Goal: Task Accomplishment & Management: Use online tool/utility

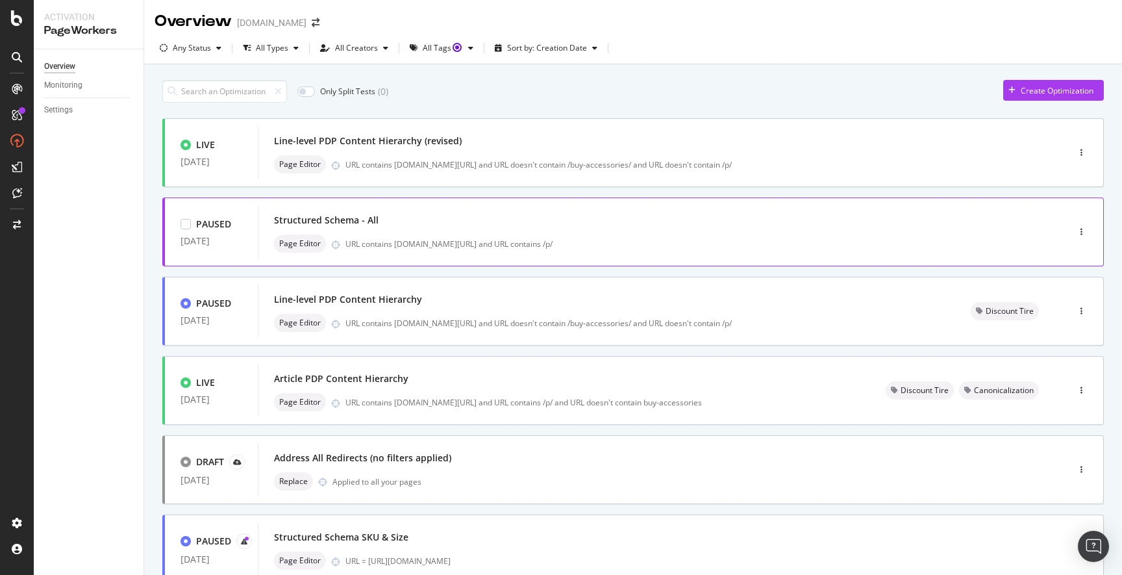
click at [556, 235] on div "Page Editor URL contains [DOMAIN_NAME][URL] and URL contains /p/" at bounding box center [643, 243] width 739 height 18
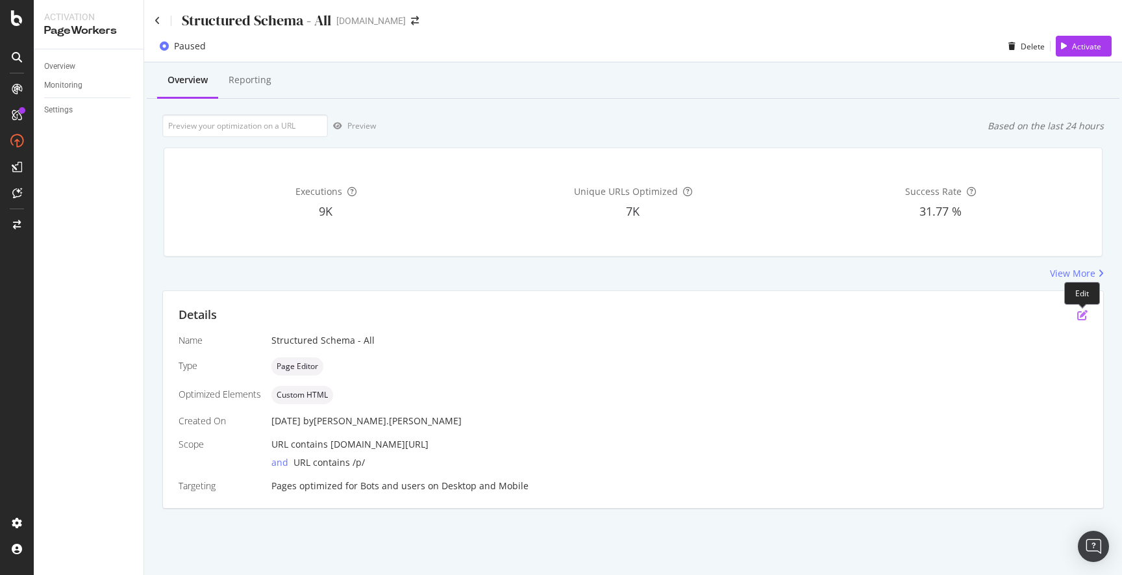
click at [1083, 314] on icon "pen-to-square" at bounding box center [1082, 315] width 10 height 10
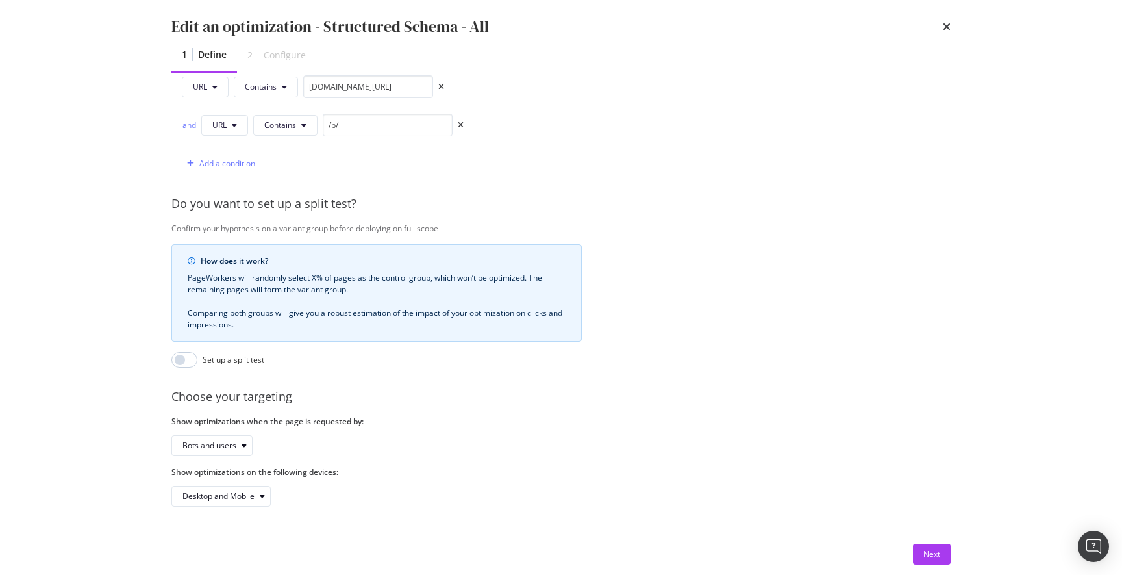
scroll to position [364, 0]
click at [926, 553] on div "Next" at bounding box center [931, 553] width 17 height 11
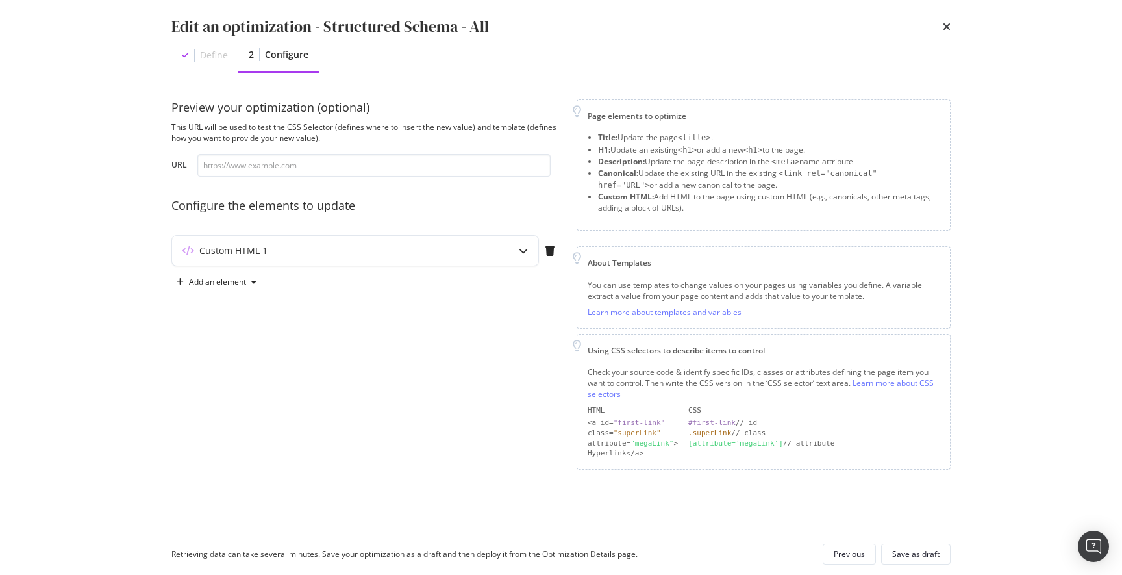
scroll to position [0, 0]
click at [301, 166] on input "modal" at bounding box center [373, 165] width 353 height 23
paste input "https://www.discounttire.com/buy-tires/nitto-ridge-grappler/p/30560"
type input "https://www.discounttire.com/buy-tires/nitto-ridge-grappler/p/30560"
click at [514, 208] on div "Configure the elements to update" at bounding box center [366, 205] width 390 height 17
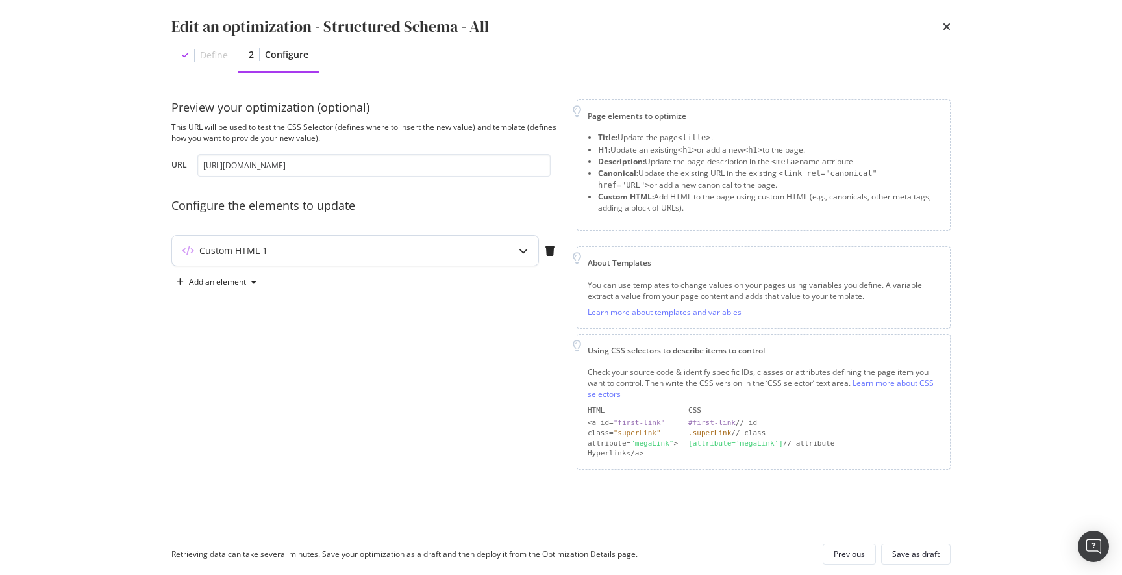
click at [521, 253] on icon "modal" at bounding box center [523, 250] width 9 height 9
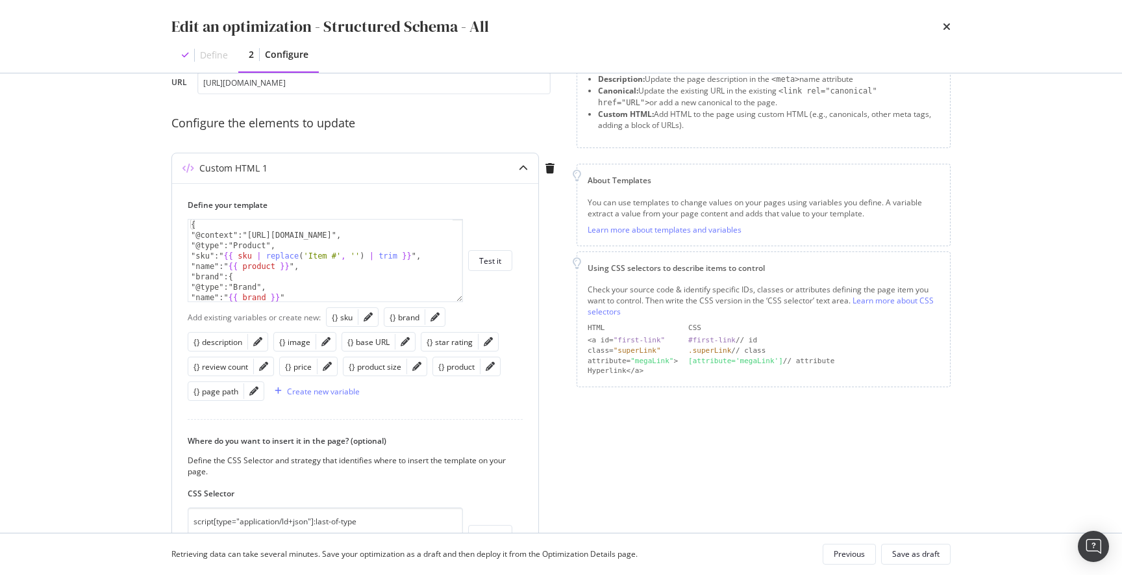
scroll to position [81, 0]
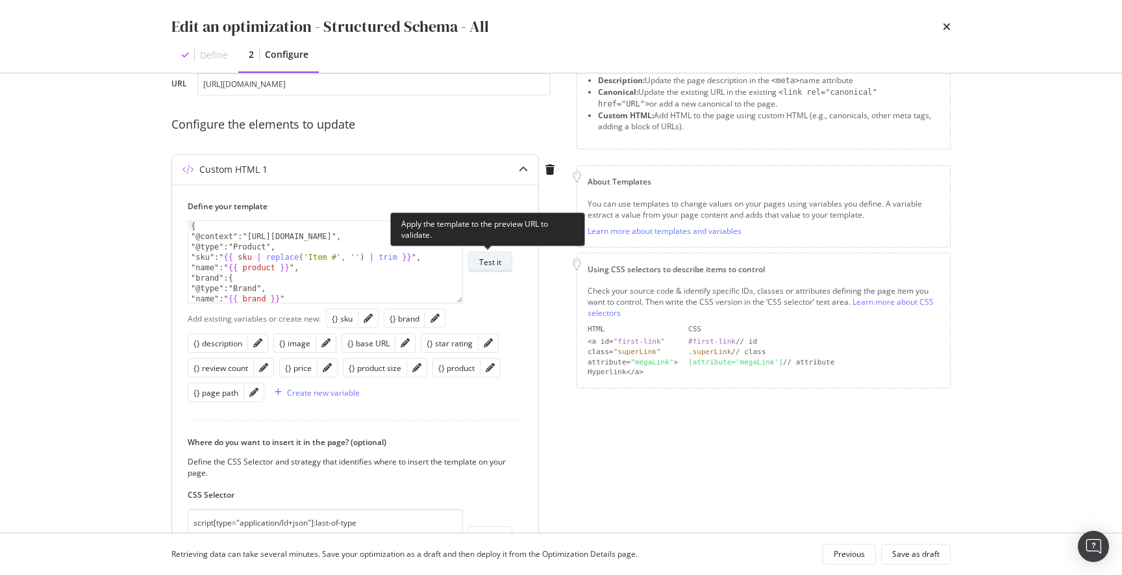
click at [488, 260] on div "Test it" at bounding box center [490, 261] width 22 height 11
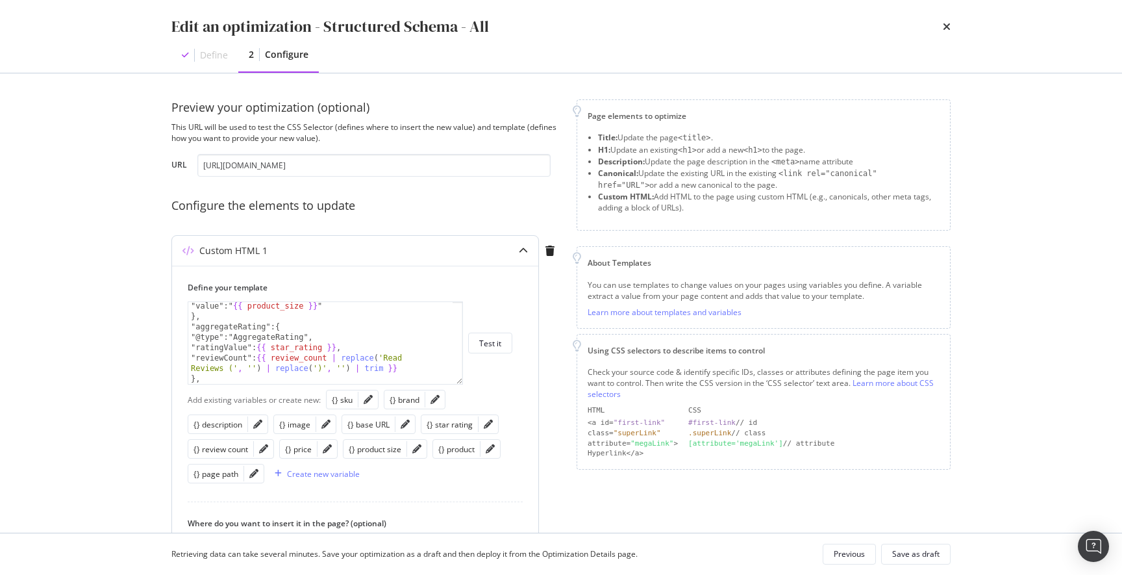
scroll to position [168, 0]
click at [474, 167] on input "https://www.discounttire.com/buy-tires/nitto-ridge-grappler/p/30560" at bounding box center [373, 165] width 353 height 23
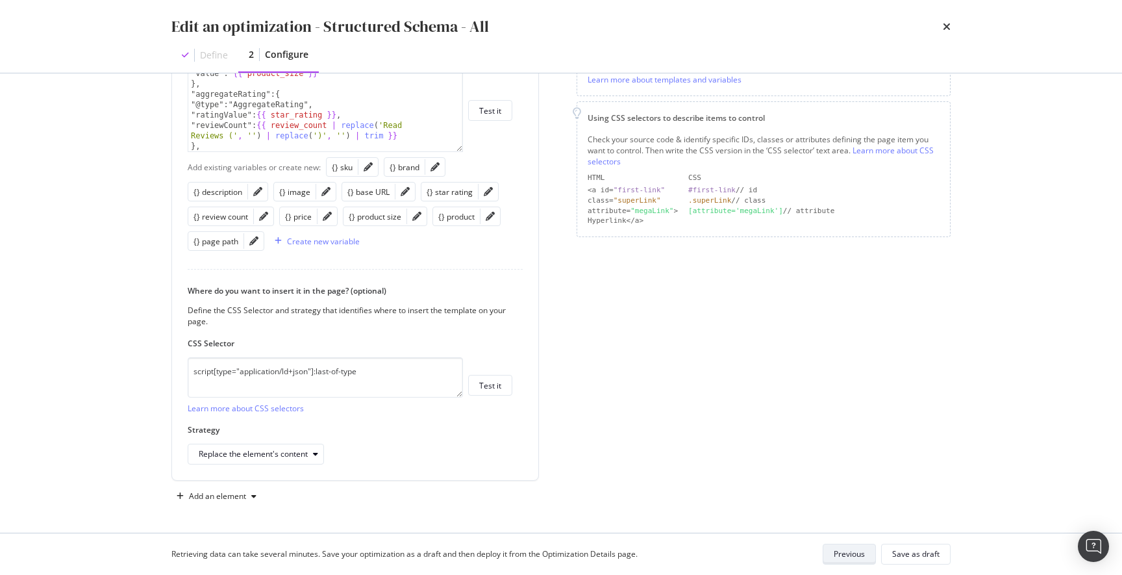
click at [848, 556] on div "Previous" at bounding box center [849, 553] width 31 height 11
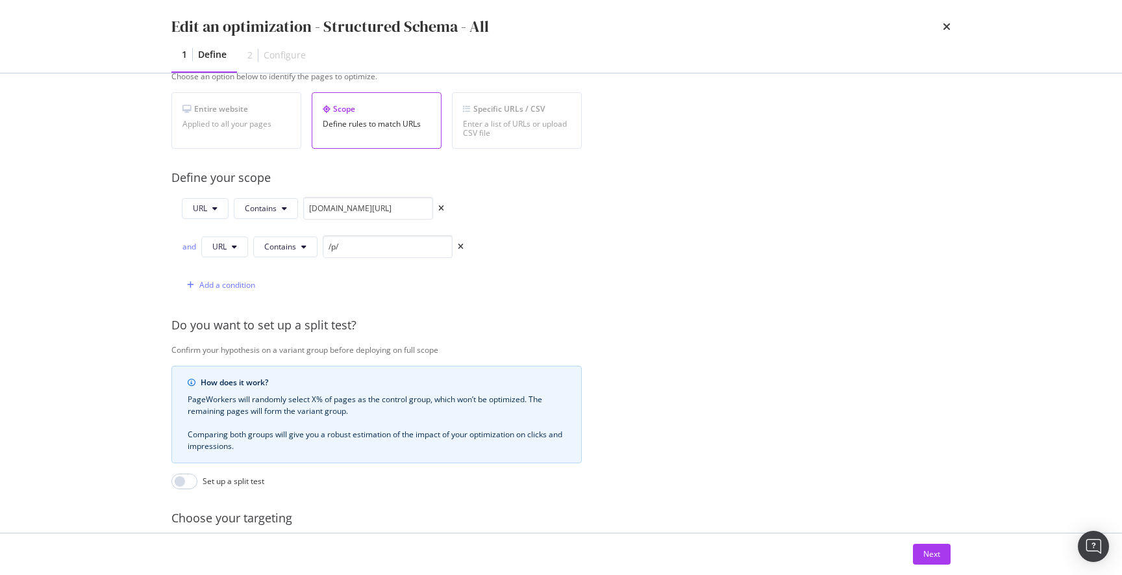
scroll to position [0, 0]
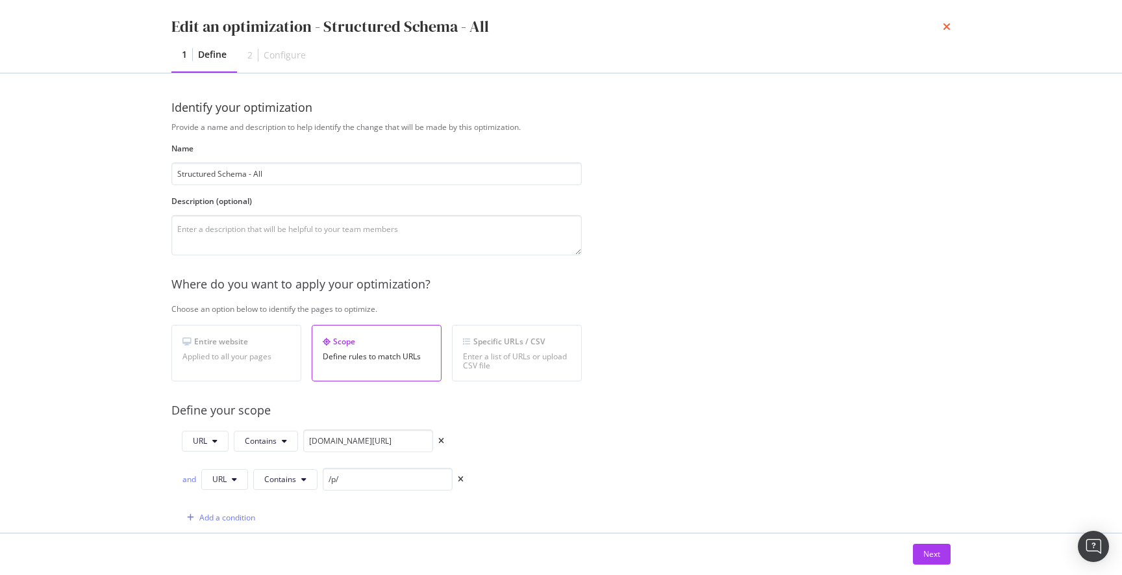
click at [948, 27] on icon "times" at bounding box center [947, 26] width 8 height 10
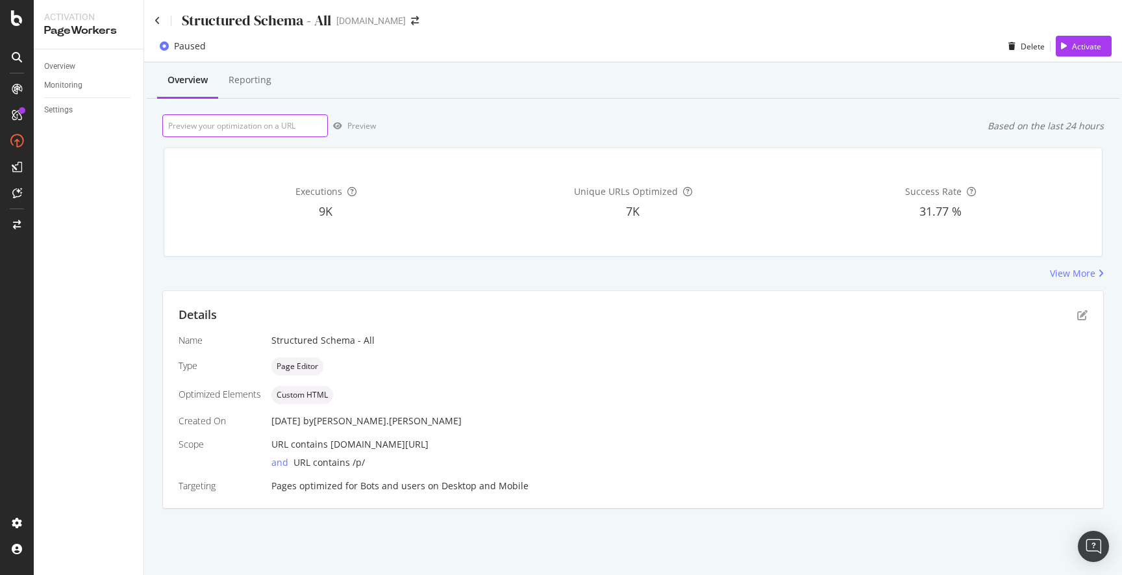
drag, startPoint x: 255, startPoint y: 123, endPoint x: 291, endPoint y: 122, distance: 35.7
click at [255, 123] on input "url" at bounding box center [245, 125] width 166 height 23
paste input "https://www.discounttire.com/buy-tires/nitto-ridge-grappler/p/30560"
type input "https://www.discounttire.com/buy-tires/nitto-ridge-grappler/p/30560"
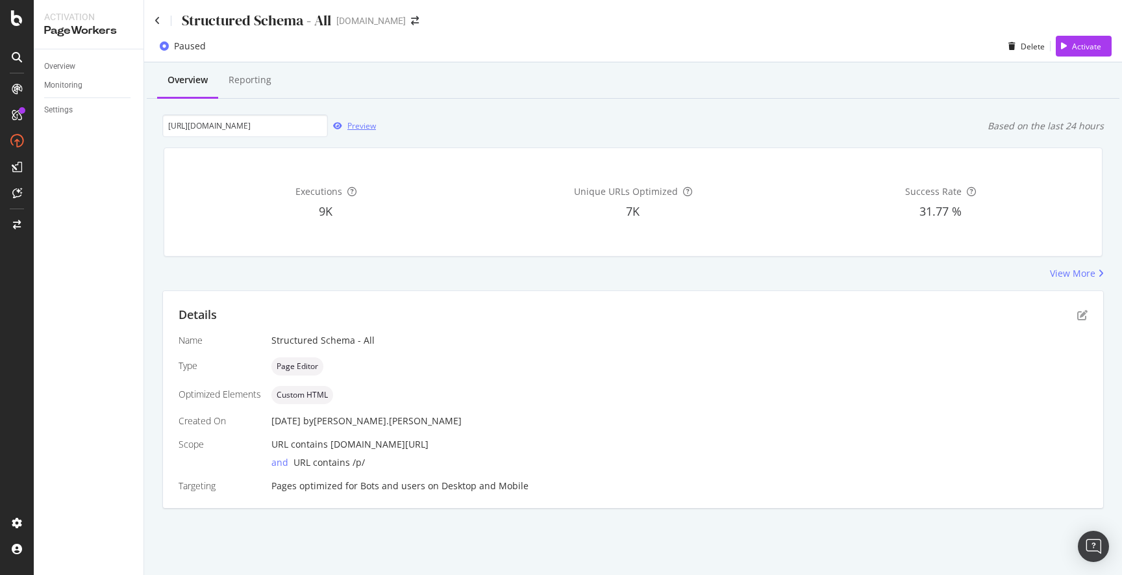
scroll to position [0, 0]
click at [364, 122] on div "Preview" at bounding box center [361, 125] width 29 height 11
click at [1081, 312] on icon "pen-to-square" at bounding box center [1082, 315] width 10 height 10
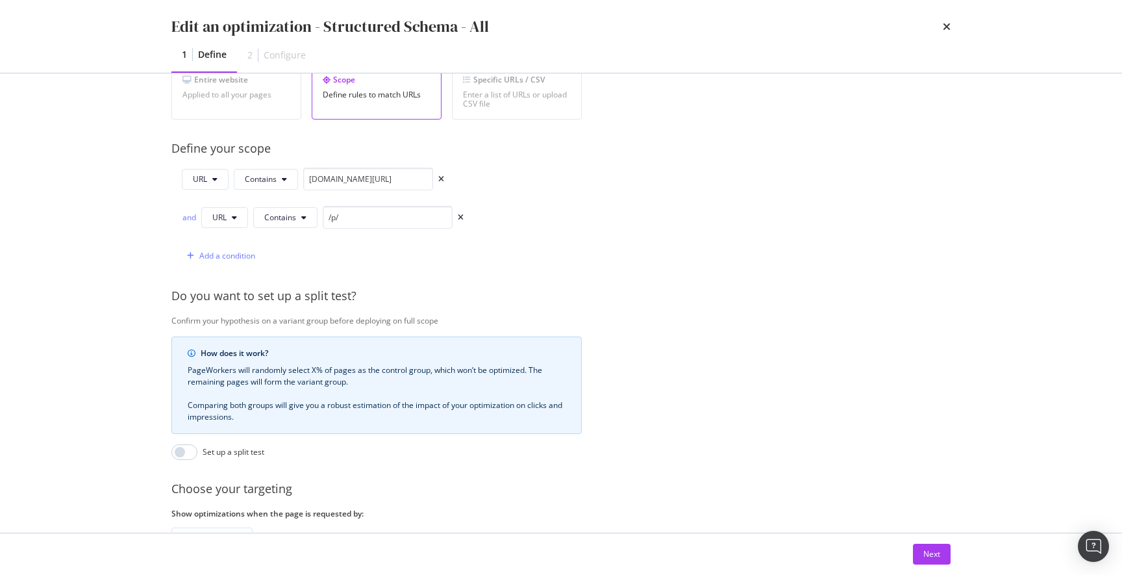
scroll to position [263, 0]
click at [930, 551] on div "Next" at bounding box center [931, 553] width 17 height 11
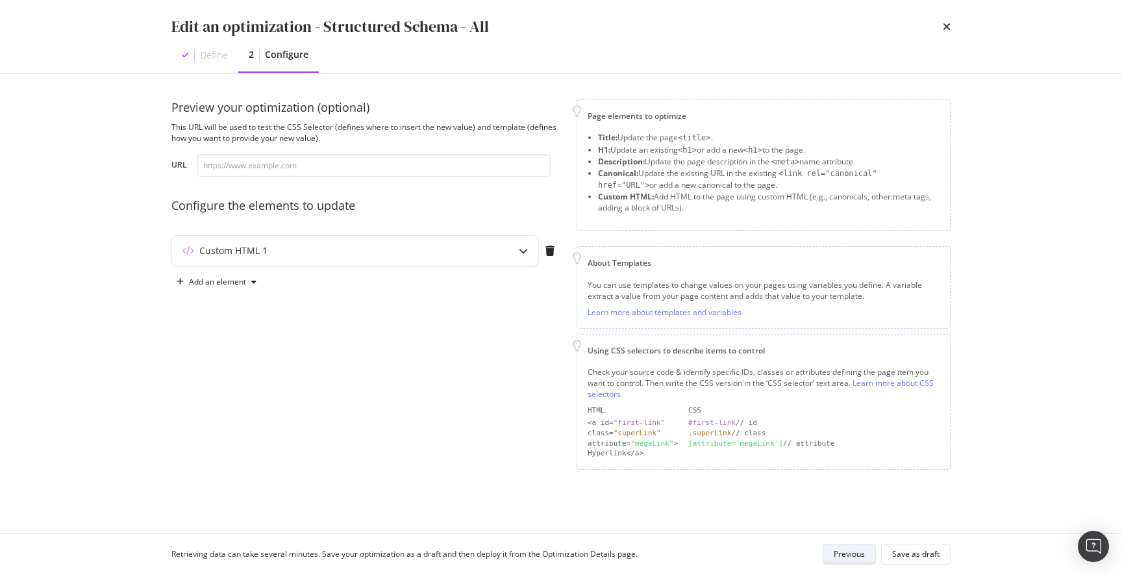
scroll to position [0, 0]
click at [525, 252] on icon "modal" at bounding box center [523, 250] width 9 height 9
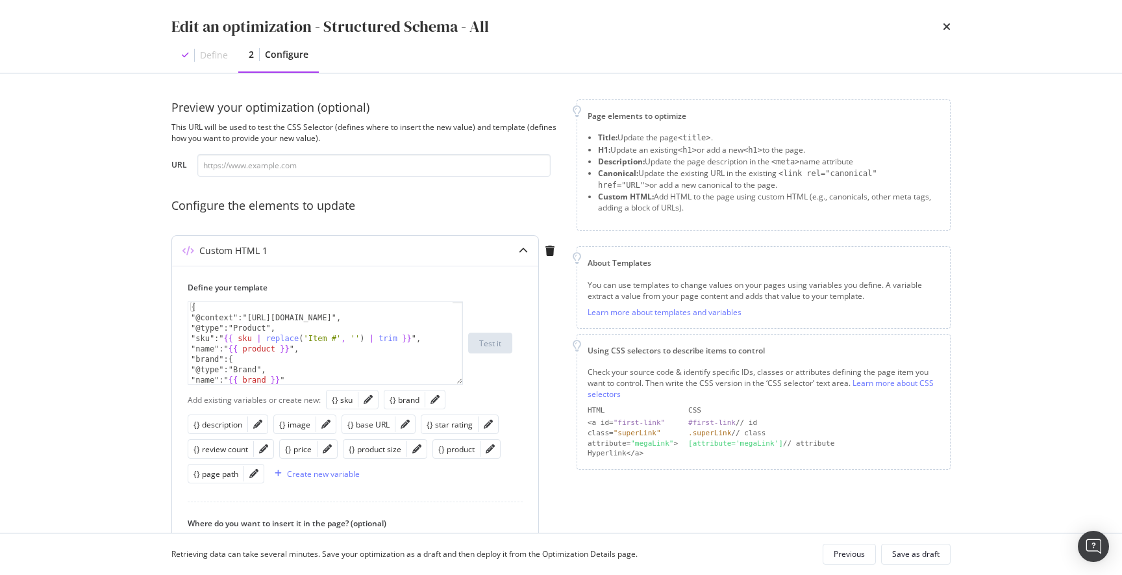
click at [360, 322] on div "{ "@context":"https://schema.org", "@type":"Product", "sku":" {{ sku | replace …" at bounding box center [320, 353] width 264 height 103
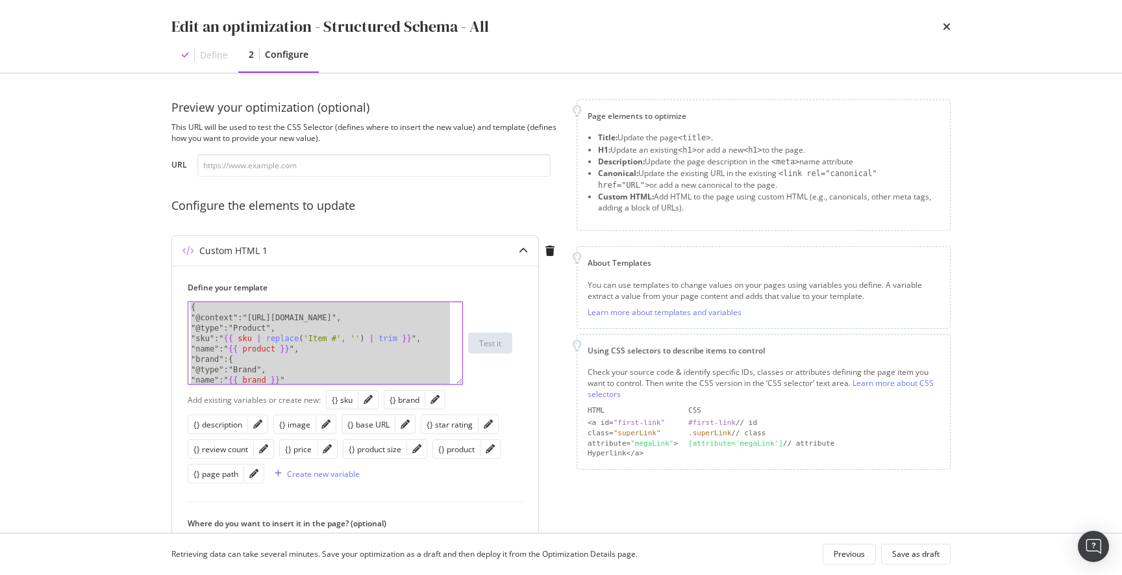
click at [330, 339] on div "{ "@context":"https://schema.org", "@type":"Product", "sku":" {{ sku | replace …" at bounding box center [320, 353] width 264 height 103
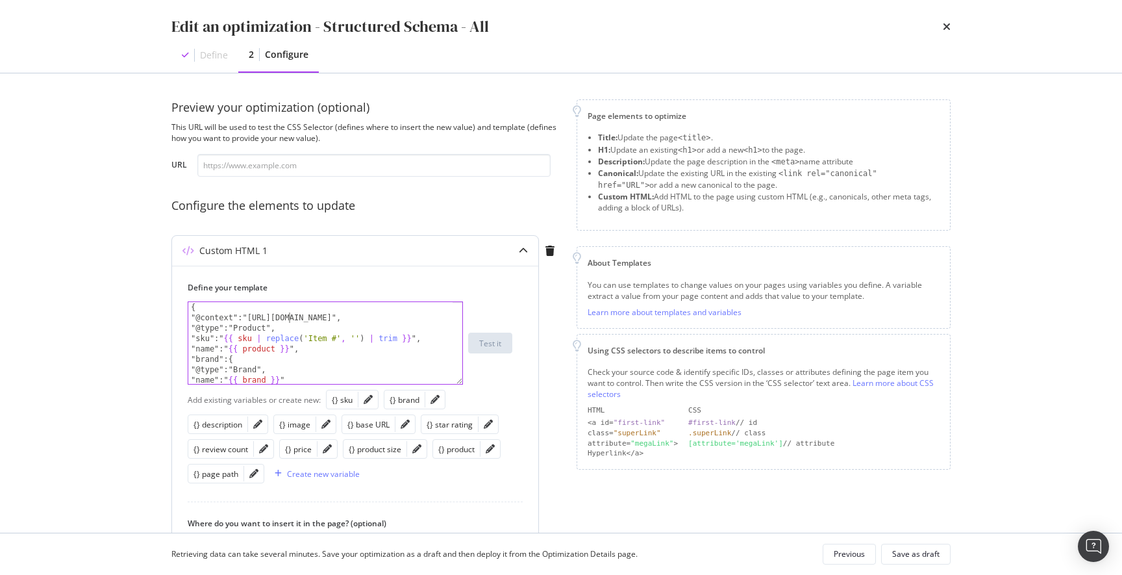
click at [289, 314] on div "{ "@context":"https://schema.org", "@type":"Product", "sku":" {{ sku | replace …" at bounding box center [320, 353] width 264 height 103
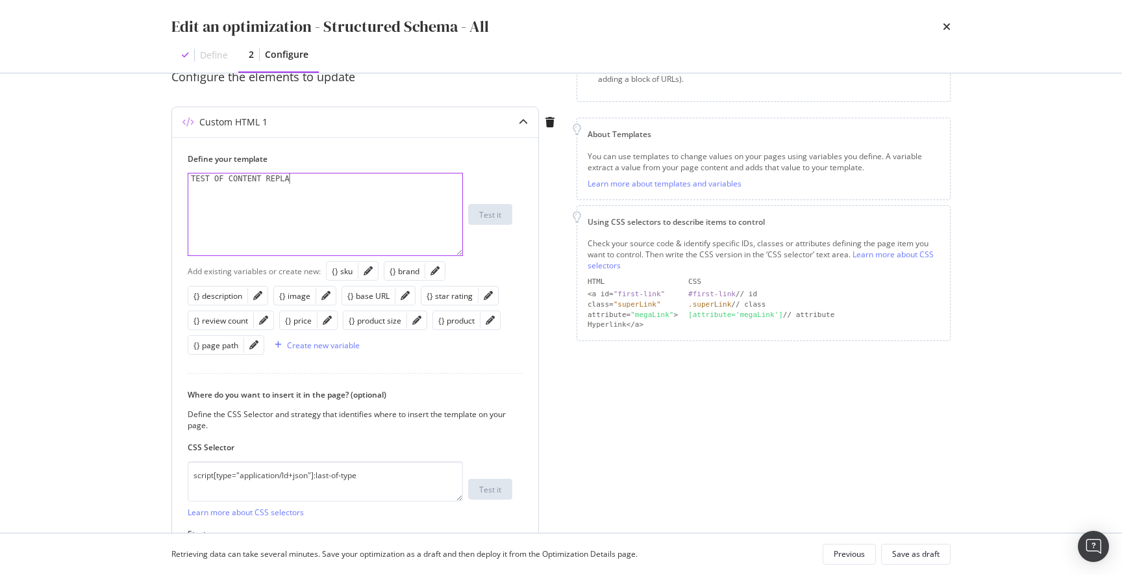
scroll to position [0, 8]
type textarea "TEST OF CONTENT REPLACE"
click at [505, 366] on div "Define your template TEST OF CONTENT REPLACE TEST OF CONTENT REPLACE XXXXXXXXXX…" at bounding box center [355, 360] width 366 height 447
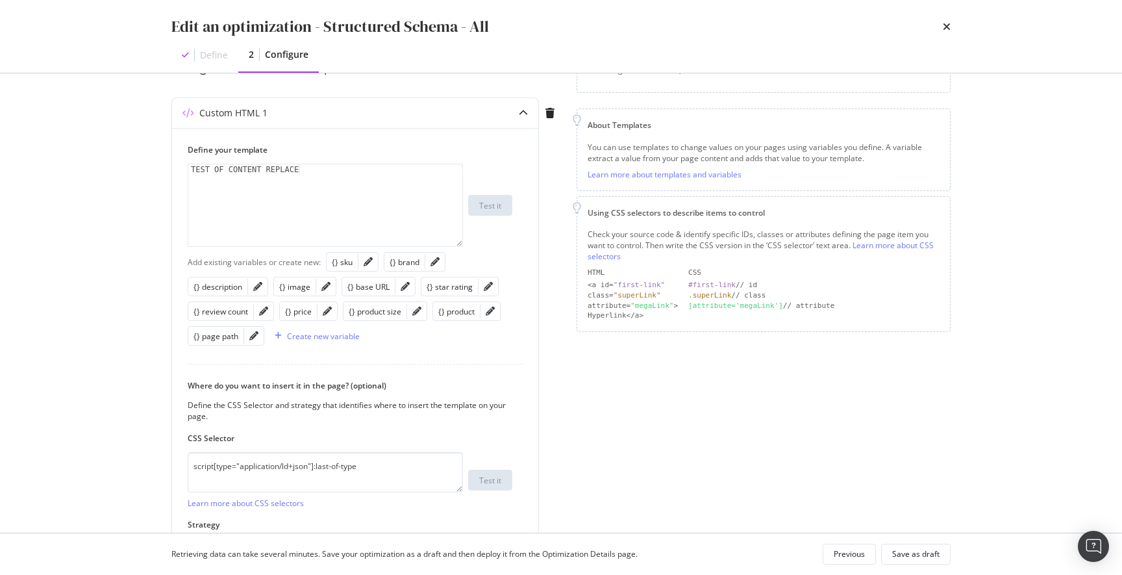
scroll to position [172, 0]
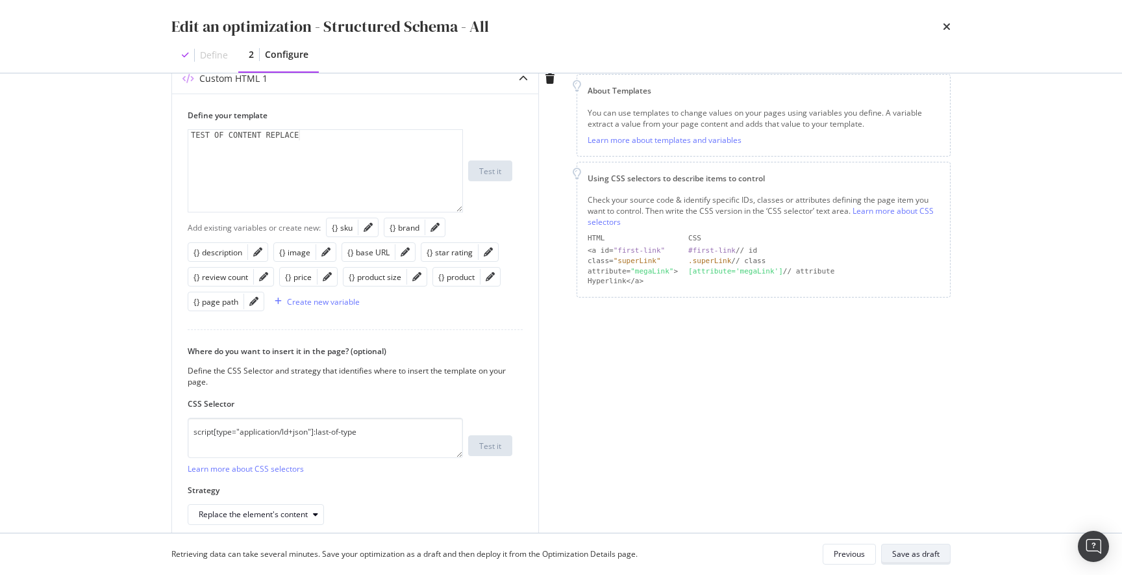
click at [906, 553] on div "Save as draft" at bounding box center [915, 553] width 47 height 11
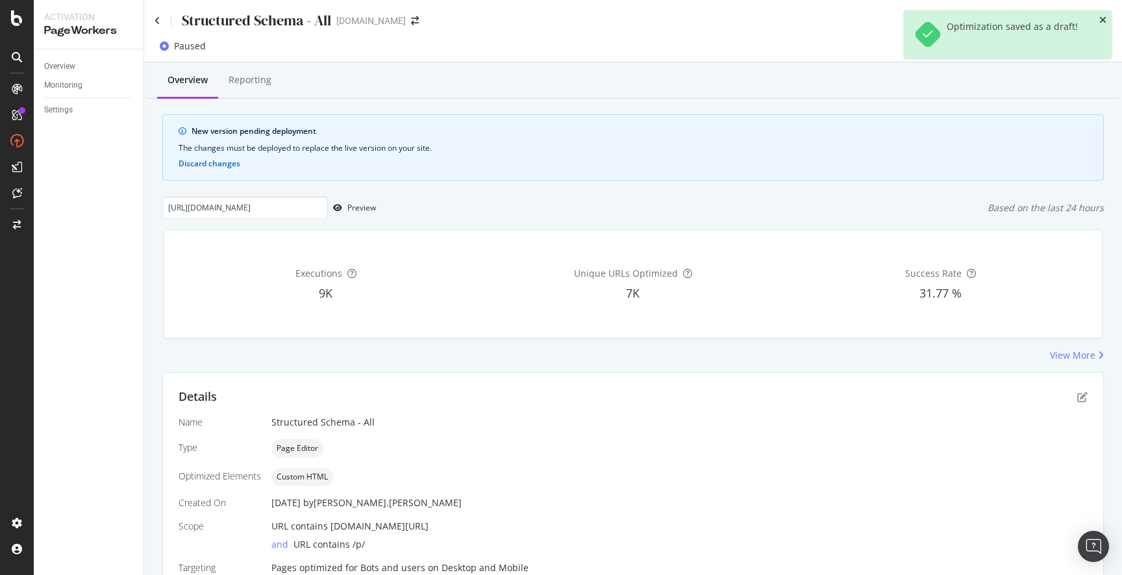
click at [1103, 18] on icon "close toast" at bounding box center [1102, 20] width 7 height 9
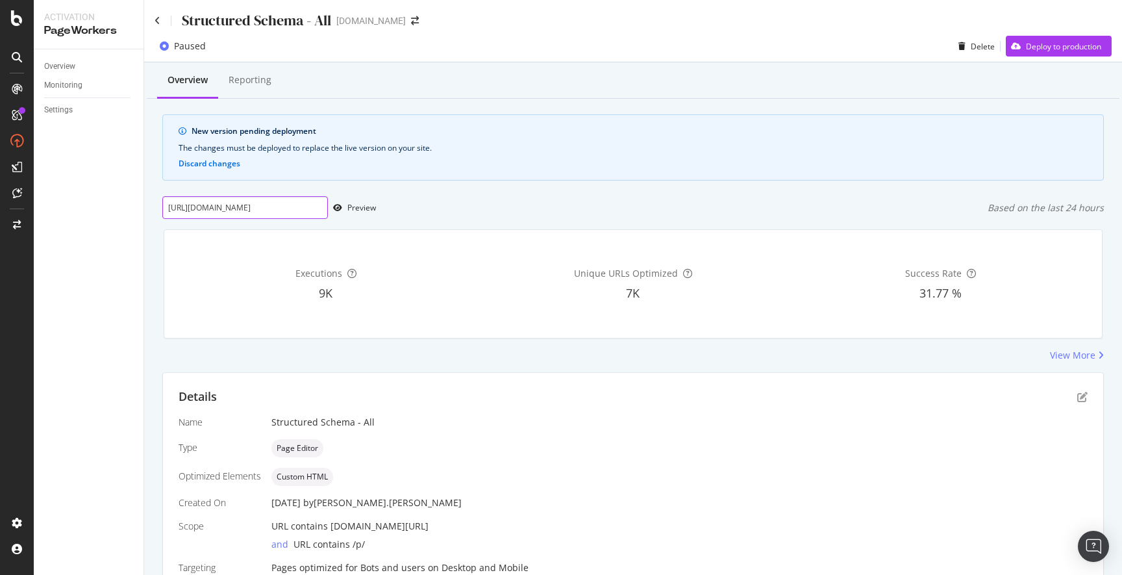
click at [267, 208] on input "https://www.discounttire.com/buy-tires/nitto-ridge-grappler/p/30560" at bounding box center [245, 207] width 166 height 23
paste input "goodyear-assurance-weatherready-2/p/157855"
type input "https://www.discounttire.com/buy-tires/goodyear-assurance-weatherready-2/p/1578…"
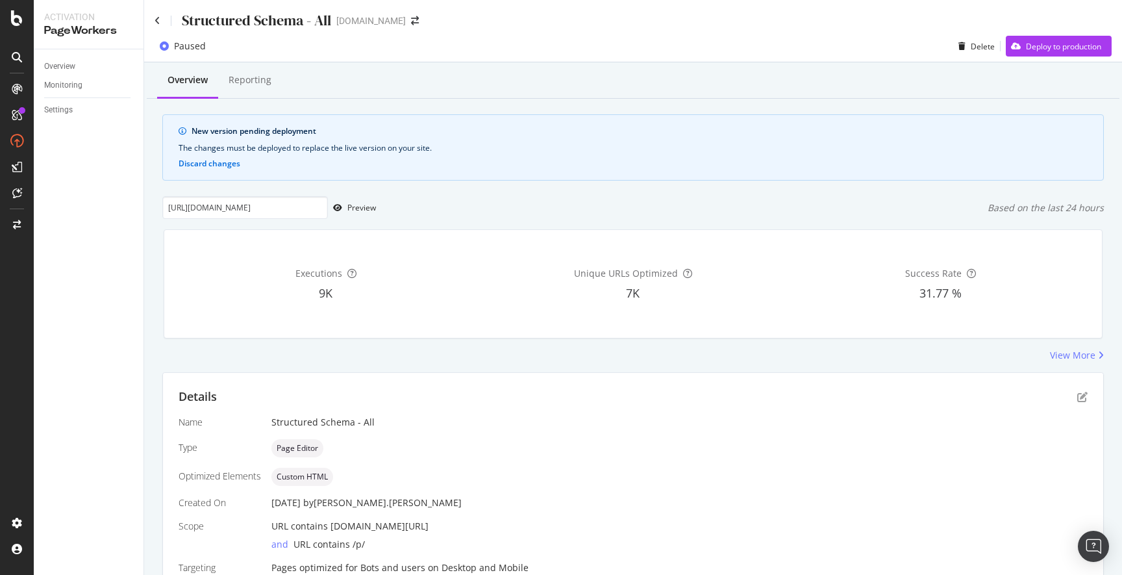
click at [514, 207] on div "https://www.discounttire.com/buy-tires/goodyear-assurance-weatherready-2/p/1578…" at bounding box center [633, 207] width 942 height 23
drag, startPoint x: 319, startPoint y: 205, endPoint x: 375, endPoint y: 205, distance: 56.5
click at [375, 205] on div "https://www.discounttire.com/buy-tires/goodyear-assurance-weatherready-2/p/1578…" at bounding box center [269, 207] width 214 height 23
click at [271, 202] on input "https://www.discounttire.com/buy-tires/goodyear-assurance-weatherready-2/p/1578…" at bounding box center [245, 207] width 166 height 23
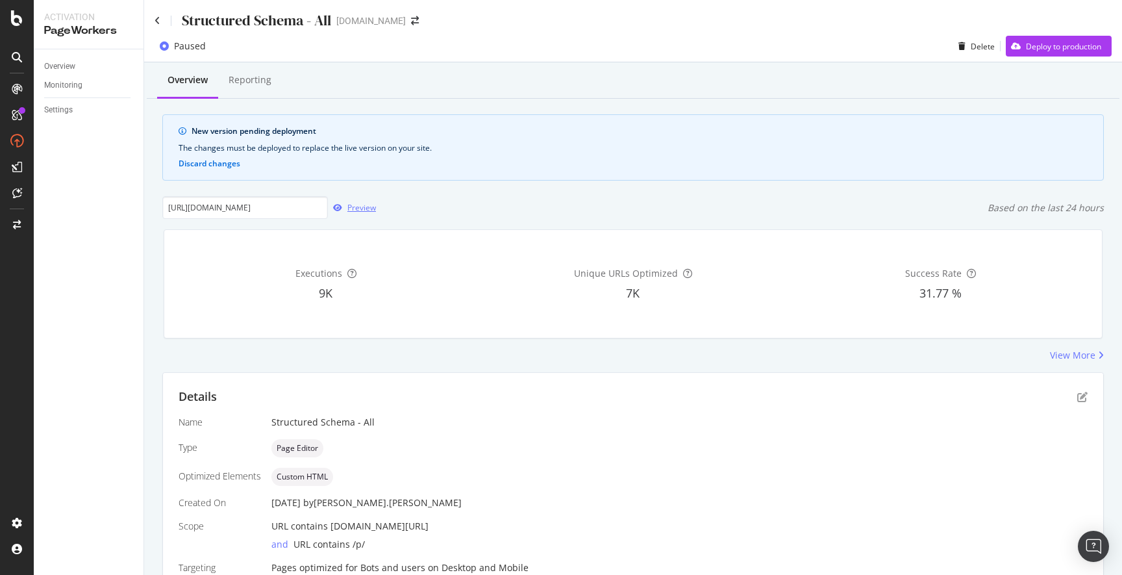
scroll to position [0, 0]
click at [358, 208] on div "Preview" at bounding box center [361, 207] width 29 height 11
click at [157, 18] on icon at bounding box center [158, 20] width 6 height 9
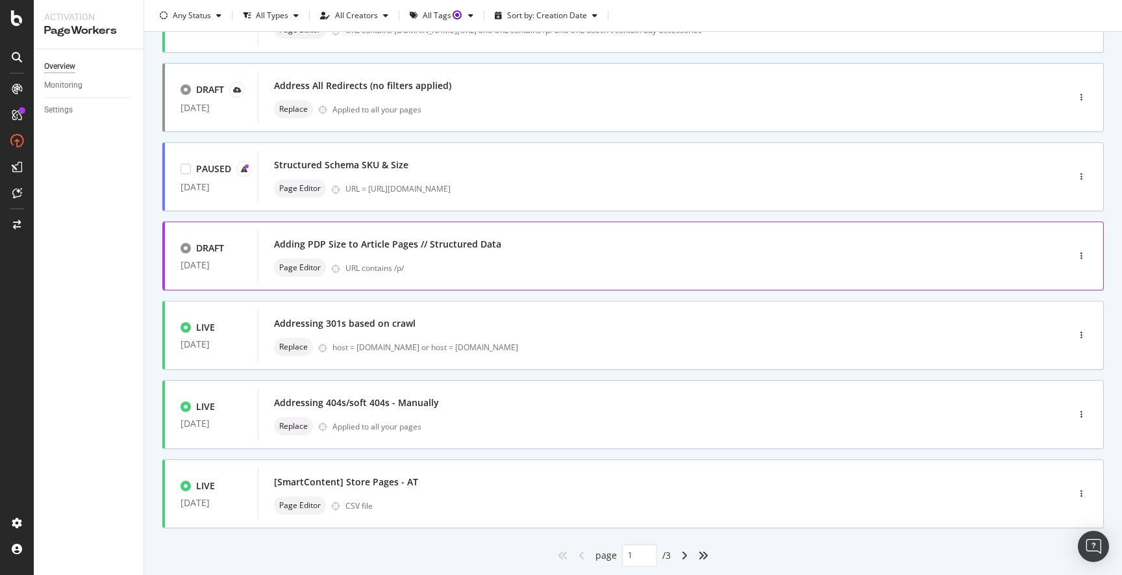
scroll to position [384, 0]
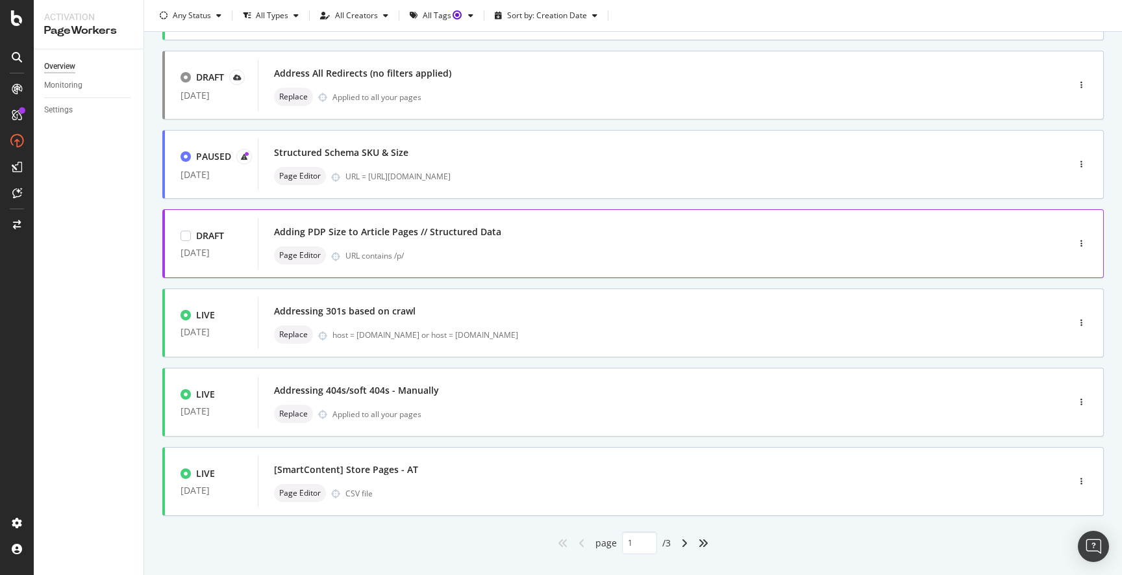
click at [571, 241] on div "Adding PDP Size to Article Pages // Structured Data Page Editor URL contains /p/" at bounding box center [643, 244] width 739 height 42
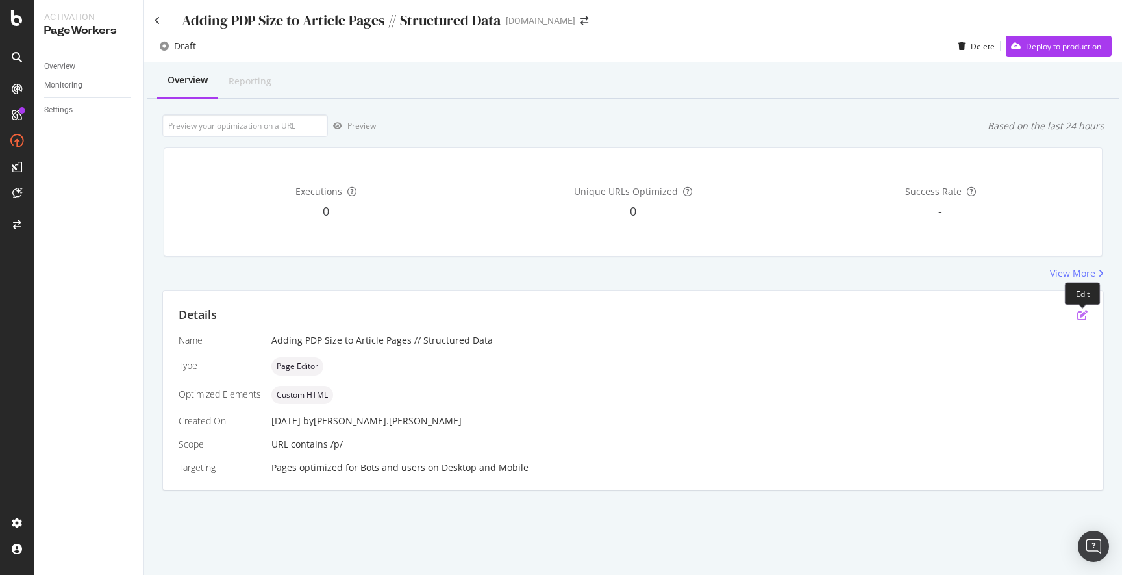
click at [1080, 315] on icon "pen-to-square" at bounding box center [1082, 315] width 10 height 10
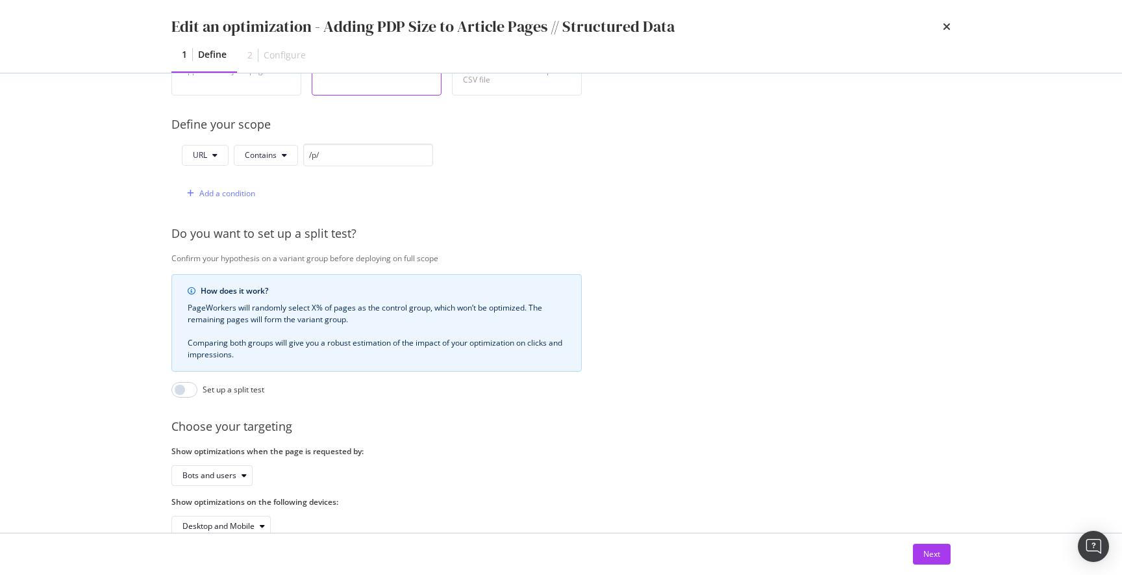
scroll to position [325, 0]
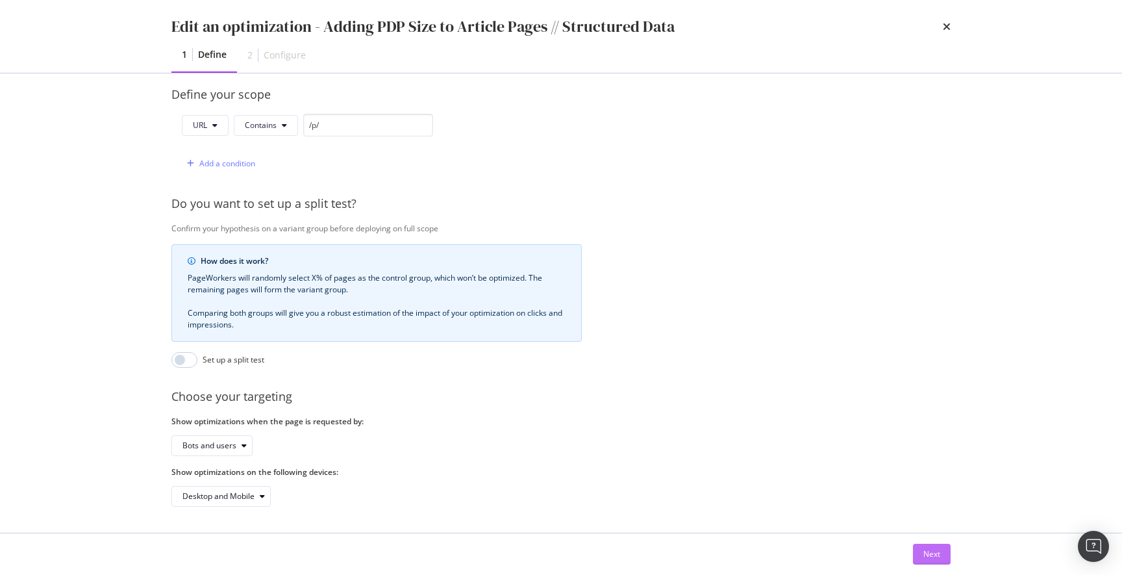
click at [933, 552] on div "Next" at bounding box center [931, 553] width 17 height 11
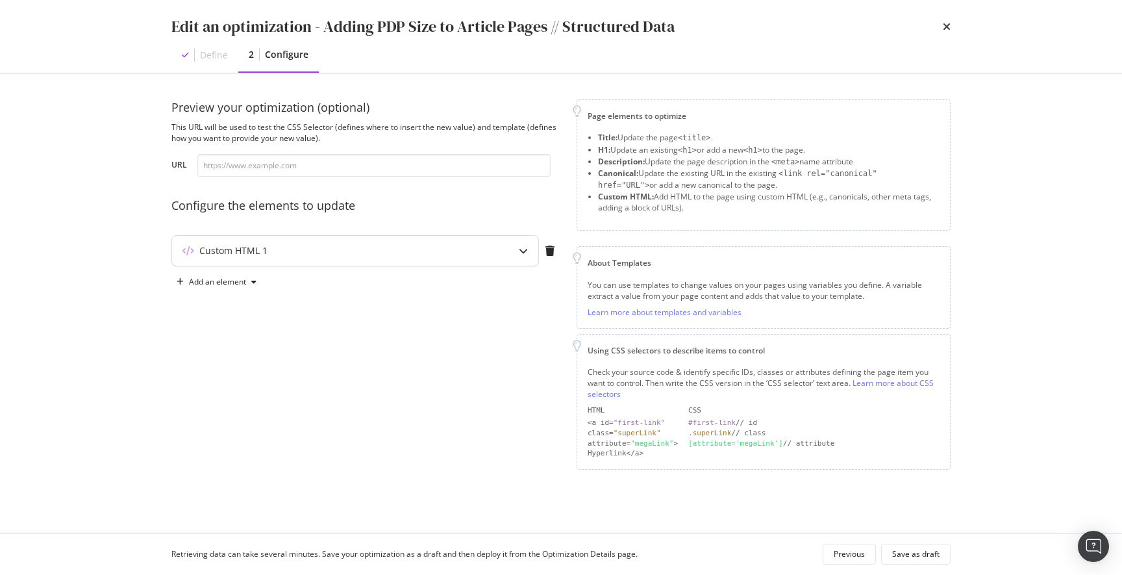
click at [507, 249] on div "Custom HTML 1" at bounding box center [355, 251] width 366 height 30
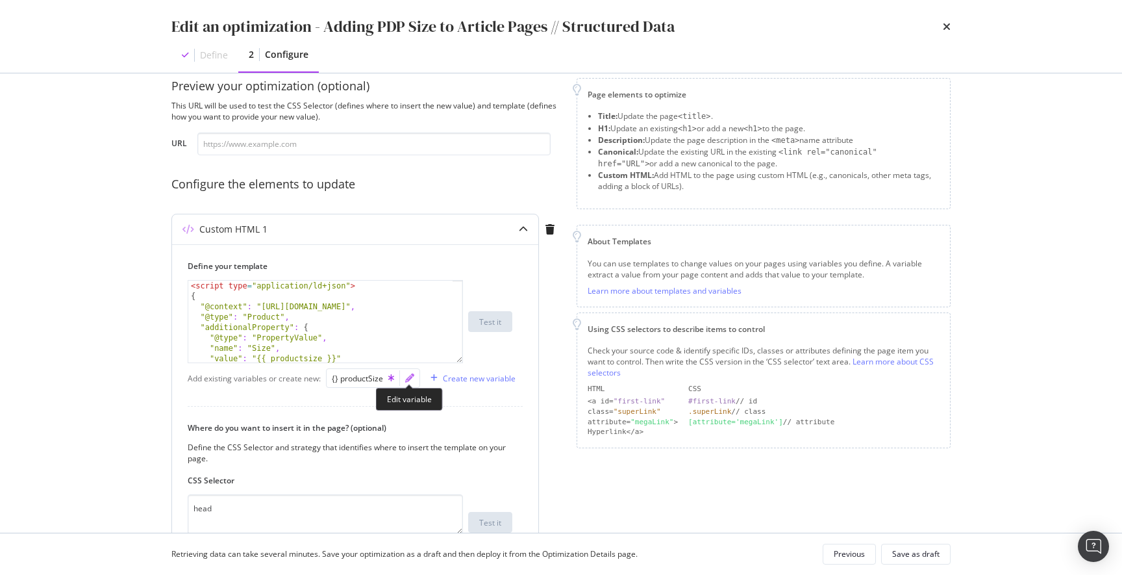
click at [409, 380] on icon "pencil" at bounding box center [409, 377] width 9 height 9
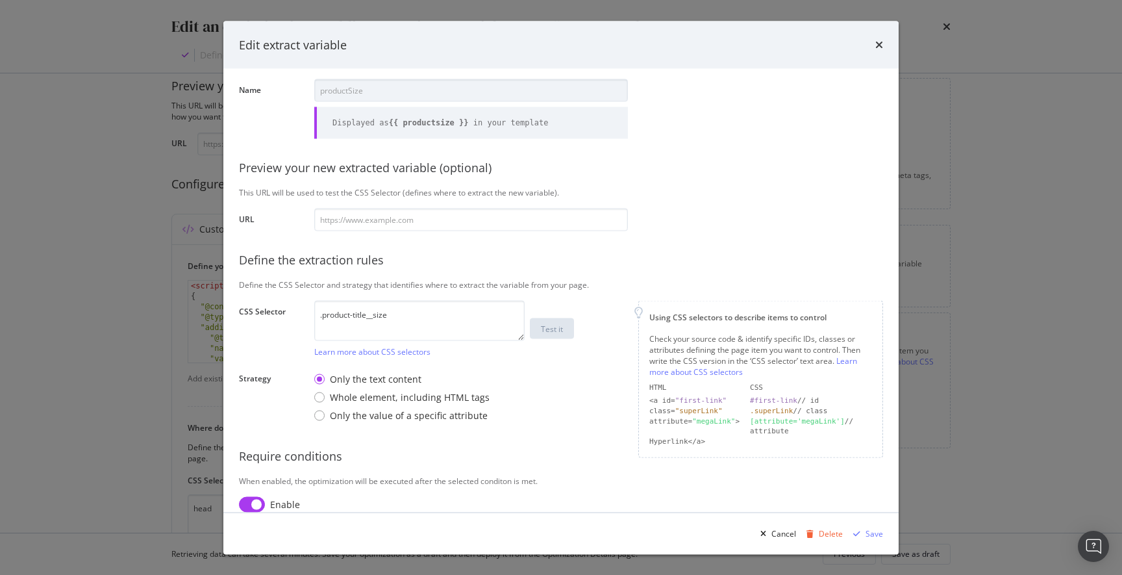
scroll to position [92, 0]
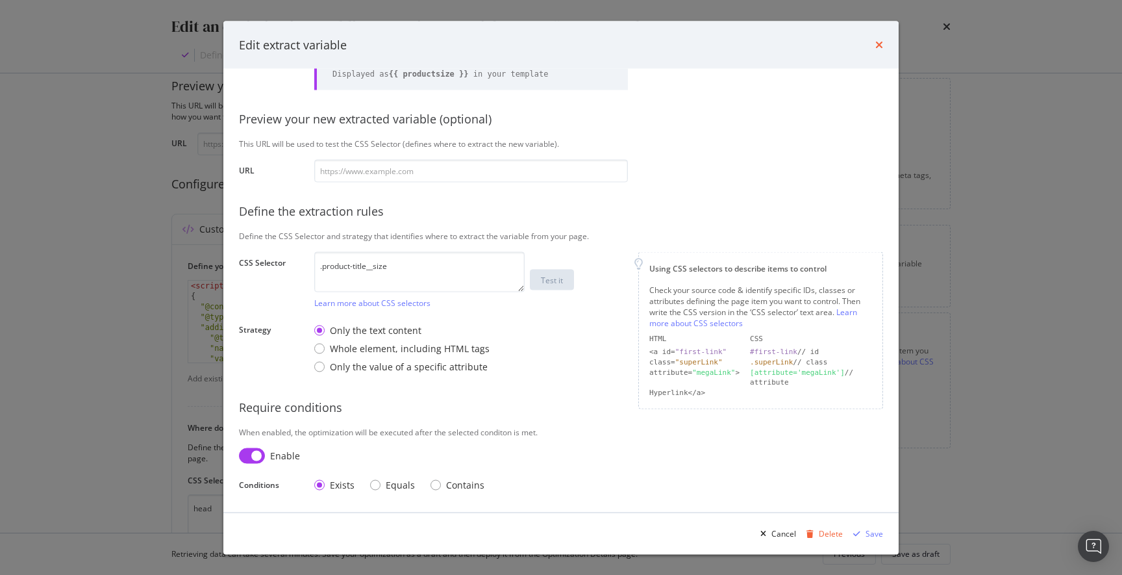
click at [879, 47] on icon "times" at bounding box center [879, 45] width 8 height 10
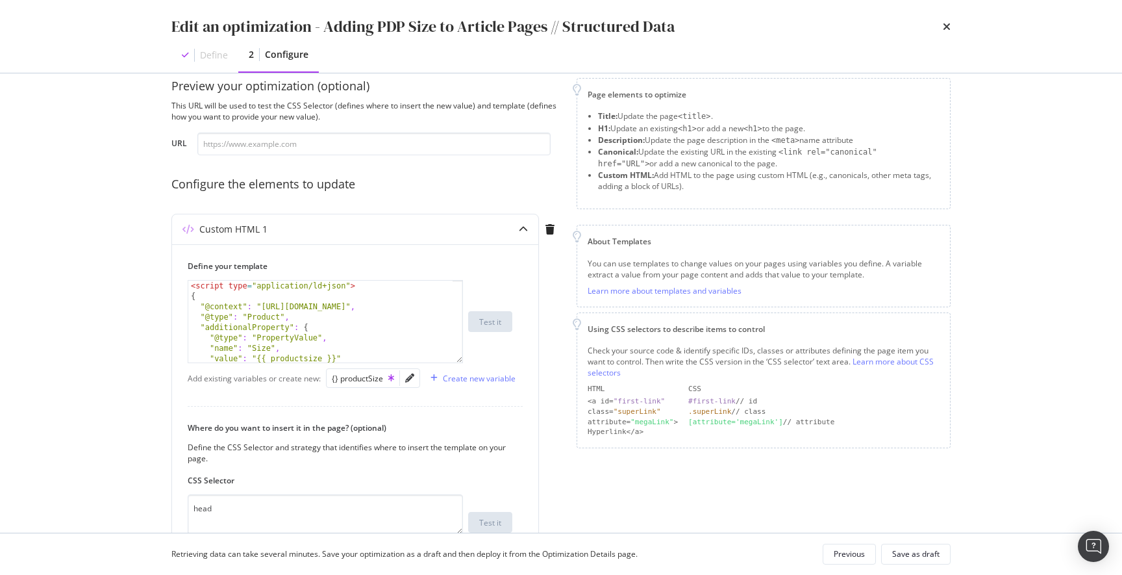
click at [945, 25] on icon "times" at bounding box center [947, 26] width 8 height 10
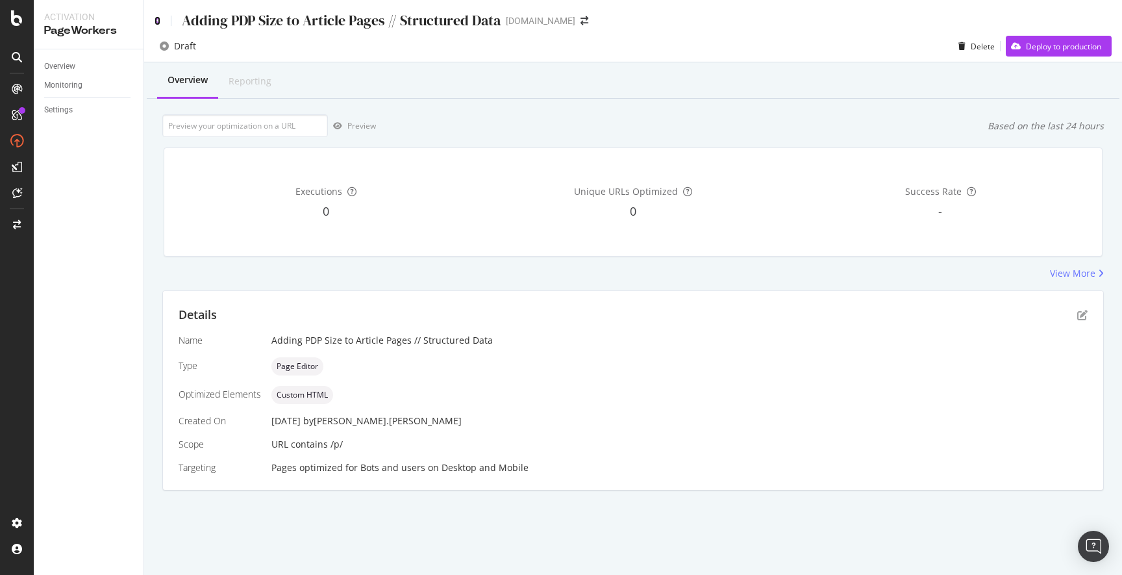
click at [155, 16] on icon at bounding box center [158, 20] width 6 height 9
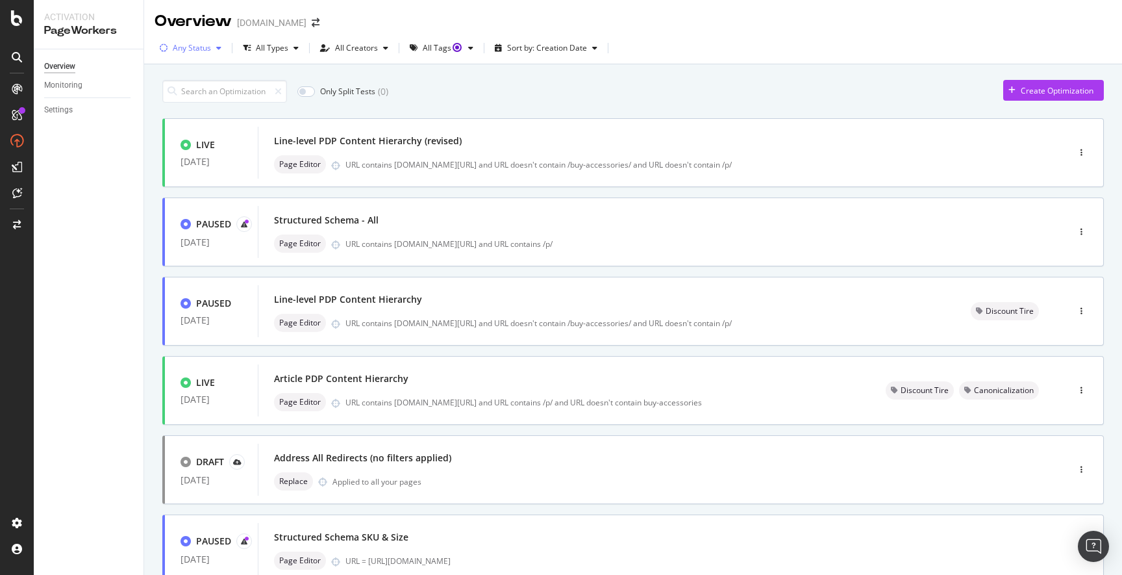
click at [219, 47] on icon "button" at bounding box center [218, 48] width 5 height 8
click at [199, 98] on div "( 17 )" at bounding box center [205, 97] width 14 height 11
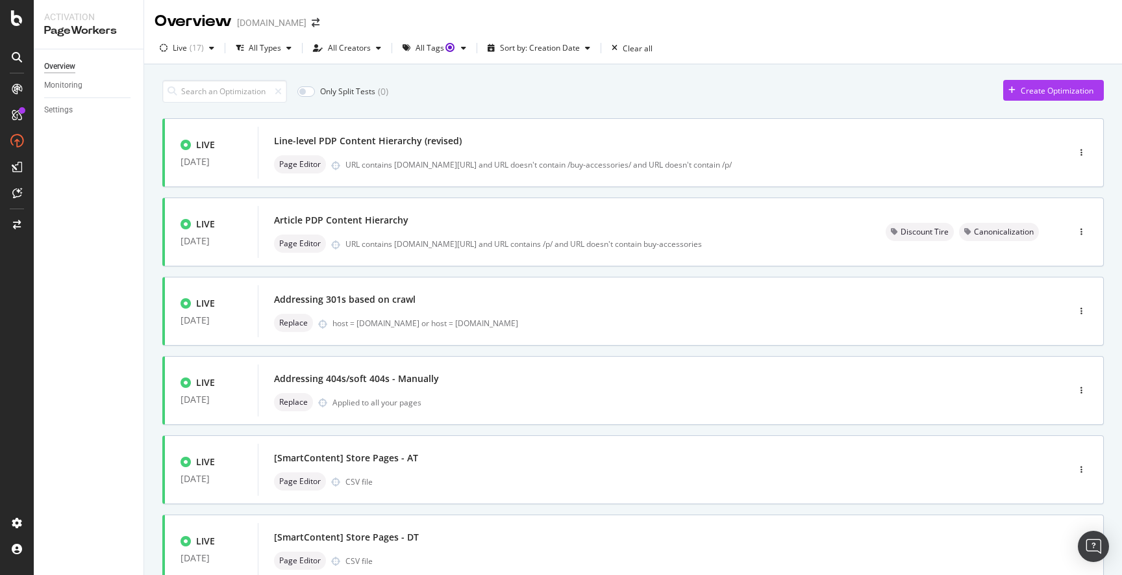
click at [872, 81] on div "Only Split Tests ( 0 ) Create Optimization" at bounding box center [633, 91] width 942 height 23
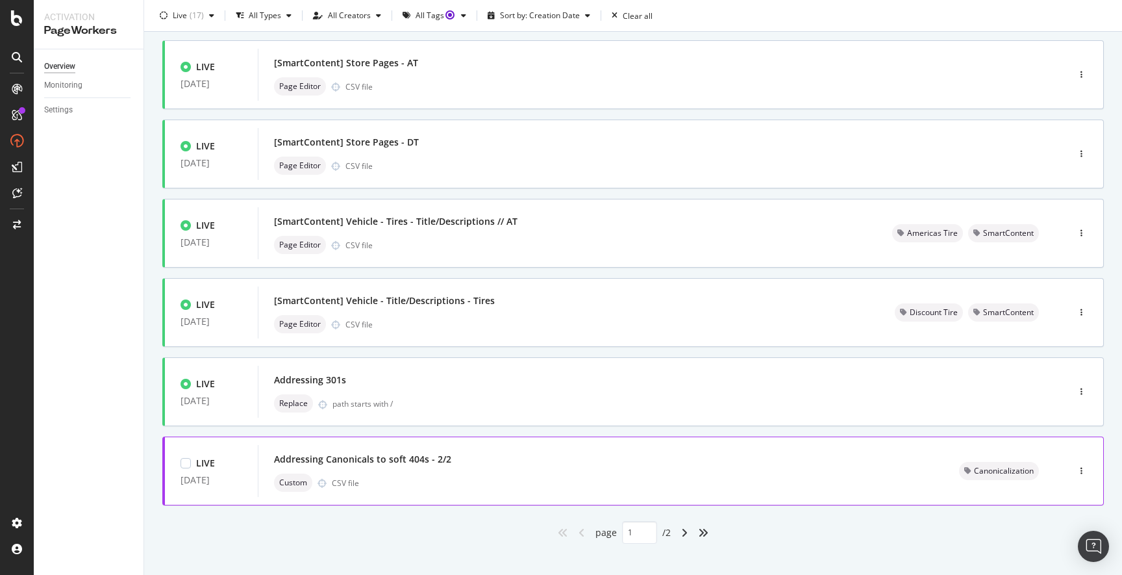
scroll to position [409, 0]
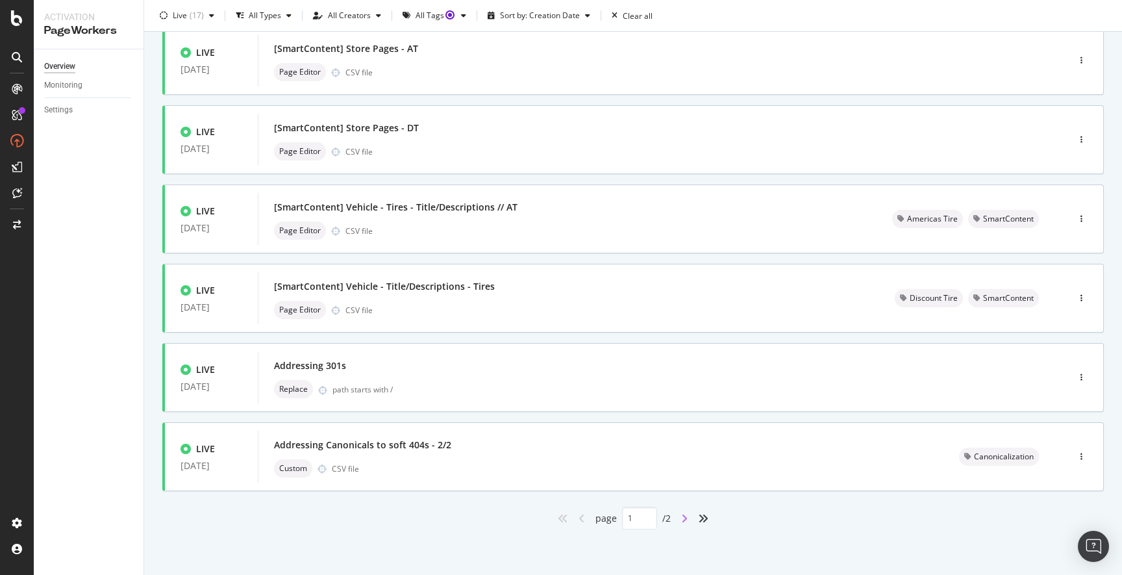
click at [682, 516] on icon "angle-right" at bounding box center [684, 518] width 6 height 10
type input "2"
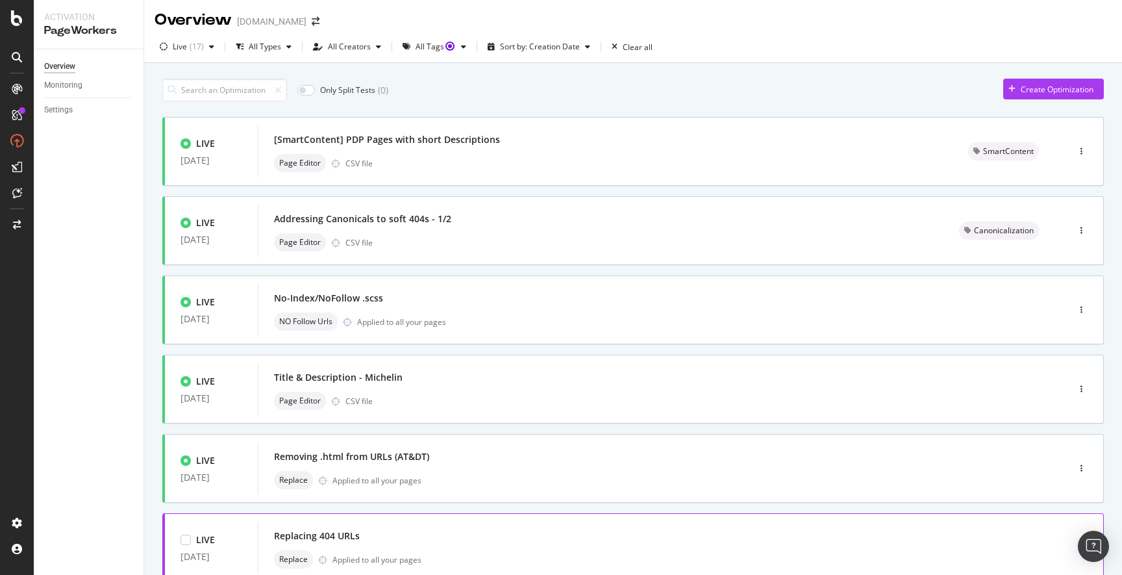
scroll to position [0, 0]
click at [601, 158] on div "Page Editor CSV file" at bounding box center [605, 164] width 663 height 18
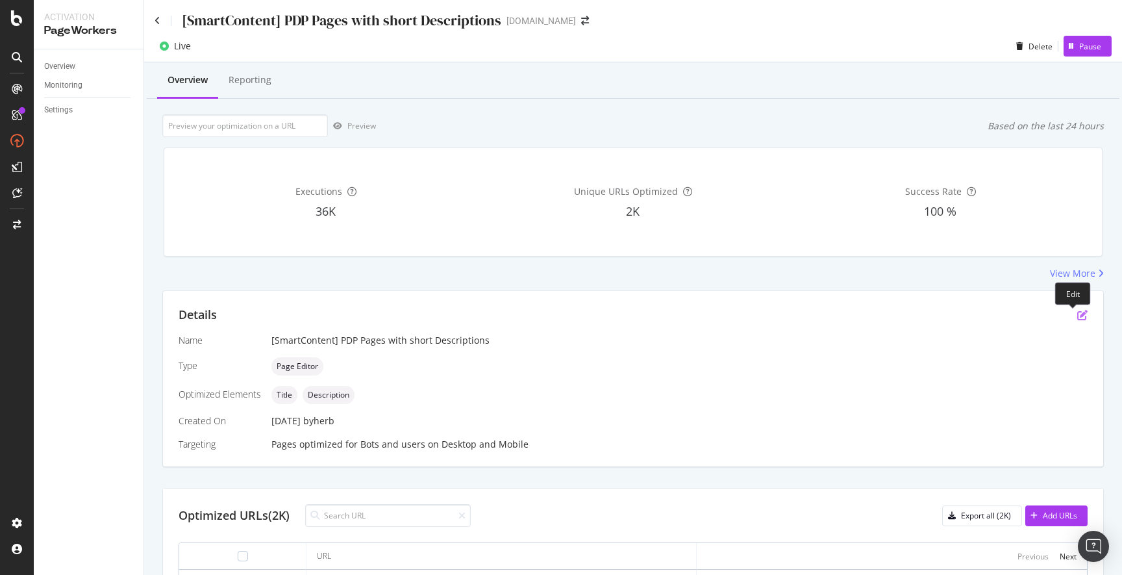
click at [1077, 310] on icon "pen-to-square" at bounding box center [1082, 315] width 10 height 10
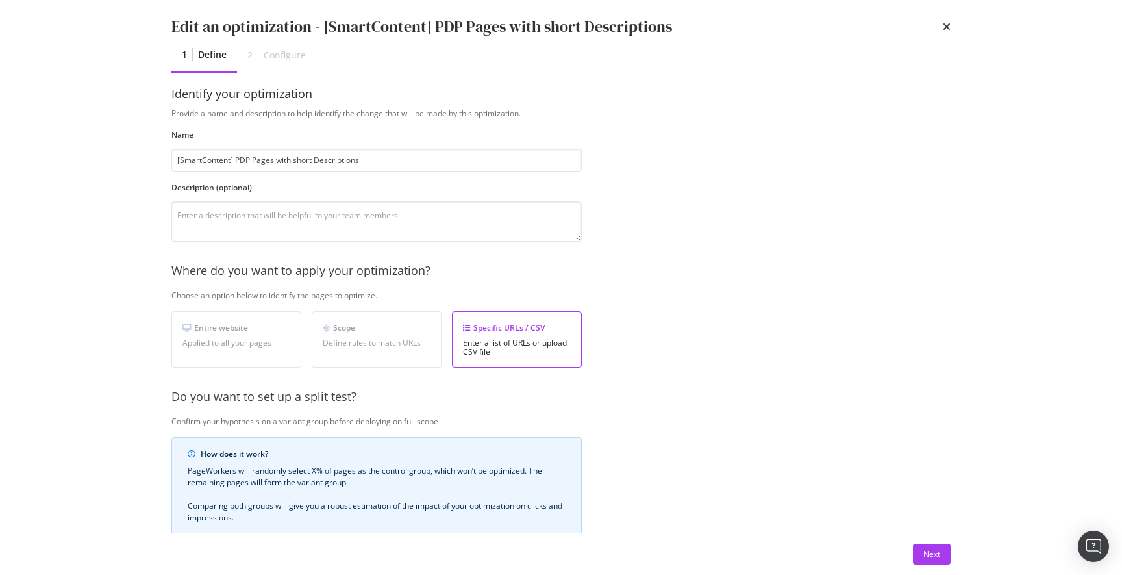
scroll to position [216, 0]
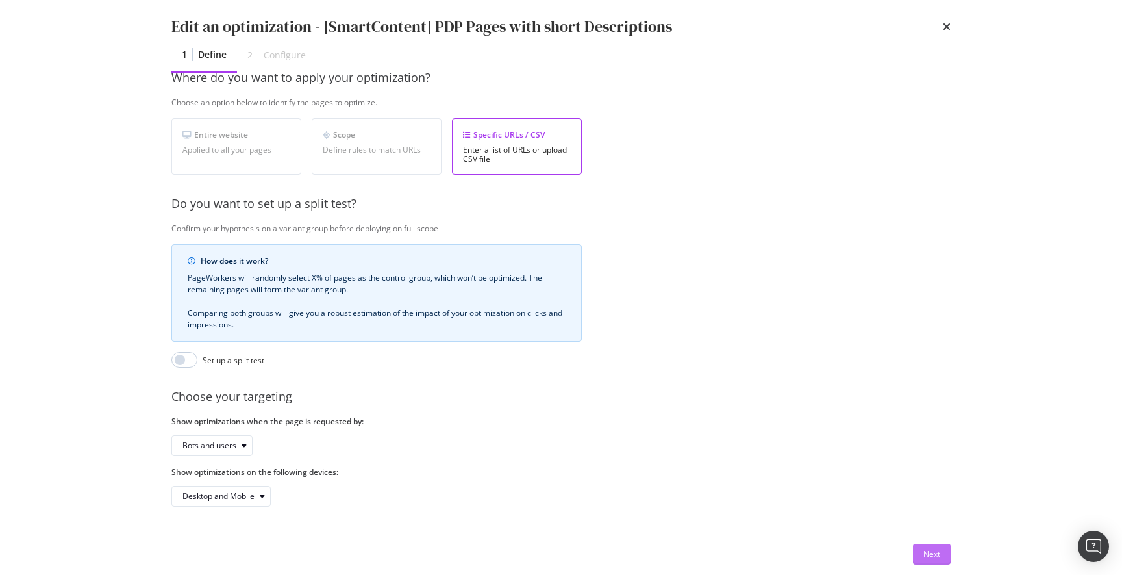
click at [929, 551] on div "Next" at bounding box center [931, 553] width 17 height 11
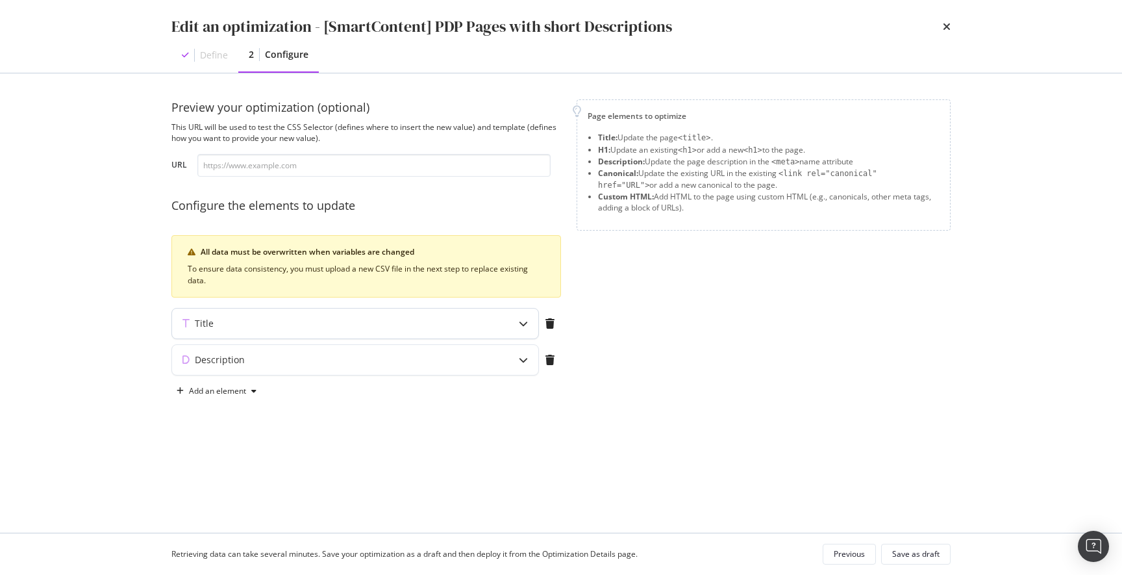
click at [523, 327] on icon "modal" at bounding box center [523, 323] width 9 height 9
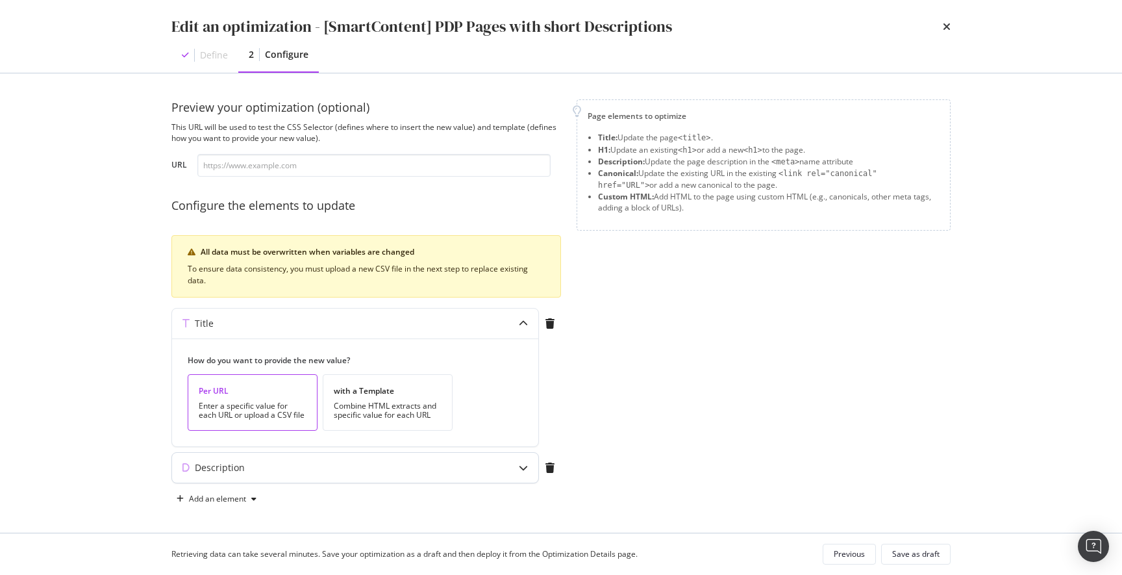
click at [521, 466] on icon "modal" at bounding box center [523, 467] width 9 height 9
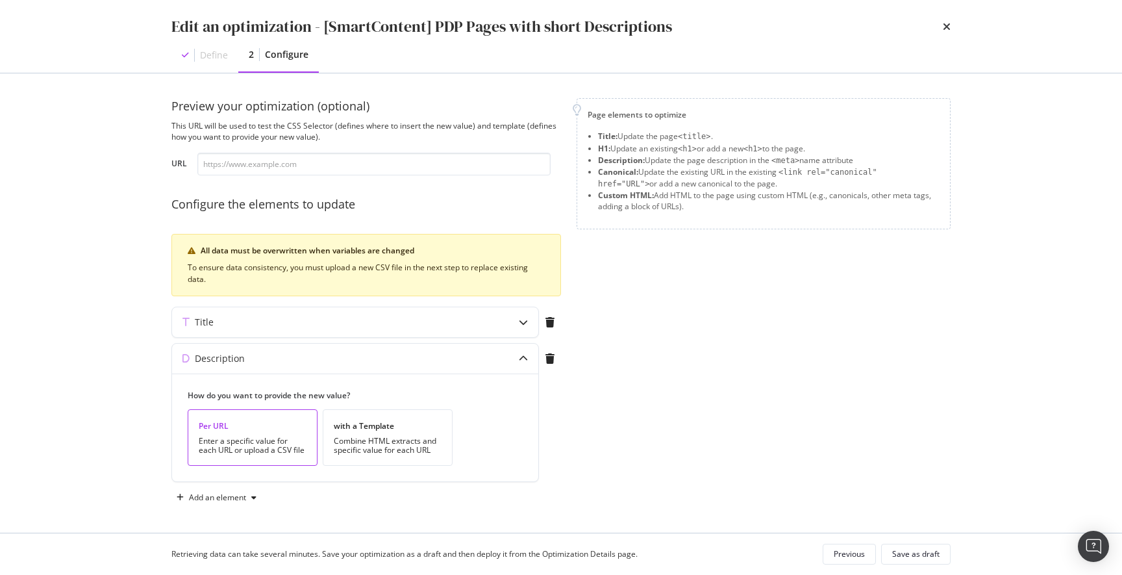
scroll to position [3, 0]
click at [846, 553] on div "Previous" at bounding box center [849, 553] width 31 height 11
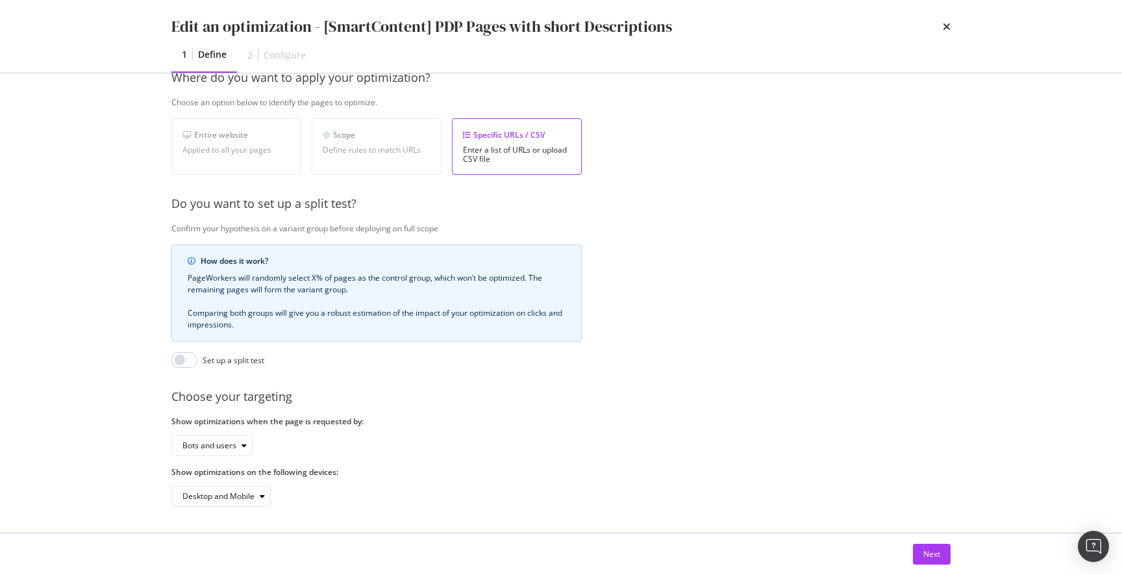
scroll to position [0, 0]
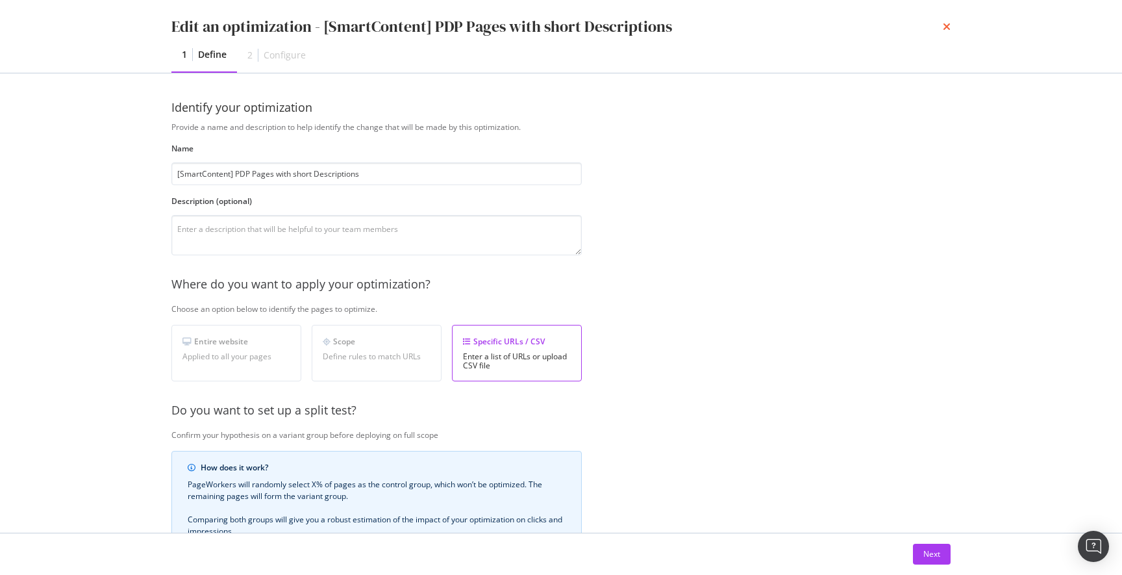
click at [947, 28] on icon "times" at bounding box center [947, 26] width 8 height 10
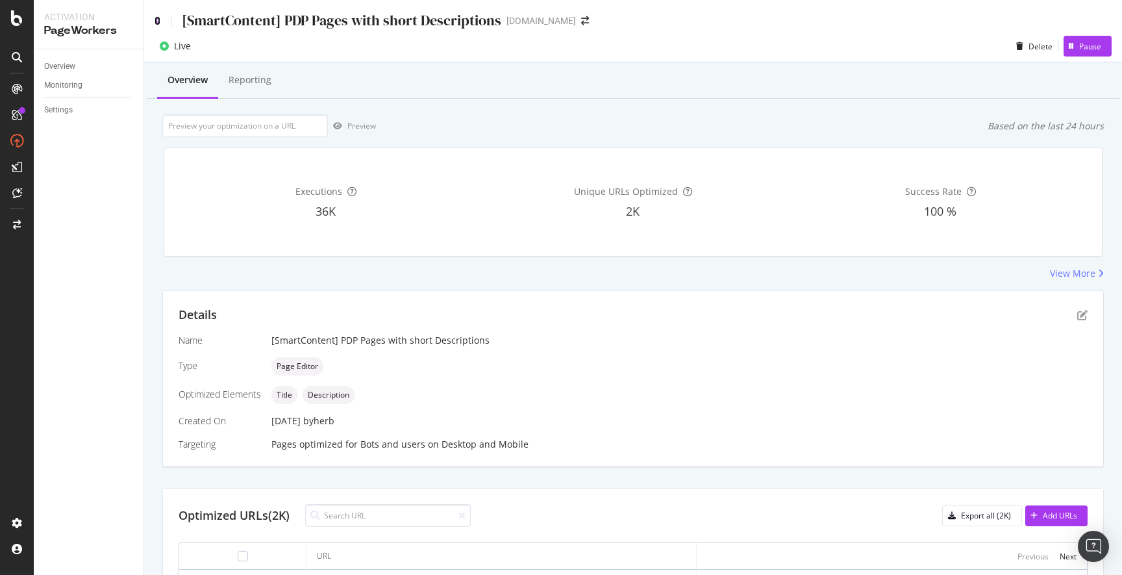
click at [156, 21] on icon at bounding box center [158, 20] width 6 height 9
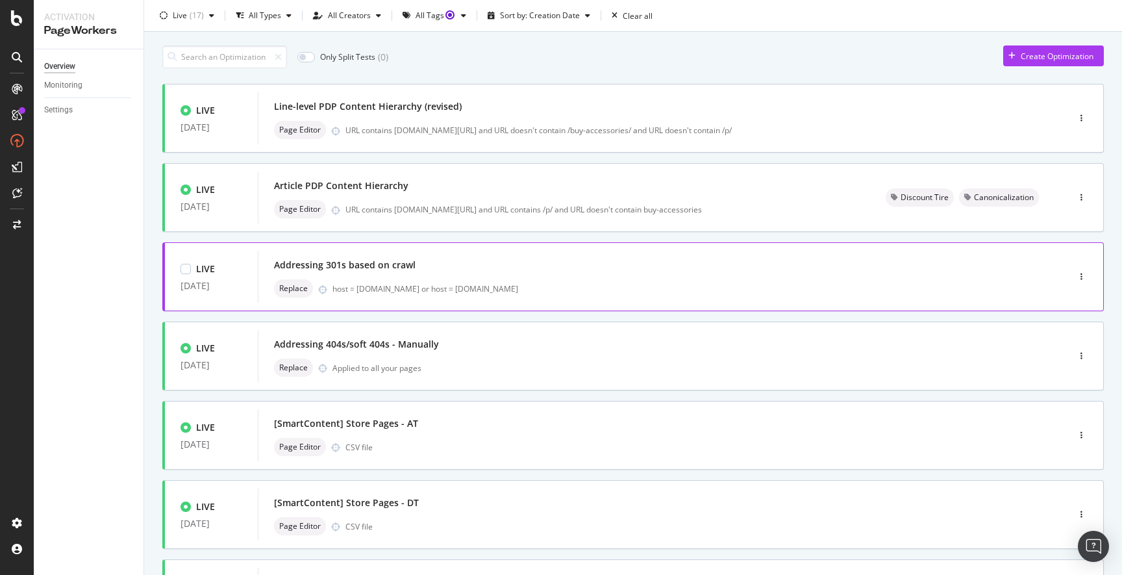
scroll to position [409, 0]
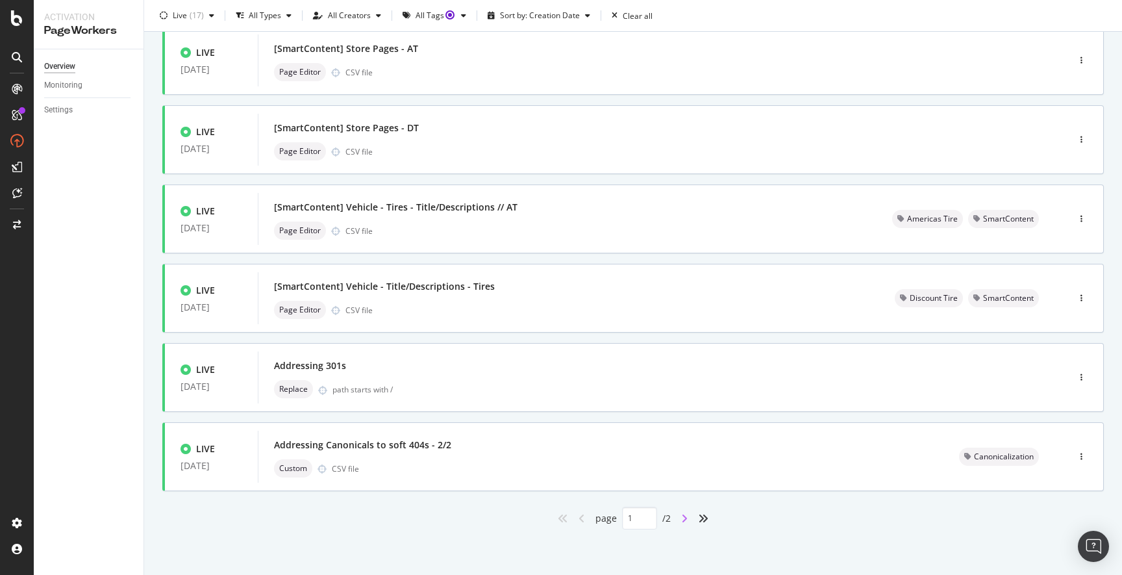
click at [681, 516] on icon "angle-right" at bounding box center [684, 518] width 6 height 10
type input "2"
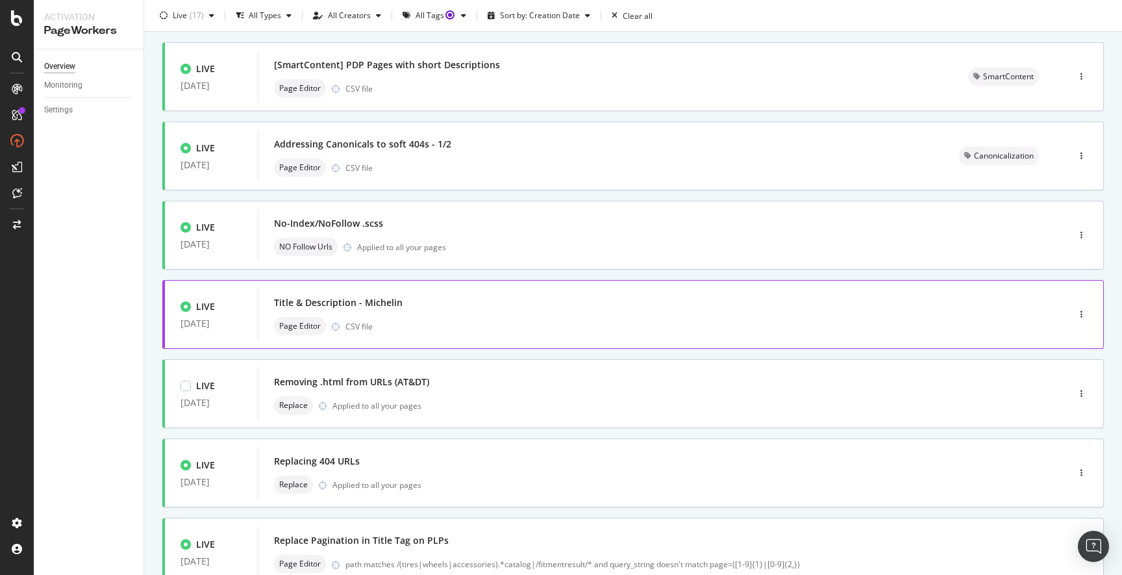
scroll to position [67, 0]
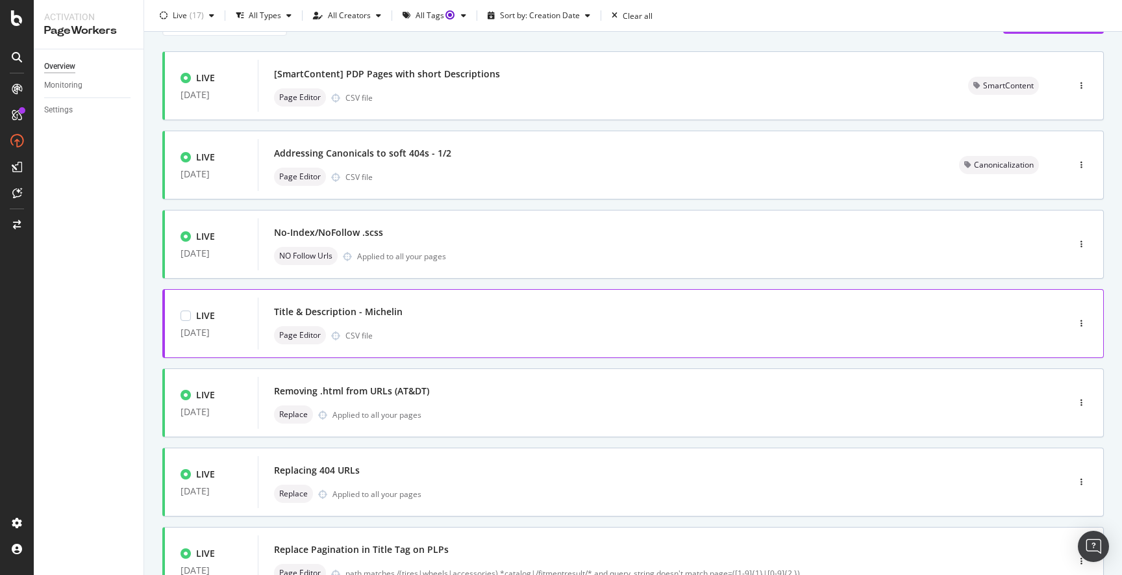
click at [588, 327] on div "Page Editor CSV file" at bounding box center [643, 335] width 739 height 18
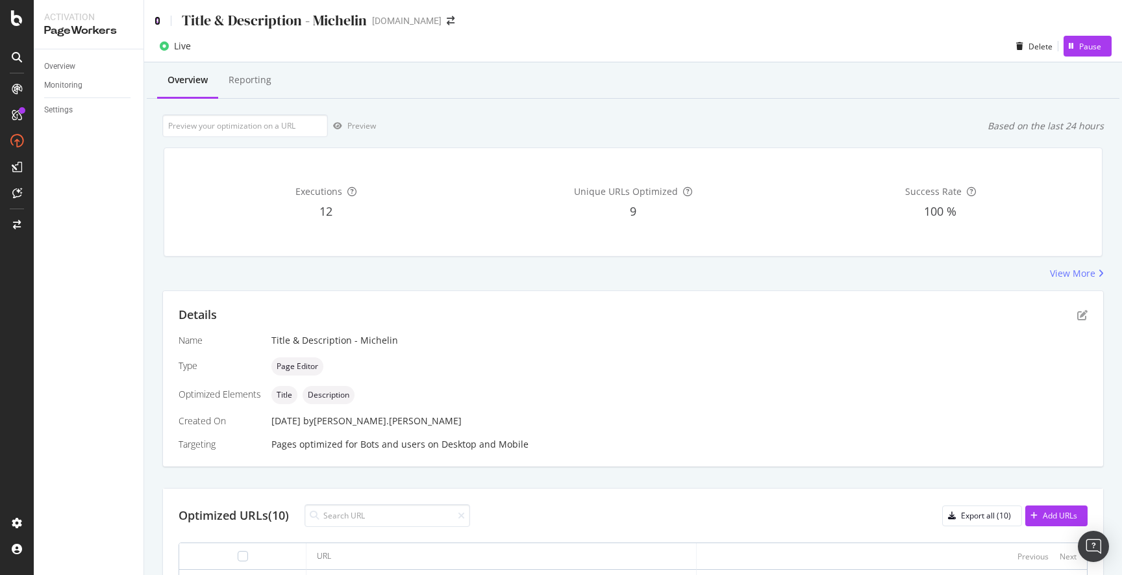
click at [158, 19] on icon at bounding box center [158, 20] width 6 height 9
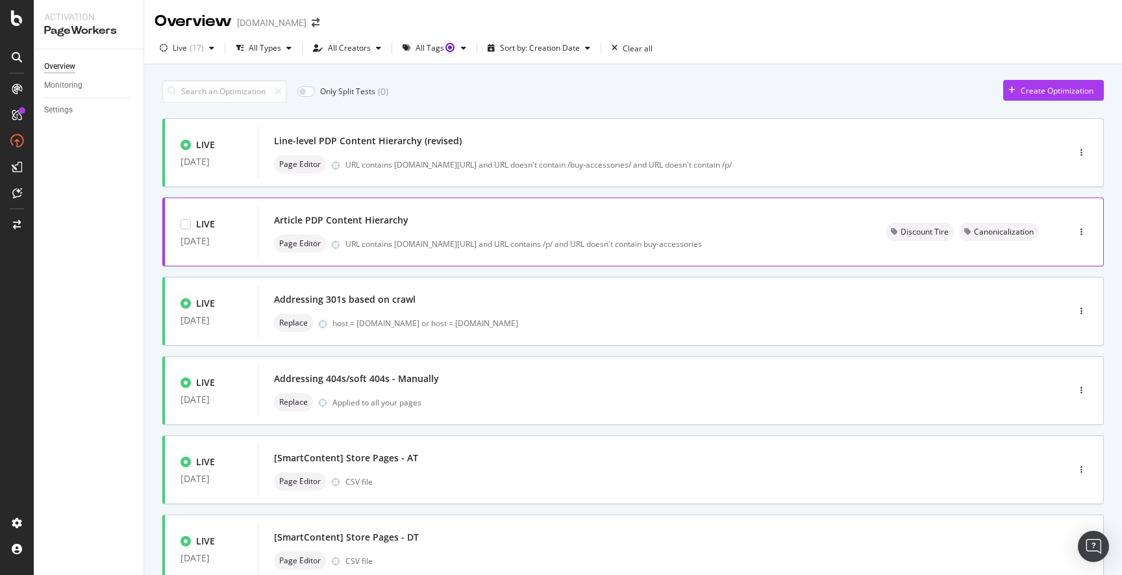
click at [584, 233] on div "Article PDP Content Hierarchy Page Editor URL contains discounttire.com/buy- an…" at bounding box center [564, 232] width 581 height 42
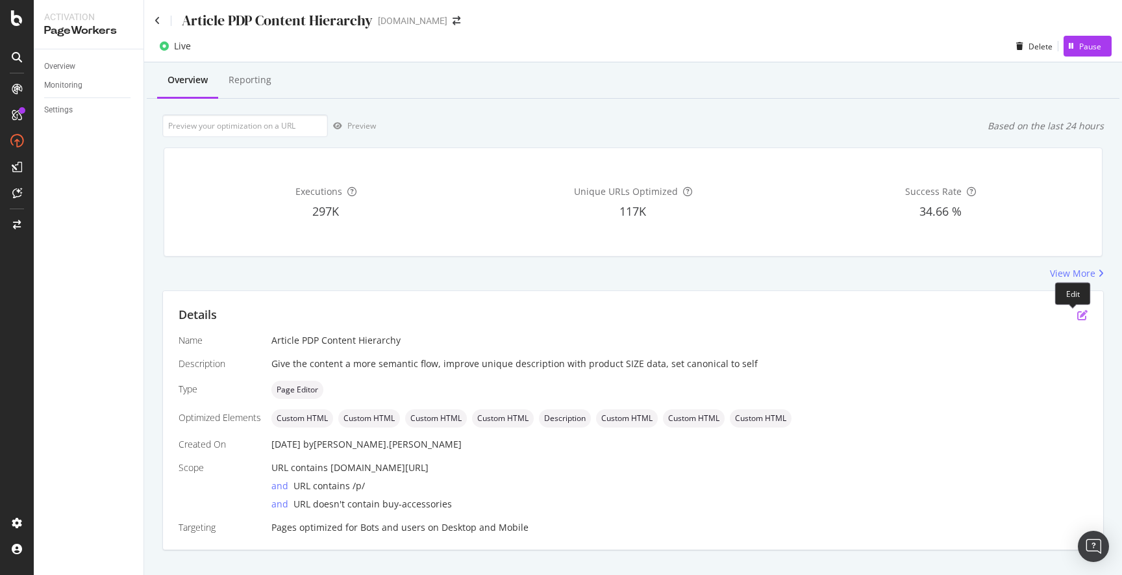
click at [1077, 314] on icon "pen-to-square" at bounding box center [1082, 315] width 10 height 10
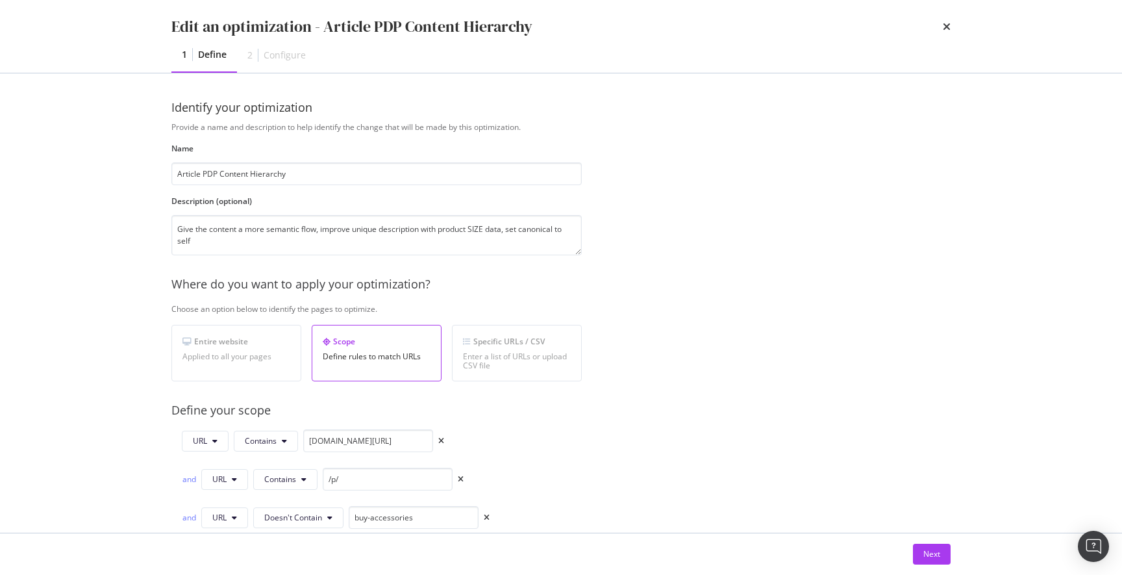
scroll to position [266, 0]
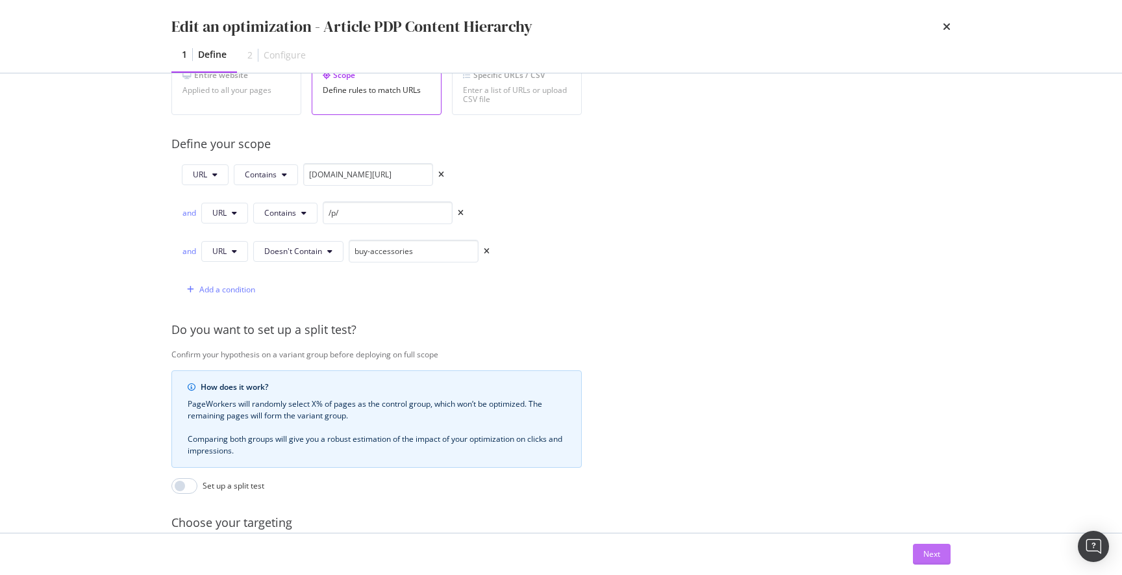
click at [933, 551] on div "Next" at bounding box center [931, 553] width 17 height 11
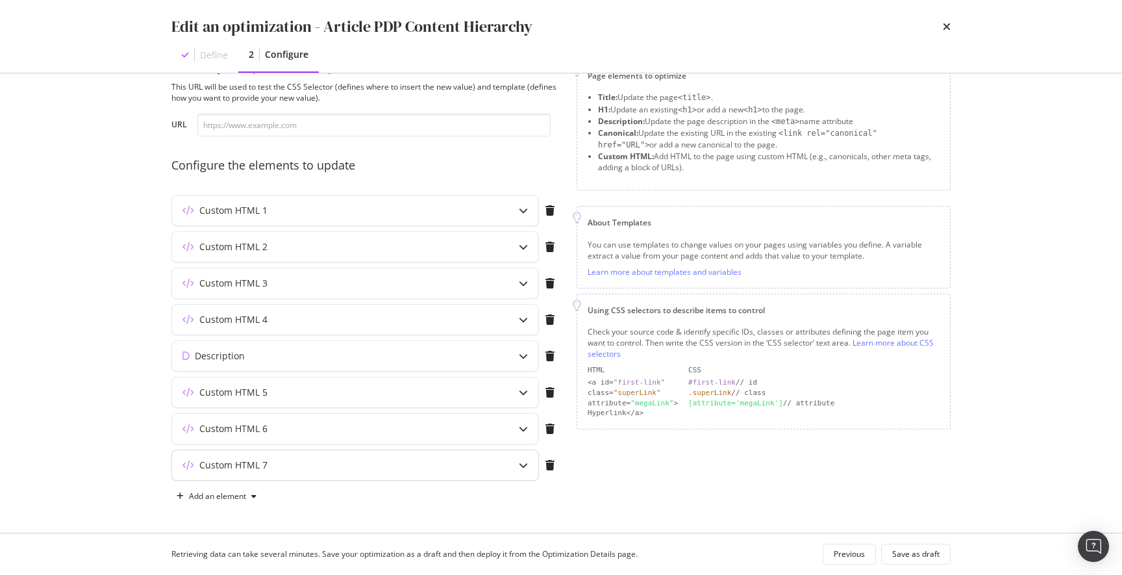
click at [519, 462] on icon "modal" at bounding box center [523, 464] width 9 height 9
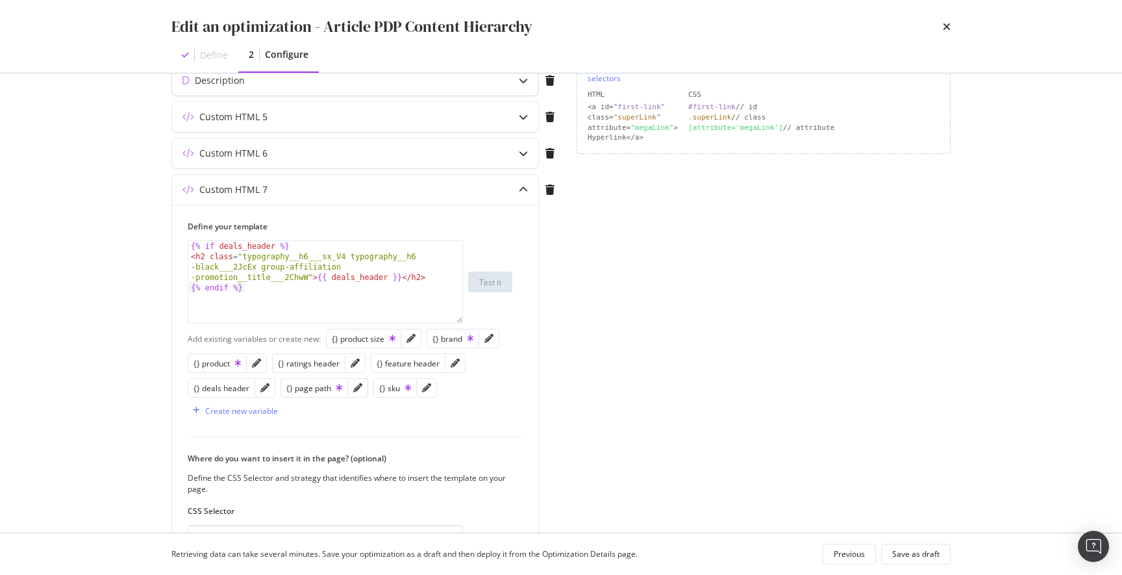
scroll to position [133, 0]
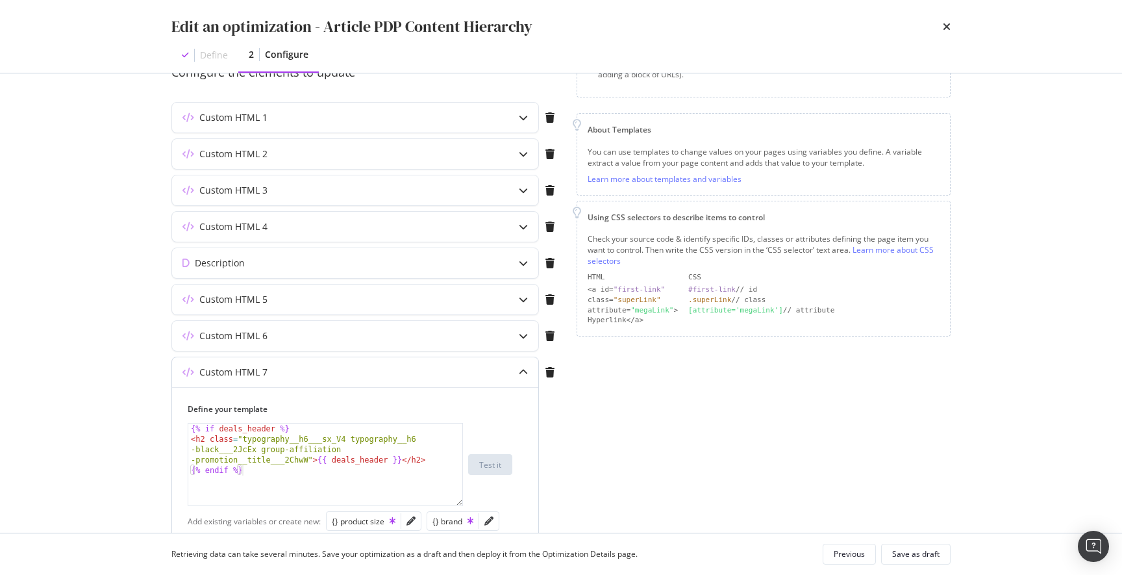
click at [525, 371] on icon "modal" at bounding box center [523, 372] width 9 height 9
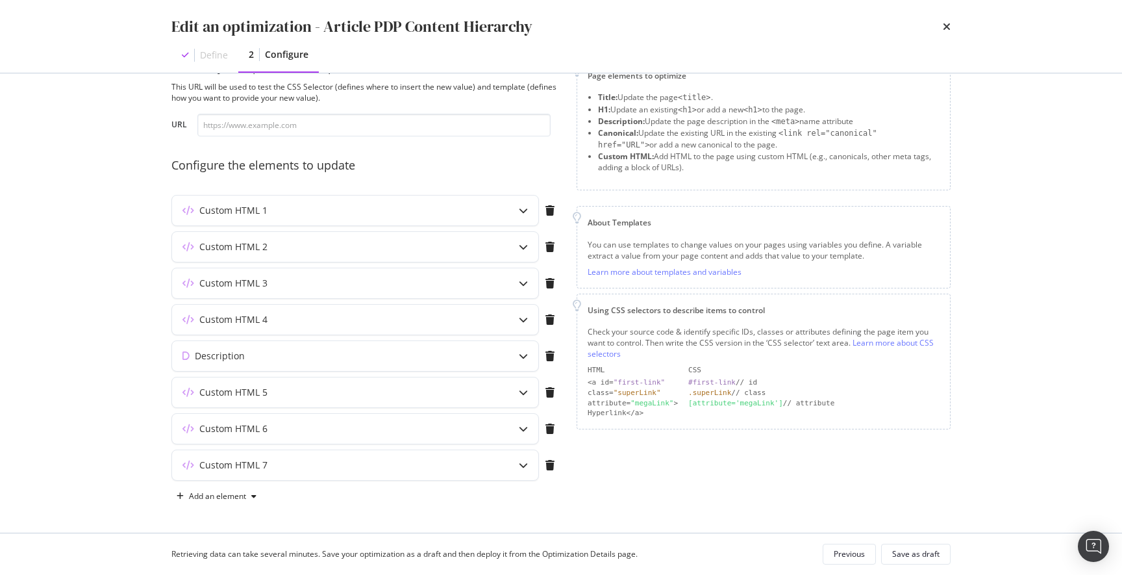
click at [947, 32] on div "times" at bounding box center [947, 27] width 8 height 22
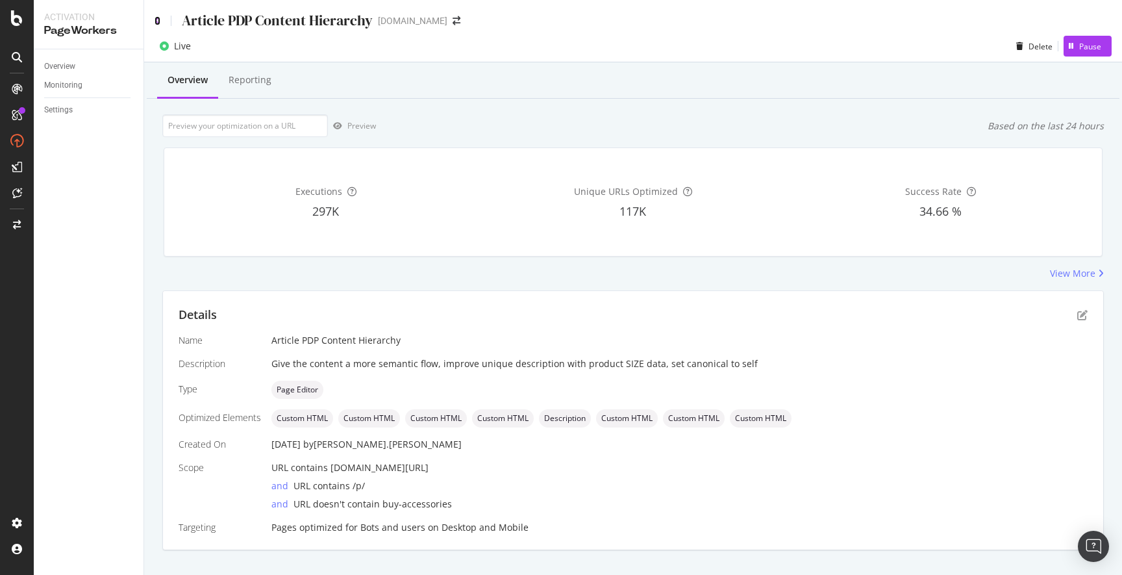
click at [157, 20] on icon at bounding box center [158, 20] width 6 height 9
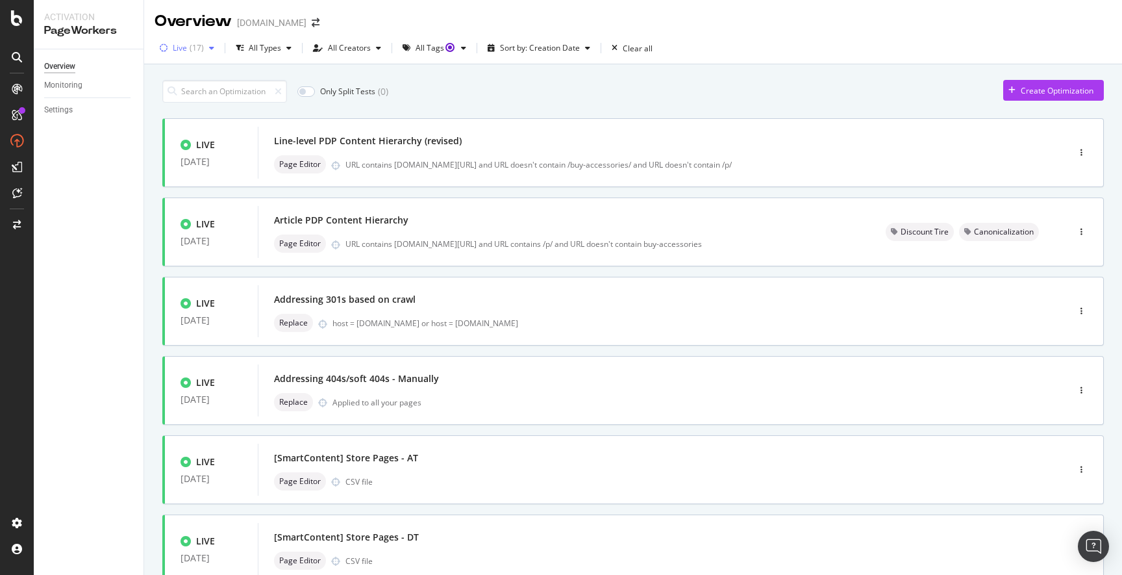
click at [207, 48] on div "button" at bounding box center [212, 48] width 16 height 8
click at [172, 95] on icon at bounding box center [171, 97] width 6 height 6
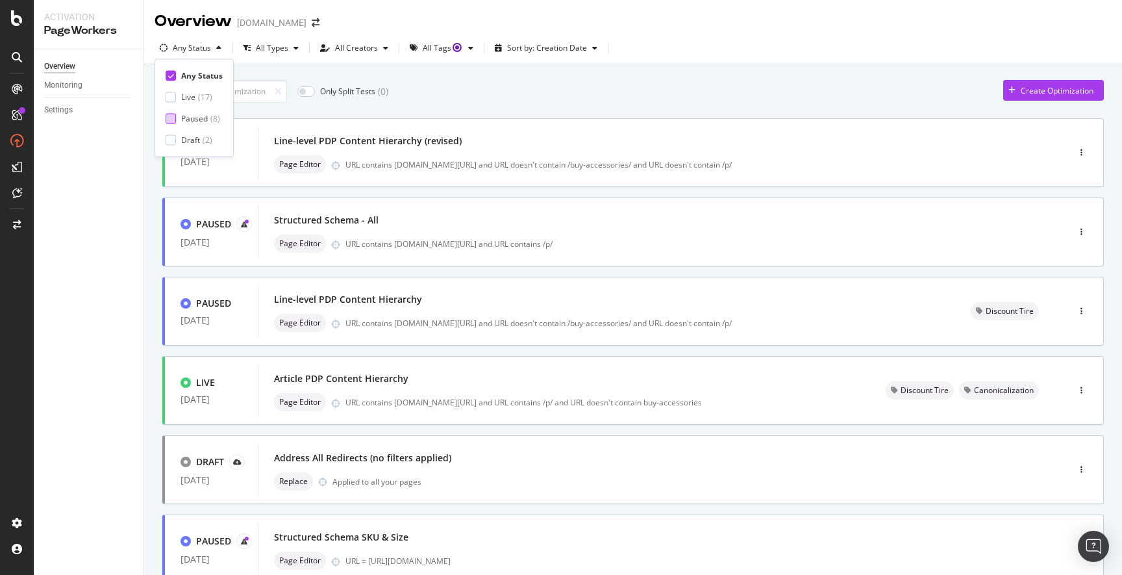
click at [171, 116] on div at bounding box center [171, 118] width 10 height 10
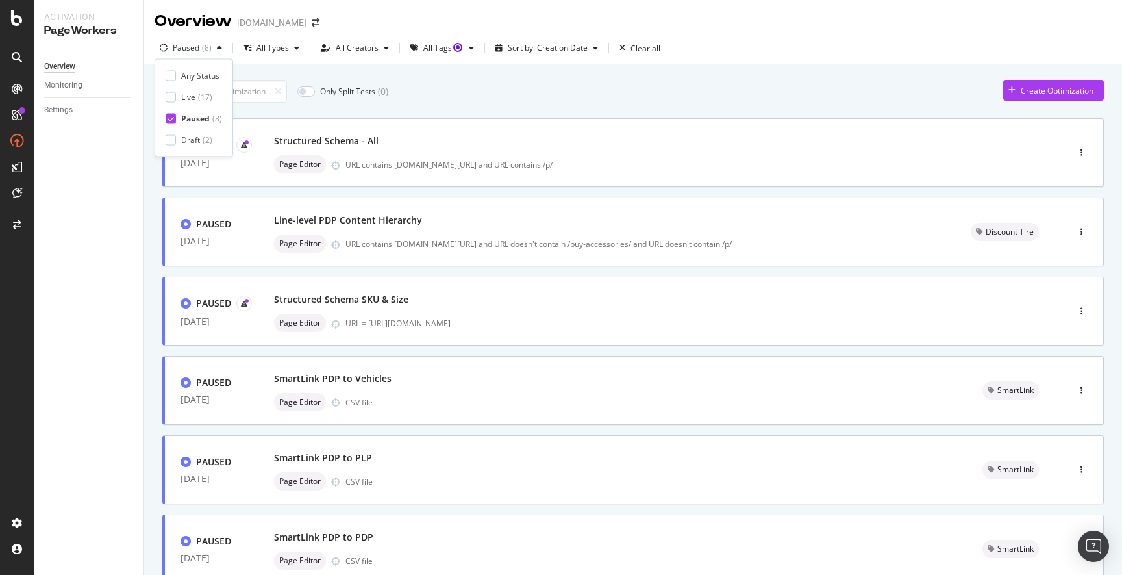
click at [597, 91] on div "Only Split Tests ( 0 ) Create Optimization" at bounding box center [633, 91] width 942 height 23
click at [732, 142] on div "Structured Schema - All" at bounding box center [643, 141] width 739 height 18
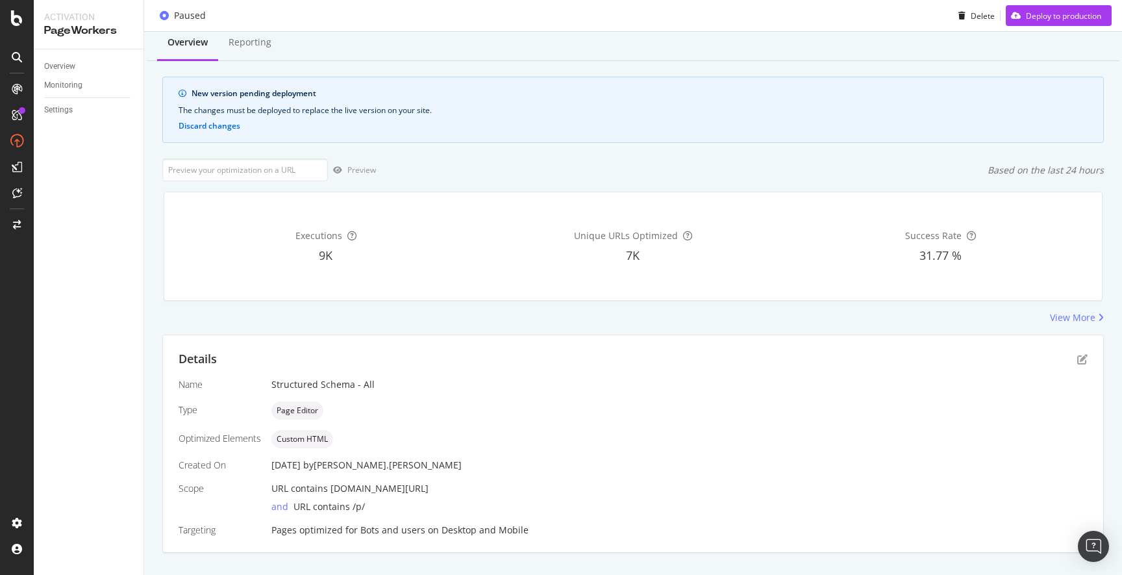
scroll to position [61, 0]
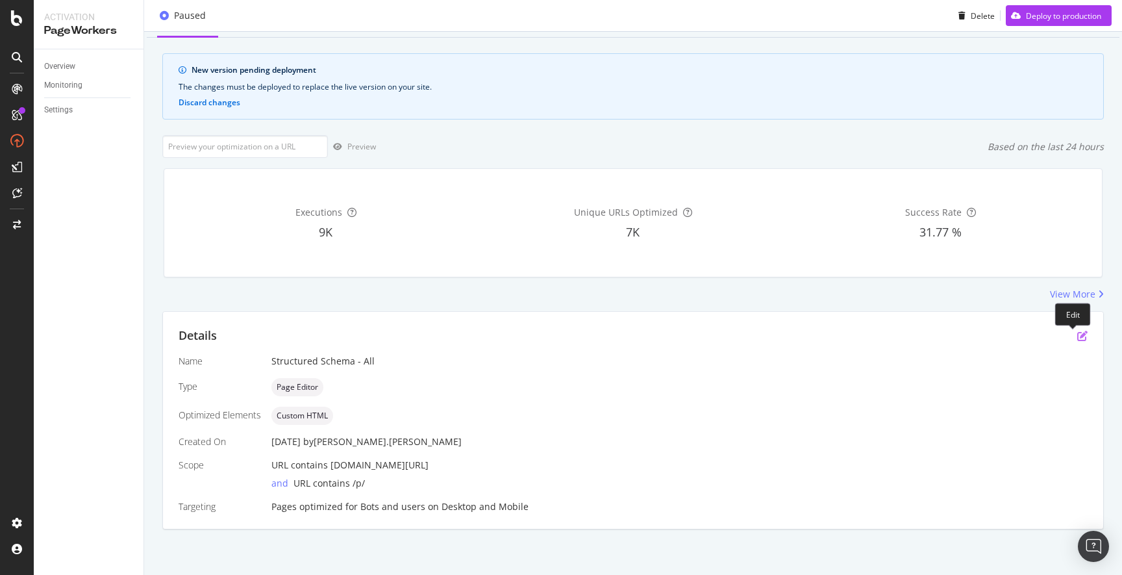
click at [1077, 337] on icon "pen-to-square" at bounding box center [1082, 336] width 10 height 10
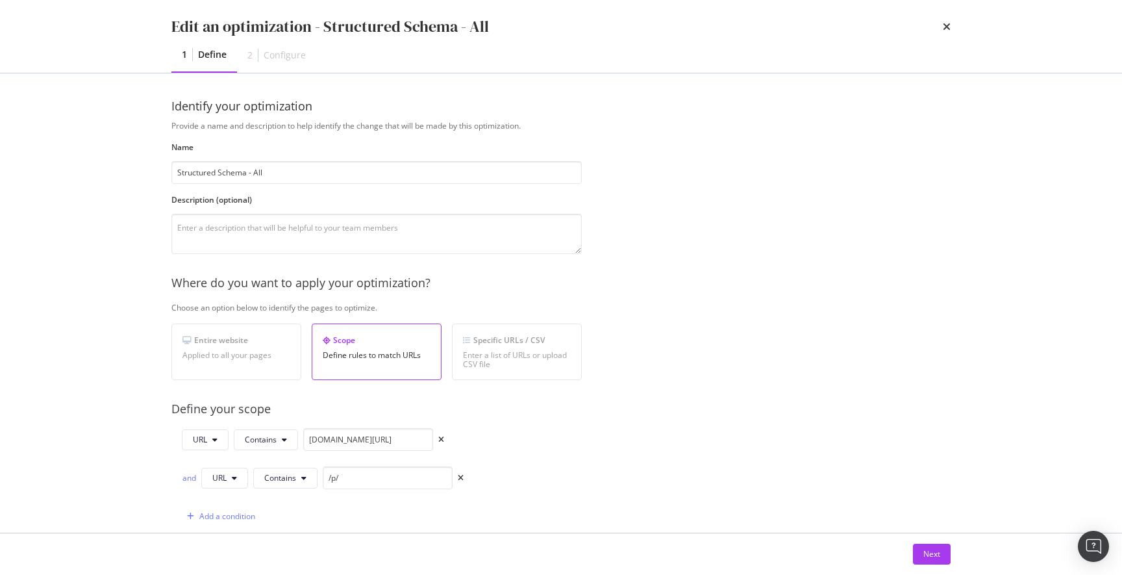
scroll to position [3, 0]
drag, startPoint x: 933, startPoint y: 558, endPoint x: 886, endPoint y: 518, distance: 61.8
click at [933, 558] on div "Next" at bounding box center [931, 553] width 17 height 11
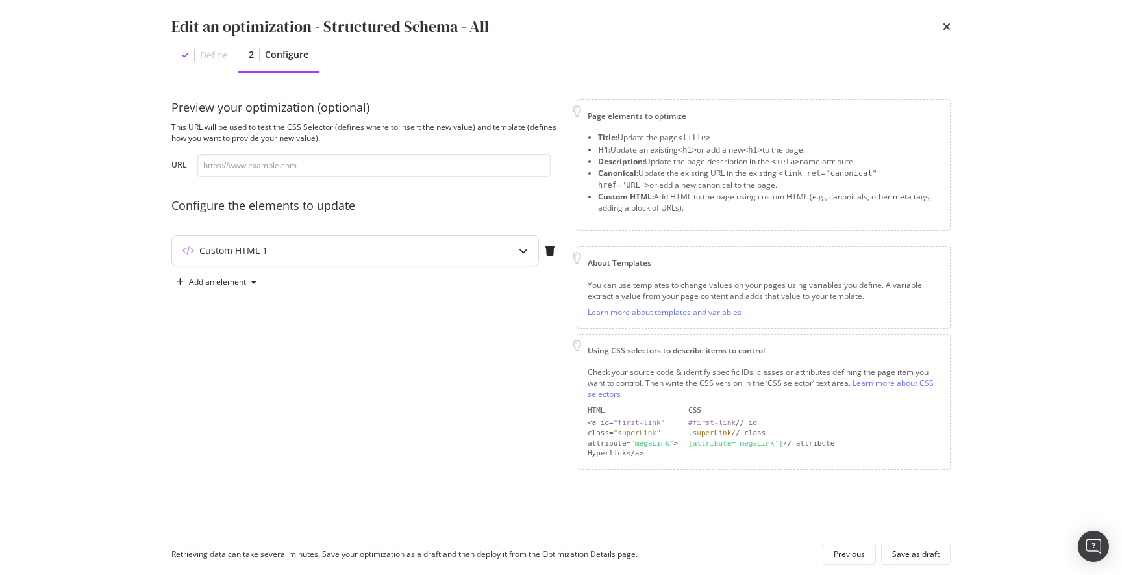
click at [511, 251] on div "modal" at bounding box center [523, 251] width 30 height 30
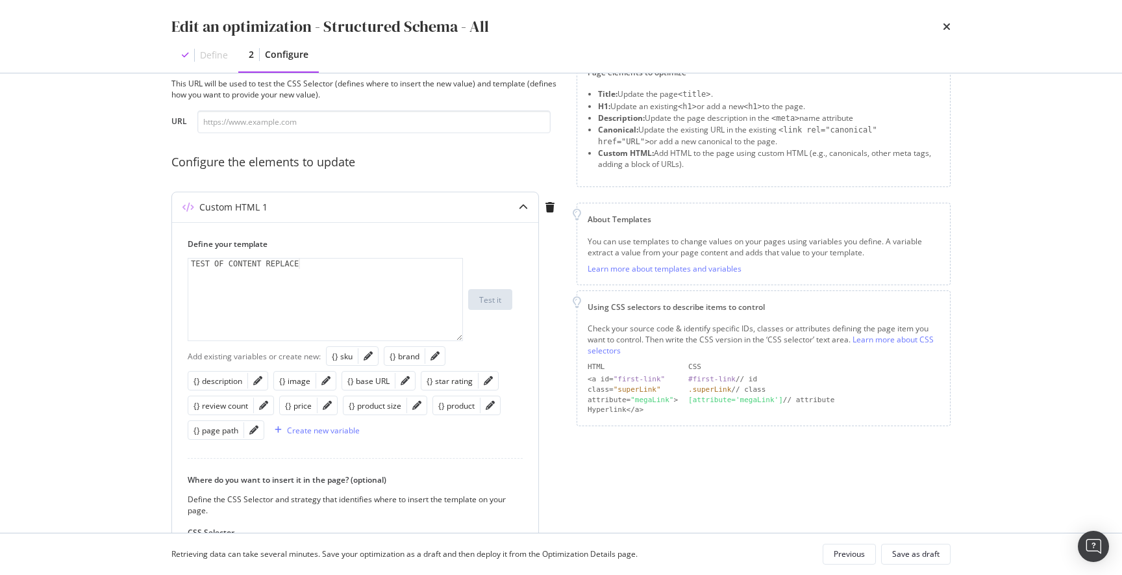
scroll to position [232, 0]
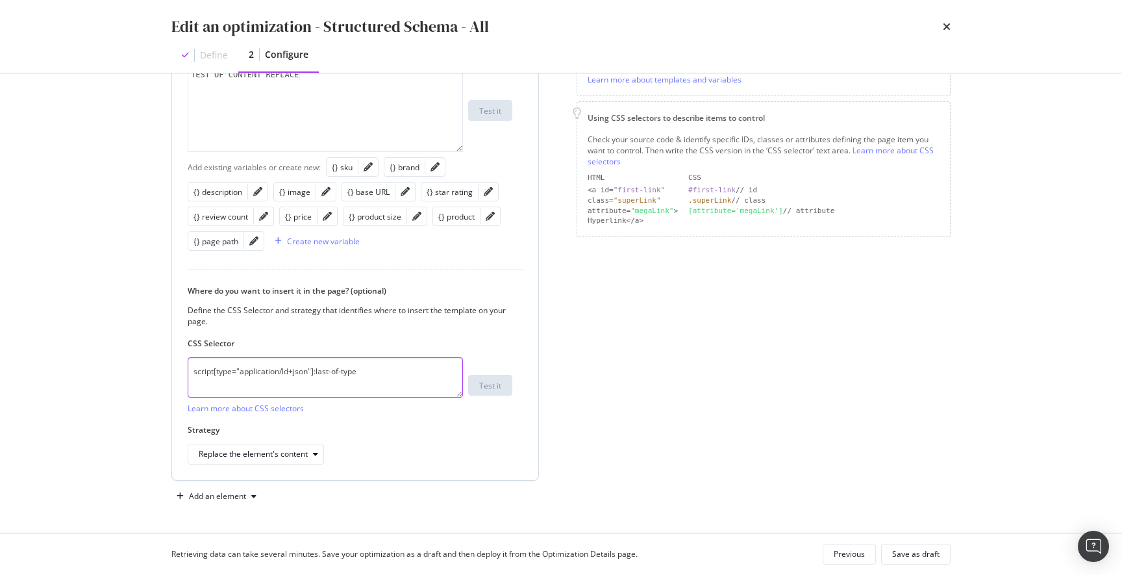
drag, startPoint x: 386, startPoint y: 373, endPoint x: 458, endPoint y: 373, distance: 72.1
click at [386, 373] on textarea "script[type="application/ld+json"]:last-of-type" at bounding box center [325, 377] width 275 height 40
click at [378, 373] on textarea "script[type="application/ld+json"]:last-of-type" at bounding box center [325, 377] width 275 height 40
click at [951, 22] on div "Edit an optimization - Structured Schema - All Define 2 Configure" at bounding box center [560, 36] width 831 height 73
click at [946, 27] on icon "times" at bounding box center [947, 26] width 8 height 10
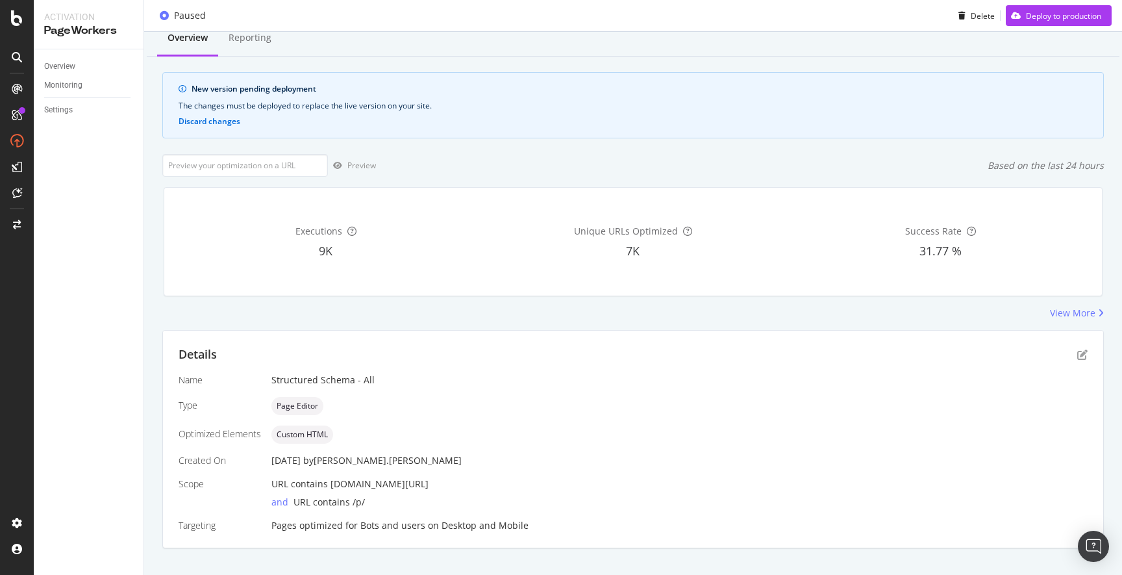
scroll to position [0, 0]
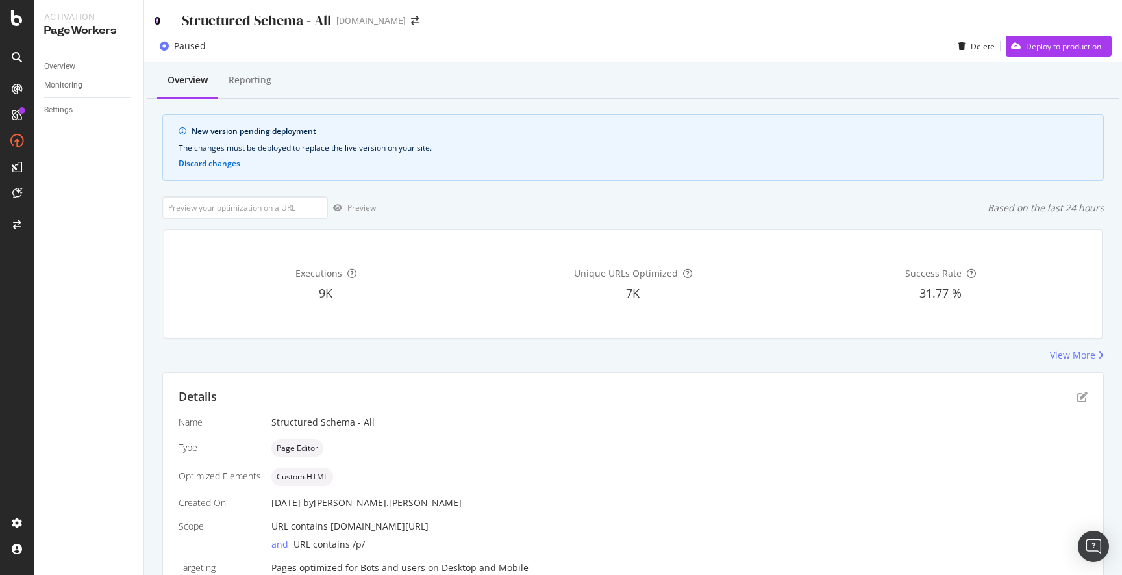
click at [159, 21] on icon at bounding box center [158, 20] width 6 height 9
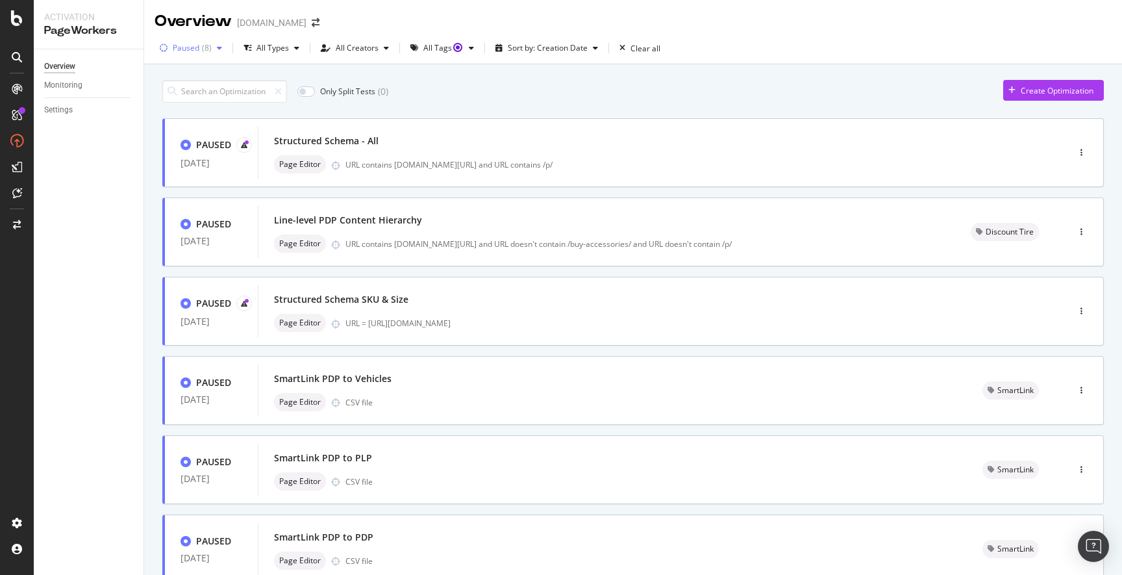
click at [218, 49] on icon "button" at bounding box center [219, 48] width 5 height 8
click at [173, 96] on div at bounding box center [171, 97] width 10 height 10
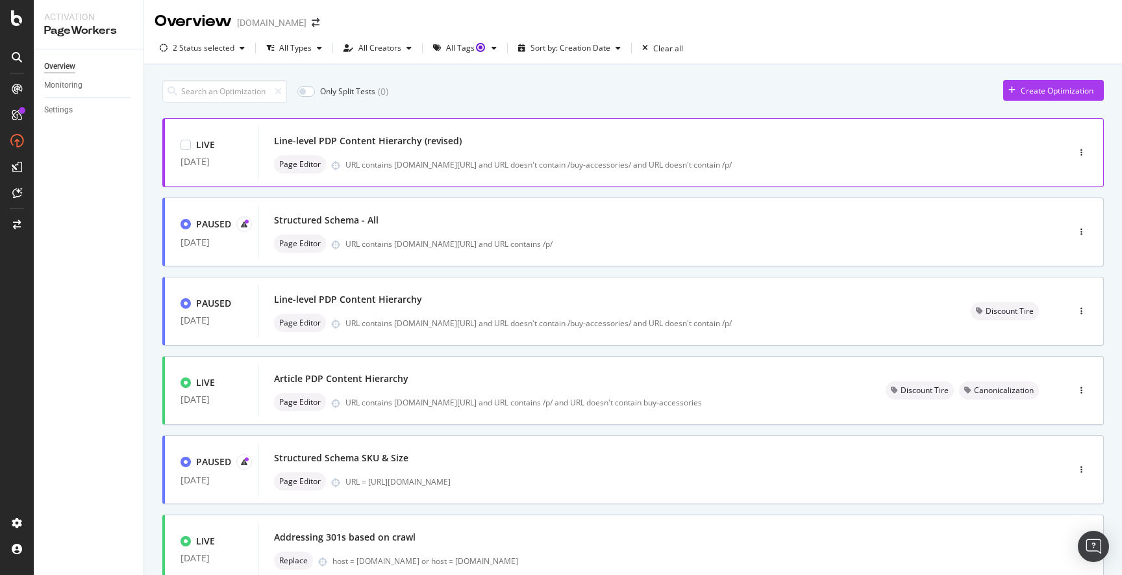
click at [566, 155] on div "Line-level PDP Content Hierarchy (revised) Page Editor URL contains discounttir…" at bounding box center [643, 153] width 739 height 42
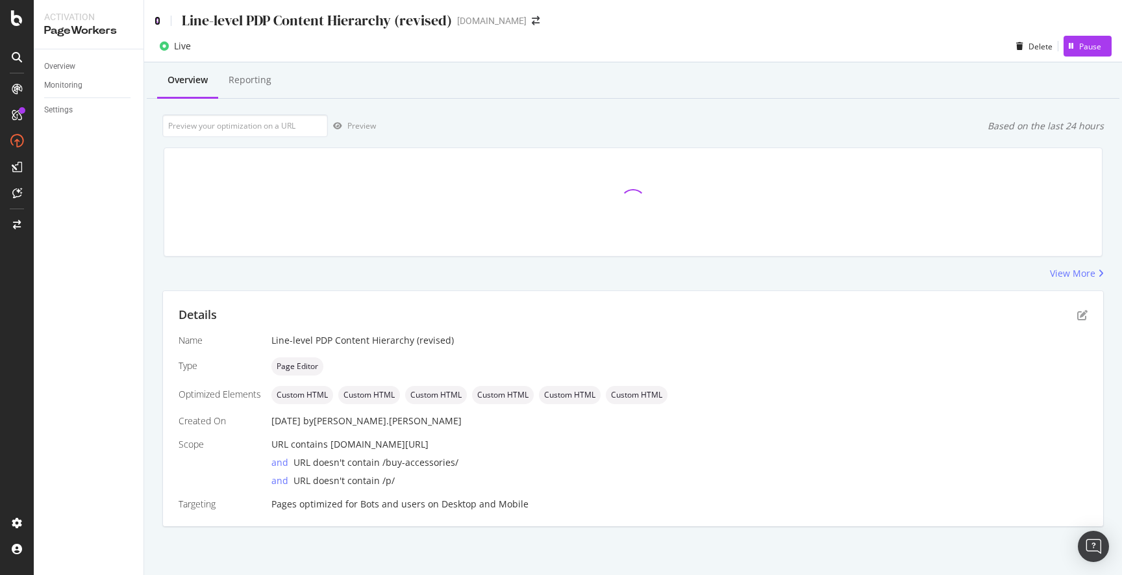
click at [156, 17] on icon at bounding box center [158, 20] width 6 height 9
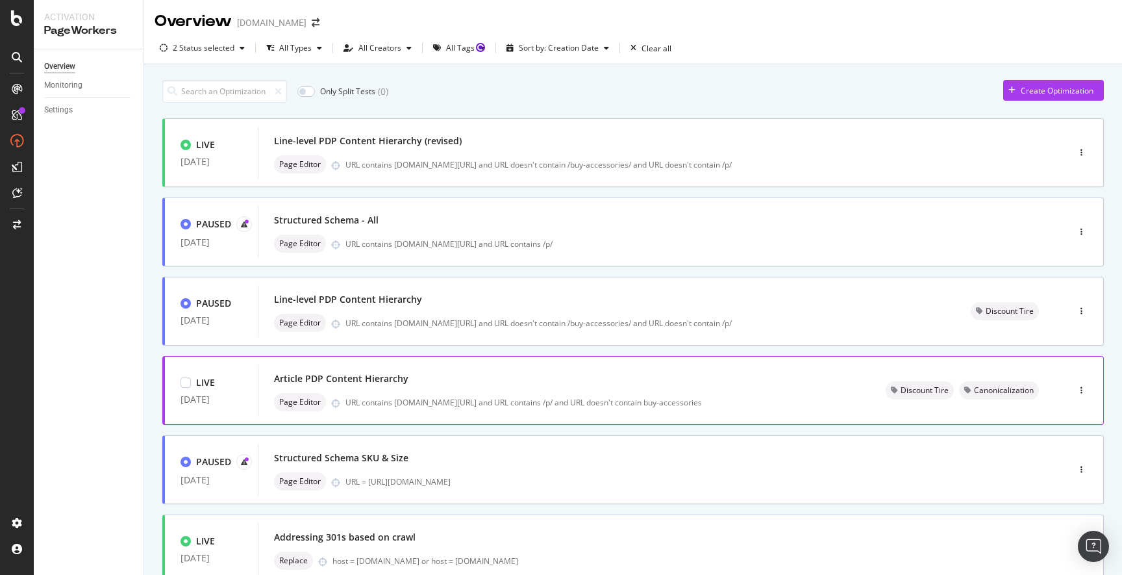
click at [420, 379] on div "Article PDP Content Hierarchy" at bounding box center [564, 378] width 581 height 18
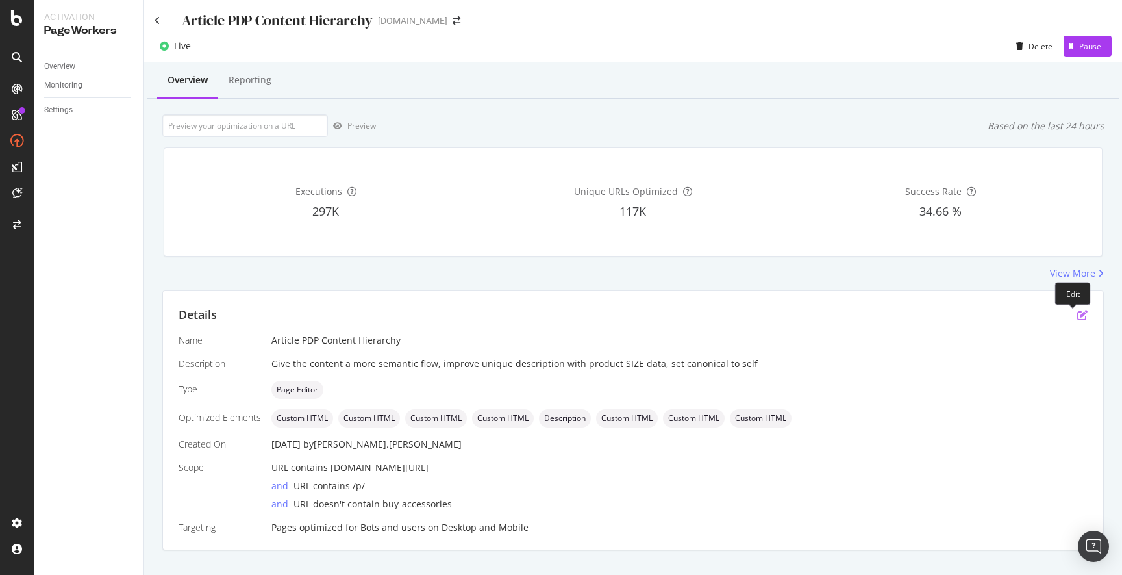
click at [1077, 316] on icon "pen-to-square" at bounding box center [1082, 315] width 10 height 10
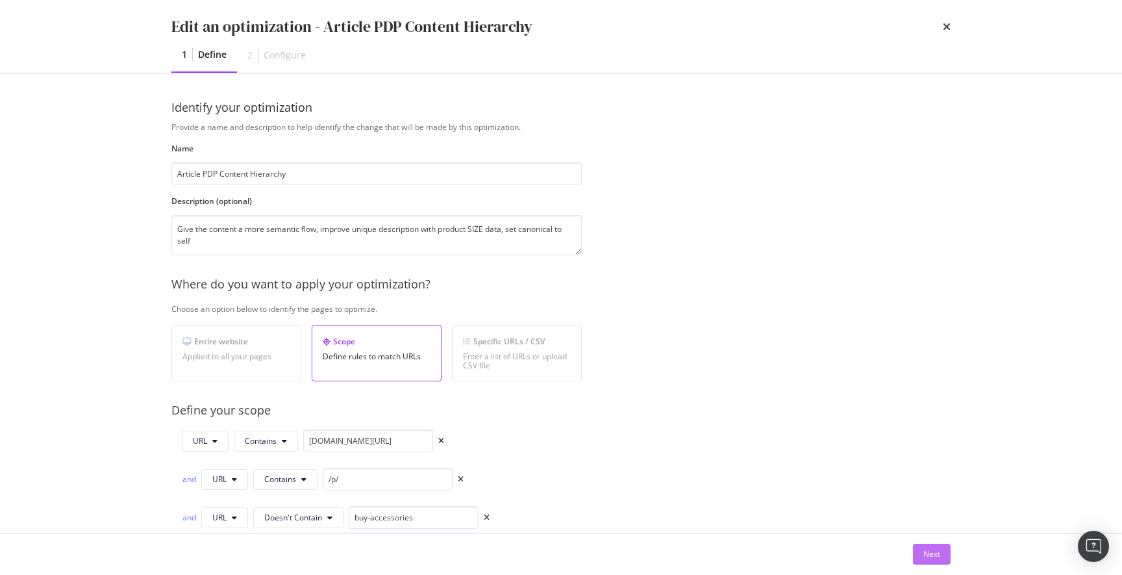
click at [930, 547] on div "Next" at bounding box center [931, 553] width 17 height 19
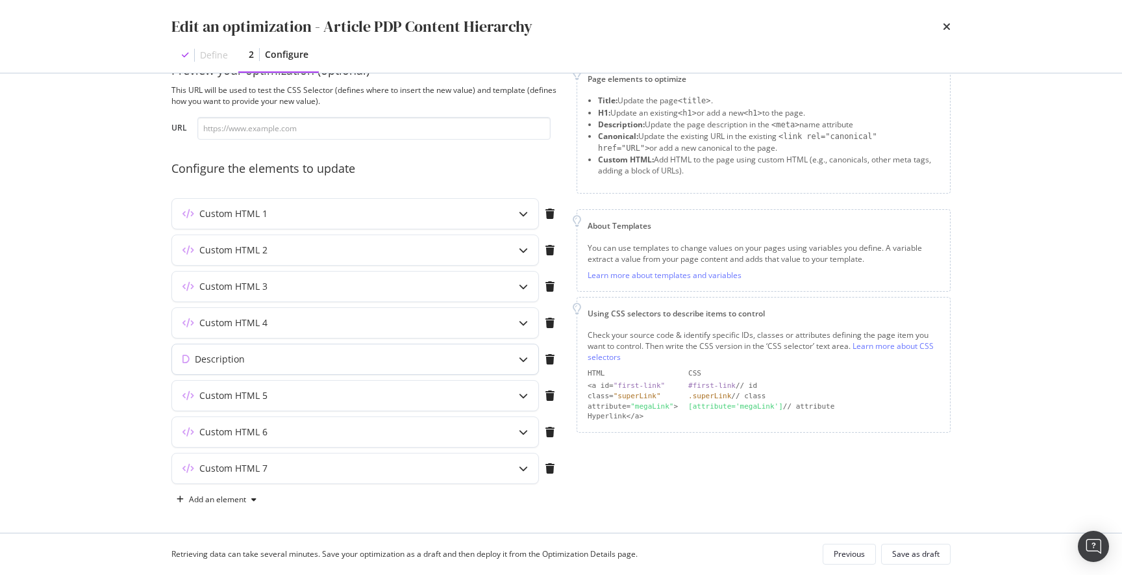
scroll to position [40, 0]
click at [202, 495] on div "Add an element" at bounding box center [217, 496] width 57 height 8
click at [222, 469] on div "Custom HTML" at bounding box center [231, 471] width 51 height 11
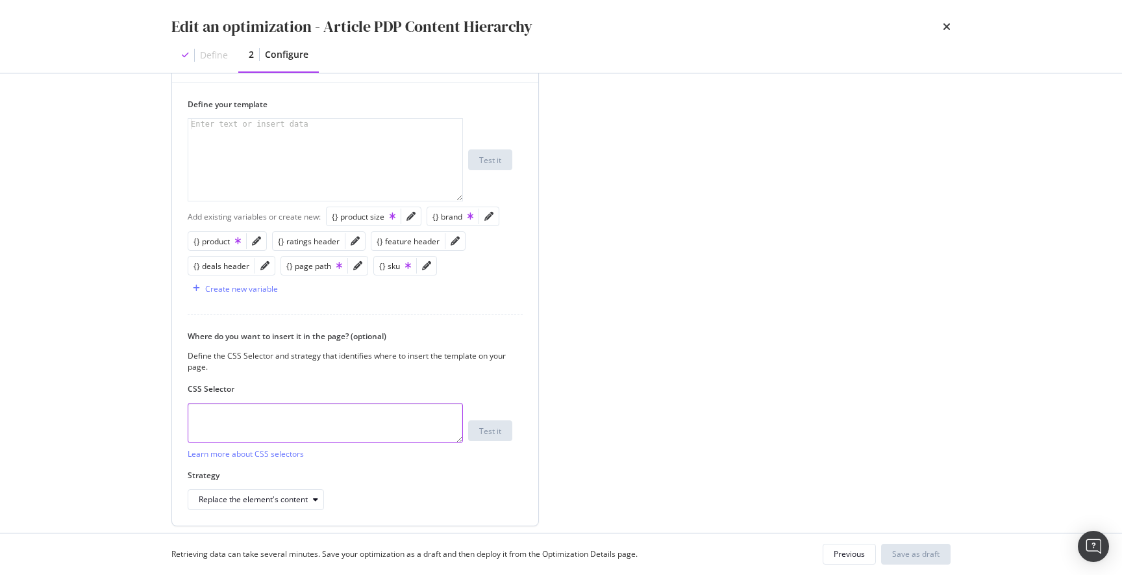
click at [258, 418] on textarea "modal" at bounding box center [325, 423] width 275 height 40
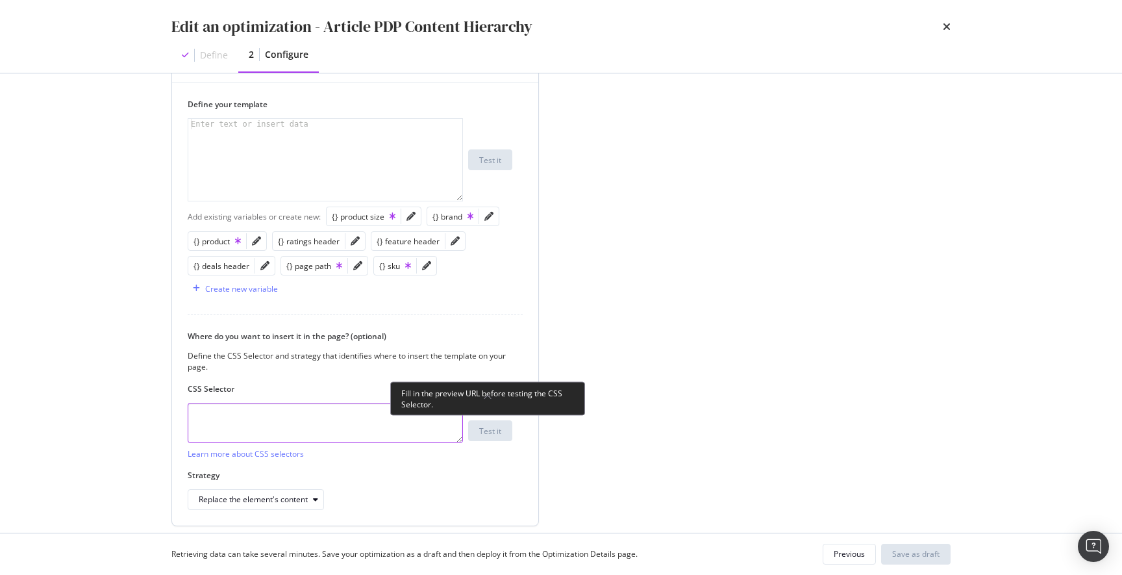
paste textarea ":last-of-type"
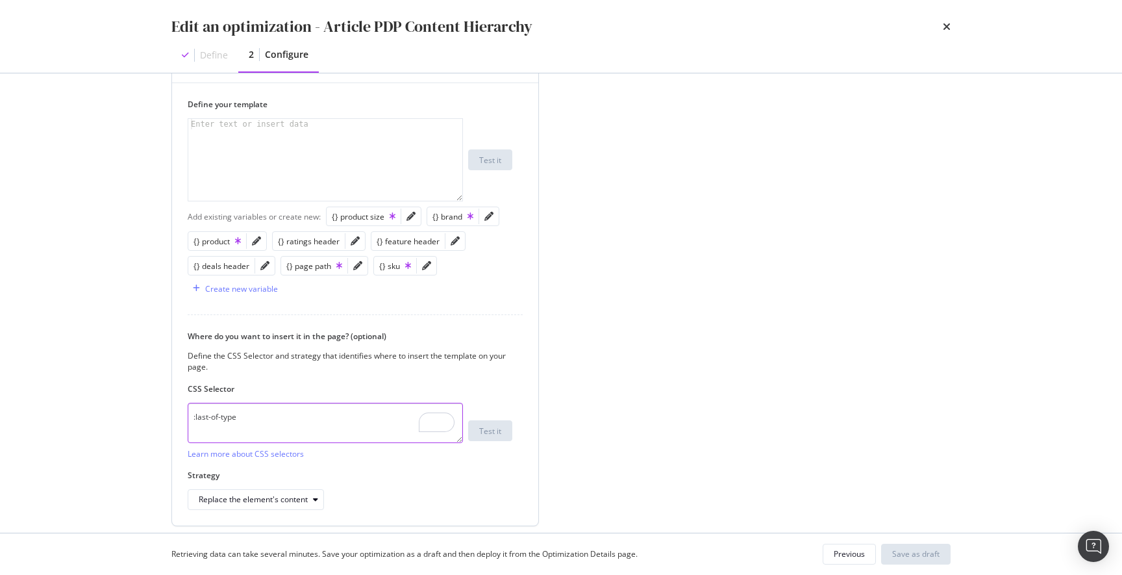
paste textarea "script[type="application/ld+json"]"
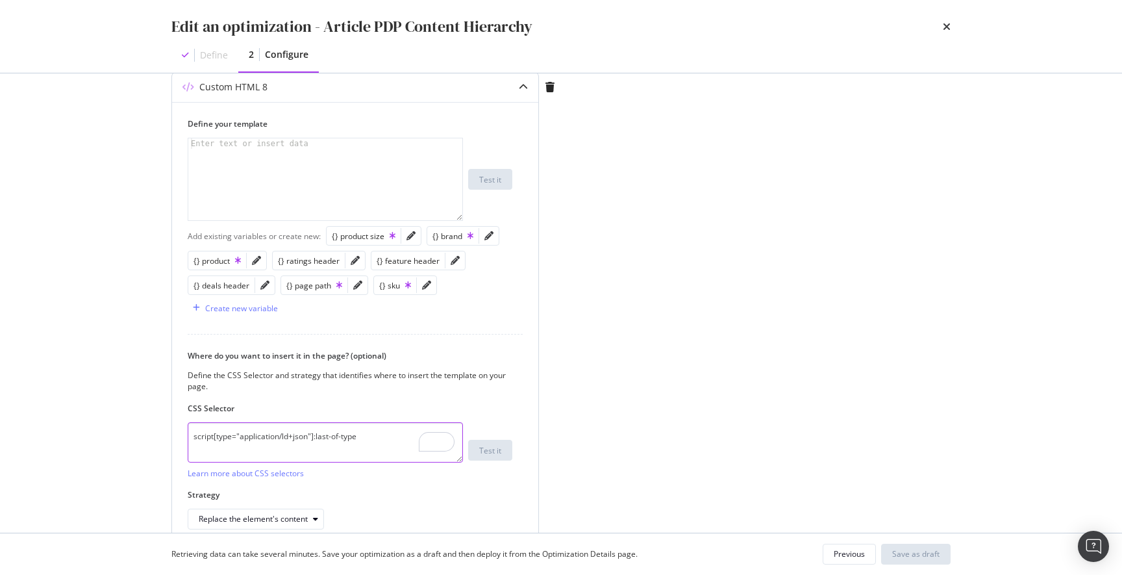
scroll to position [0, 0]
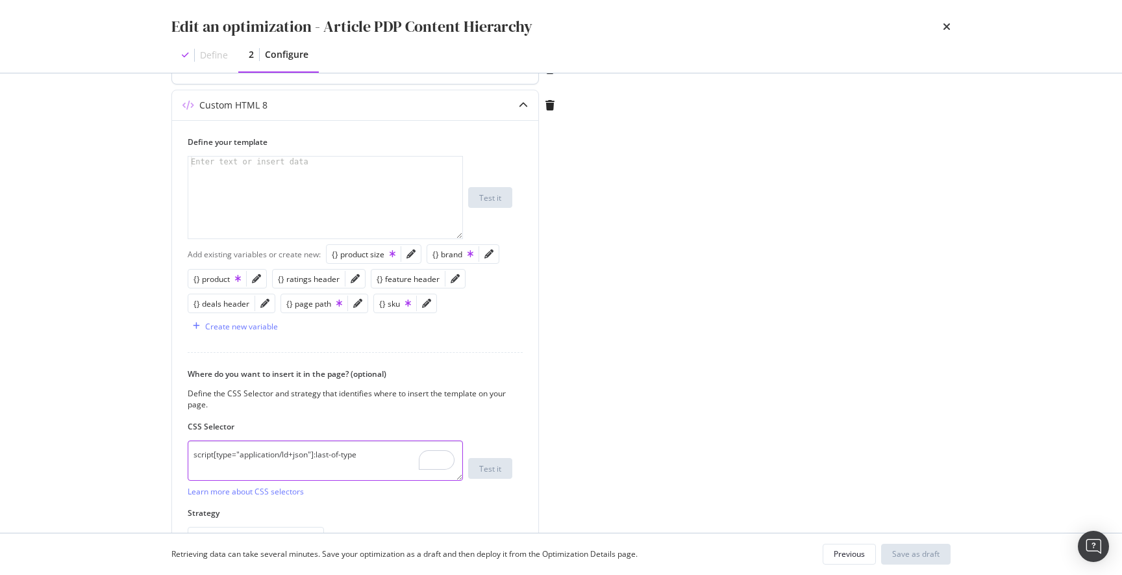
type textarea "script[type="application/ld+json"]:last-of-type"
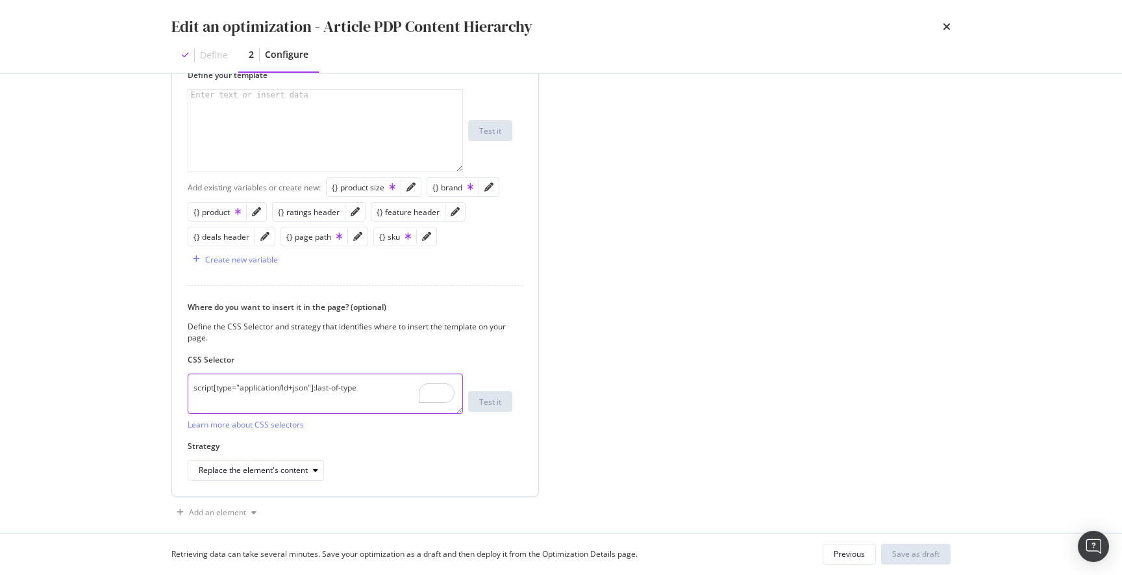
scroll to position [519, 0]
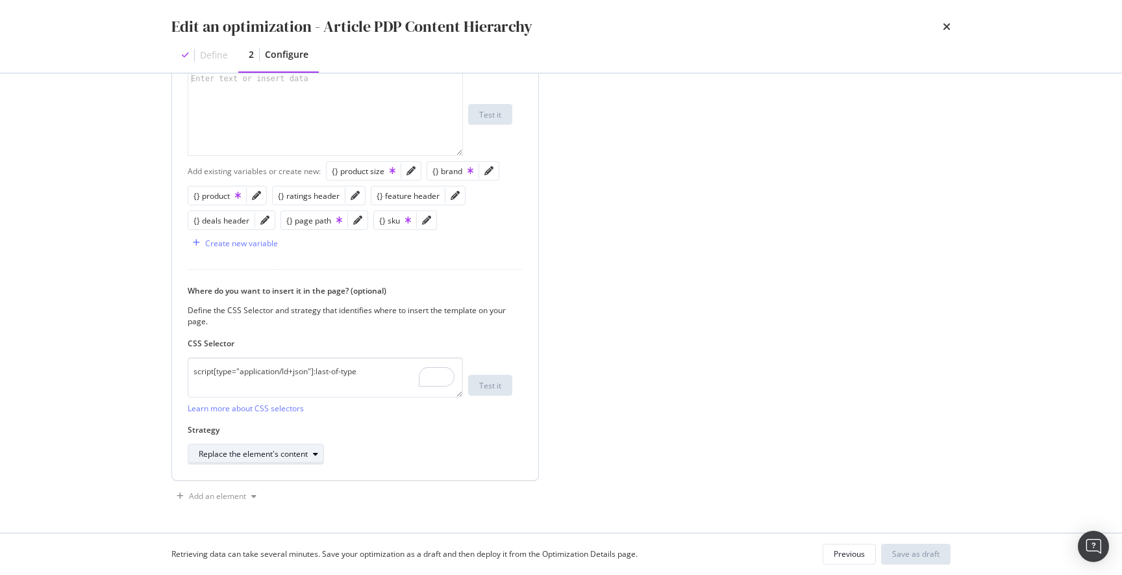
click at [317, 454] on icon "modal" at bounding box center [315, 454] width 5 height 8
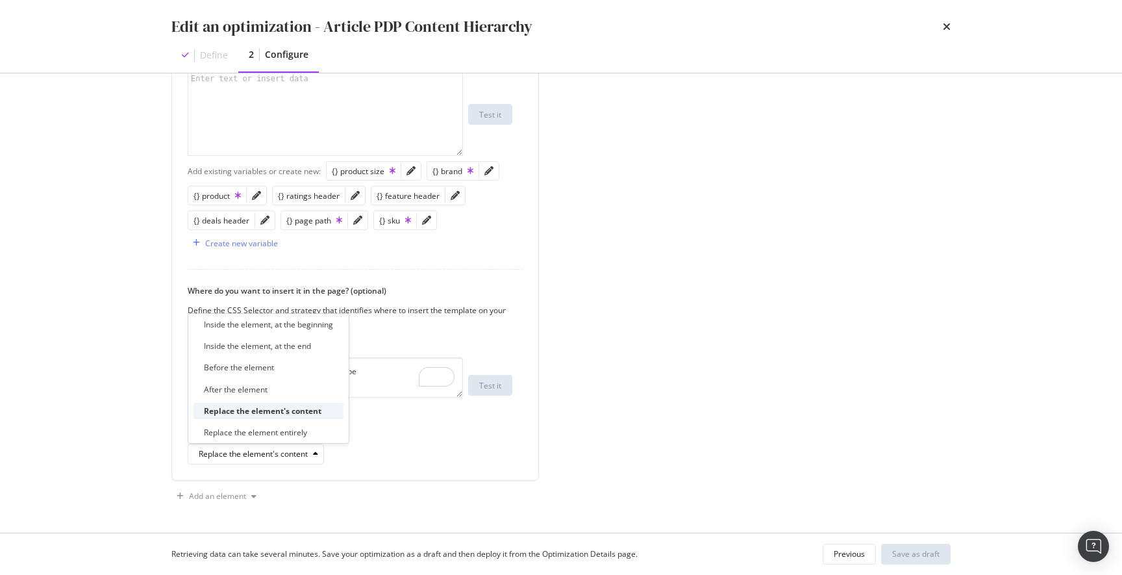
click at [329, 412] on div "Replace the element's content" at bounding box center [269, 411] width 150 height 16
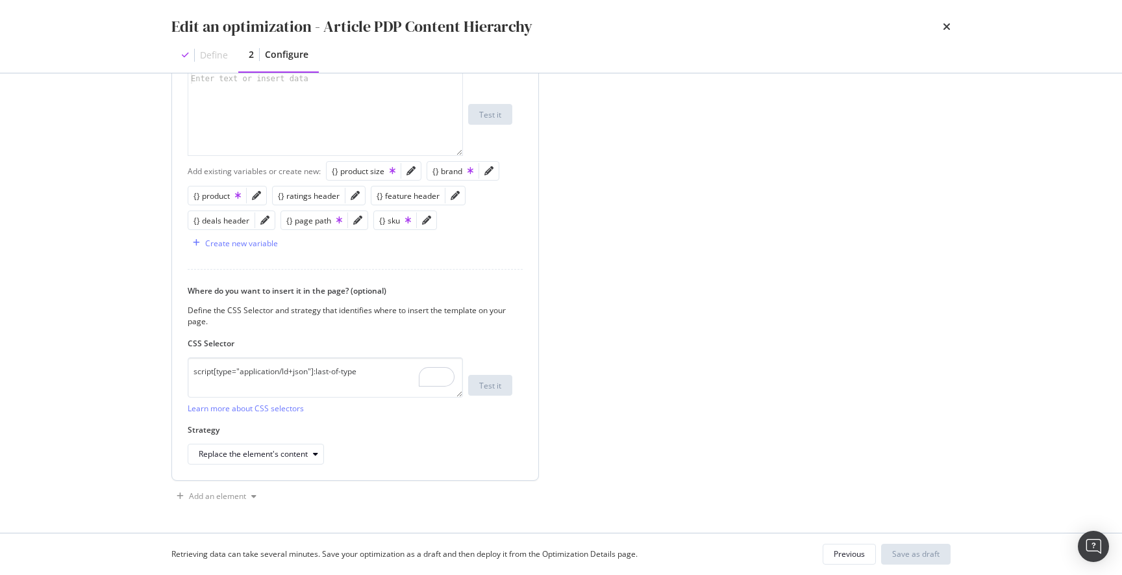
click at [378, 421] on div "Where do you want to insert it in the page? (optional) Define the CSS Selector …" at bounding box center [355, 374] width 335 height 179
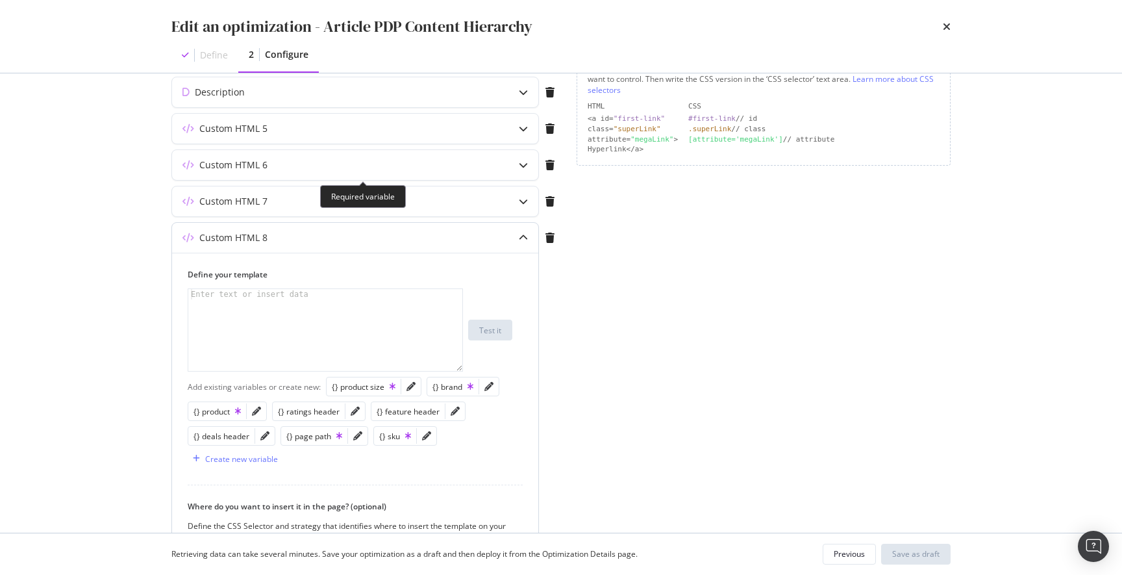
scroll to position [245, 0]
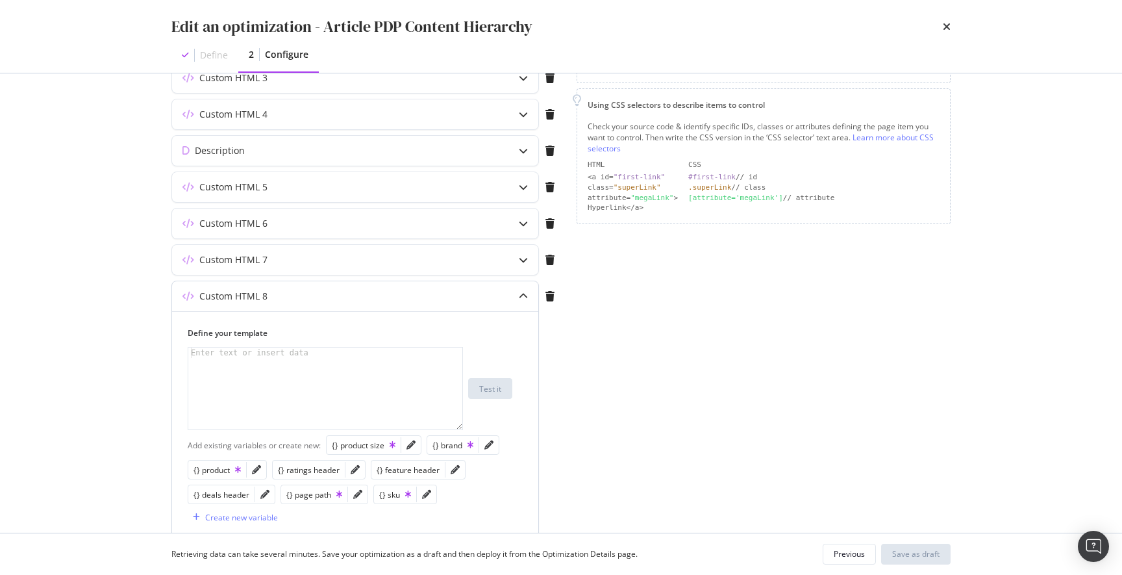
click at [284, 364] on div "modal" at bounding box center [325, 398] width 274 height 103
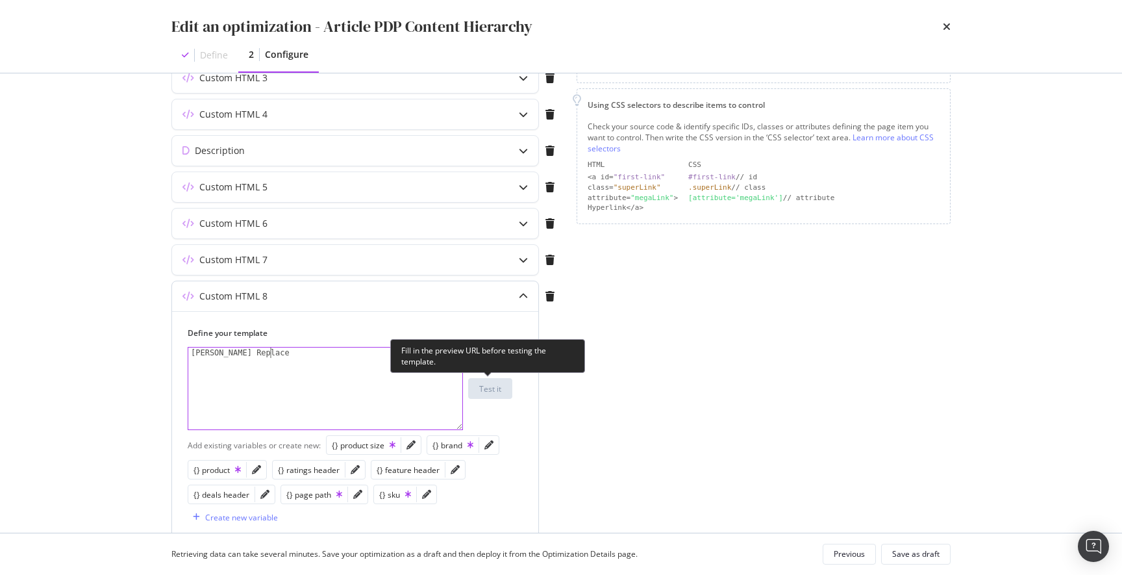
scroll to position [0, 0]
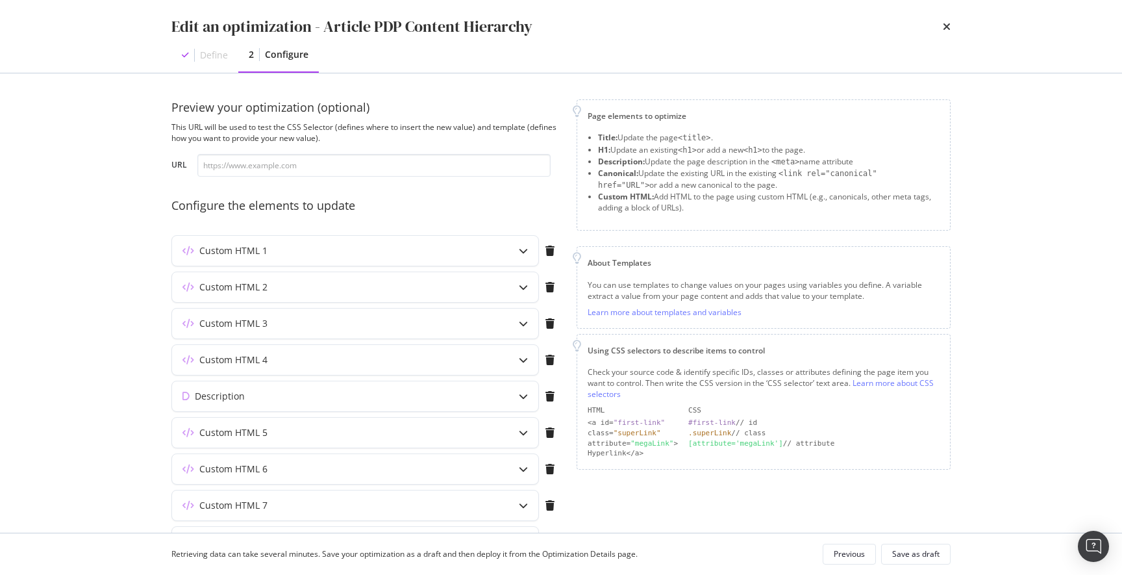
type textarea "Erik Test Replace"
click at [269, 164] on input "modal" at bounding box center [373, 165] width 353 height 23
click at [321, 160] on input "modal" at bounding box center [373, 165] width 353 height 23
click at [271, 168] on input "modal" at bounding box center [373, 165] width 353 height 23
paste input "https://www.discounttire.com/buy-tires/goodyear-assurance-weatherready-2/p/1665…"
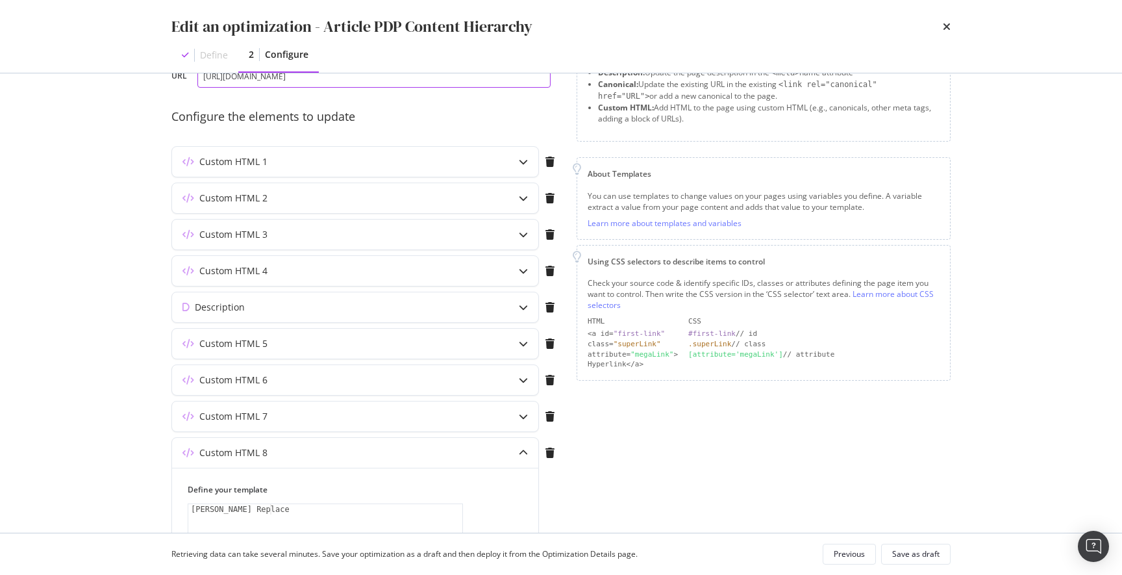
scroll to position [95, 0]
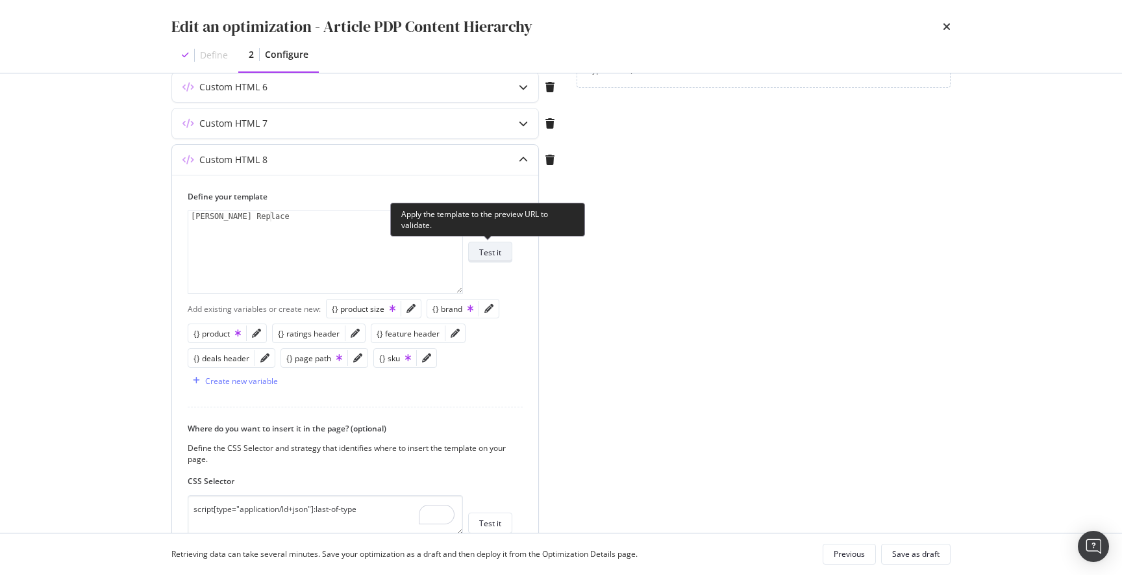
type input "https://www.discounttire.com/buy-tires/goodyear-assurance-weatherready-2/p/1665…"
click at [492, 256] on div "Test it" at bounding box center [490, 252] width 22 height 11
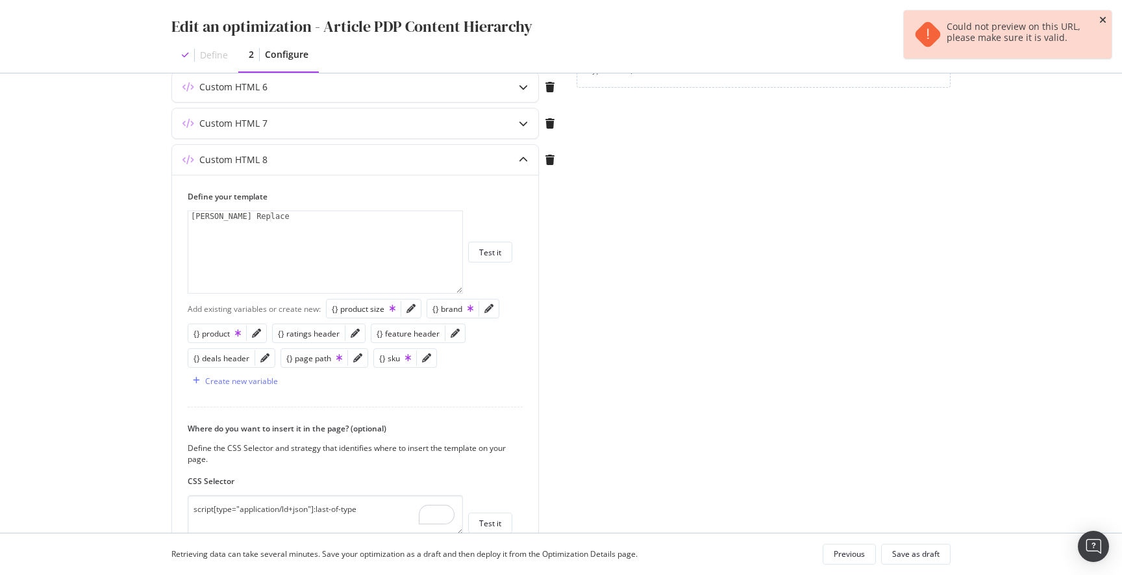
click at [1102, 19] on icon "close toast" at bounding box center [1102, 20] width 7 height 9
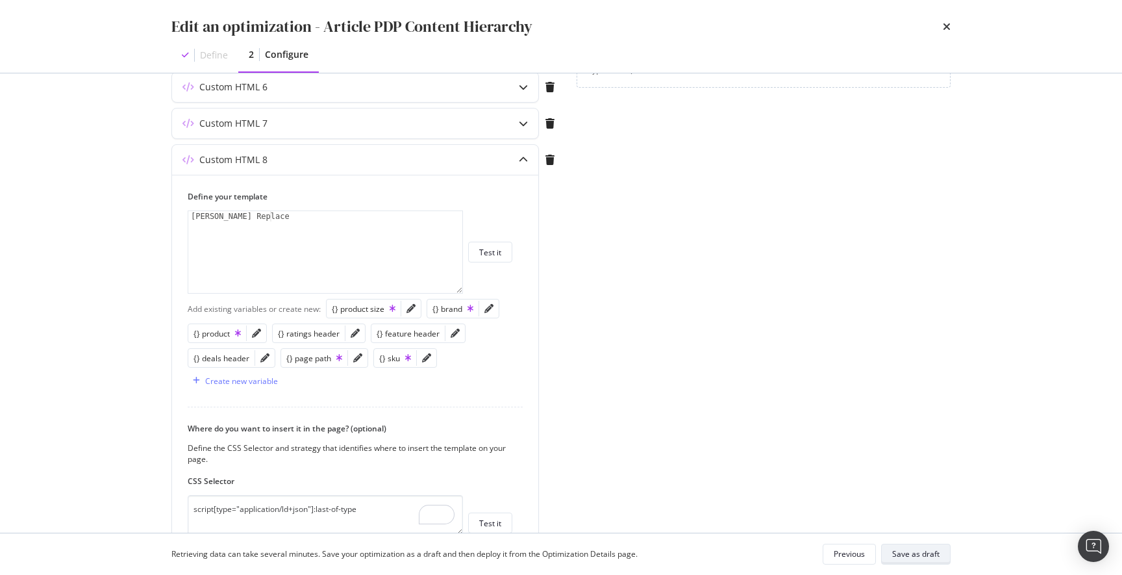
click at [918, 558] on div "Save as draft" at bounding box center [915, 553] width 47 height 11
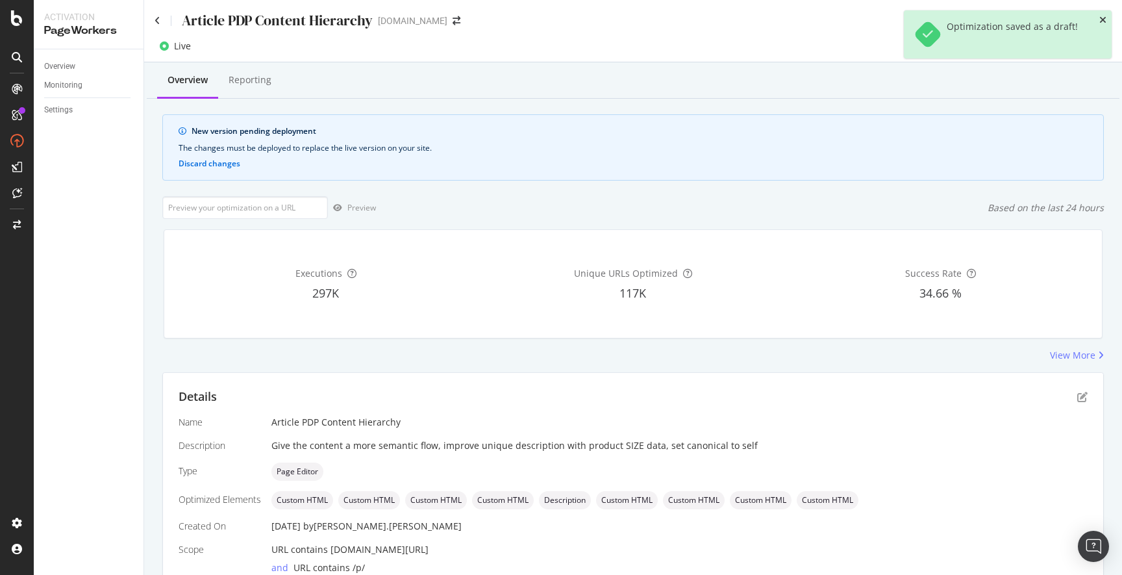
click at [1104, 20] on icon "close toast" at bounding box center [1102, 20] width 7 height 9
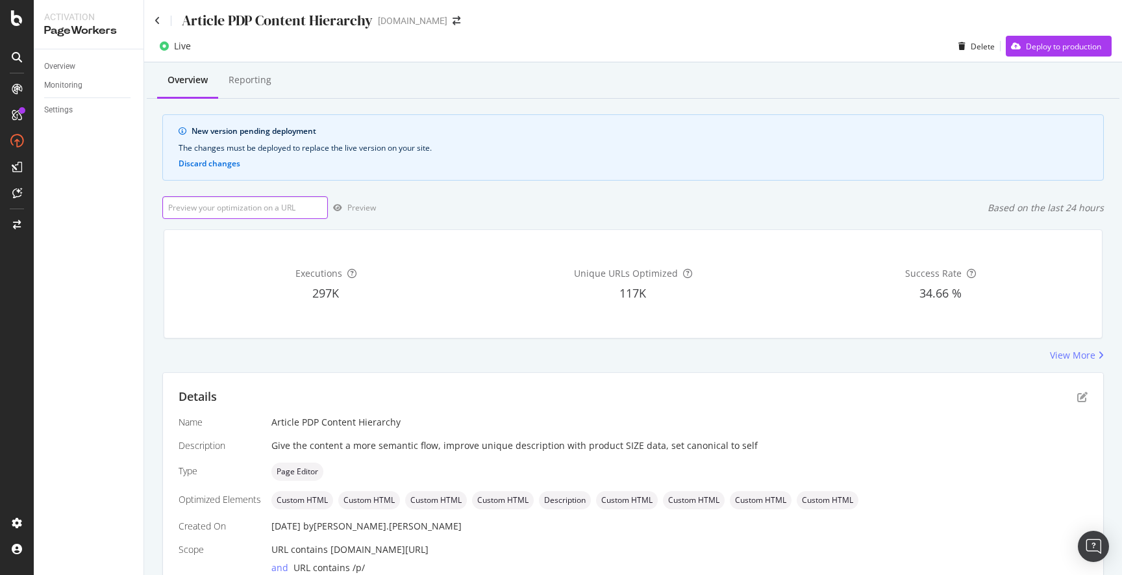
click at [277, 212] on input "url" at bounding box center [245, 207] width 166 height 23
paste input "https://www.discounttire.com/buy-tires/goodyear-assurance-weatherready-2/p/1665…"
type input "https://www.discounttire.com/buy-tires/goodyear-assurance-weatherready-2/p/1665…"
click at [364, 210] on div "Preview" at bounding box center [361, 207] width 29 height 11
click at [1077, 395] on icon "pen-to-square" at bounding box center [1082, 397] width 10 height 10
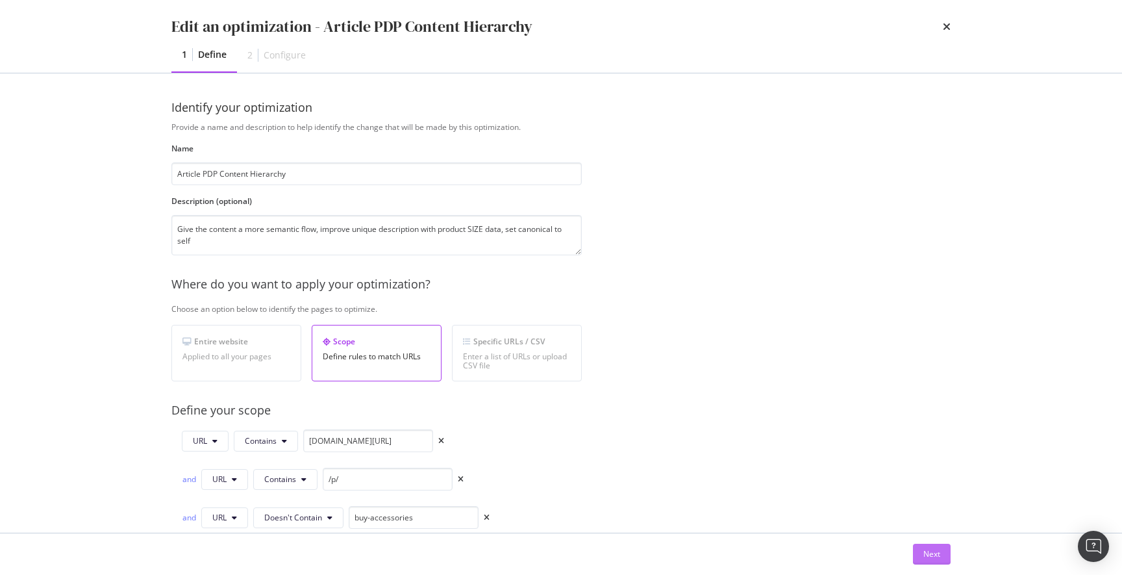
click at [934, 551] on div "Next" at bounding box center [931, 553] width 17 height 11
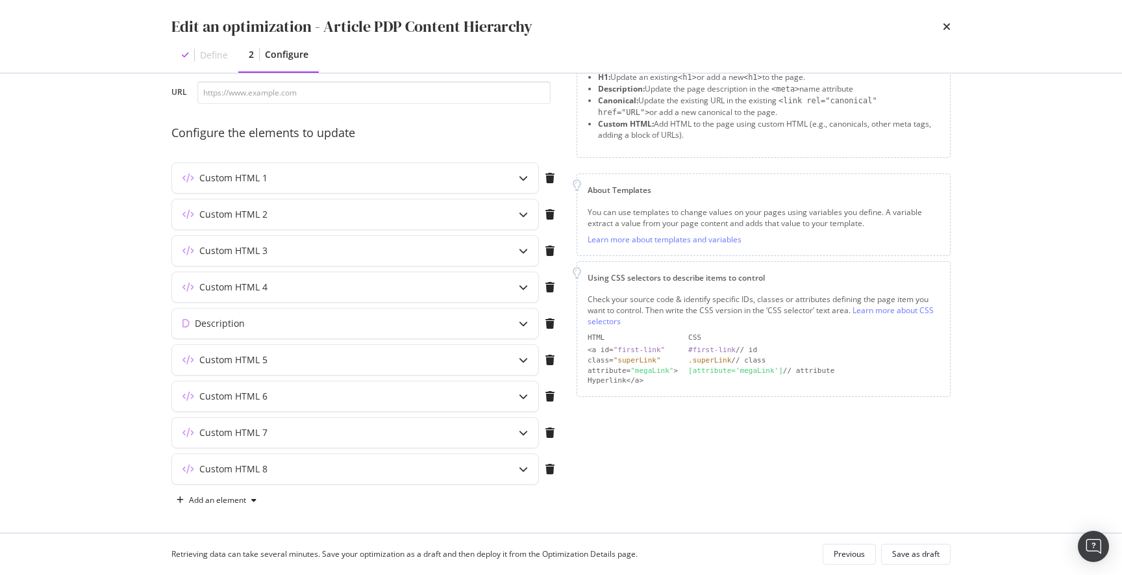
scroll to position [77, 0]
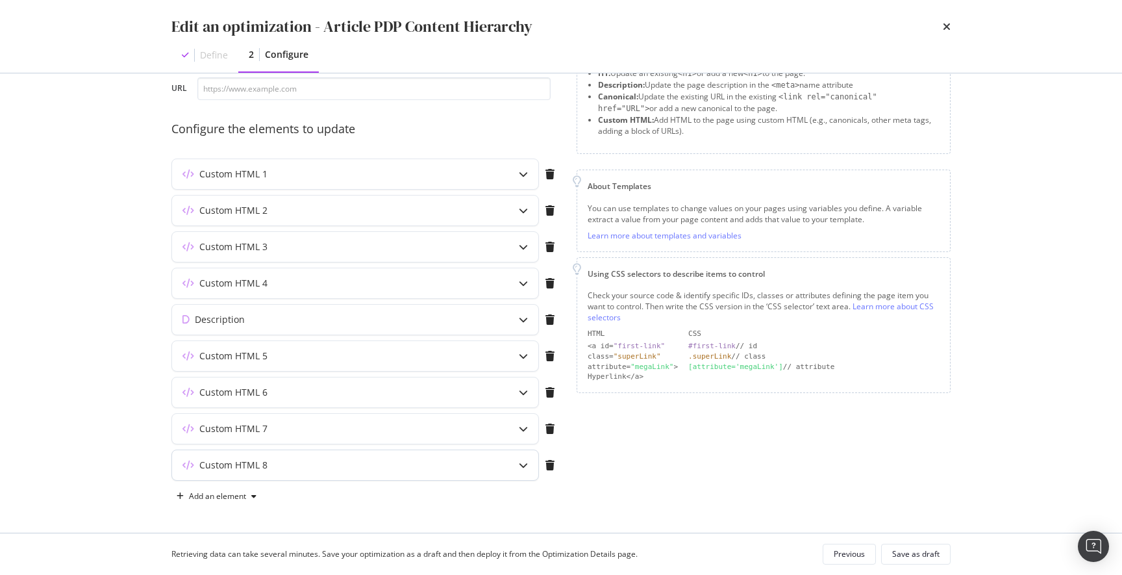
click at [308, 461] on div "Custom HTML 8" at bounding box center [329, 464] width 315 height 13
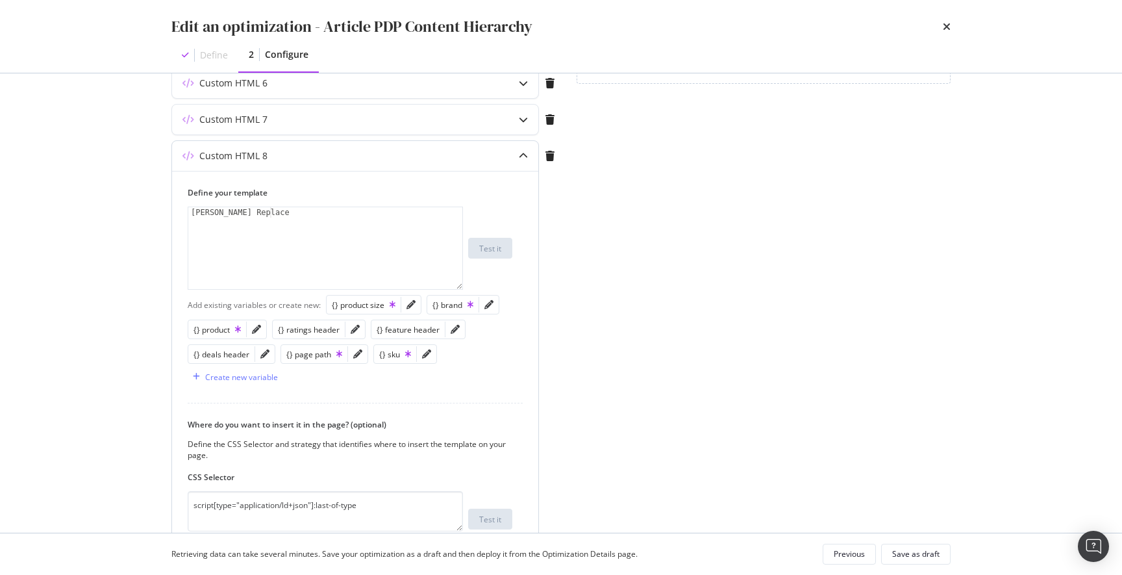
scroll to position [454, 0]
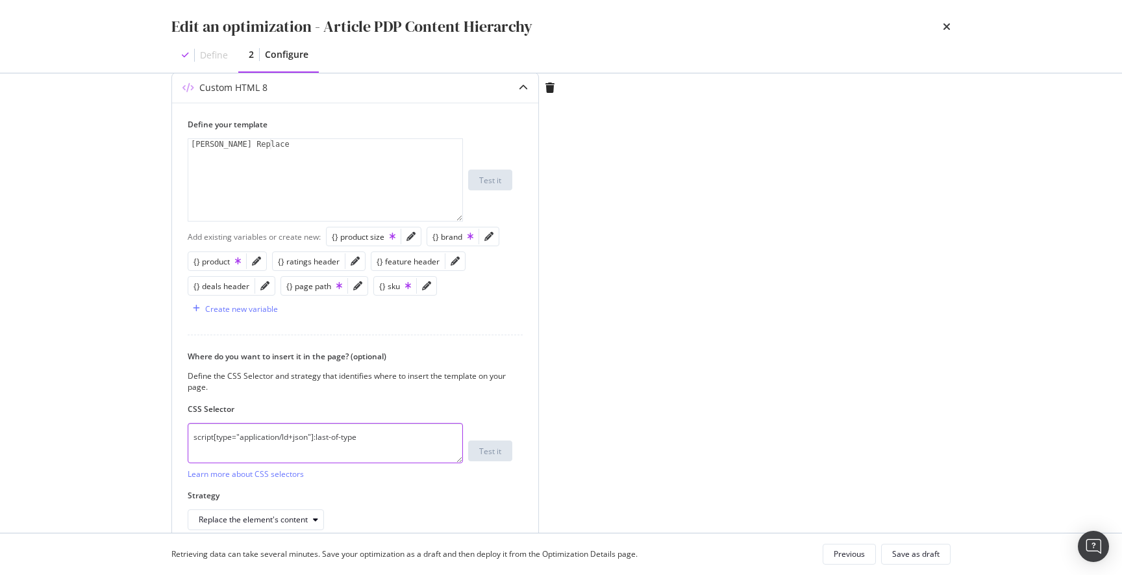
click at [192, 436] on textarea "script[type="application/ld+json"]:last-of-type" at bounding box center [325, 443] width 275 height 40
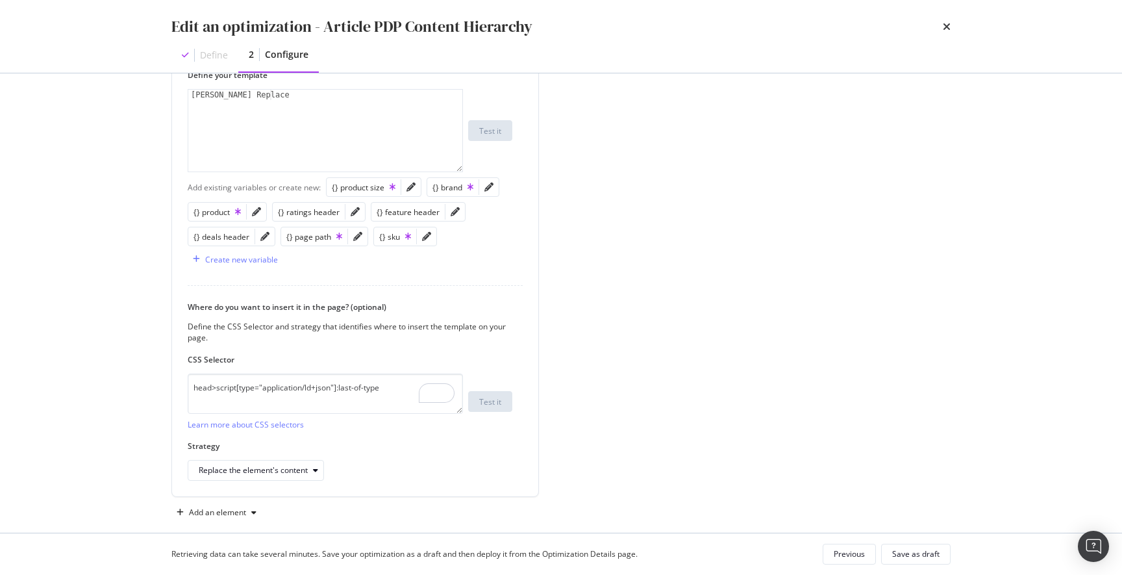
scroll to position [519, 0]
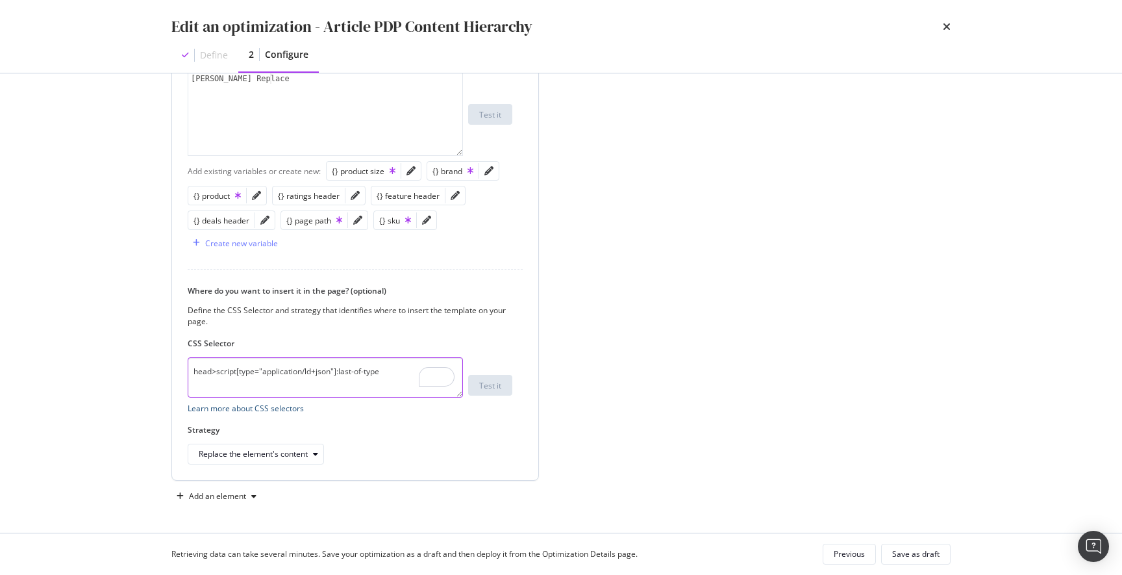
drag, startPoint x: 334, startPoint y: 373, endPoint x: 276, endPoint y: 403, distance: 65.1
click at [212, 374] on textarea "head>script[type="application/ld+json"]:last-of-type" at bounding box center [325, 377] width 275 height 40
type textarea "head"
click at [317, 455] on icon "modal" at bounding box center [315, 454] width 5 height 8
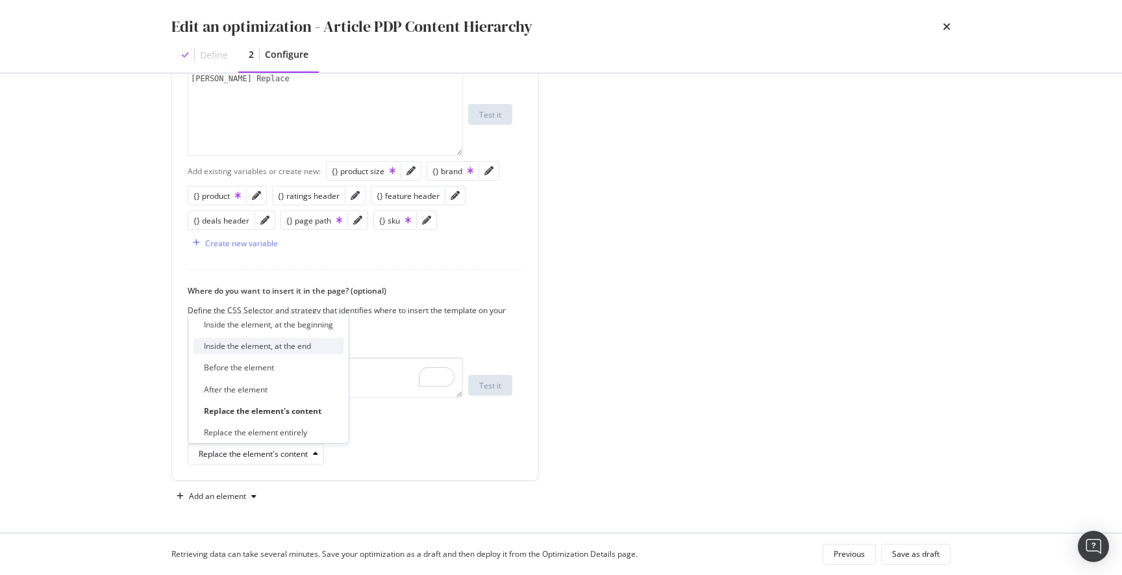
click at [277, 351] on div "Inside the element, at the end" at bounding box center [257, 345] width 107 height 11
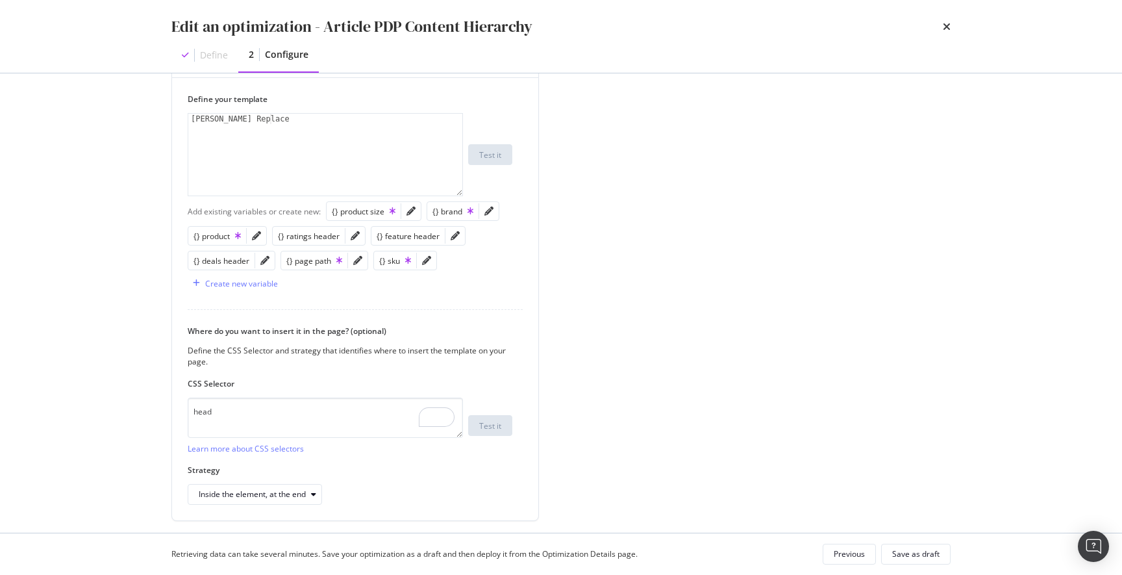
scroll to position [451, 0]
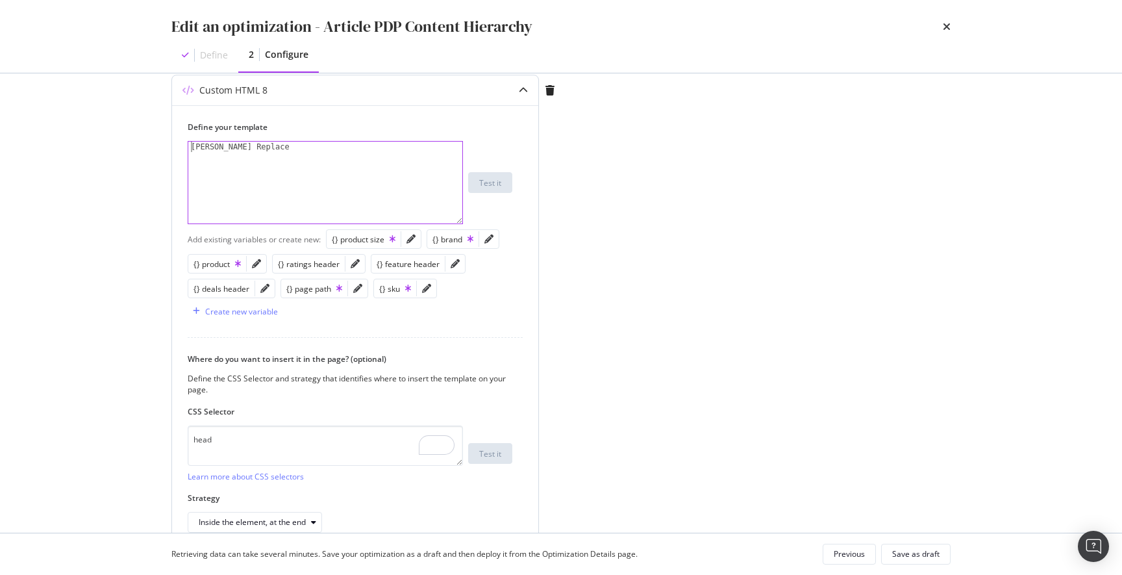
drag, startPoint x: 190, startPoint y: 149, endPoint x: 282, endPoint y: 172, distance: 95.1
click at [191, 149] on div "Erik Test Replace" at bounding box center [325, 193] width 274 height 103
paste textarea "<script type="application/ld+json" data-react-helmet="true" ncwce="true">"
drag, startPoint x: 284, startPoint y: 155, endPoint x: 362, endPoint y: 156, distance: 77.3
click at [351, 144] on div "< script type = "application/ld+json" data-react-helmet = "true" ncwce = "true"…" at bounding box center [325, 198] width 274 height 113
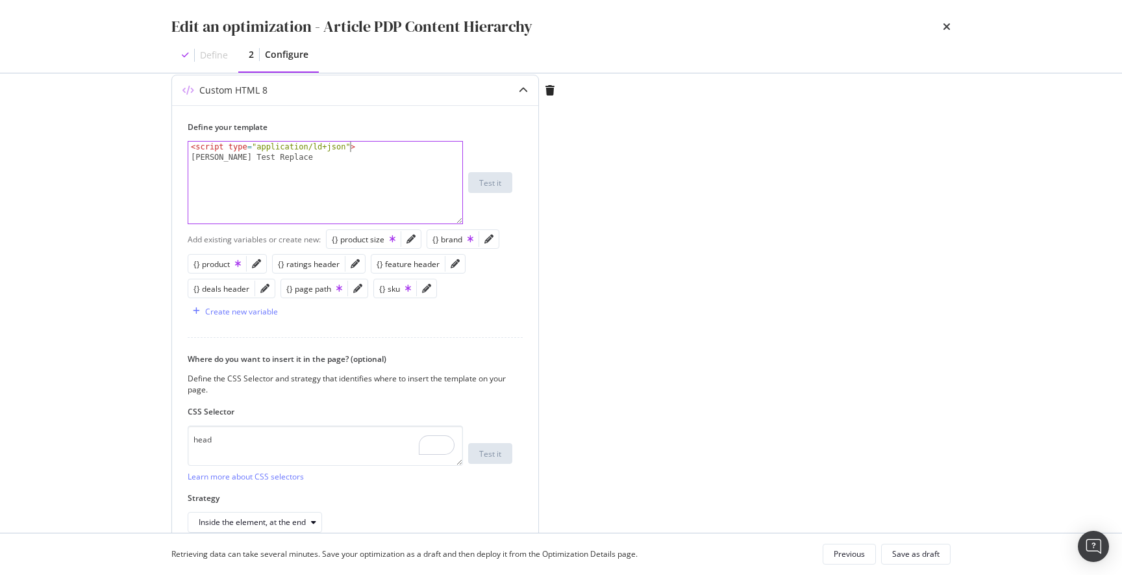
click at [309, 160] on div "< script type = "application/ld+json" > Erik Test Replace" at bounding box center [325, 193] width 274 height 103
type textarea "Erik Test Replace"
paste textarea "</script>"
drag, startPoint x: 349, startPoint y: 146, endPoint x: 457, endPoint y: 199, distance: 119.9
click at [349, 146] on div "< script type = "application/ld+json" > Erik Test Replace </ script >" at bounding box center [325, 193] width 274 height 103
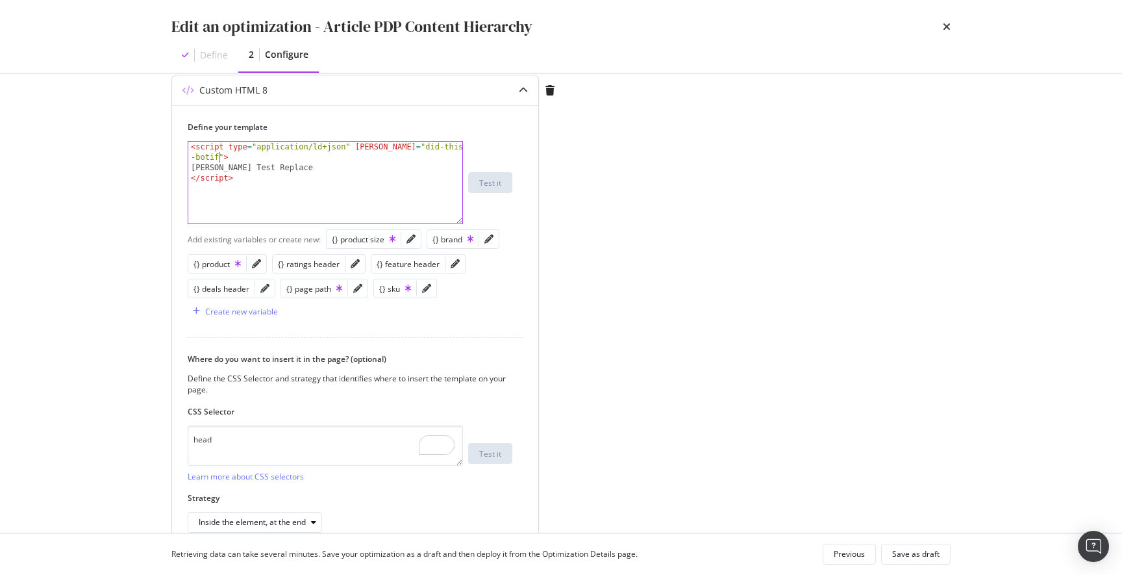
scroll to position [0, 23]
drag, startPoint x: 277, startPoint y: 168, endPoint x: 164, endPoint y: 167, distance: 113.6
click at [164, 167] on div "Preview your optimization (optional) This URL will be used to test the CSS Sele…" at bounding box center [560, 302] width 831 height 459
type textarea "Erik Test Replace"
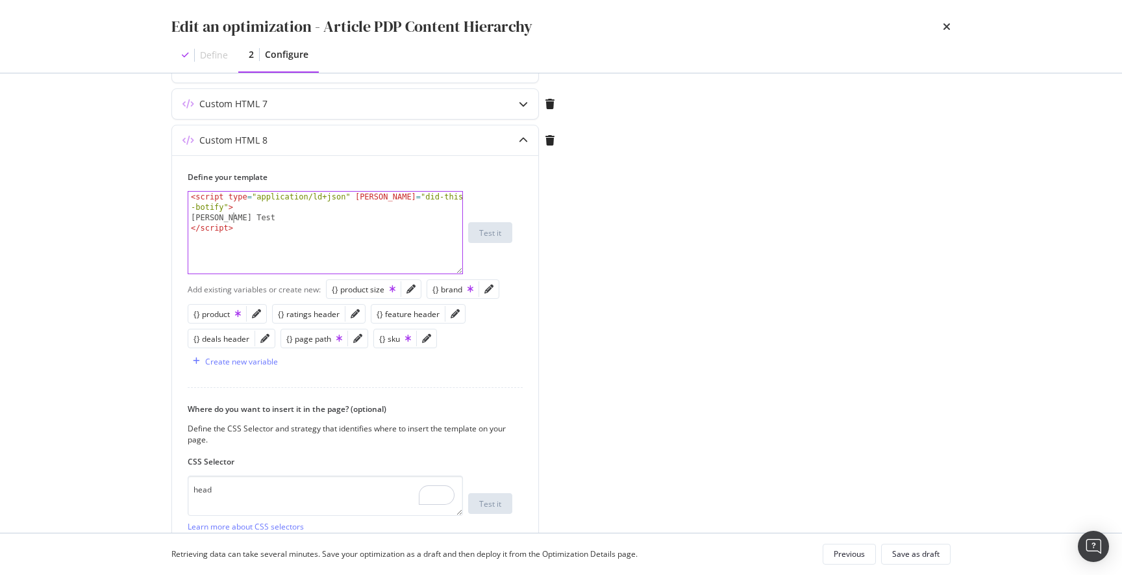
scroll to position [434, 0]
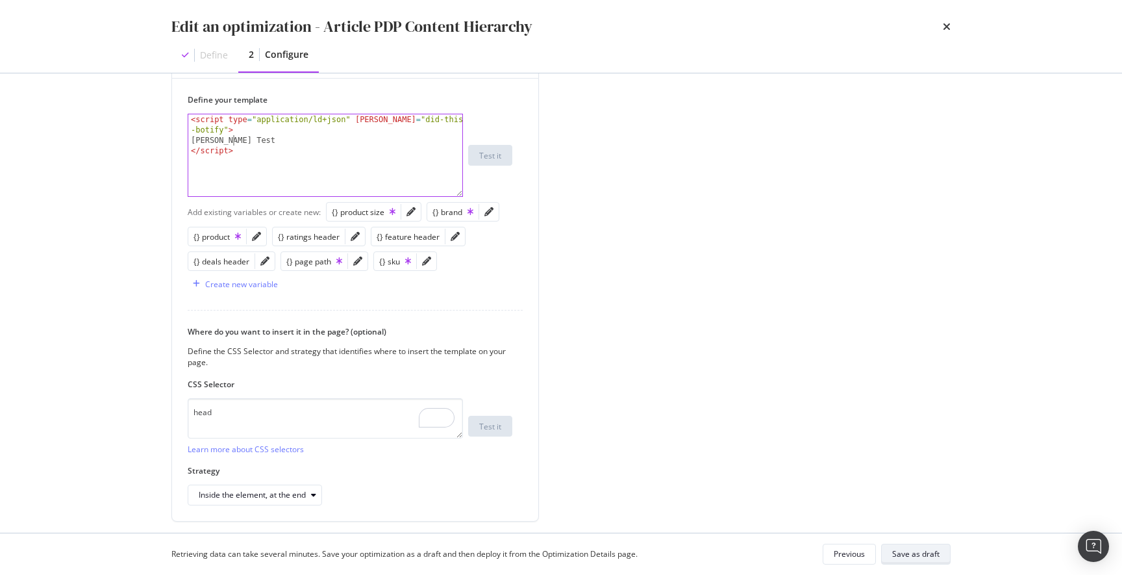
type textarea "Erik Test"
click at [910, 555] on div "Save as draft" at bounding box center [915, 553] width 47 height 11
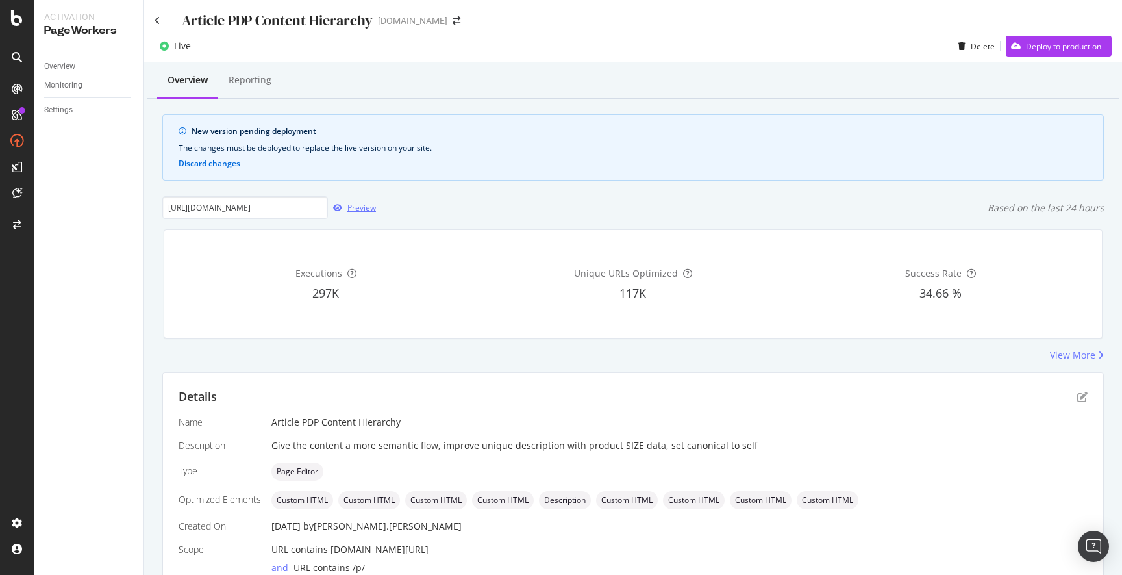
click at [361, 210] on div "Preview" at bounding box center [361, 207] width 29 height 11
click at [1077, 395] on icon "pen-to-square" at bounding box center [1082, 397] width 10 height 10
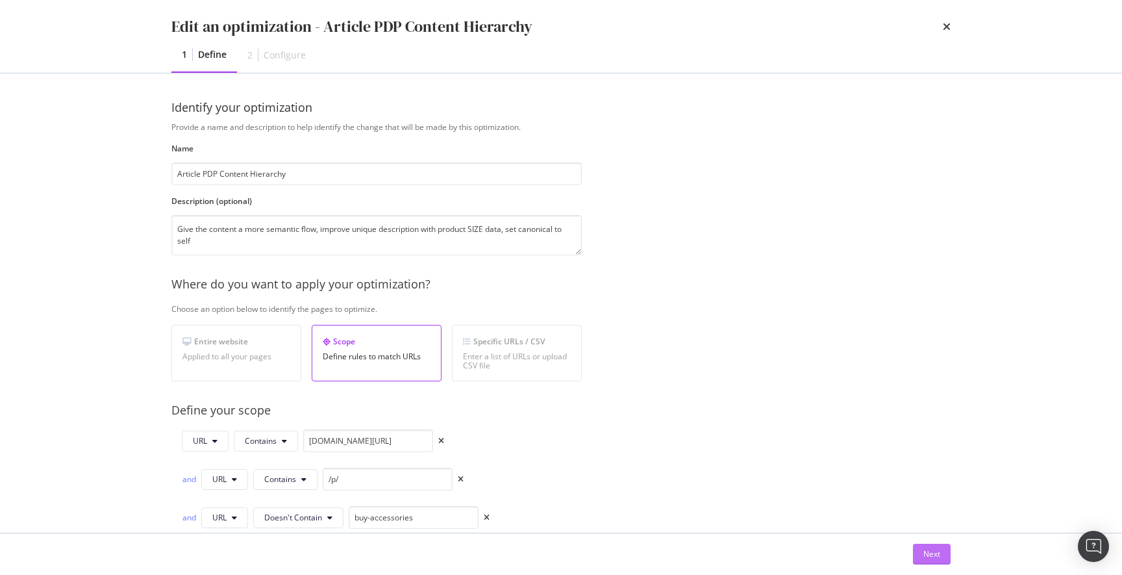
click at [936, 555] on div "Next" at bounding box center [931, 553] width 17 height 11
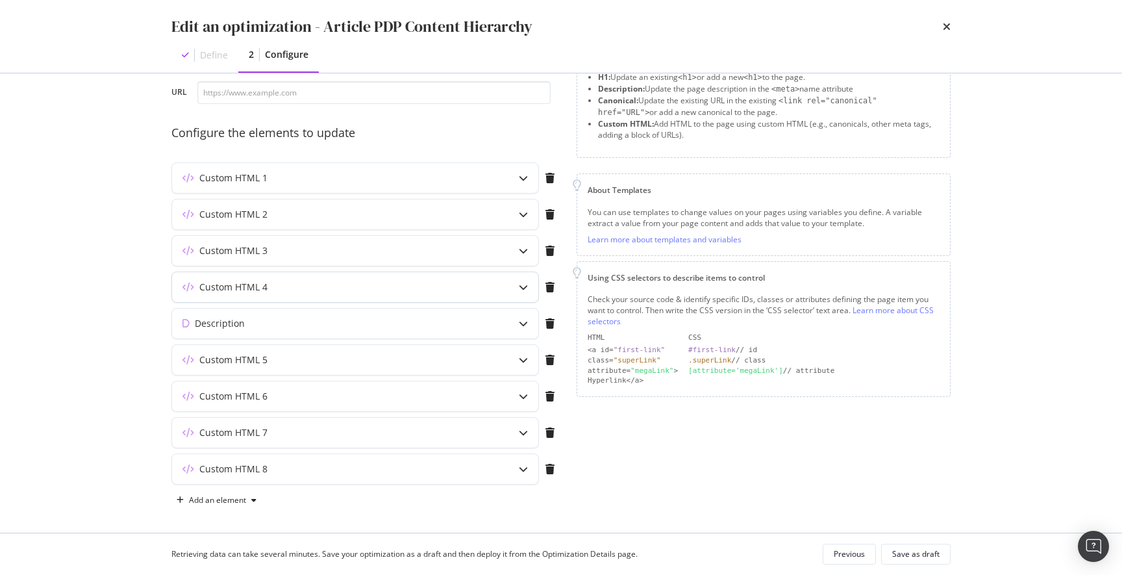
scroll to position [77, 0]
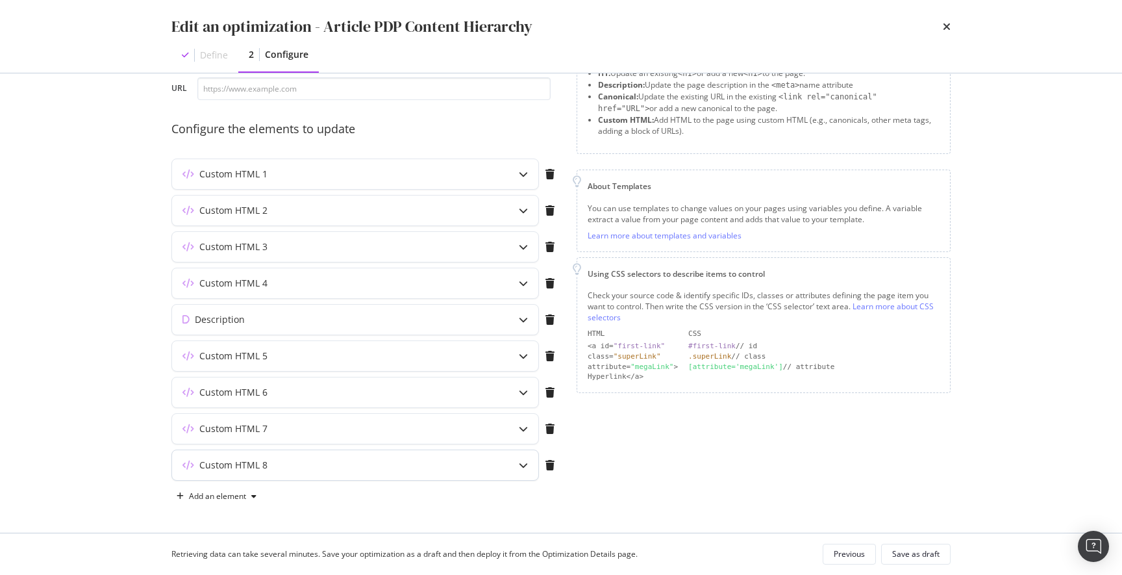
click at [329, 467] on div "Custom HTML 8" at bounding box center [329, 464] width 315 height 13
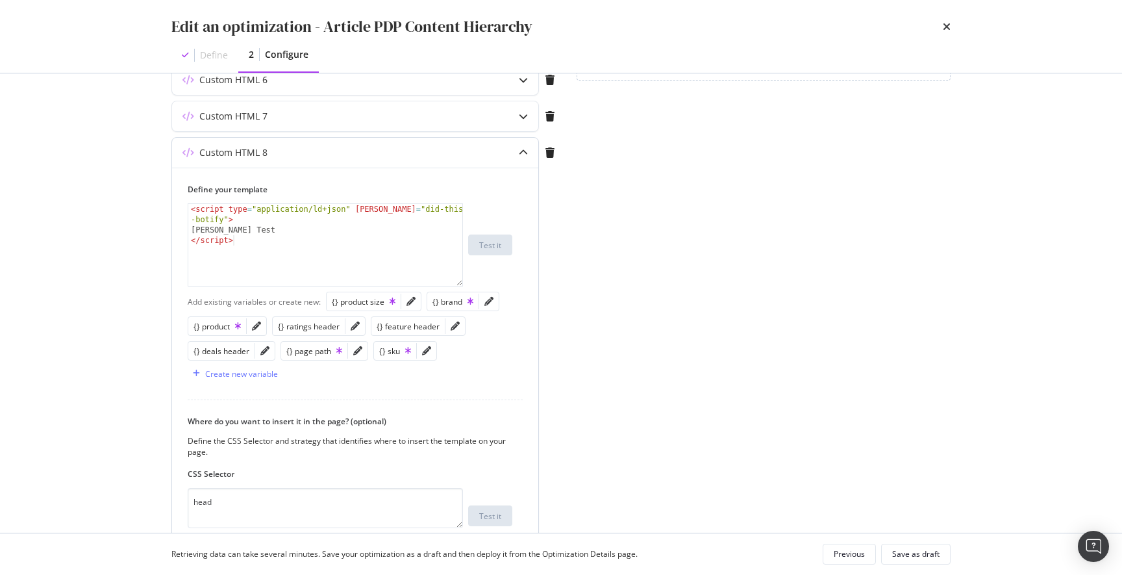
scroll to position [507, 0]
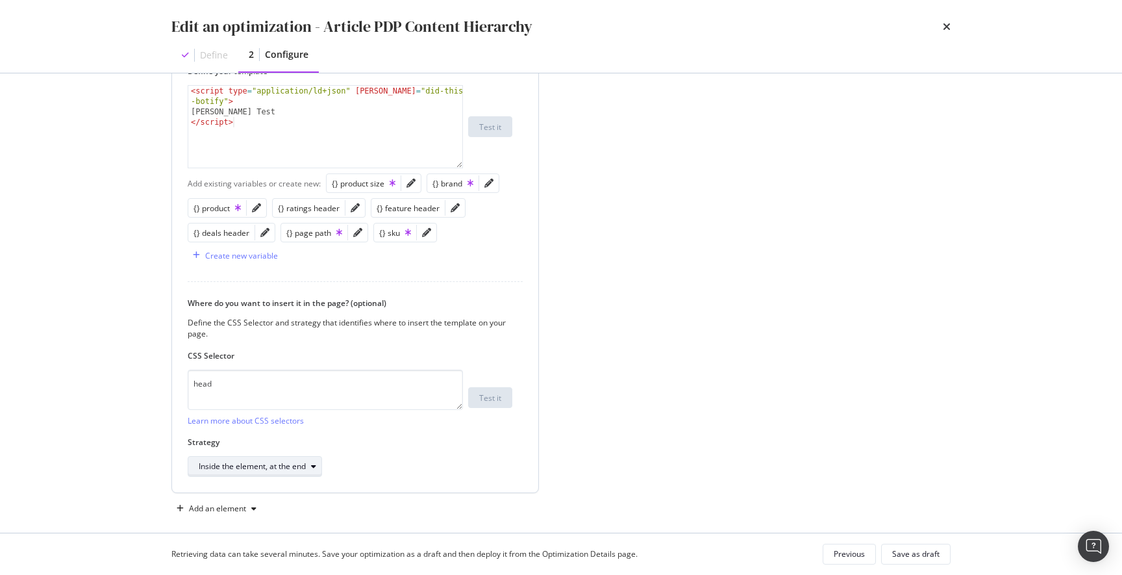
click at [318, 465] on div "modal" at bounding box center [314, 466] width 16 height 8
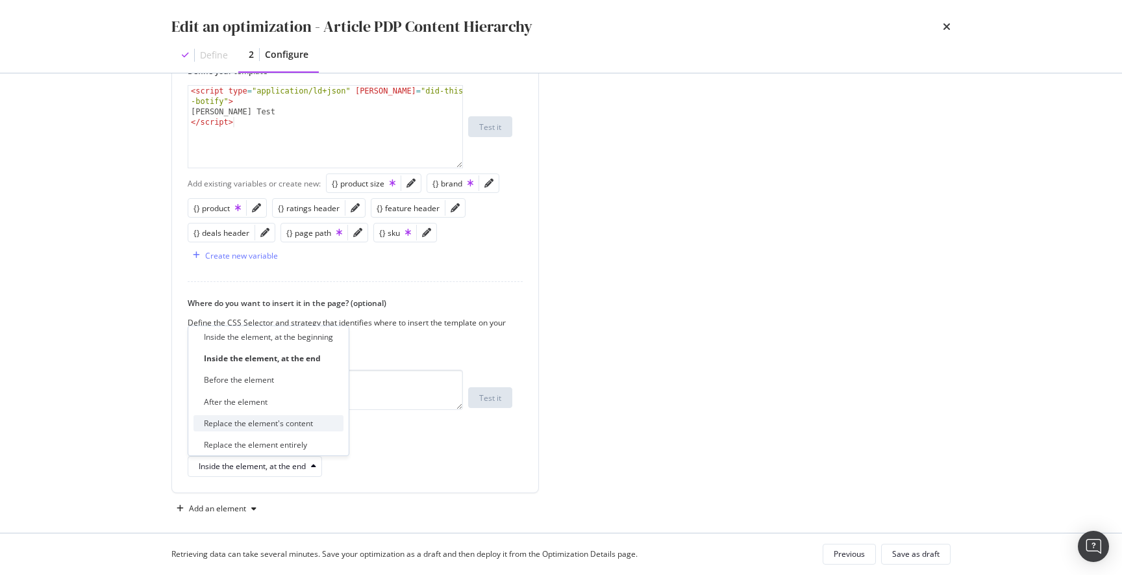
click at [301, 423] on div "Replace the element's content" at bounding box center [258, 423] width 109 height 11
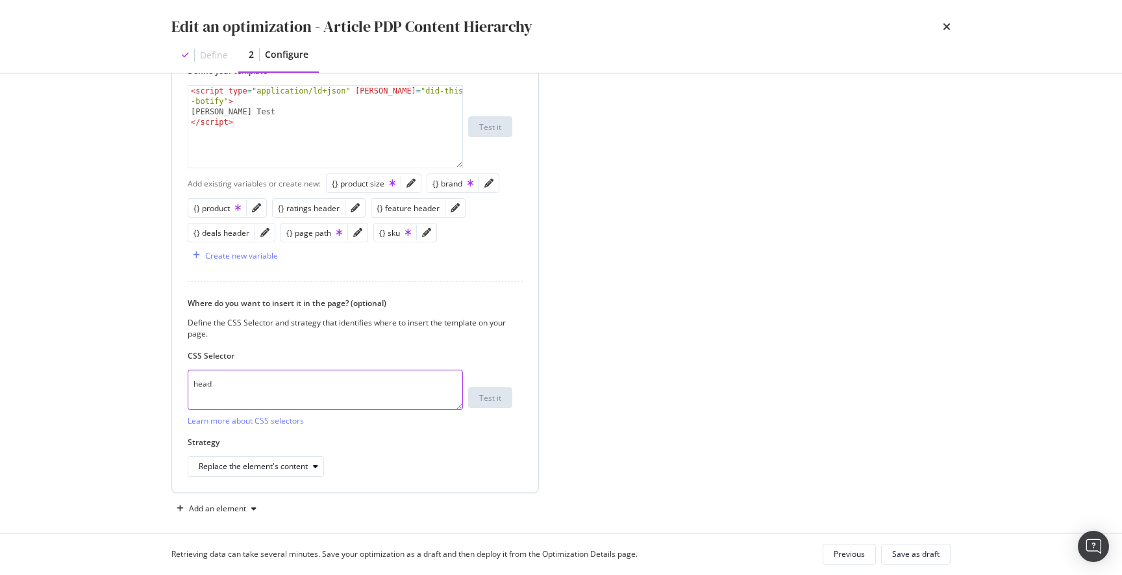
click at [271, 386] on textarea "head" at bounding box center [325, 389] width 275 height 40
click at [232, 382] on textarea "head" at bounding box center [325, 389] width 275 height 40
paste textarea "script[type="application/ld+json"]:last-of-type"
type textarea "script[type="application/ld+json"]:last-of-type"
click at [316, 466] on icon "modal" at bounding box center [315, 466] width 5 height 8
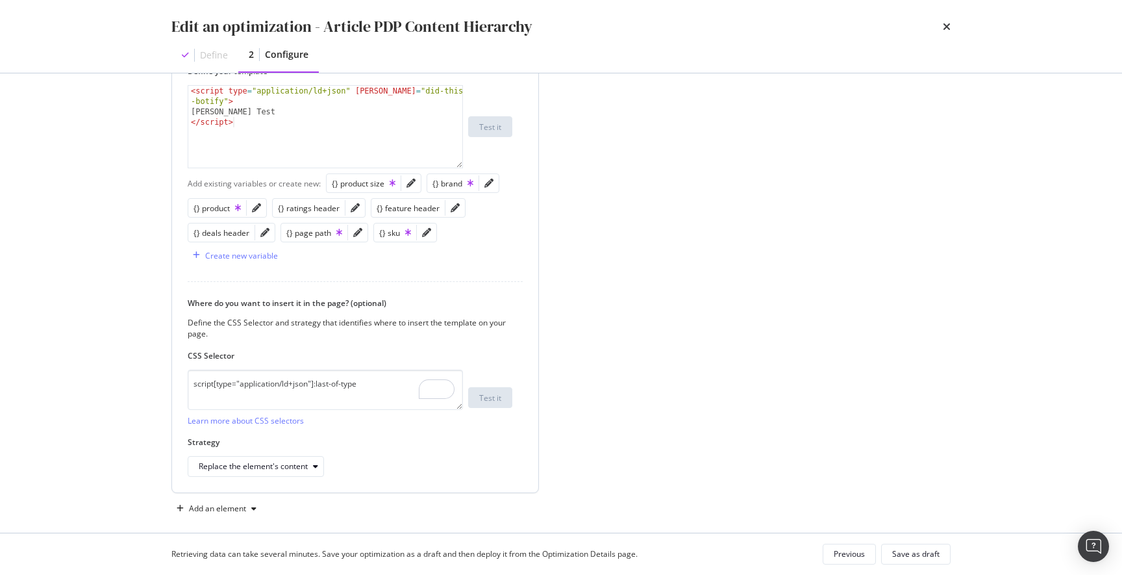
click at [413, 462] on div "Replace the element's content" at bounding box center [350, 466] width 325 height 21
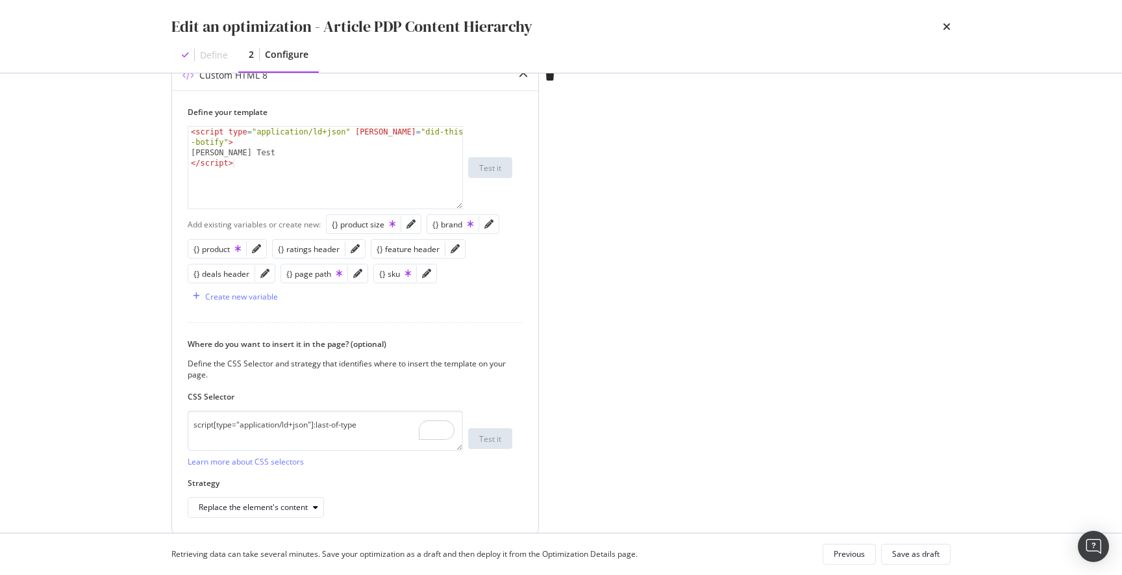
scroll to position [387, 0]
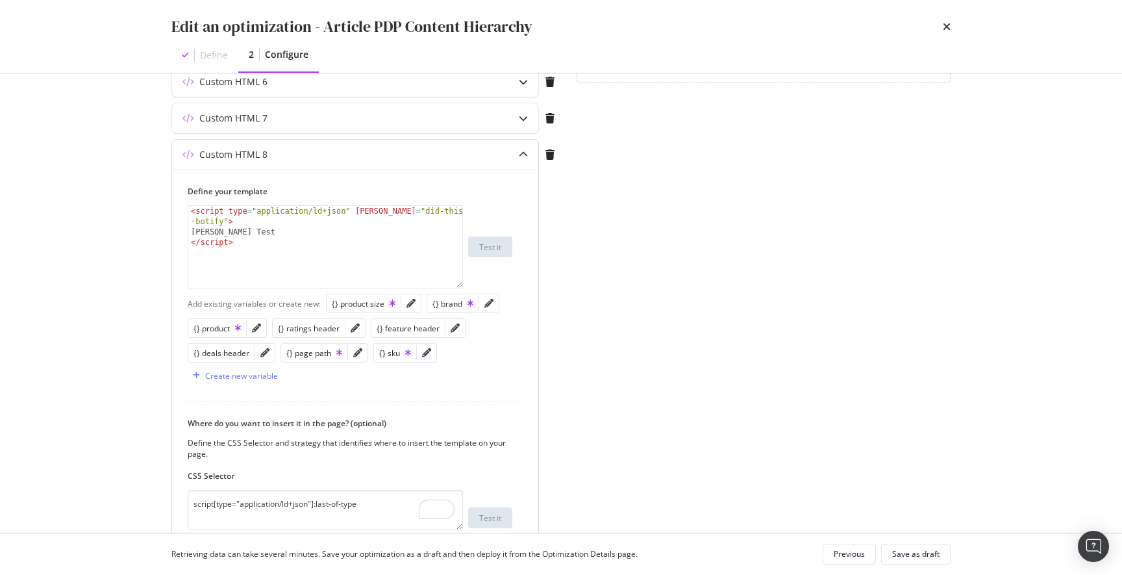
type textarea "<script type="application/ld+json" erik="did-this-via-botify">"
drag, startPoint x: 242, startPoint y: 221, endPoint x: 171, endPoint y: 206, distance: 73.0
click at [171, 206] on div "Custom HTML 8 Define your template <script type="application/ld+json" erik="did…" at bounding box center [355, 376] width 368 height 474
drag, startPoint x: 252, startPoint y: 224, endPoint x: 174, endPoint y: 224, distance: 77.9
click at [173, 224] on div "Define your template Erik Test Erik Test </ script > XXXXXXXXXXXXXXXXXXXXXXXXXX…" at bounding box center [355, 390] width 366 height 443
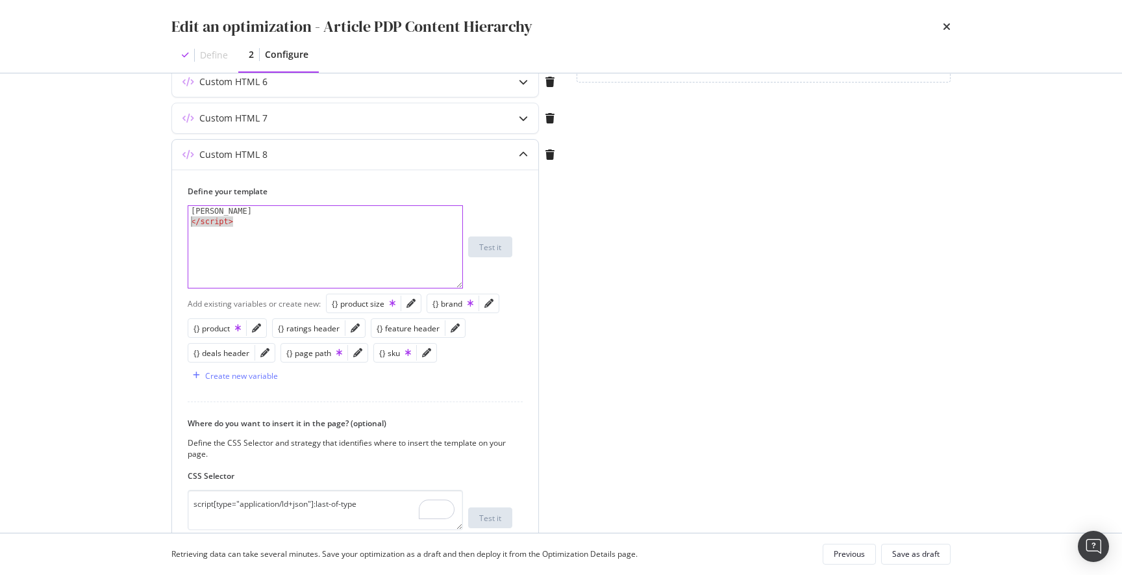
type textarea "</script>"
click at [247, 209] on div "Erik Test" at bounding box center [325, 257] width 274 height 103
paste textarea "}"
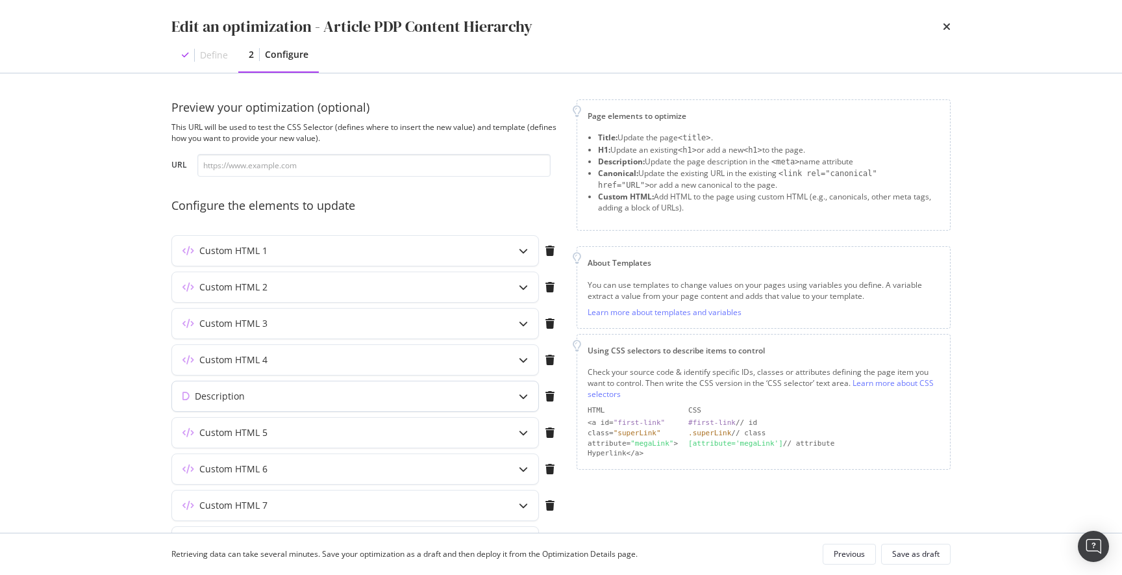
scroll to position [159, 0]
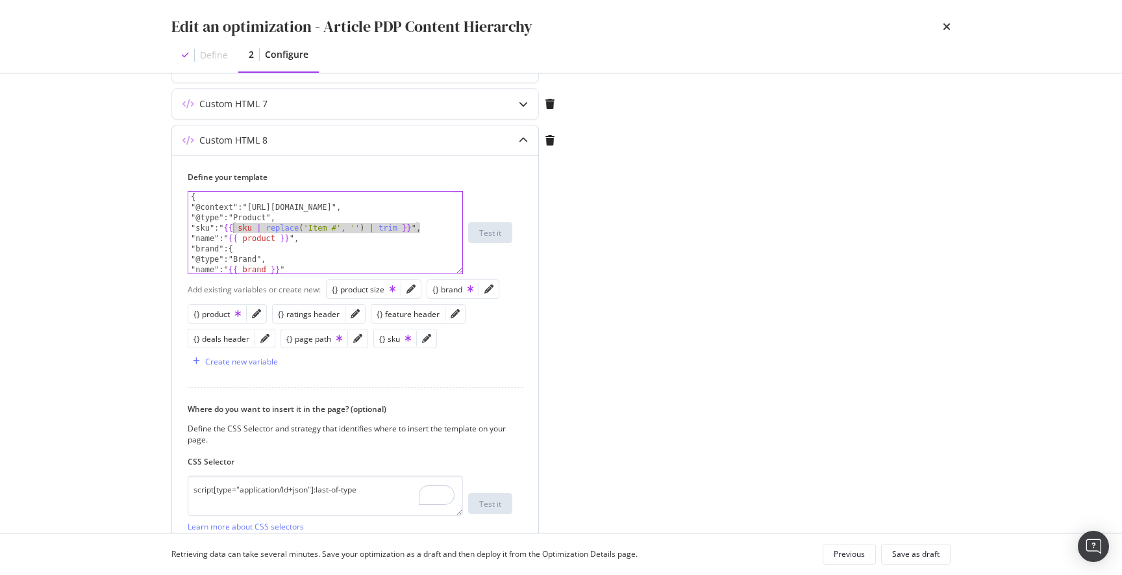
drag, startPoint x: 420, startPoint y: 227, endPoint x: 234, endPoint y: 231, distance: 185.8
click at [234, 231] on div "{ "@context":"https://schema.org", "@type":"Product", "sku":" {{ sku | replace …" at bounding box center [320, 243] width 264 height 103
drag, startPoint x: 299, startPoint y: 238, endPoint x: 239, endPoint y: 237, distance: 60.4
click at [239, 237] on div "{ "@context":"https://schema.org", "@type":"Product", "sku":"ERIK", "name":" {{…" at bounding box center [320, 243] width 264 height 103
paste textarea "ERIK"
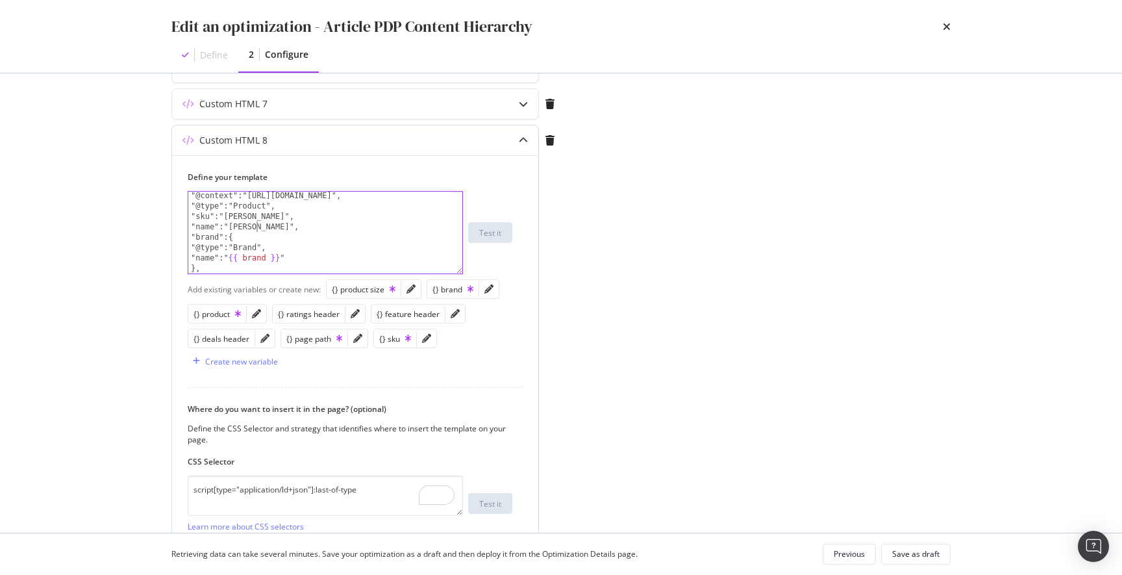
click at [325, 243] on div ""@context":"https://schema.org", "@type":"Product", "sku":"ERIK", "name":"ERIK"…" at bounding box center [320, 241] width 264 height 103
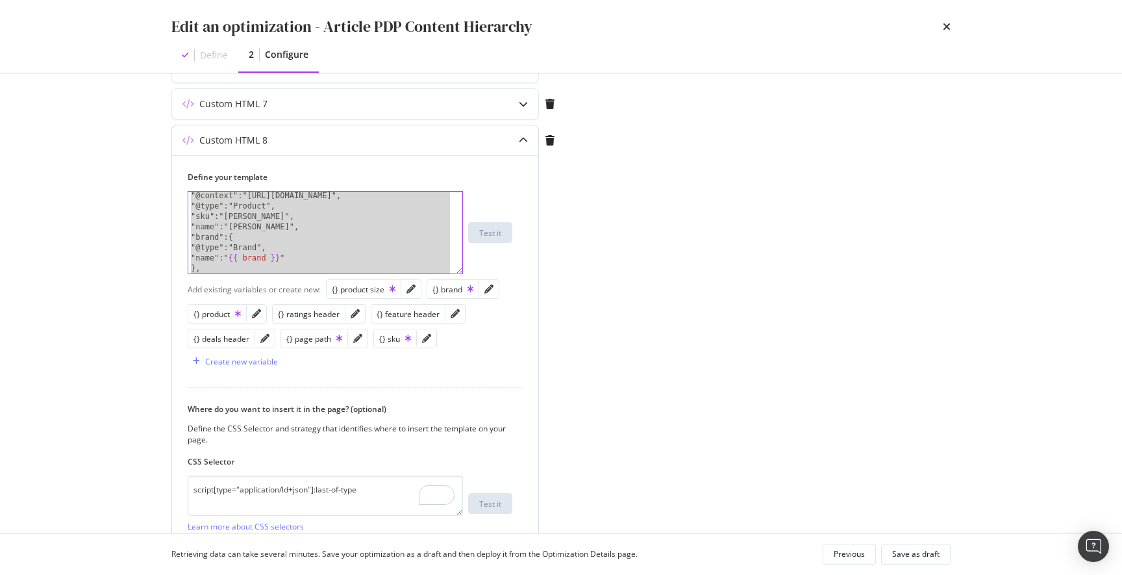
paste textarea "Cursor at row 29"
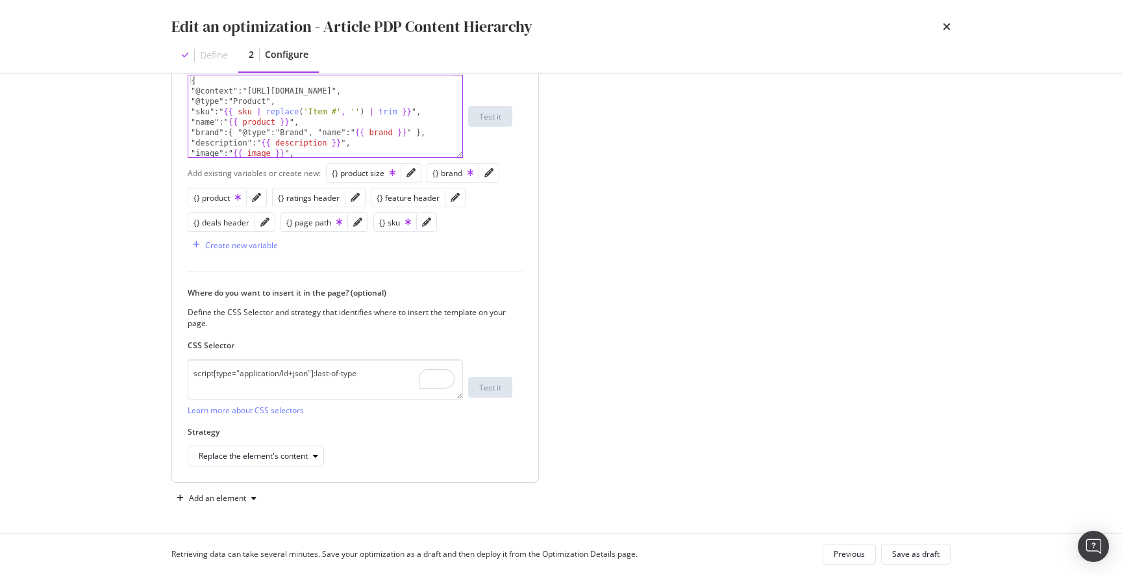
scroll to position [519, 0]
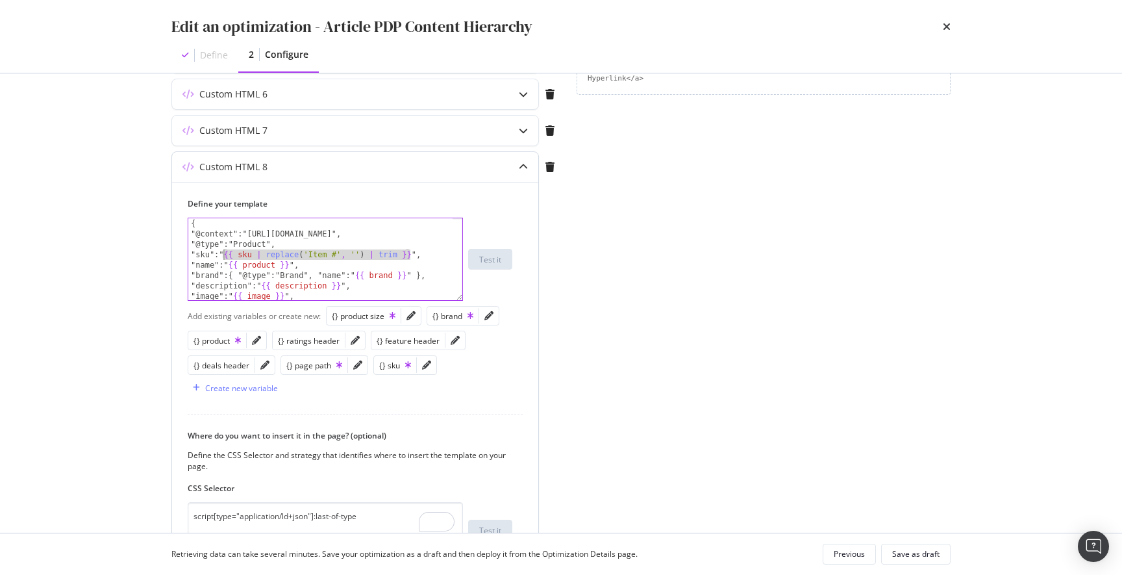
drag, startPoint x: 410, startPoint y: 253, endPoint x: 230, endPoint y: 260, distance: 180.6
click at [225, 256] on div "{ "@context":"[URL][DOMAIN_NAME]", "@type":"Product", "sku":" {{ sku | replace …" at bounding box center [320, 274] width 264 height 113
drag, startPoint x: 289, startPoint y: 264, endPoint x: 229, endPoint y: 264, distance: 60.4
click at [229, 264] on div "{ "@context":"https://schema.org", "@type":"Product", "sku":"ERIK", "name":" {{…" at bounding box center [320, 274] width 264 height 113
paste textarea "ERIK"
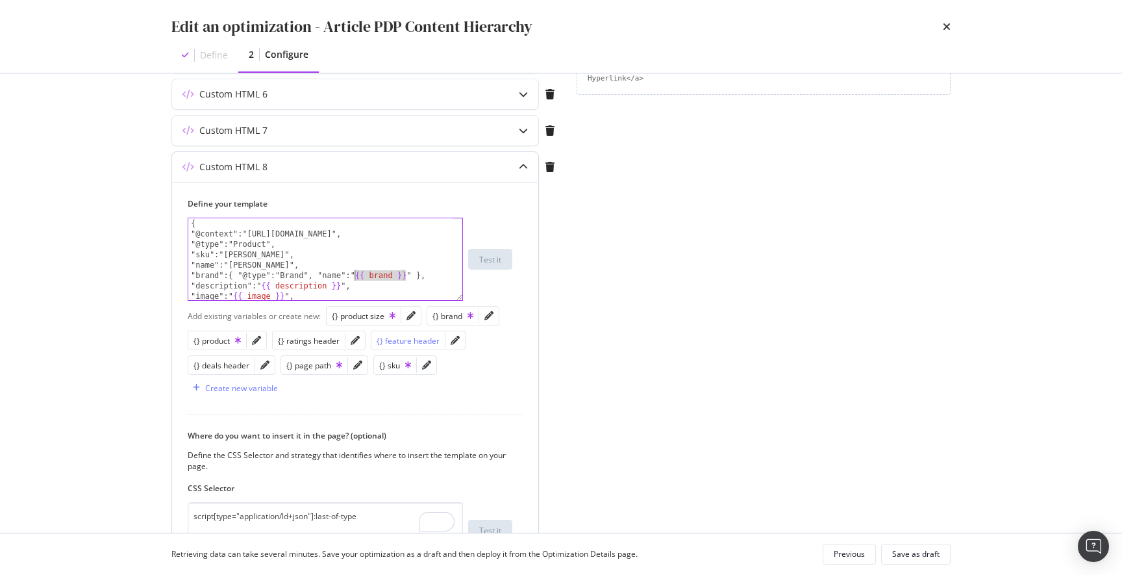
drag, startPoint x: 397, startPoint y: 274, endPoint x: 412, endPoint y: 334, distance: 62.2
click at [354, 275] on div "{ "@context":"https://schema.org", "@type":"Product", "sku":"ERIK", "name":"ERI…" at bounding box center [320, 274] width 264 height 113
paste textarea "ERIK"
drag, startPoint x: 338, startPoint y: 286, endPoint x: 266, endPoint y: 290, distance: 72.2
click at [262, 288] on div "{ "@context":"https://schema.org", "@type":"Product", "sku":"ERIK", "name":"ERI…" at bounding box center [320, 274] width 264 height 113
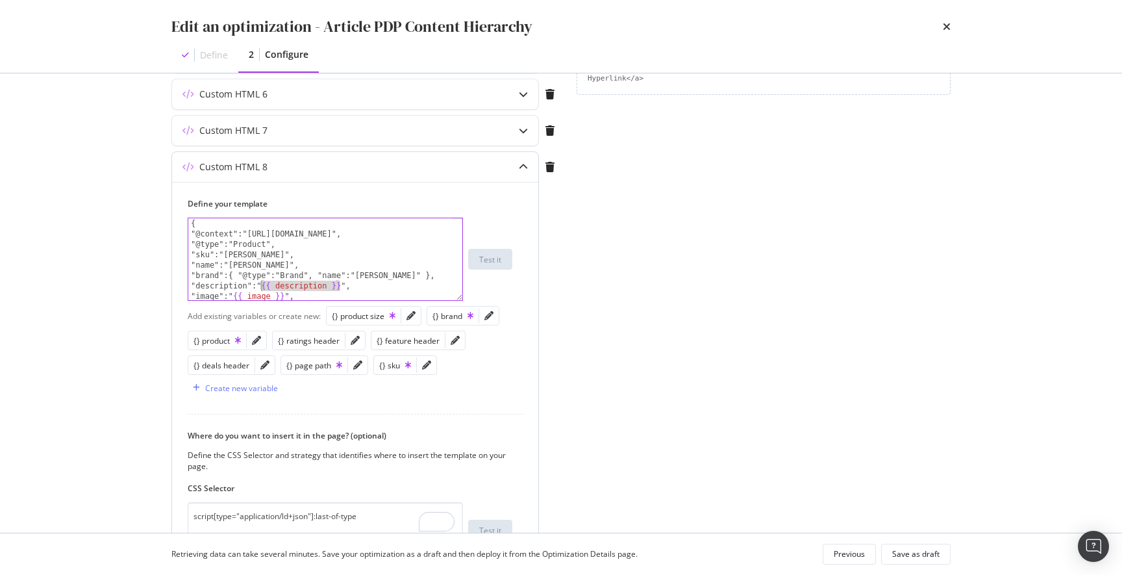
paste textarea "ERIK"
drag, startPoint x: 269, startPoint y: 287, endPoint x: 233, endPoint y: 286, distance: 36.4
click at [233, 286] on div "{ "@context":"https://schema.org", "@type":"Product", "sku":"ERIK", "name":"ERI…" at bounding box center [320, 265] width 264 height 113
paste textarea "ERIK"
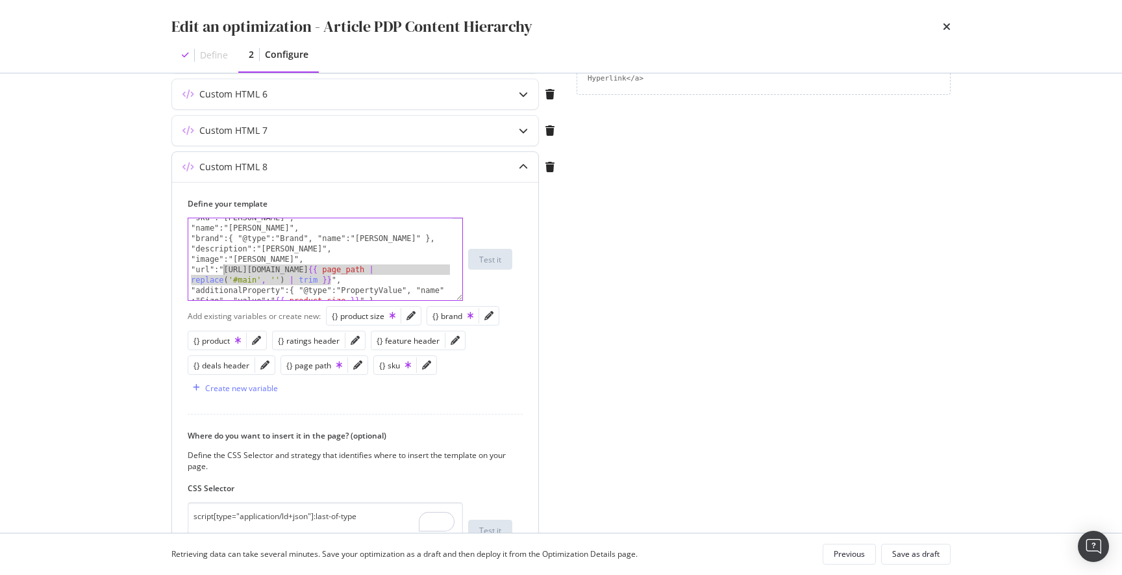
drag, startPoint x: 330, startPoint y: 279, endPoint x: 284, endPoint y: 279, distance: 45.5
click at [225, 269] on div ""sku":"ERIK", "name":"ERIK", "brand":{ "@type":"Brand", "name":"ERIK" }, "descr…" at bounding box center [320, 268] width 264 height 113
paste textarea "ERIK"
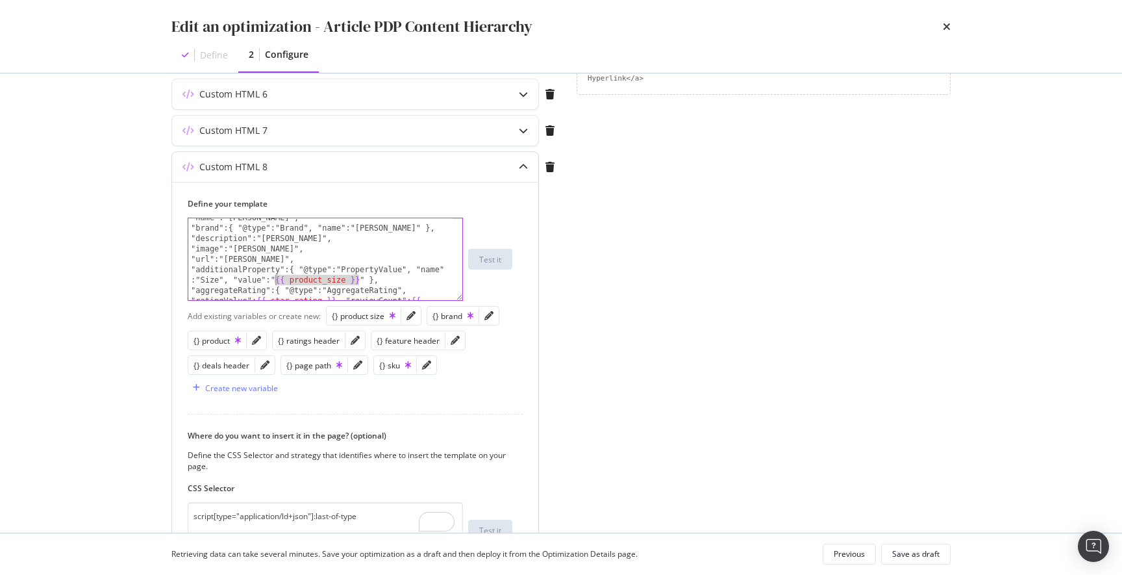
drag, startPoint x: 360, startPoint y: 279, endPoint x: 277, endPoint y: 279, distance: 83.1
click at [277, 279] on div ""name":"ERIK", "brand":{ "@type":"Brand", "name":"ERIK" }, "description":"ERIK"…" at bounding box center [320, 279] width 264 height 134
paste textarea "ERIK"
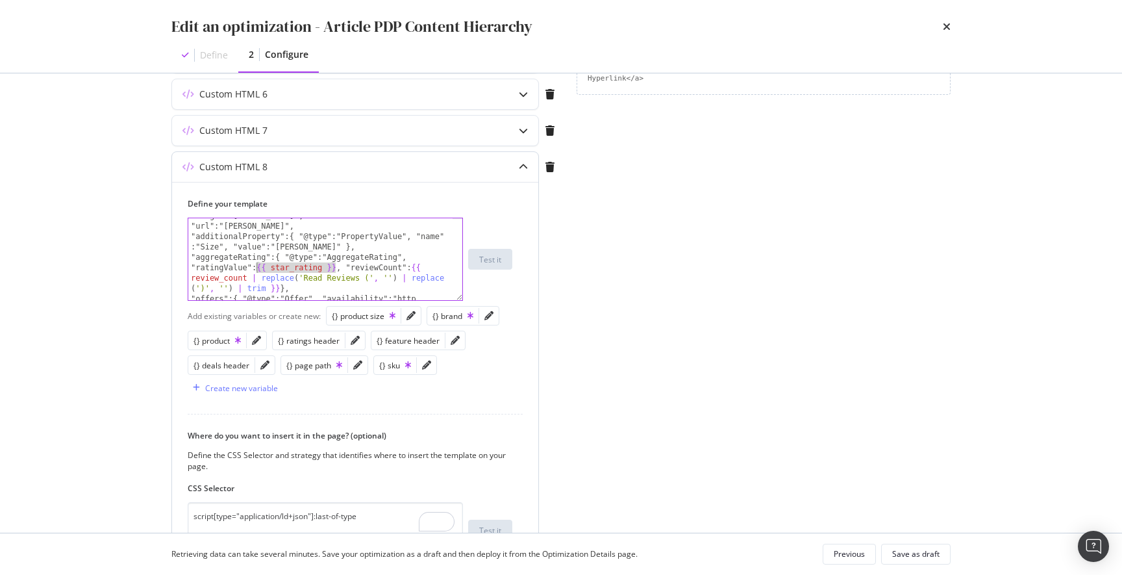
drag, startPoint x: 324, startPoint y: 268, endPoint x: 258, endPoint y: 263, distance: 66.4
click at [258, 263] on div ""image":"ERIK", "url":"ERIK", "additionalProperty":{ "@type":"PropertyValue", "…" at bounding box center [320, 277] width 264 height 134
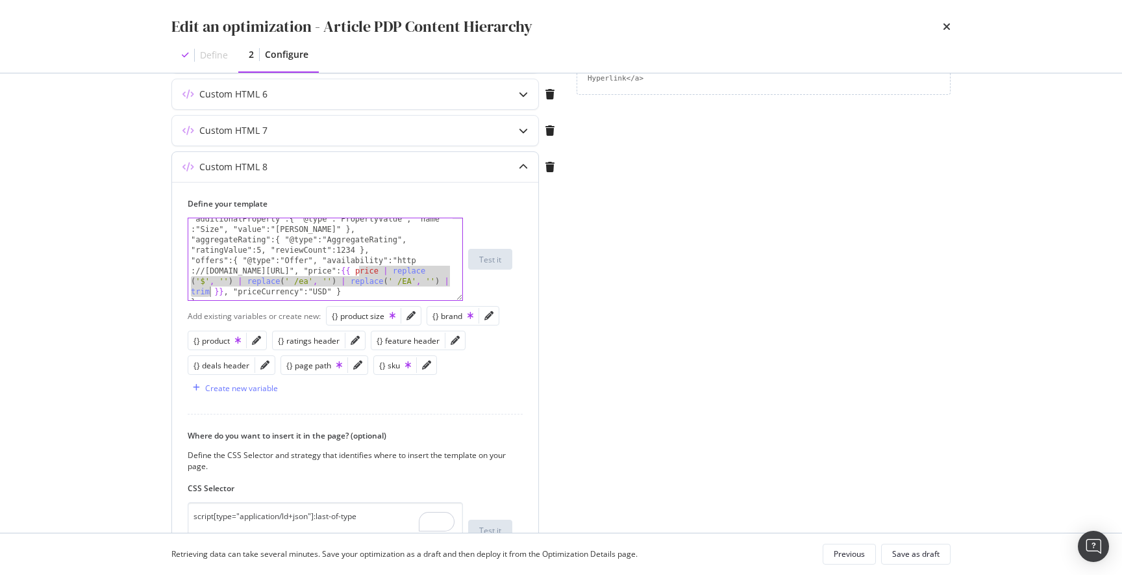
drag, startPoint x: 358, startPoint y: 271, endPoint x: 210, endPoint y: 290, distance: 149.2
click at [210, 290] on div ""additionalProperty":{ "@type":"PropertyValue", "name" :"Size", "value":"ERIK" …" at bounding box center [320, 270] width 264 height 113
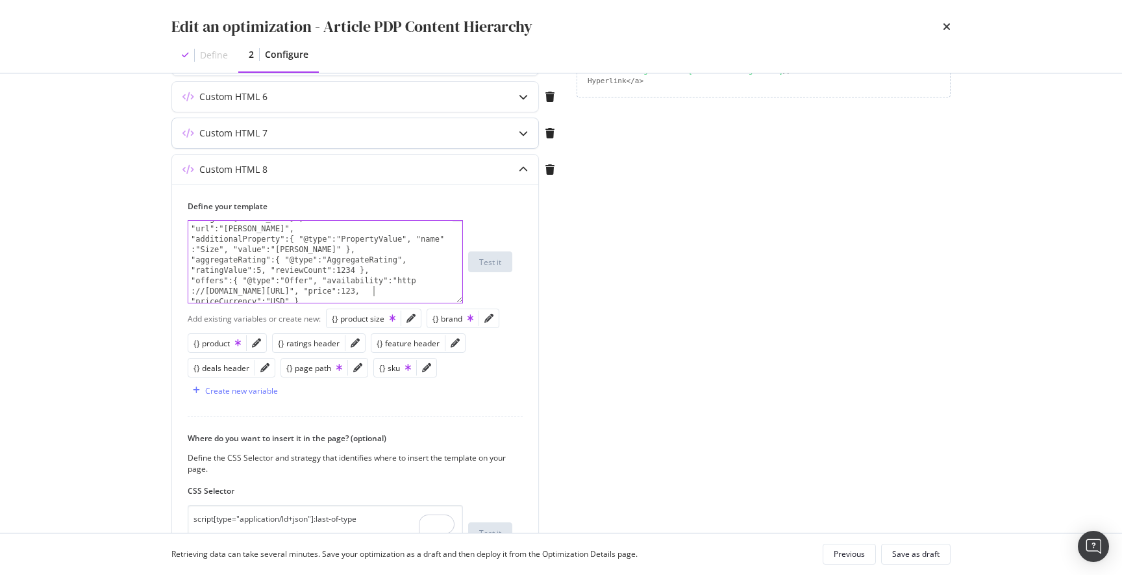
type textarea ""offers":{ "@type":"Offer", "availability":"http://schema.org/InStoreOnly", "pr…"
click at [456, 135] on div "Custom HTML 7" at bounding box center [329, 133] width 315 height 13
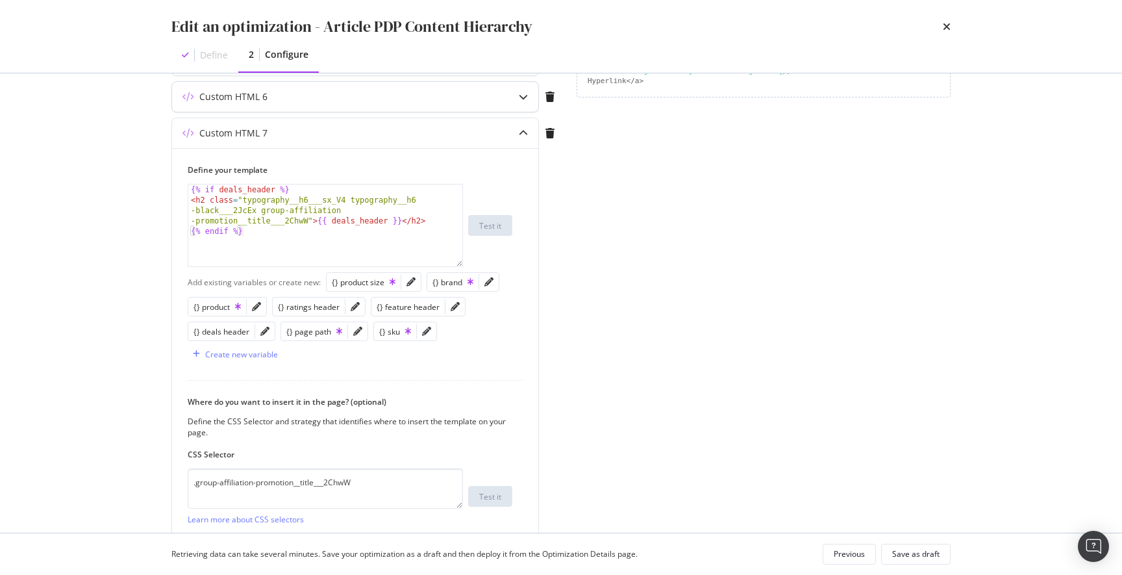
click at [487, 104] on div "Custom HTML 6" at bounding box center [355, 97] width 366 height 30
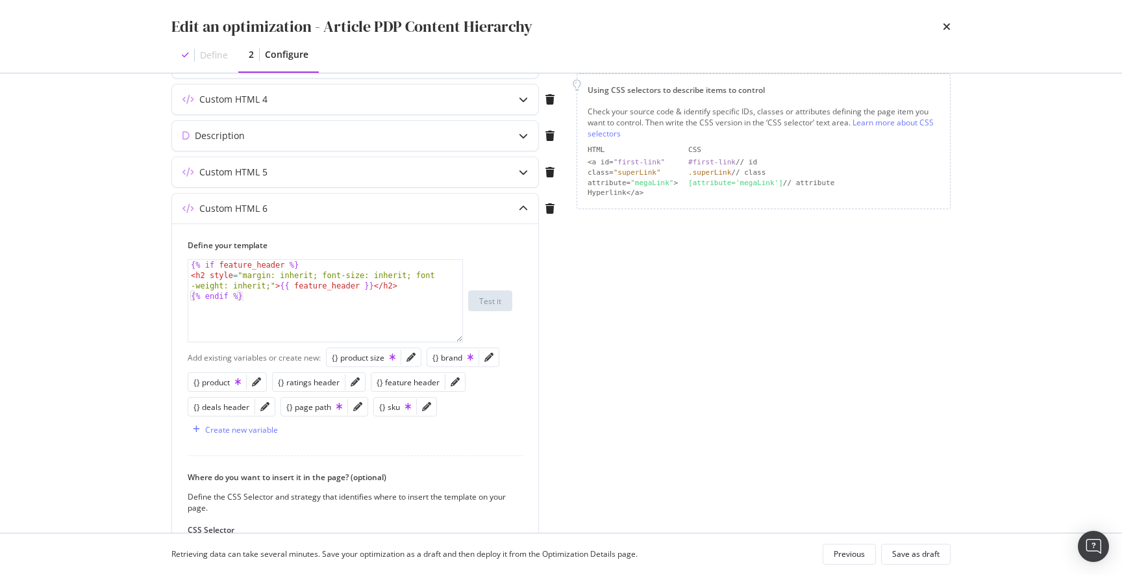
scroll to position [246, 0]
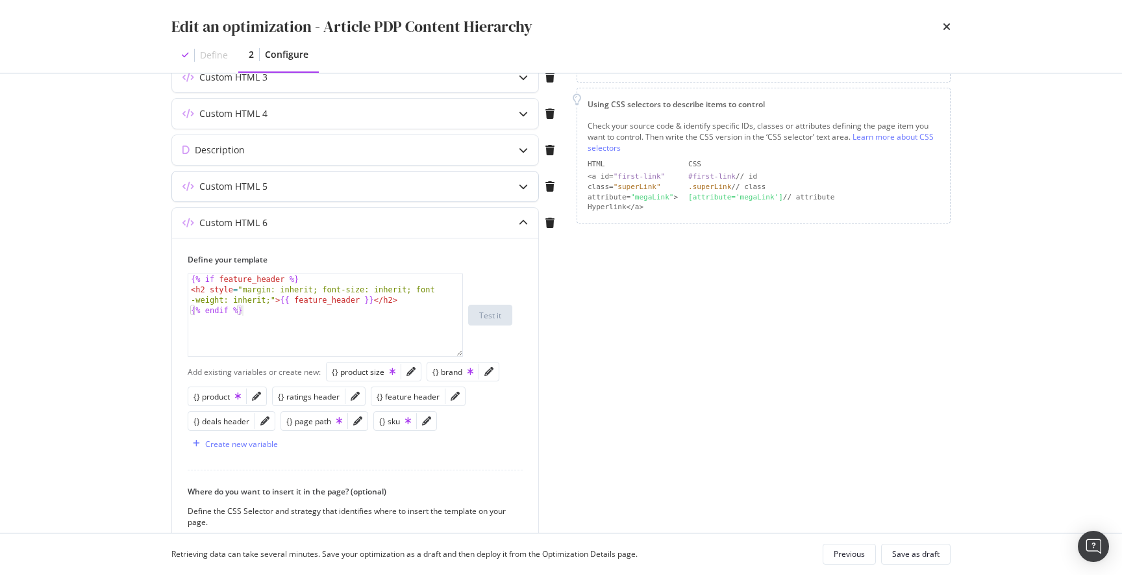
click at [511, 179] on div "modal" at bounding box center [523, 186] width 30 height 30
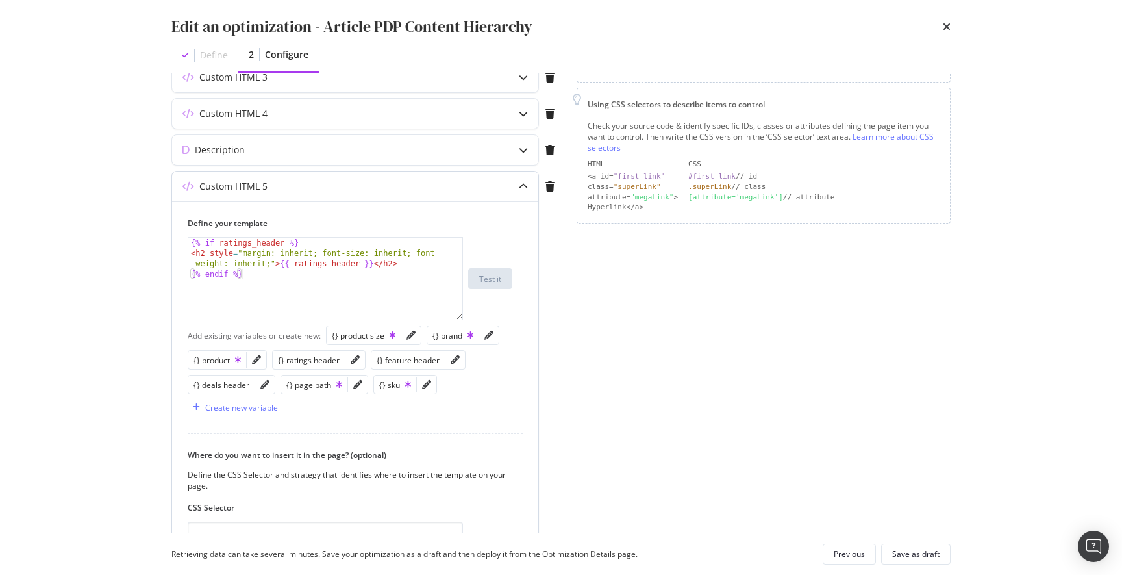
type textarea "{% if ratings_header %}"
drag, startPoint x: 318, startPoint y: 245, endPoint x: 171, endPoint y: 244, distance: 146.1
click at [171, 244] on div "Custom HTML 5 Define your template {% if ratings_header %} {% if ratings_header…" at bounding box center [355, 408] width 368 height 474
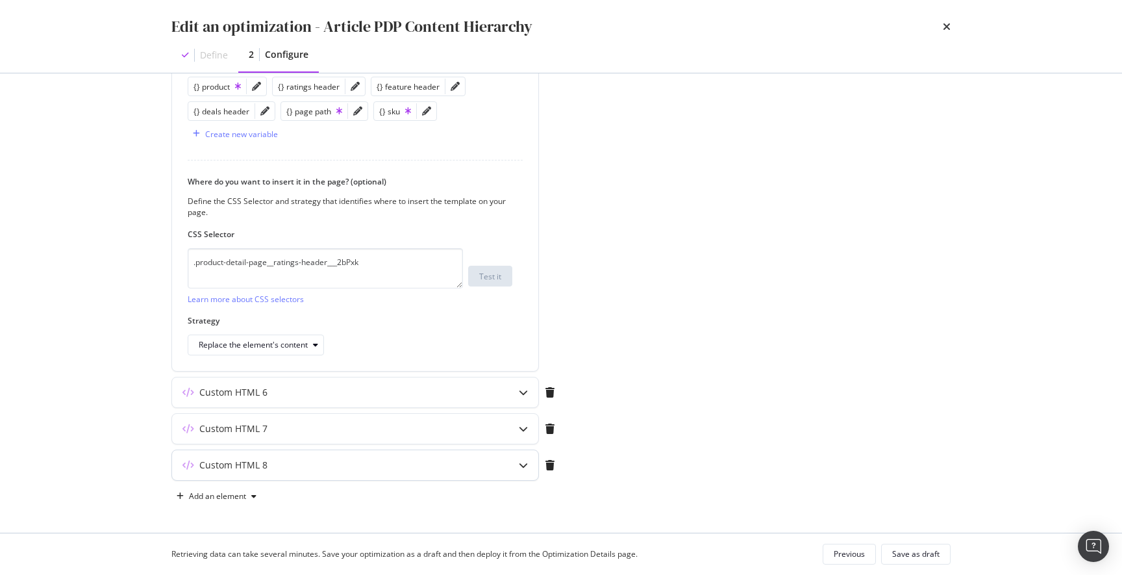
click at [308, 469] on div "Custom HTML 8" at bounding box center [329, 464] width 315 height 13
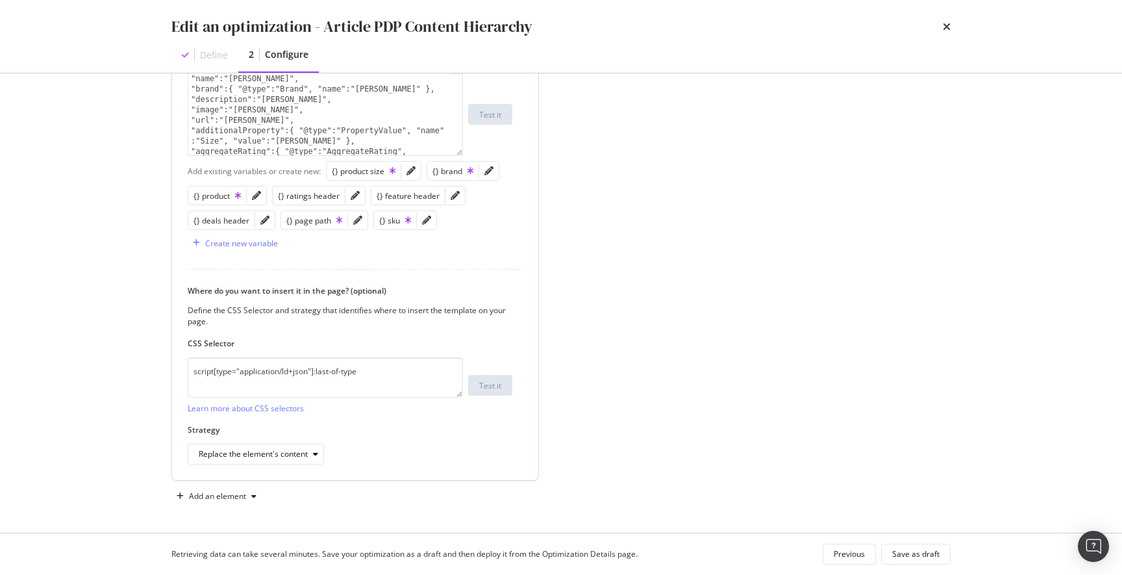
scroll to position [42, 0]
type textarea ""additionalProperty":{ "@type":"PropertyValue", "name":"Size", "value":"ERIK" },"
click at [332, 139] on div ""name":"ERIK", "brand":{ "@type":"Brand", "name":"ERIK" }, "description":"ERIK"…" at bounding box center [320, 129] width 264 height 113
paste textarea "{% if ratings_header %}"
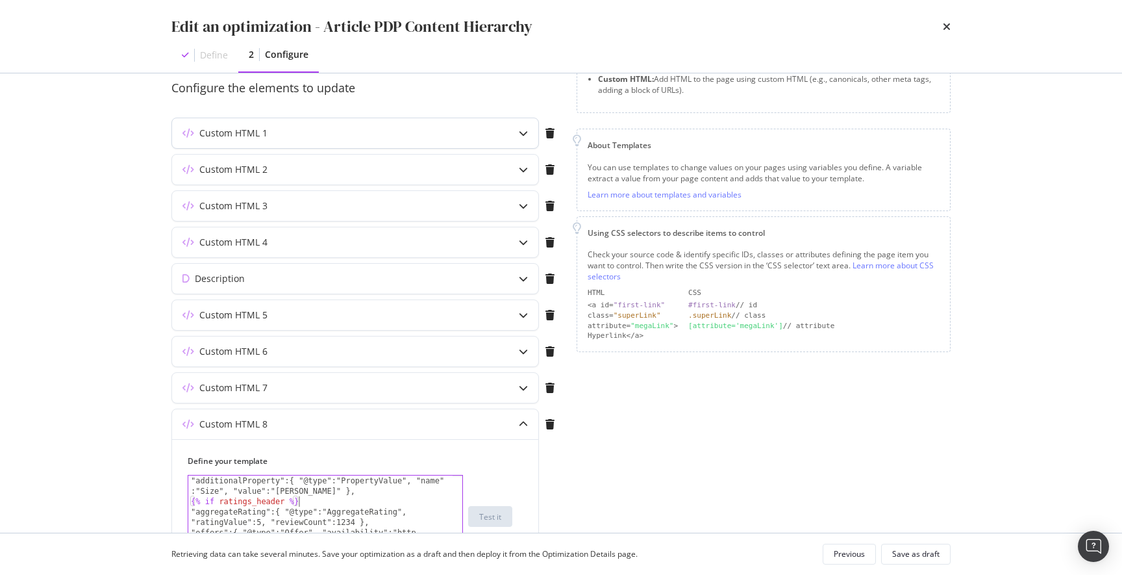
scroll to position [242, 0]
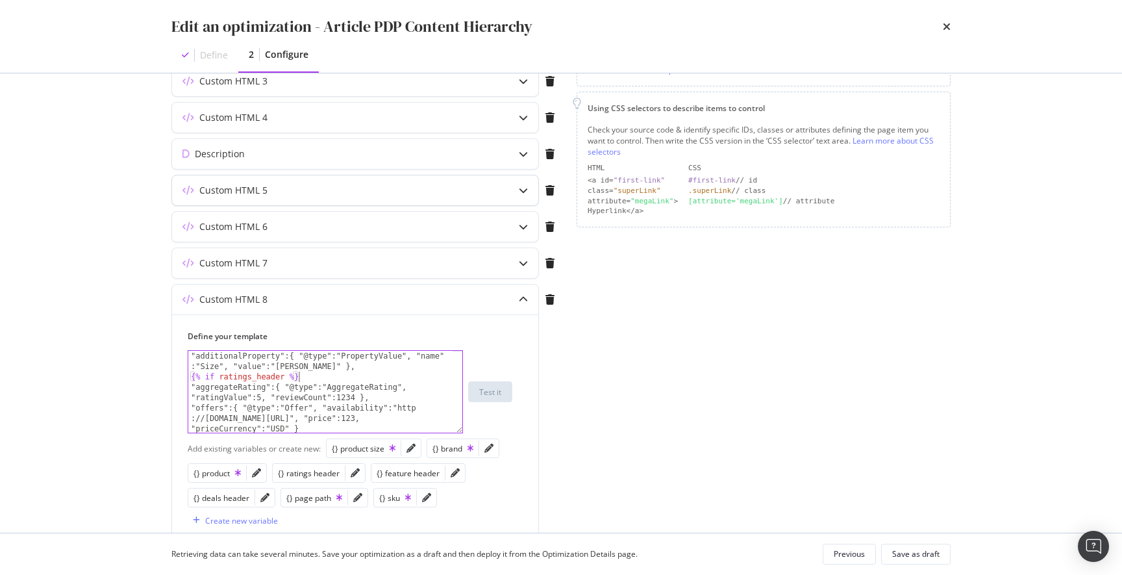
type textarea "{% if ratings_header %}"
click at [331, 197] on div "Custom HTML 5" at bounding box center [355, 190] width 366 height 30
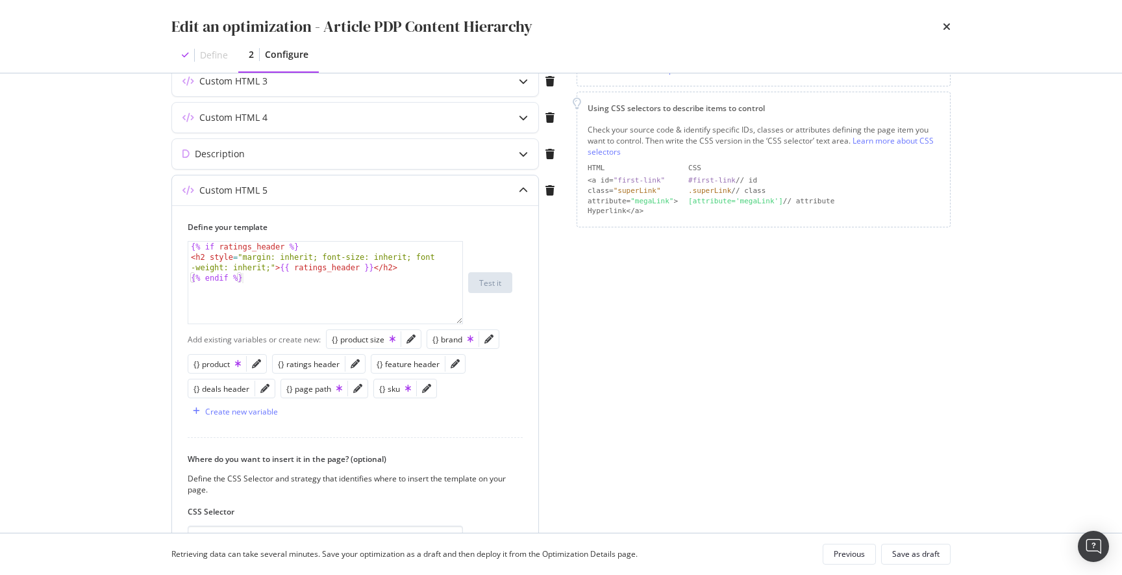
type textarea "{% endif %}"
drag, startPoint x: 255, startPoint y: 280, endPoint x: 167, endPoint y: 279, distance: 87.7
click at [167, 279] on div "Preview your optimization (optional) This URL will be used to test the CSS Sele…" at bounding box center [560, 302] width 831 height 459
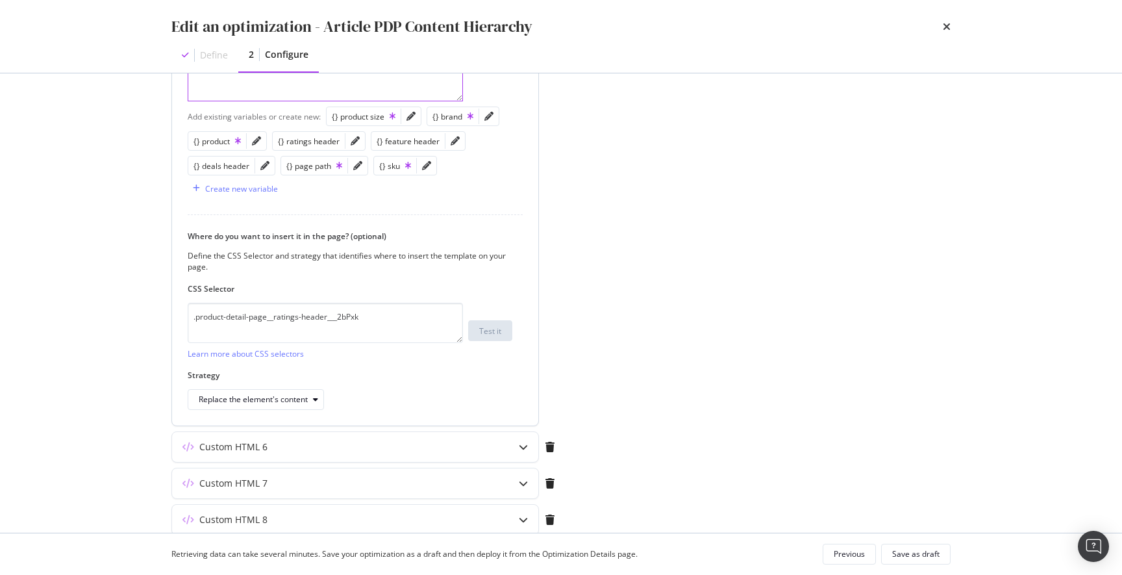
scroll to position [519, 0]
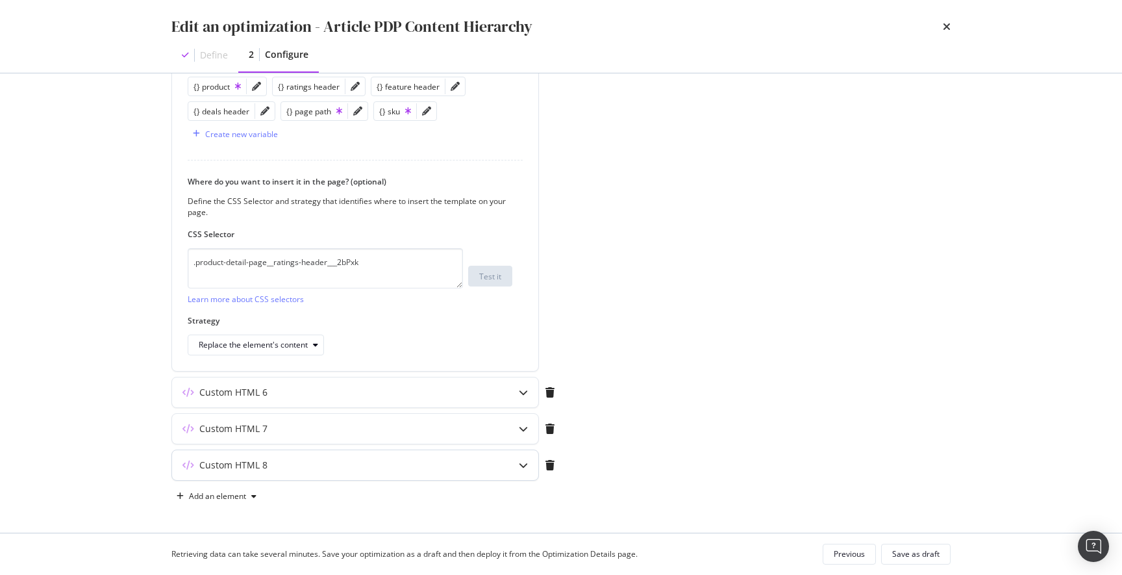
click at [315, 462] on div "Custom HTML 8" at bounding box center [329, 464] width 315 height 13
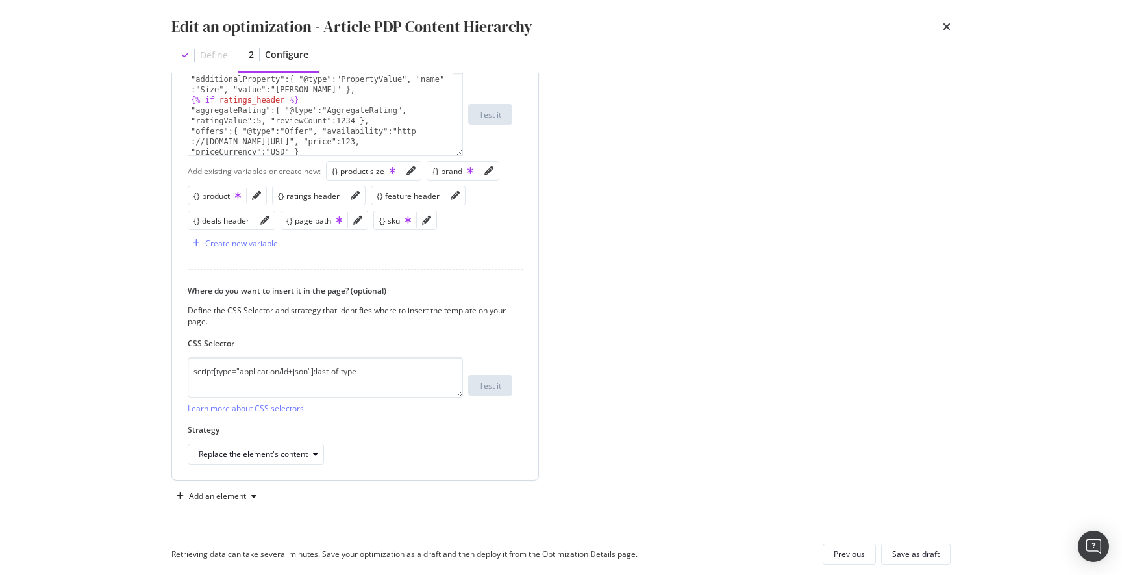
scroll to position [105, 0]
type textarea ""aggregateRating":{ "@type":"AggregateRating", "ratingValue":5, "reviewCount":1…"
click at [373, 109] on div ""additionalProperty":{ "@type":"PropertyValue", "name" :"Size", "value":"ERIK" …" at bounding box center [320, 118] width 264 height 113
paste textarea "{% endif %}"
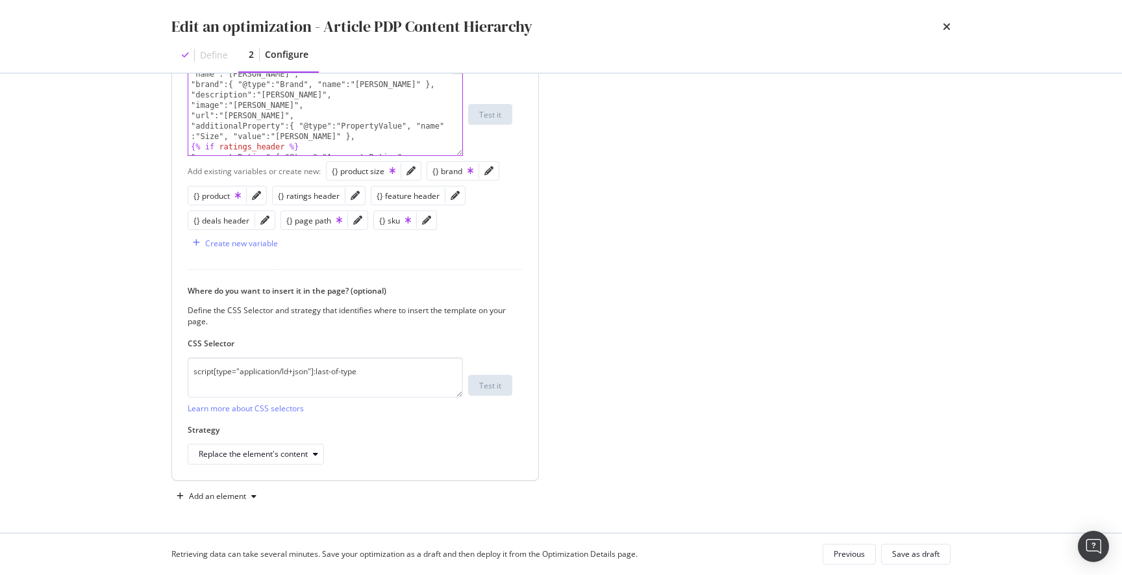
scroll to position [0, 0]
type textarea "{% endif %}"
click at [923, 558] on div "Save as draft" at bounding box center [915, 553] width 47 height 11
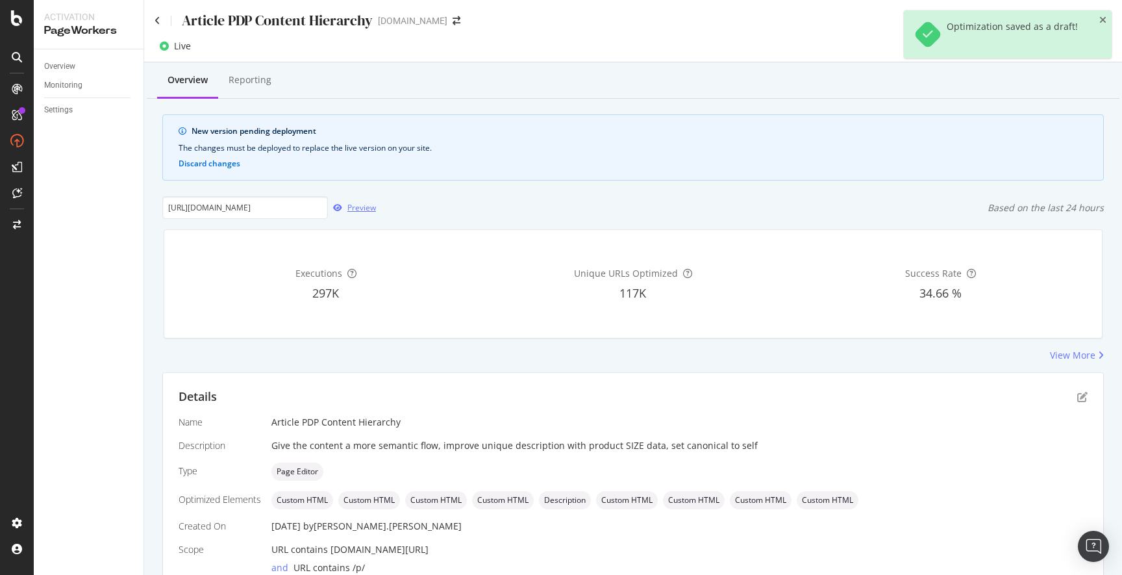
click at [360, 206] on div "Preview" at bounding box center [361, 207] width 29 height 11
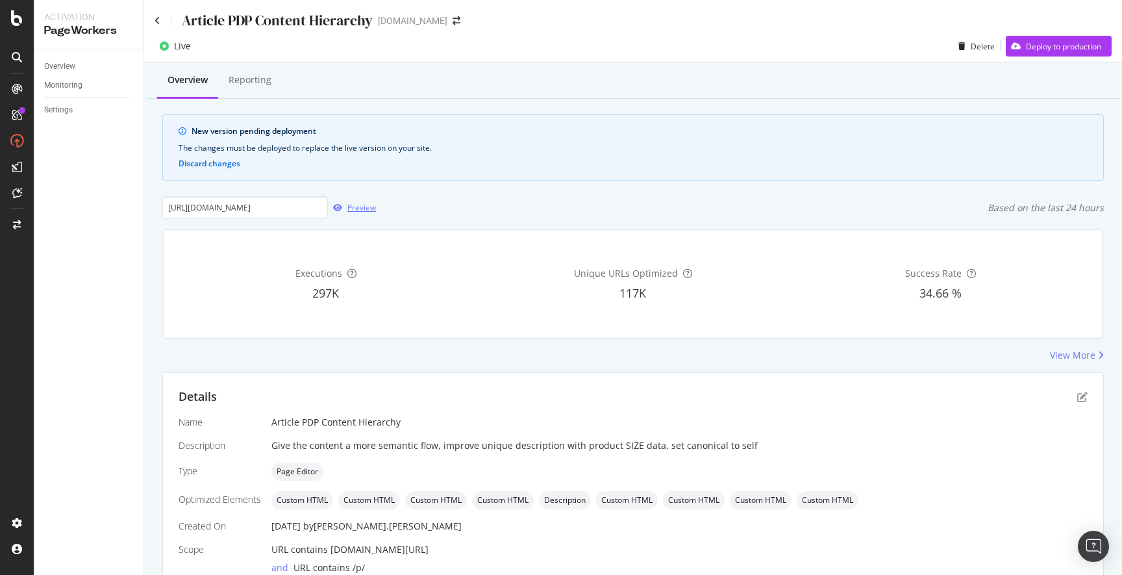
click at [357, 208] on div "Preview" at bounding box center [361, 207] width 29 height 11
click at [295, 207] on input "https://www.discounttire.com/buy-tires/goodyear-assurance-weatherready-2/p/1665…" at bounding box center [245, 207] width 166 height 23
paste input "nitto-ridge-grappler/p/30560"
click at [420, 210] on div "https://www.discounttire.com/buy-tires/nitto-ridge-grappler/p/30560 Preview Bas…" at bounding box center [633, 207] width 942 height 23
click at [365, 210] on div "Preview" at bounding box center [361, 207] width 29 height 11
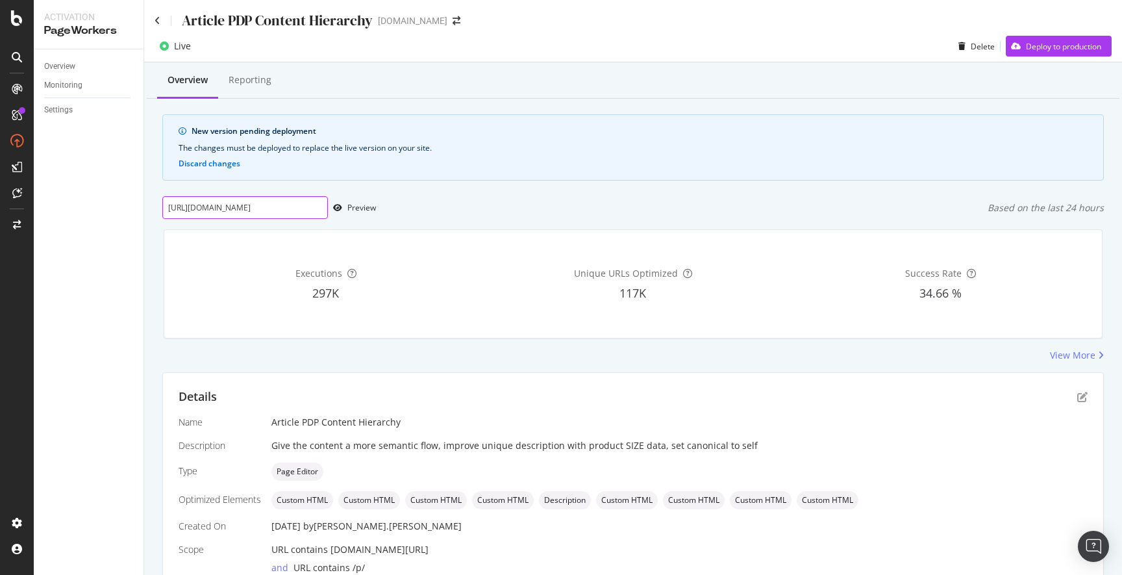
click at [297, 208] on input "https://www.discounttire.com/buy-tires/nitto-ridge-grappler/p/30560" at bounding box center [245, 207] width 166 height 23
paste input "goodyear-assurance-weatherready-2/p/157821"
type input "https://www.discounttire.com/buy-tires/goodyear-assurance-weatherready-2/p/1578…"
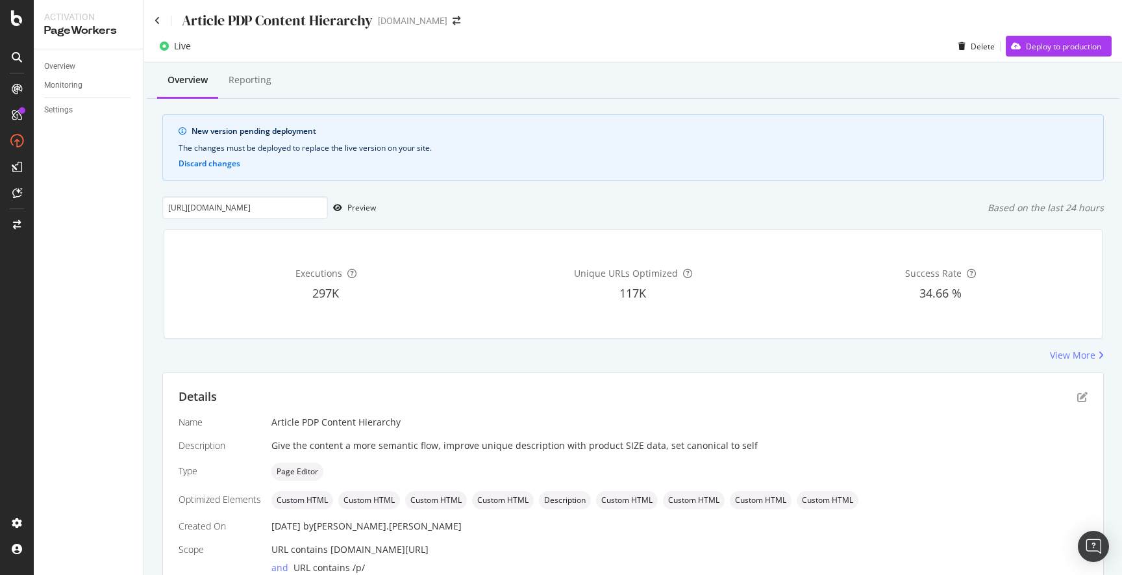
click at [509, 213] on div "https://www.discounttire.com/buy-tires/goodyear-assurance-weatherready-2/p/1578…" at bounding box center [633, 207] width 942 height 23
click at [364, 207] on div "Preview" at bounding box center [361, 207] width 29 height 11
click at [1077, 397] on icon "pen-to-square" at bounding box center [1082, 397] width 10 height 10
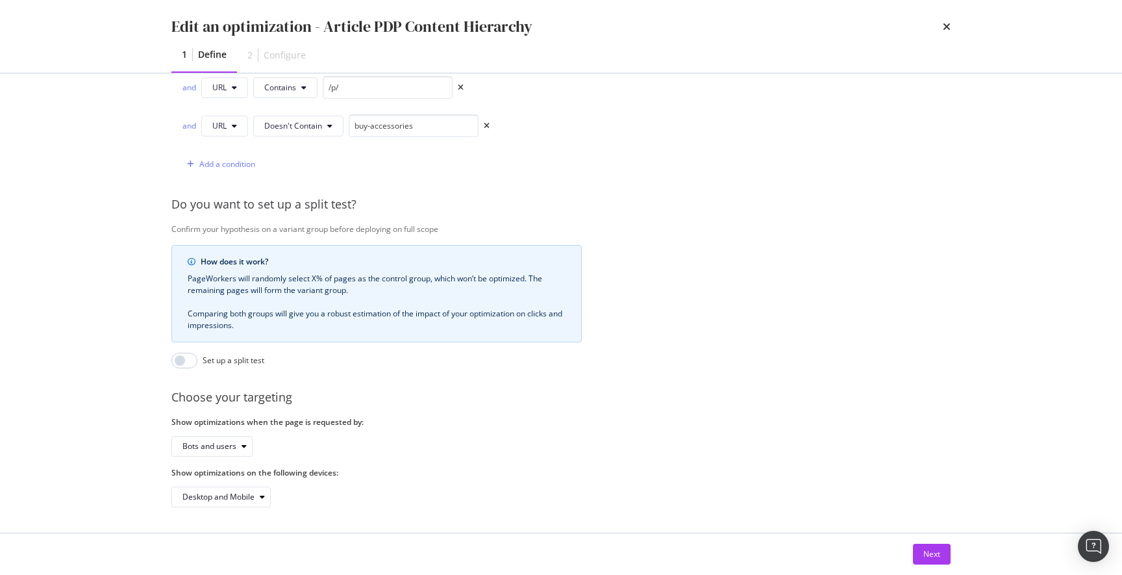
scroll to position [402, 0]
click at [941, 558] on button "Next" at bounding box center [932, 553] width 38 height 21
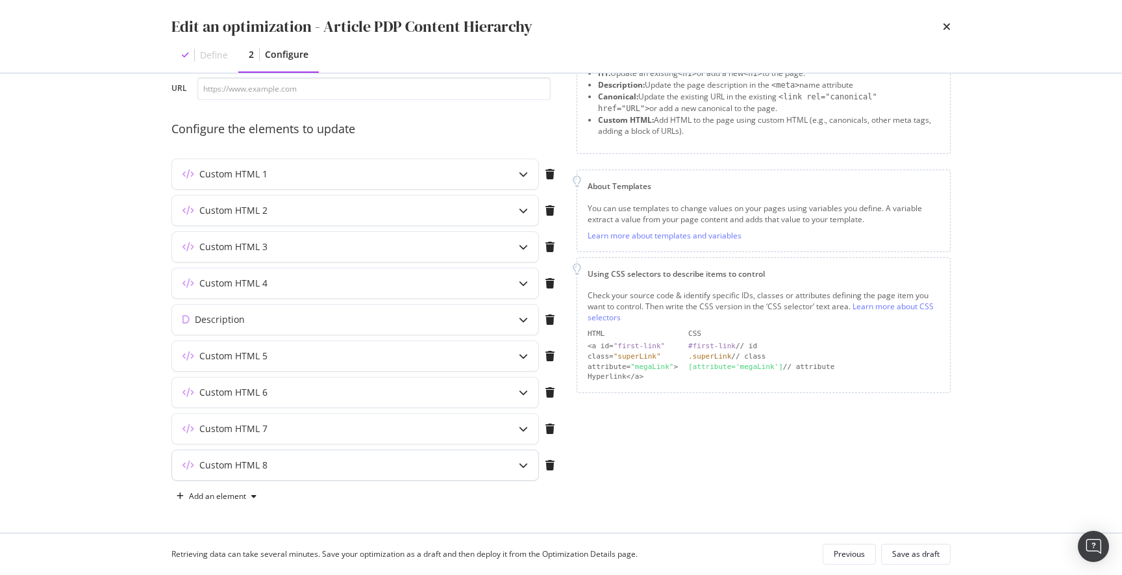
click at [523, 466] on icon "modal" at bounding box center [523, 464] width 9 height 9
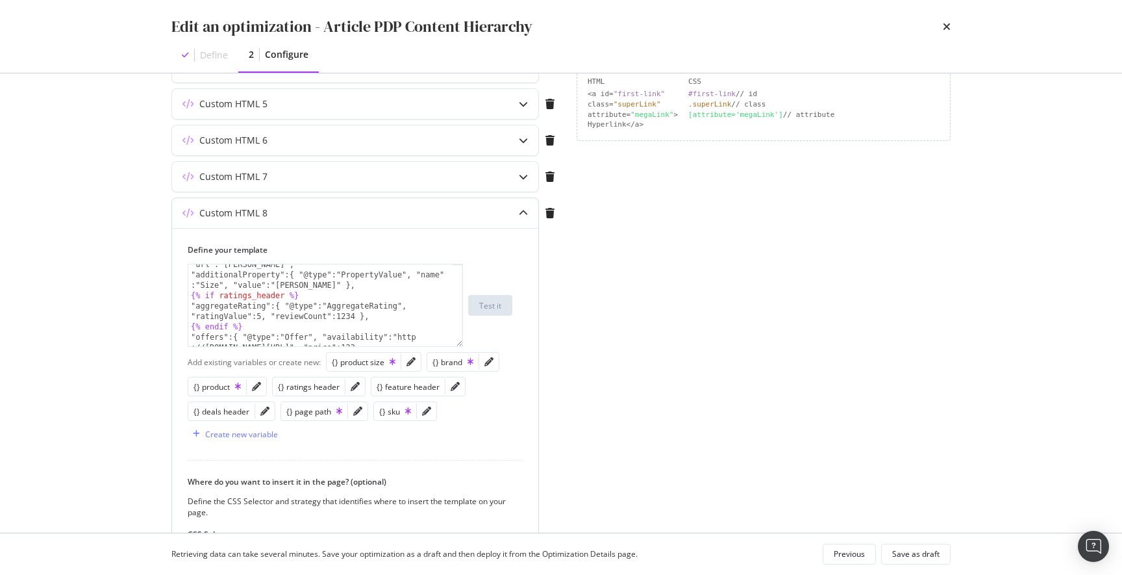
scroll to position [90, 0]
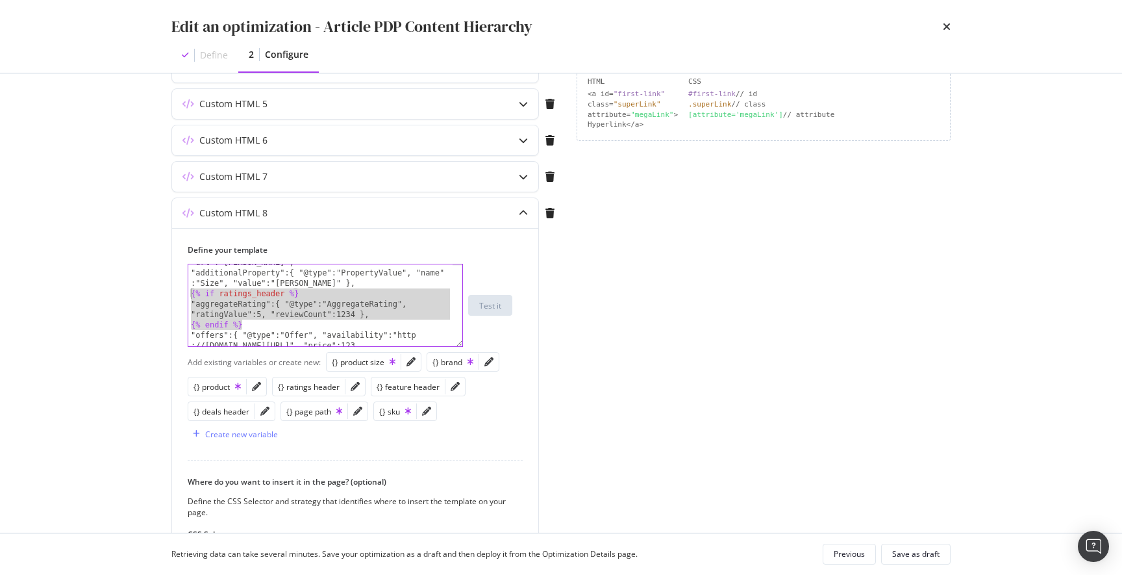
drag, startPoint x: 216, startPoint y: 316, endPoint x: 168, endPoint y: 293, distance: 52.9
click at [168, 293] on div "Preview your optimization (optional) This URL will be used to test the CSS Sele…" at bounding box center [560, 302] width 831 height 459
type textarea "{% if ratings_header %} "aggregateRating":{ "@type":"AggregateRating", "ratingV…"
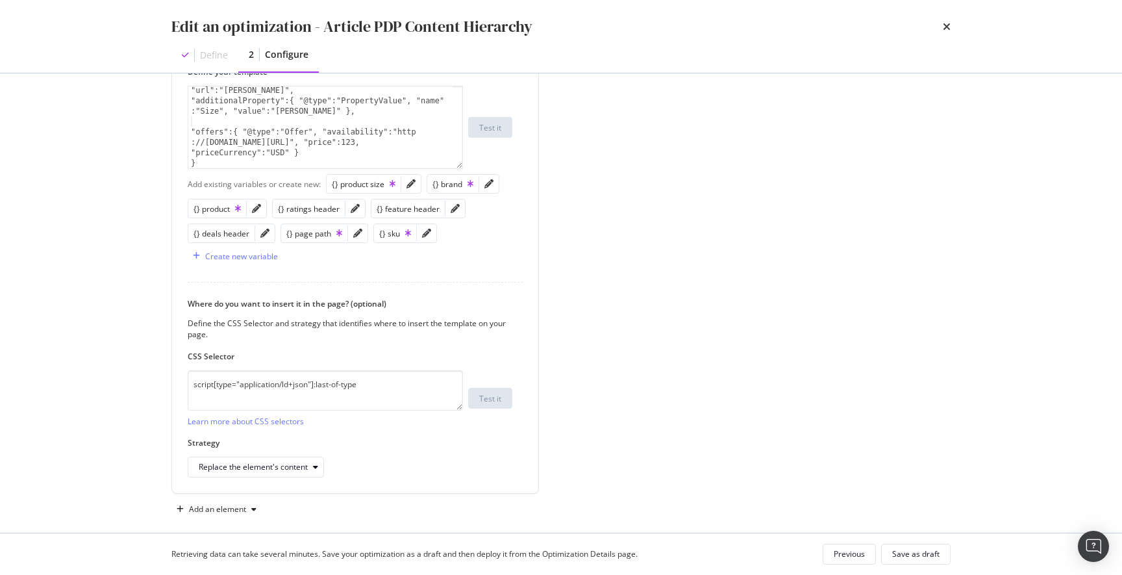
scroll to position [519, 0]
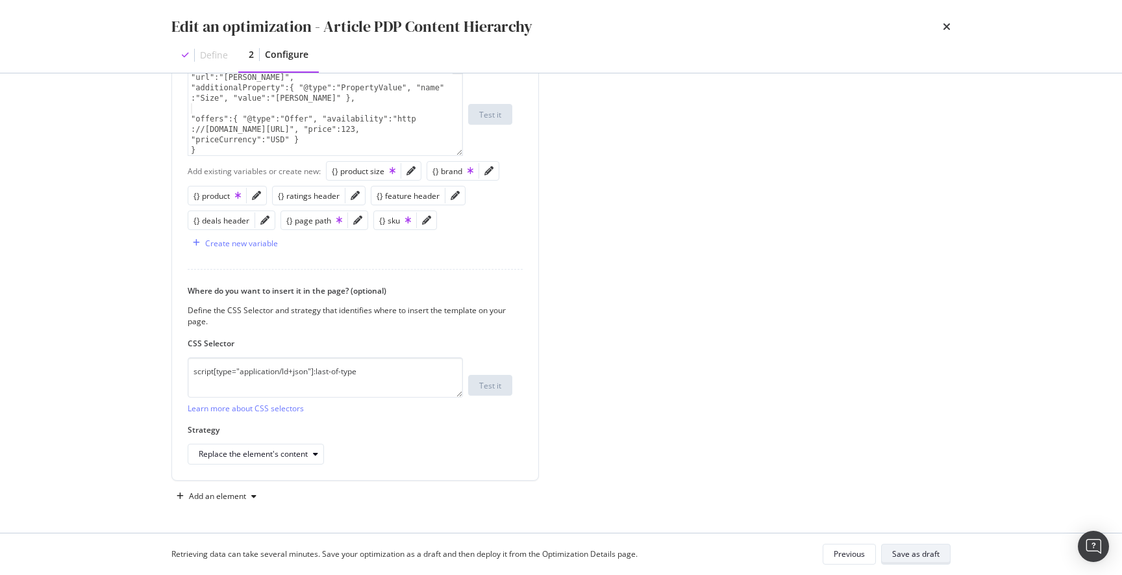
click at [926, 558] on div "Save as draft" at bounding box center [915, 553] width 47 height 11
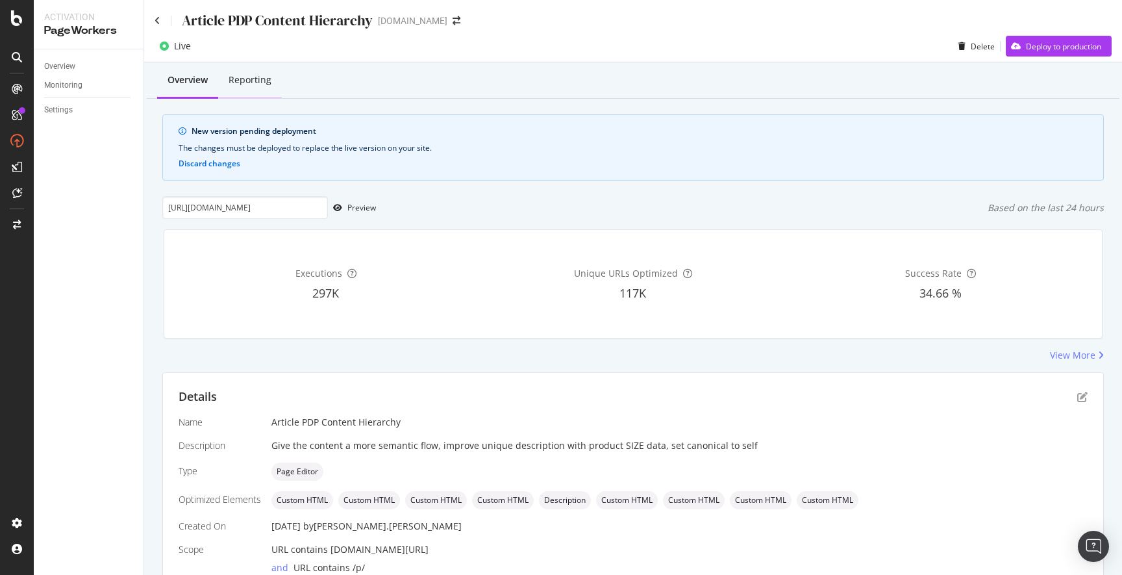
click at [252, 82] on div "Reporting" at bounding box center [250, 79] width 43 height 13
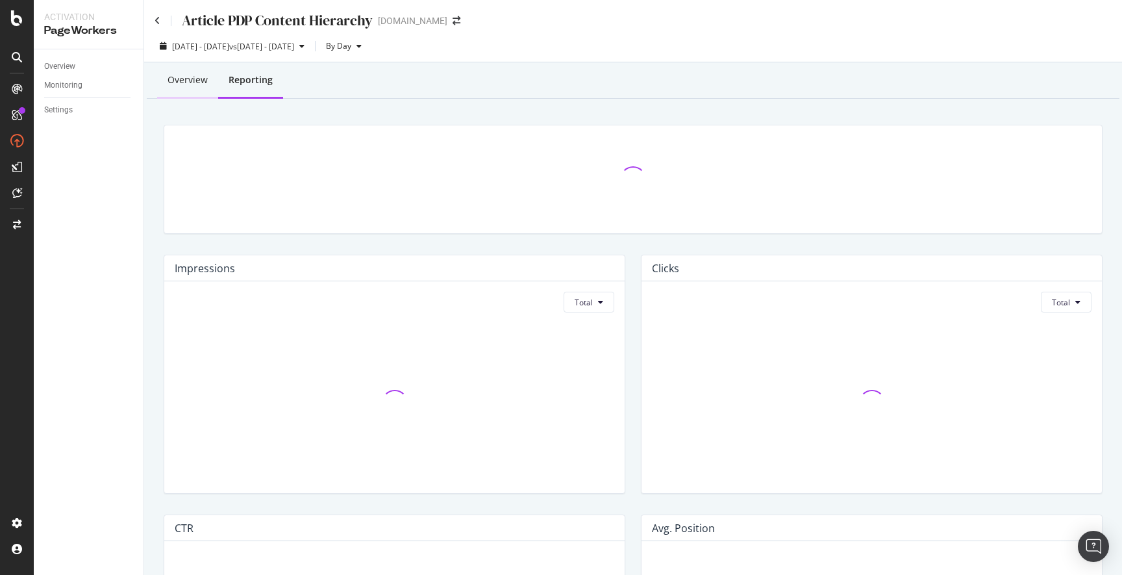
click at [186, 81] on div "Overview" at bounding box center [188, 79] width 40 height 13
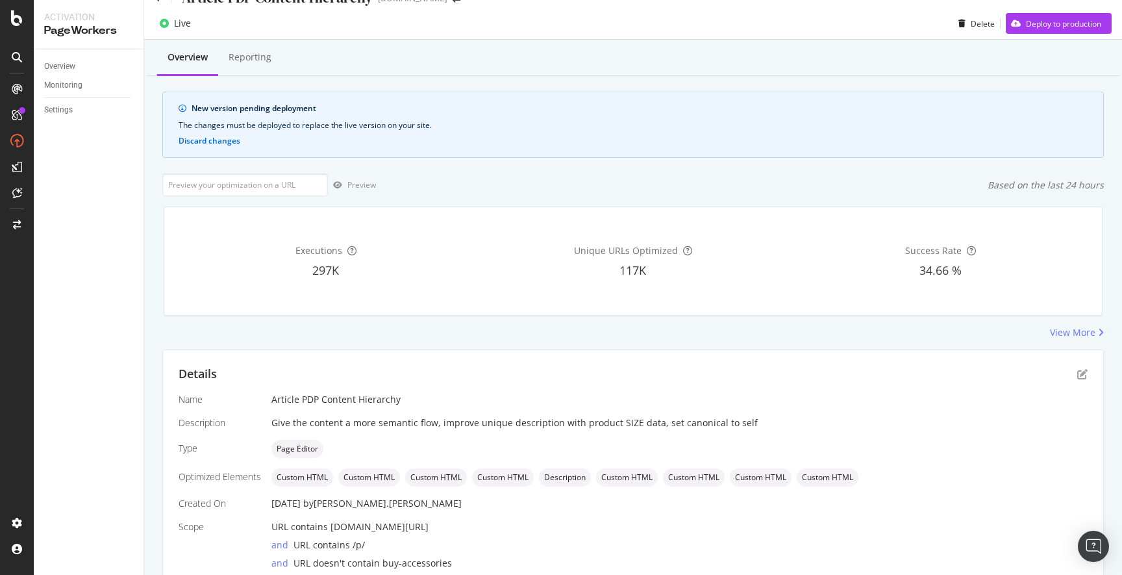
scroll to position [25, 0]
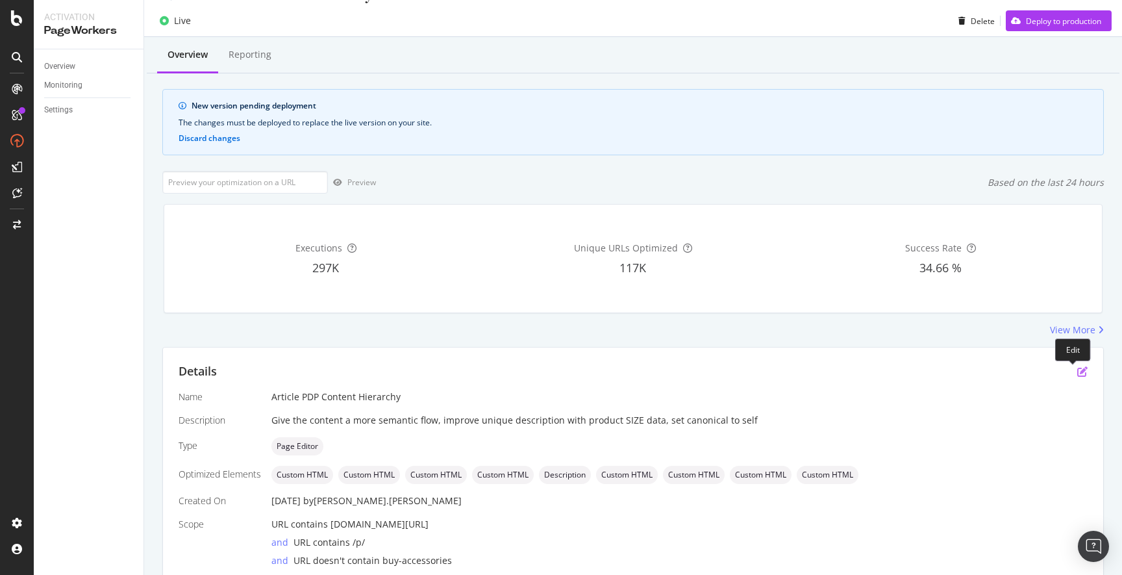
click at [1077, 371] on icon "pen-to-square" at bounding box center [1082, 371] width 10 height 10
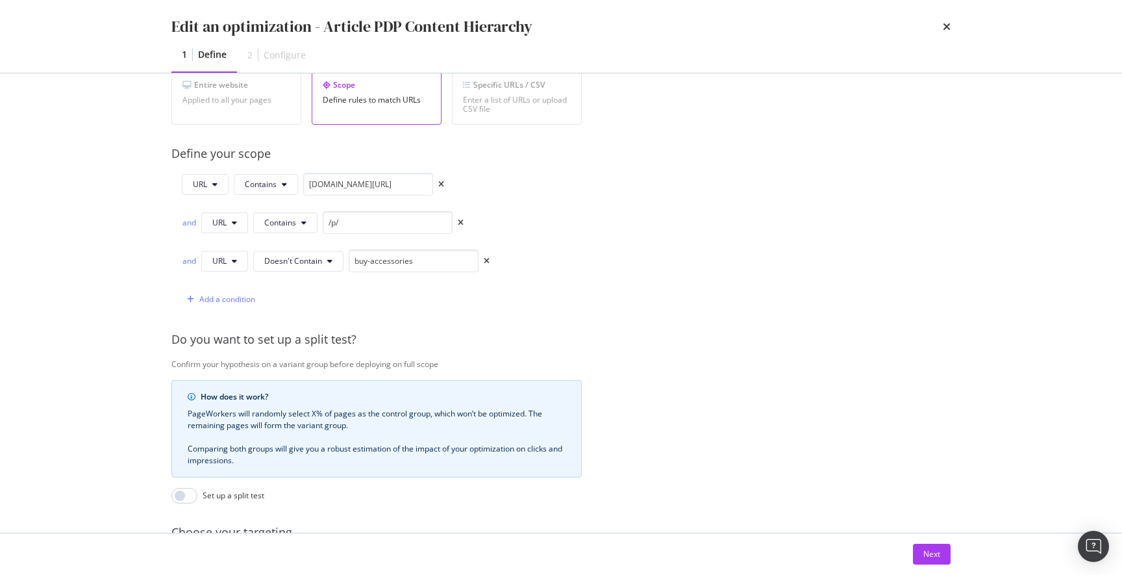
scroll to position [0, 0]
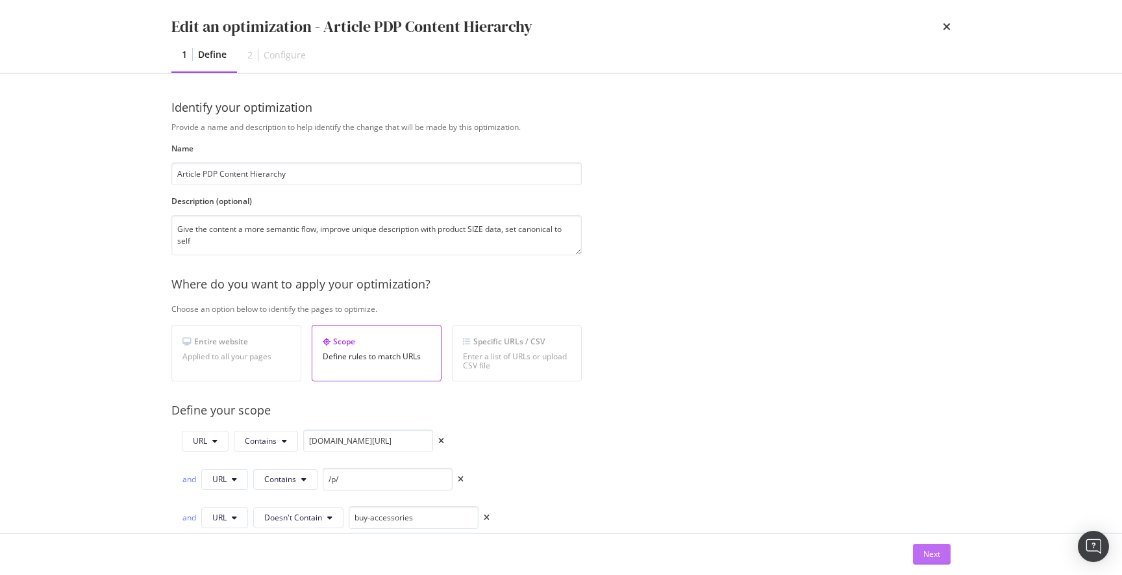
click at [930, 551] on div "Next" at bounding box center [931, 553] width 17 height 11
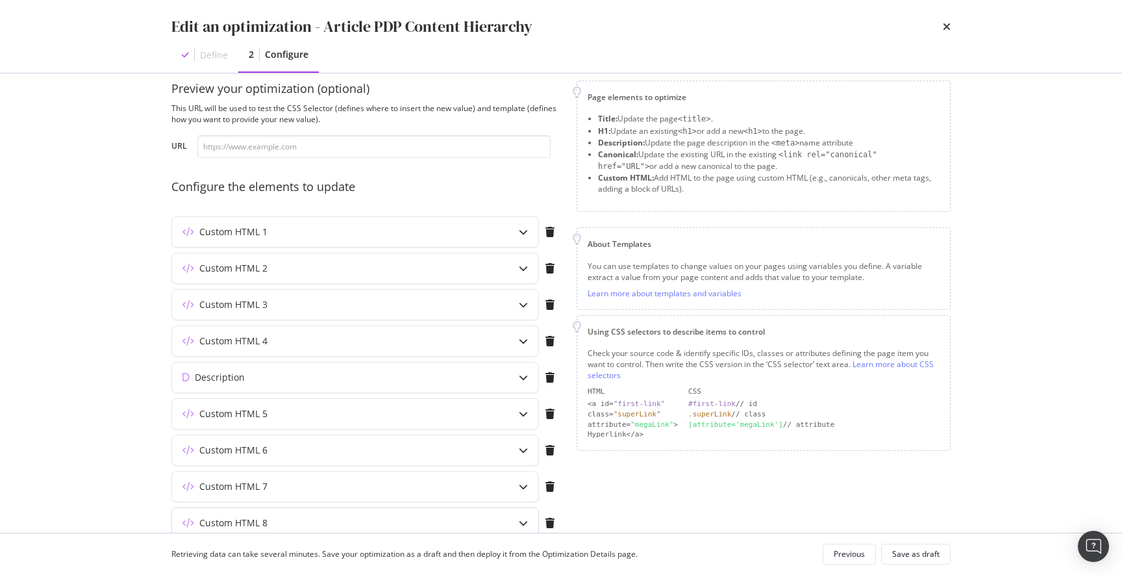
scroll to position [77, 0]
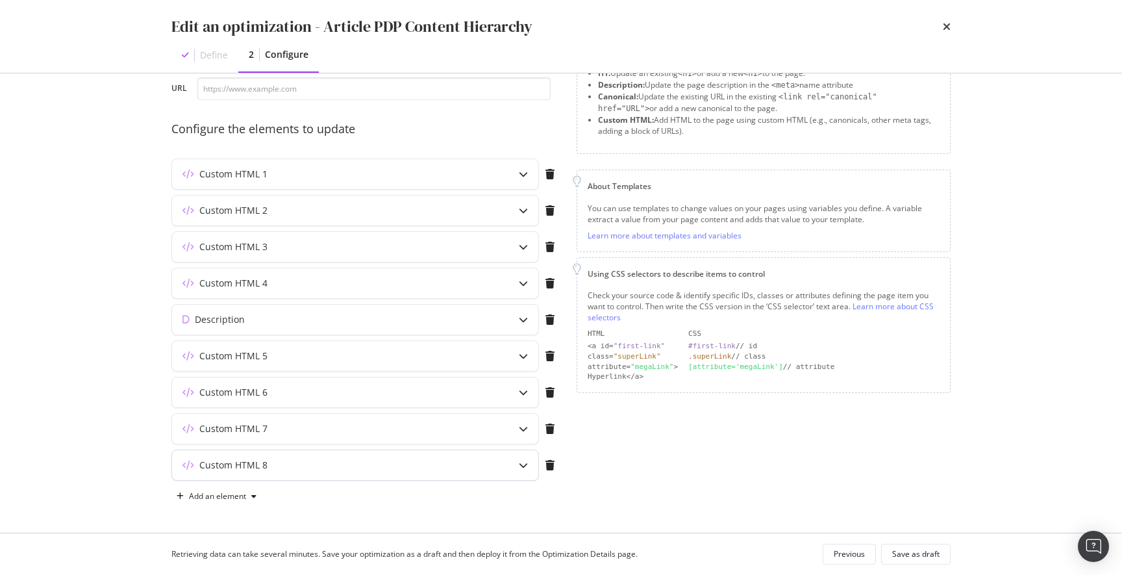
click at [319, 471] on div "Custom HTML 8" at bounding box center [329, 464] width 315 height 13
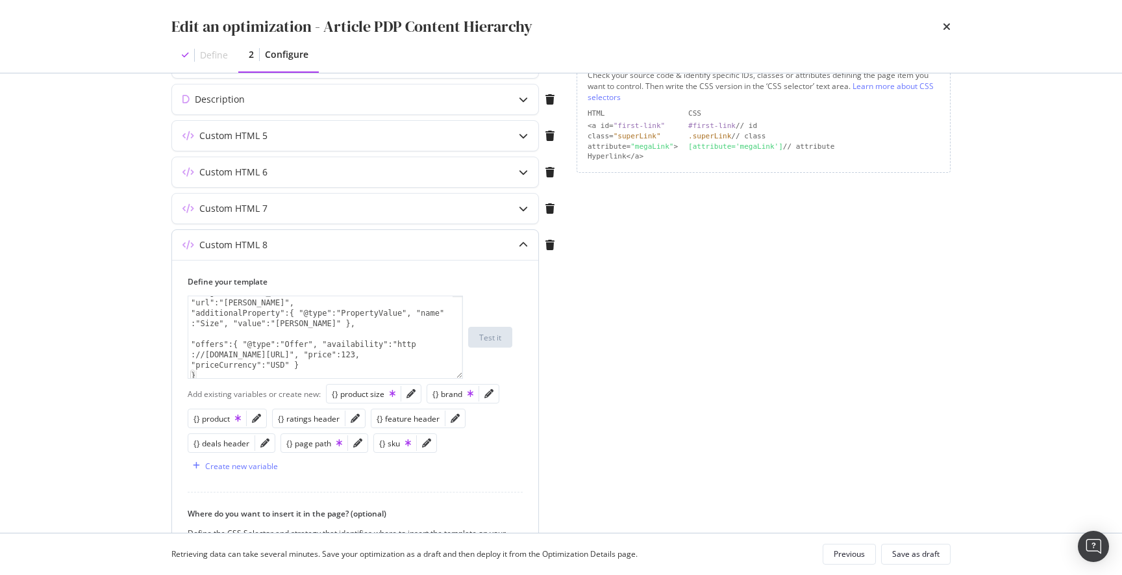
scroll to position [84, 0]
click at [397, 369] on div ""url":"ERIK", "additionalProperty":{ "@type":"PropertyValue", "name" :"Size", "…" at bounding box center [320, 346] width 264 height 103
type textarea ""offers":{ "@type":"Offer", "availability":"http://schema.org/InStoreOnly", "pr…"
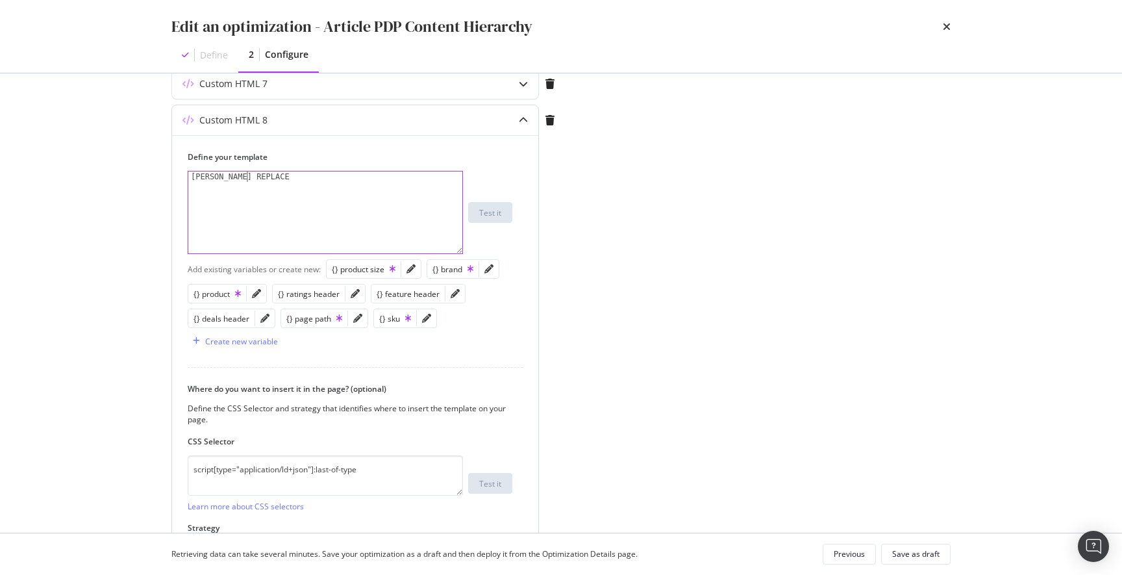
scroll to position [449, 0]
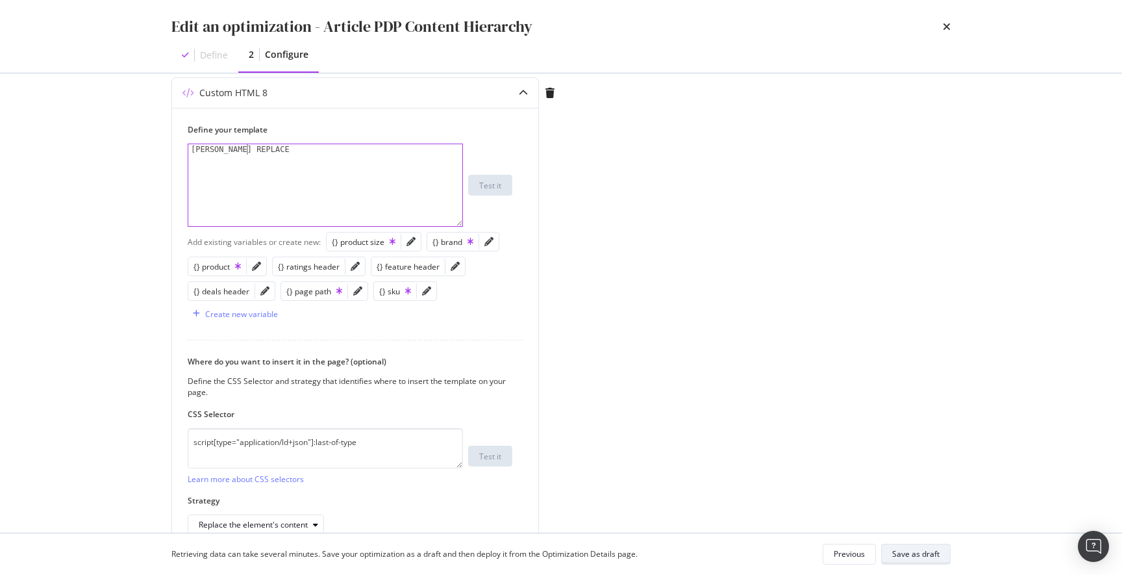
type textarea "ERIK REPLACE"
click at [914, 555] on div "Save as draft" at bounding box center [915, 553] width 47 height 11
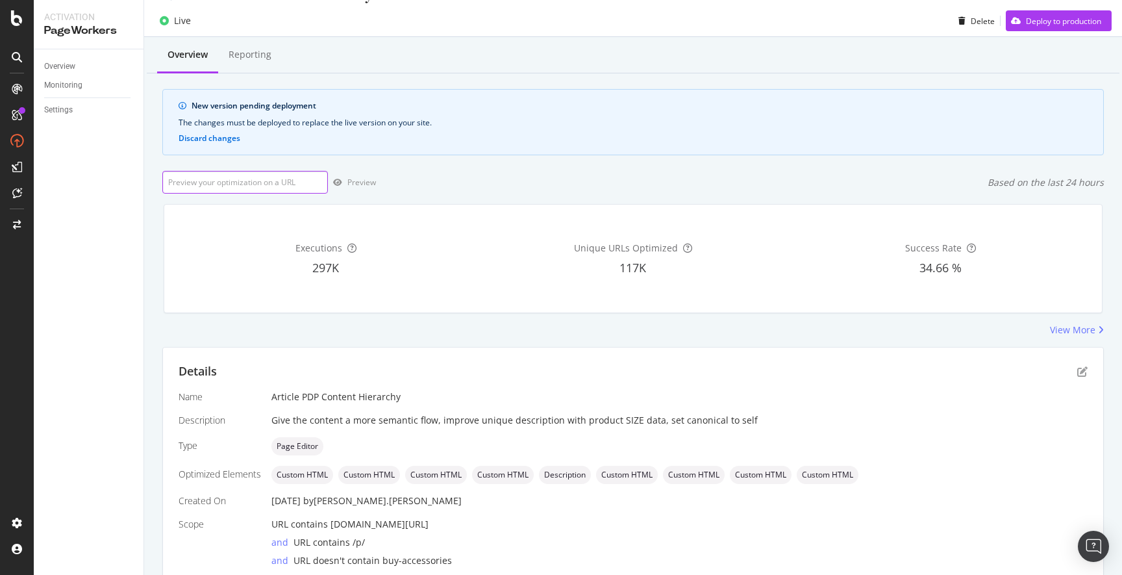
click at [246, 184] on input "url" at bounding box center [245, 182] width 166 height 23
paste input "https://www.discounttire.com/buy-tires/goodyear-assurance-weatherready-2/p/1578…"
drag, startPoint x: 301, startPoint y: 180, endPoint x: 343, endPoint y: 200, distance: 46.2
click at [301, 181] on input "https://www.discounttire.com/buy-tires/goodyear-assurance-weatherready-2/p/1578…" at bounding box center [245, 182] width 166 height 23
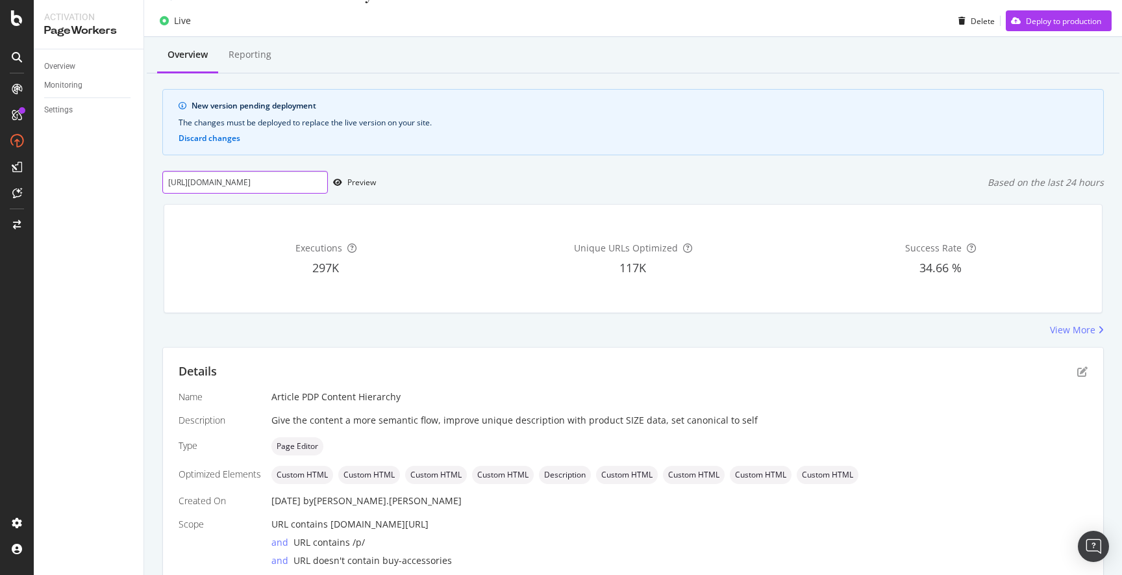
scroll to position [0, 162]
paste input "5"
type input "https://www.discounttire.com/buy-tires/goodyear-assurance-weatherready-2/p/1578…"
click at [358, 182] on div "Preview" at bounding box center [361, 182] width 29 height 11
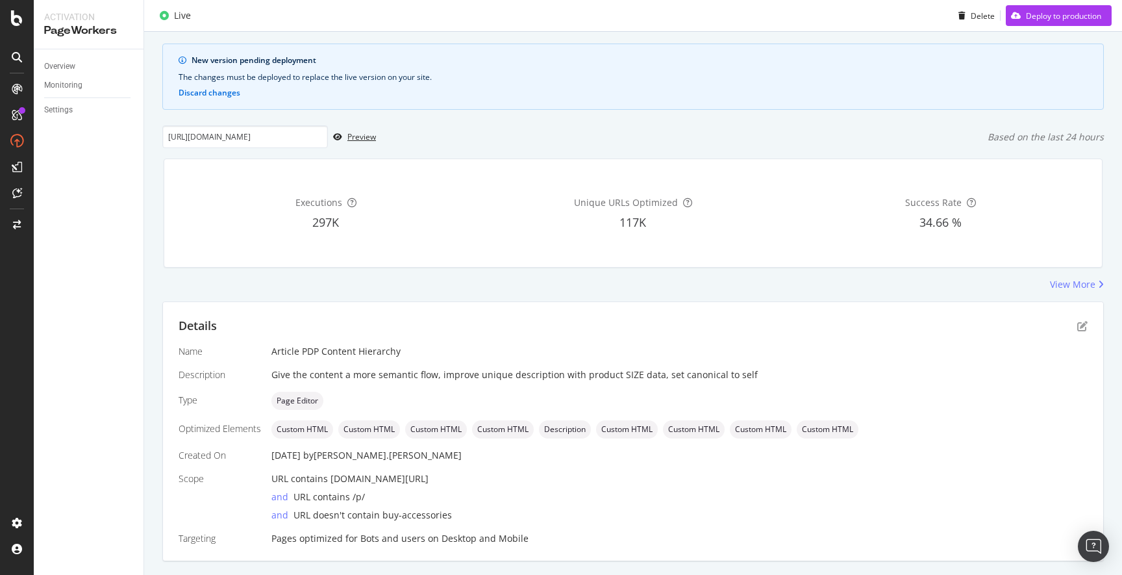
scroll to position [103, 0]
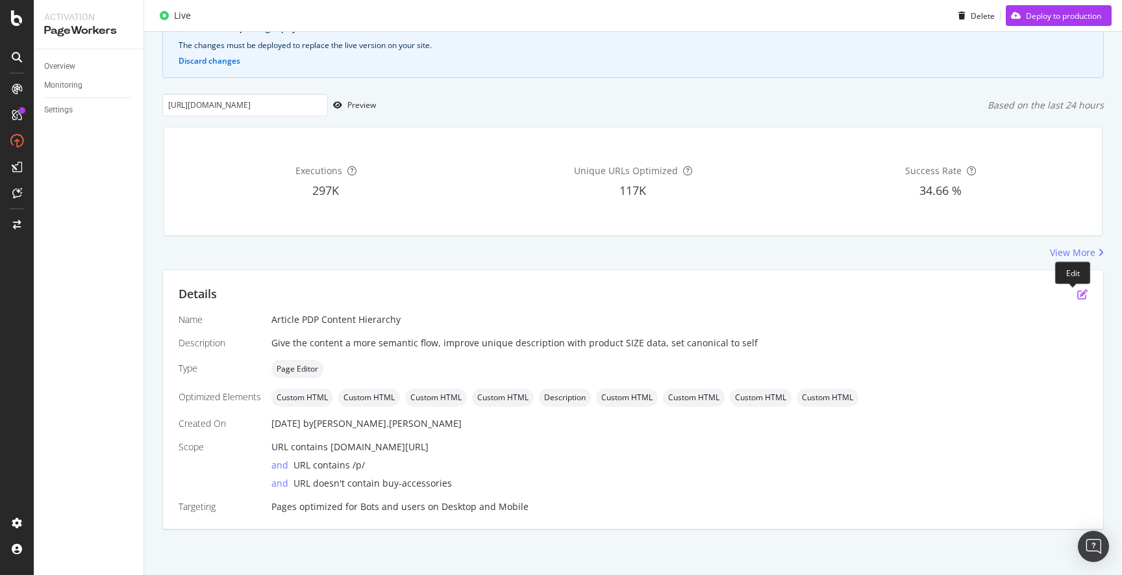
click at [1077, 295] on icon "pen-to-square" at bounding box center [1082, 294] width 10 height 10
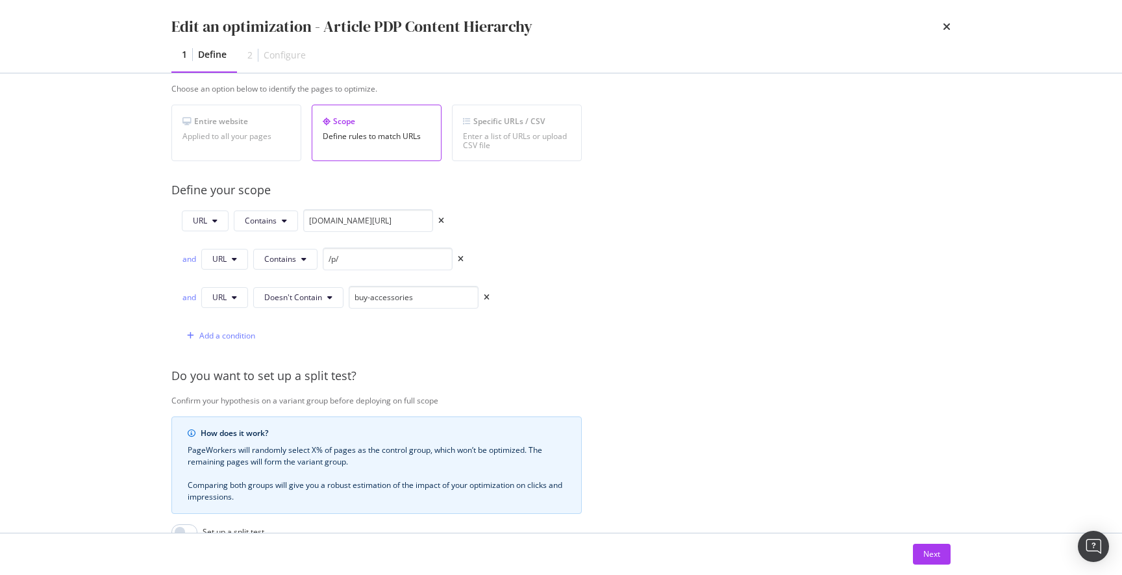
scroll to position [0, 0]
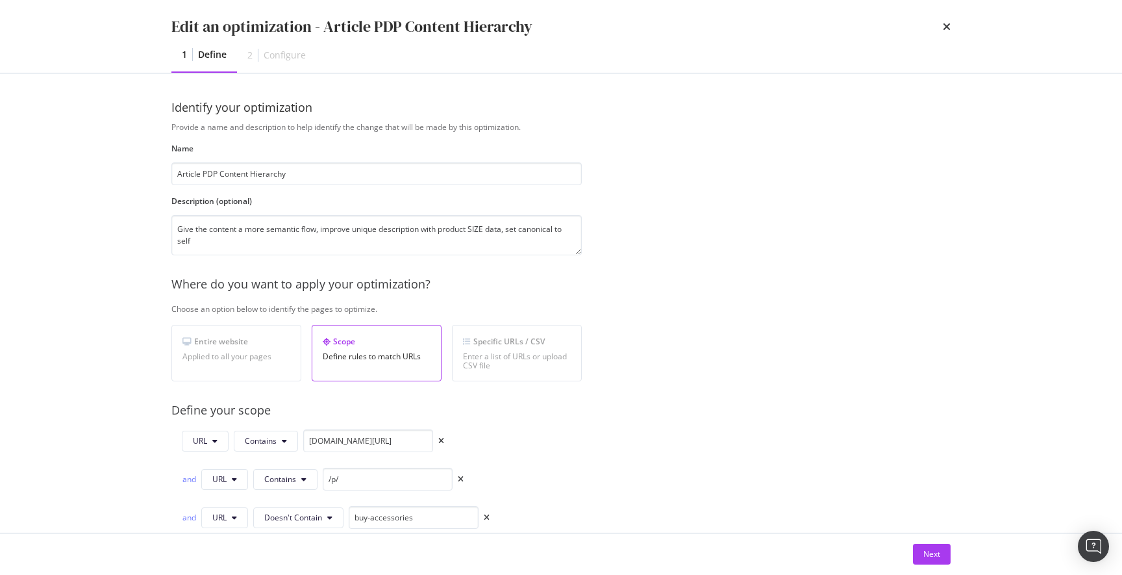
drag, startPoint x: 932, startPoint y: 555, endPoint x: 890, endPoint y: 535, distance: 46.8
click at [932, 555] on div "Next" at bounding box center [931, 553] width 17 height 11
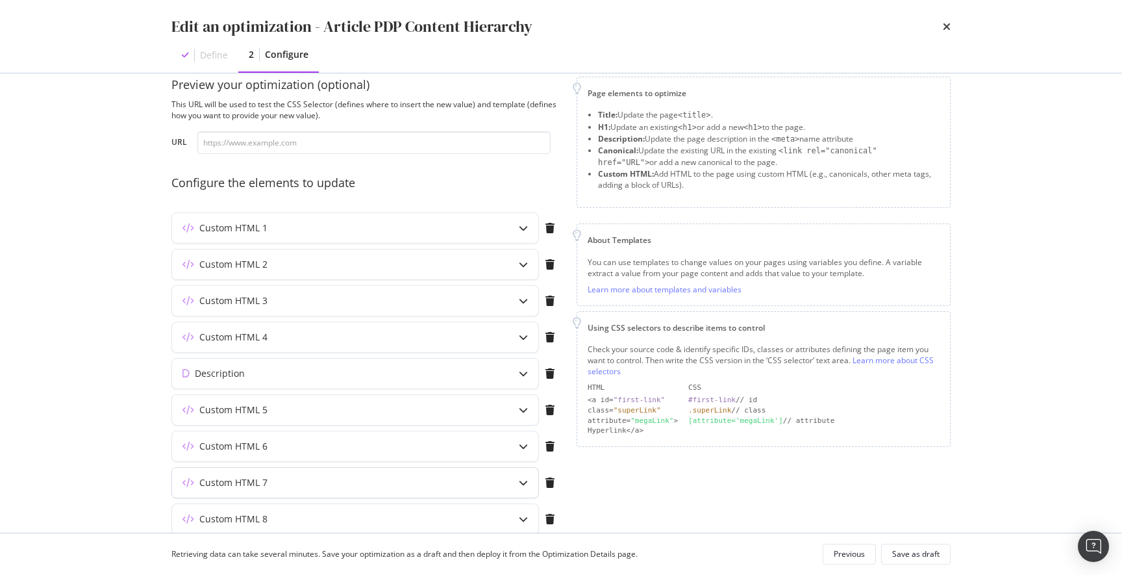
scroll to position [77, 0]
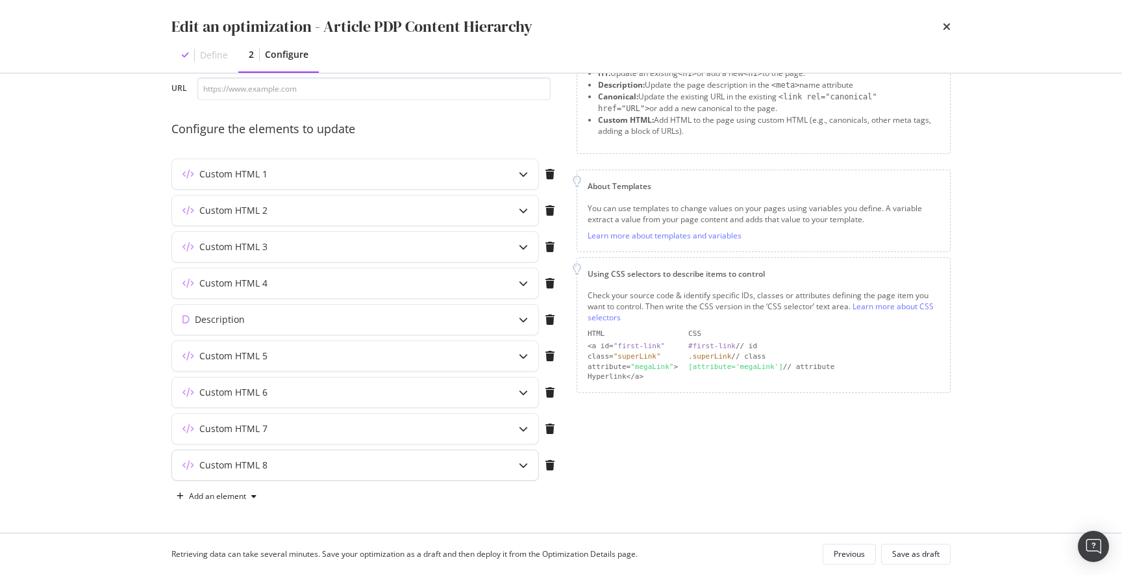
click at [441, 463] on div "Custom HTML 8" at bounding box center [329, 464] width 315 height 13
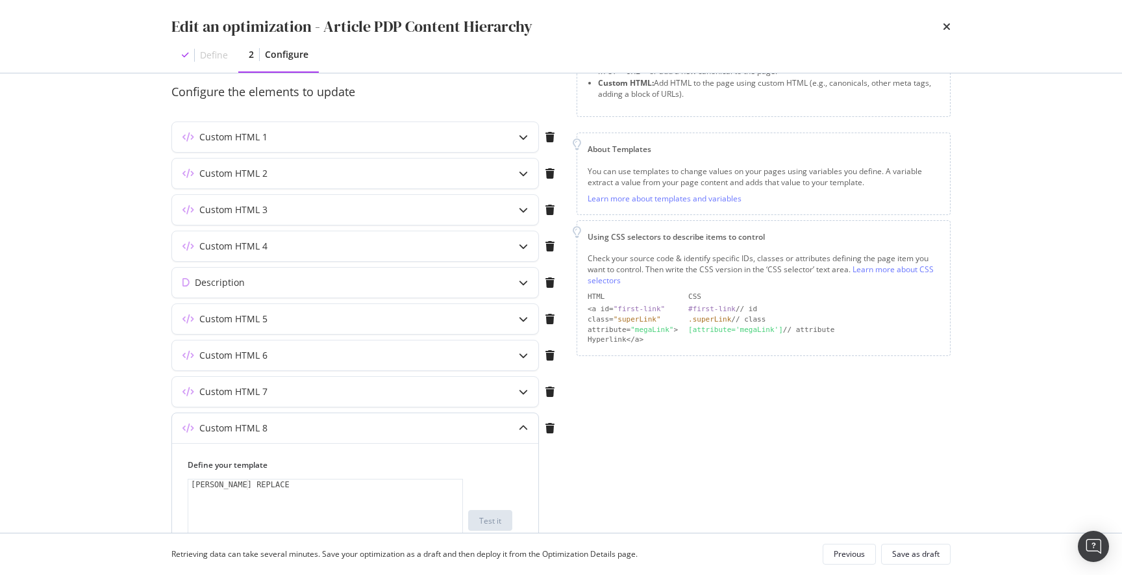
scroll to position [310, 0]
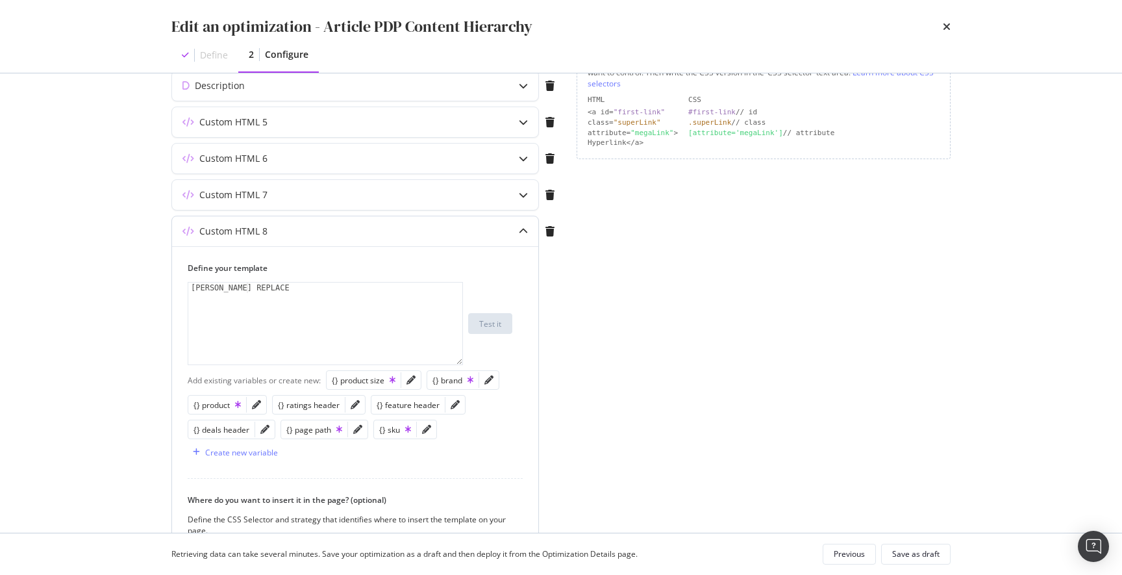
drag, startPoint x: 266, startPoint y: 288, endPoint x: 316, endPoint y: 287, distance: 50.0
click at [266, 288] on div "ERIK REPLACE" at bounding box center [325, 333] width 274 height 103
type textarea "ERIK REPLACE TEST"
click at [918, 556] on div "Save as draft" at bounding box center [915, 553] width 47 height 11
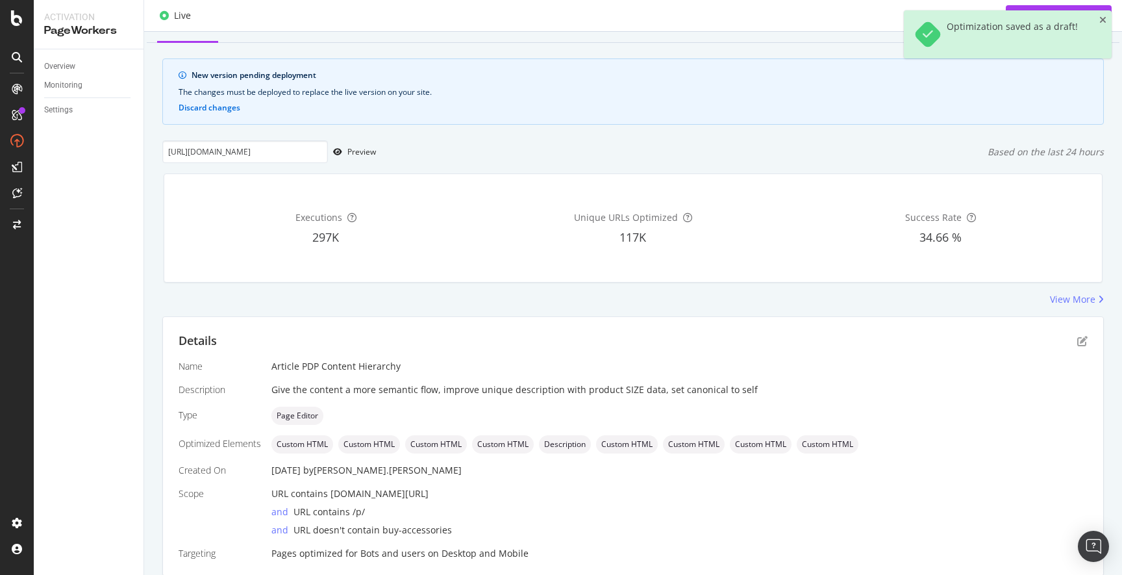
scroll to position [0, 0]
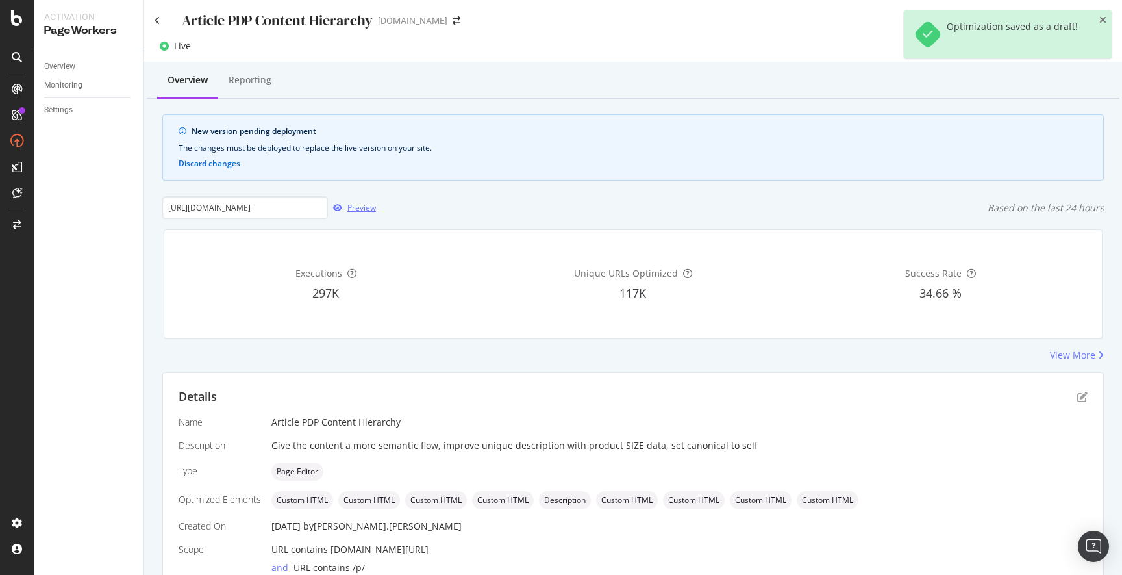
click at [364, 207] on div "Preview" at bounding box center [361, 207] width 29 height 11
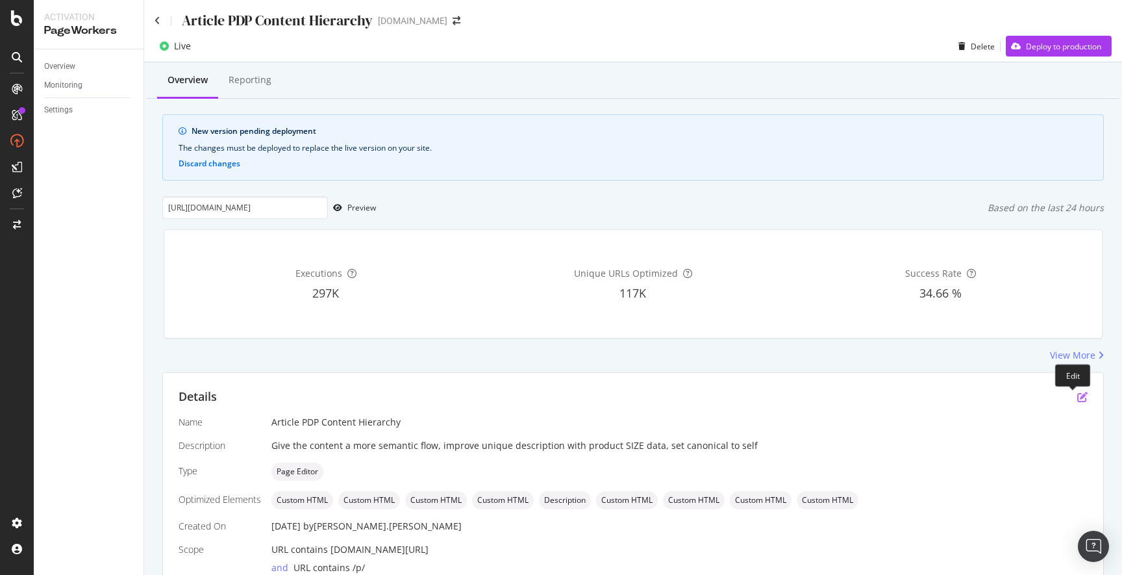
click at [1077, 395] on icon "pen-to-square" at bounding box center [1082, 397] width 10 height 10
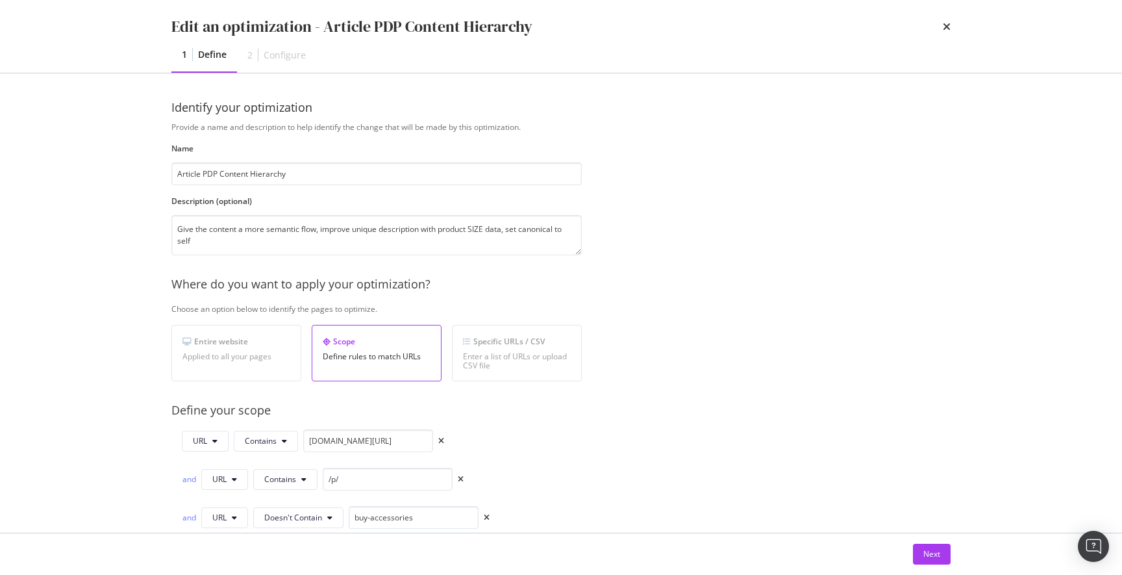
scroll to position [249, 0]
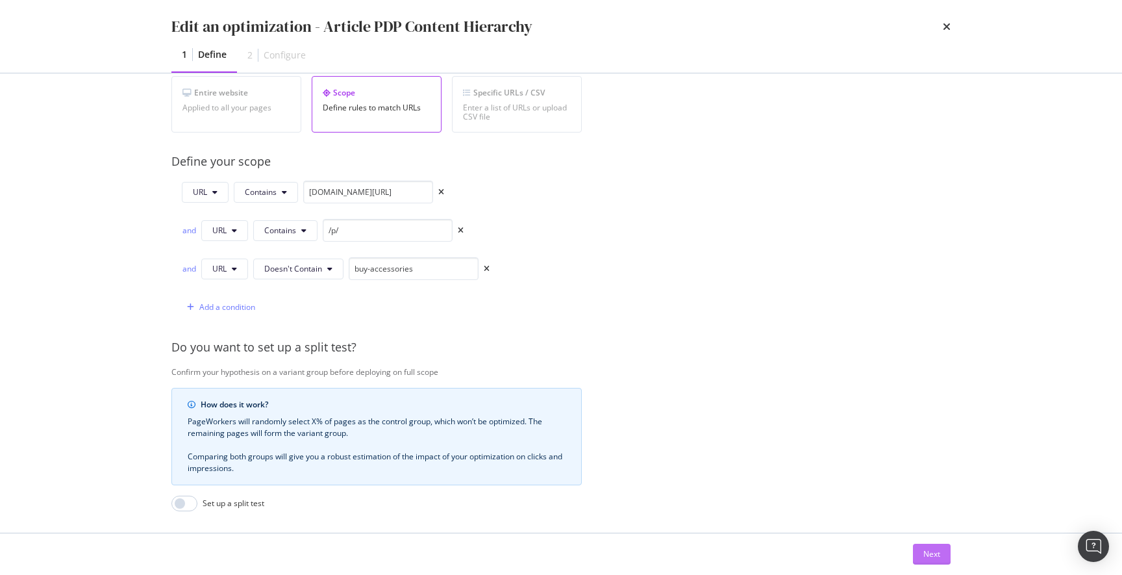
click at [936, 555] on div "Next" at bounding box center [931, 553] width 17 height 11
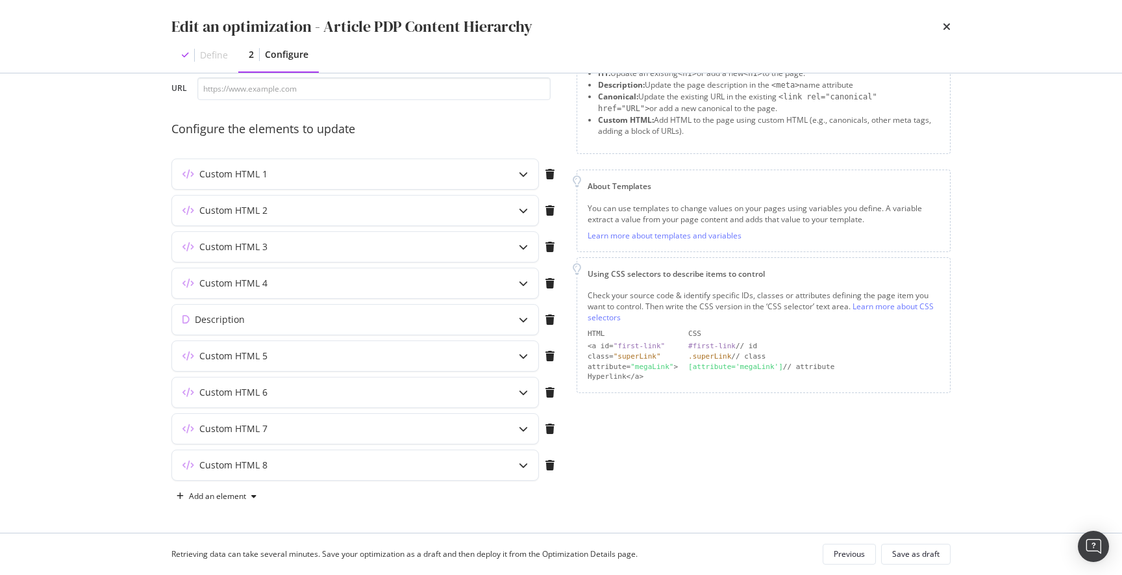
scroll to position [77, 0]
click at [525, 462] on icon "modal" at bounding box center [523, 464] width 9 height 9
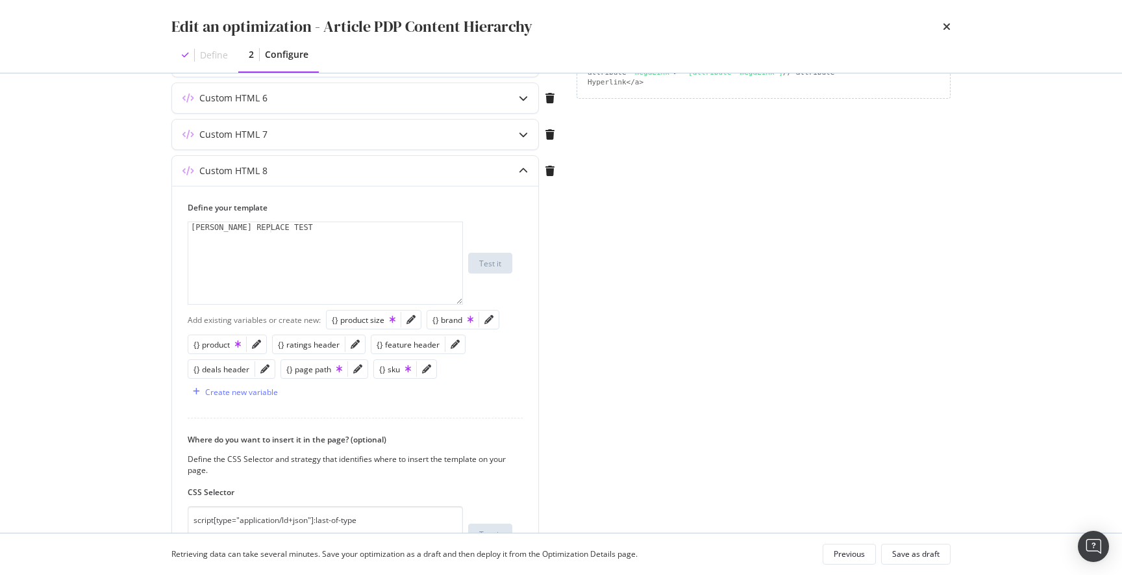
scroll to position [362, 0]
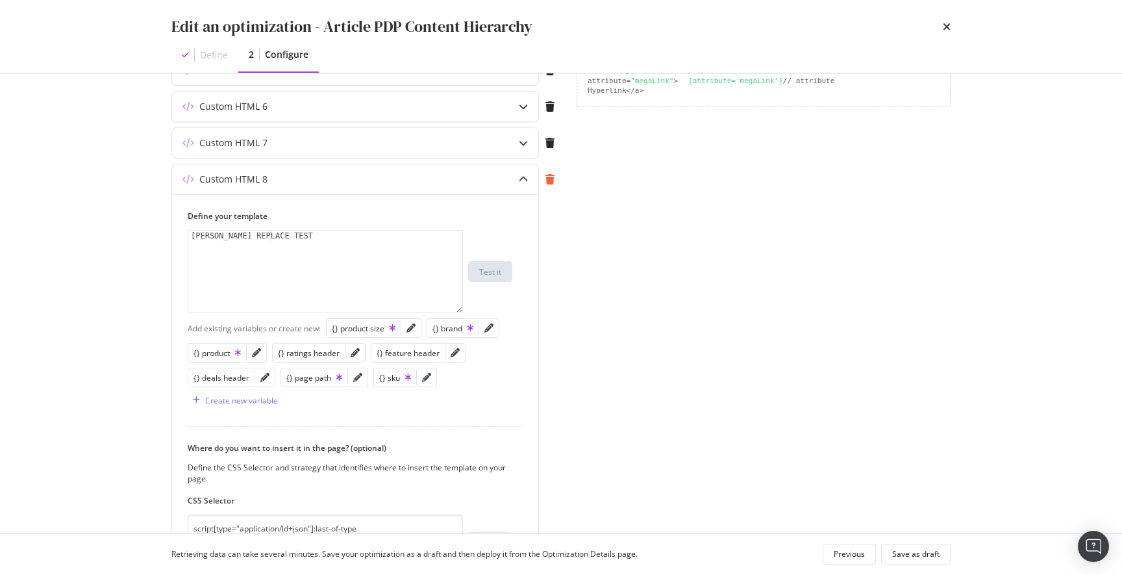
click at [551, 179] on icon "modal" at bounding box center [549, 179] width 9 height 10
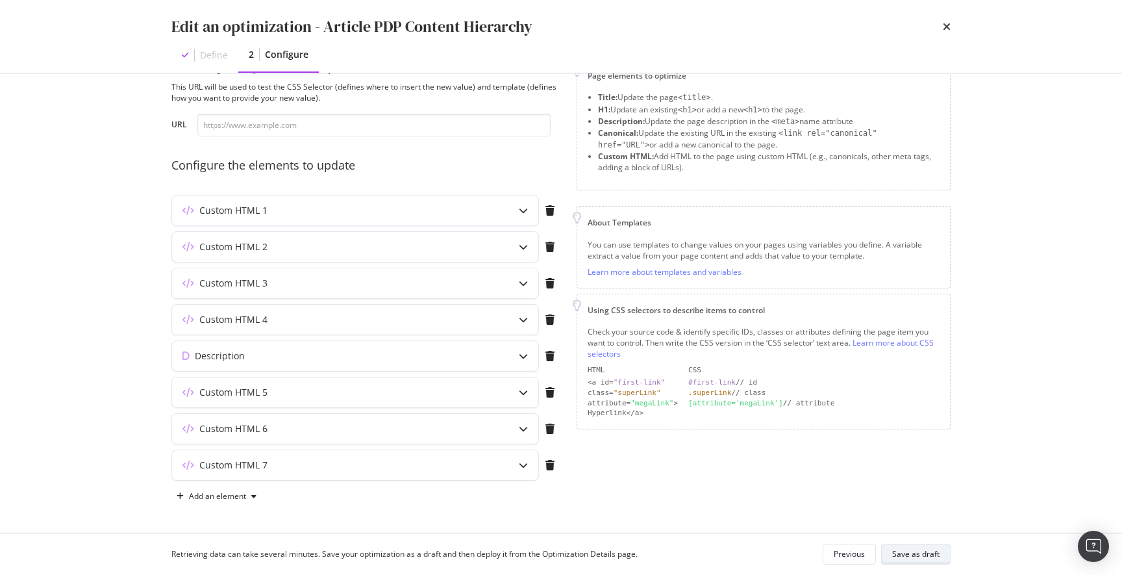
click at [920, 553] on div "Save as draft" at bounding box center [915, 553] width 47 height 11
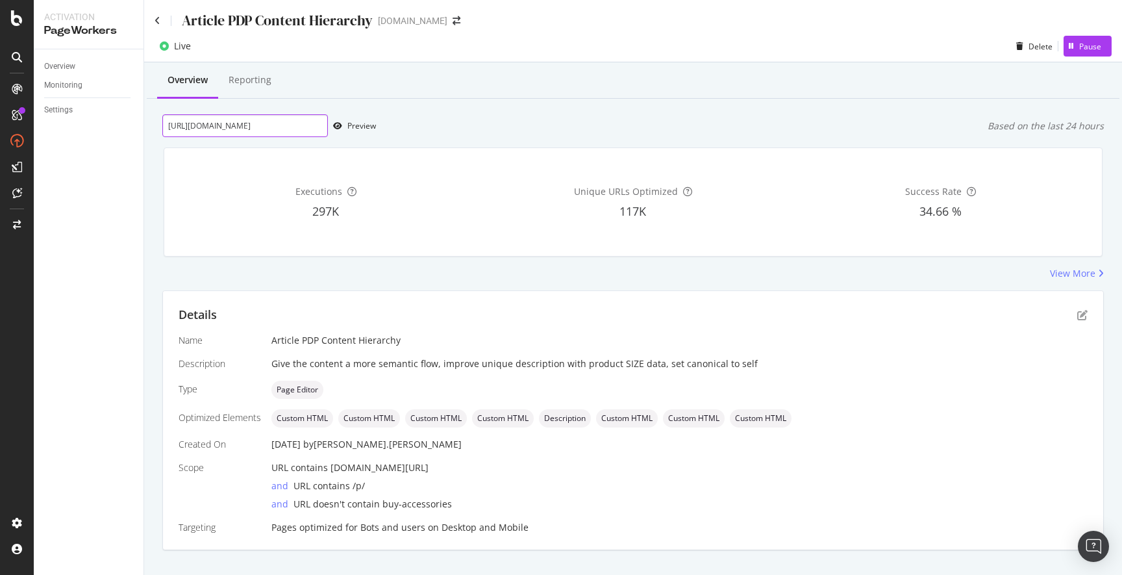
click at [266, 126] on input "https://www.discounttire.com/buy-tires/goodyear-assurance-weatherready-2/p/1578…" at bounding box center [245, 125] width 166 height 23
paste input "wheels/method-race-wheels-mr305-nv/p/55058"
type input "https://www.discounttire.com/buy-wheels/method-race-wheels-mr305-nv/p/55058"
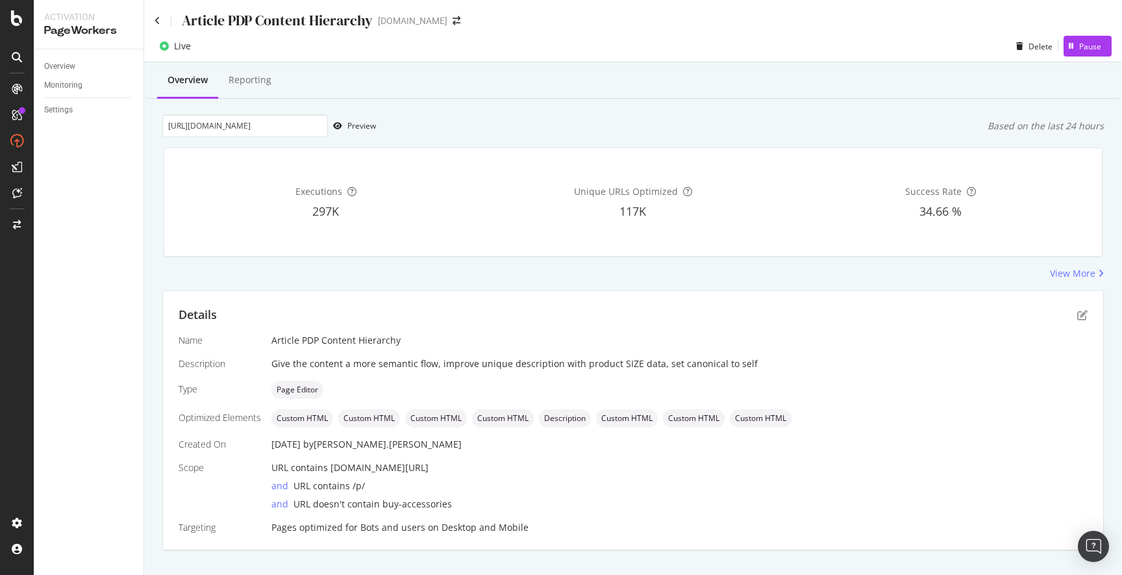
click at [421, 140] on div "Executions 297K Unique URLs Optimized 117K Success Rate 34.66 %" at bounding box center [633, 202] width 955 height 130
click at [362, 129] on div "Preview" at bounding box center [361, 125] width 29 height 11
click at [1077, 314] on icon "pen-to-square" at bounding box center [1082, 315] width 10 height 10
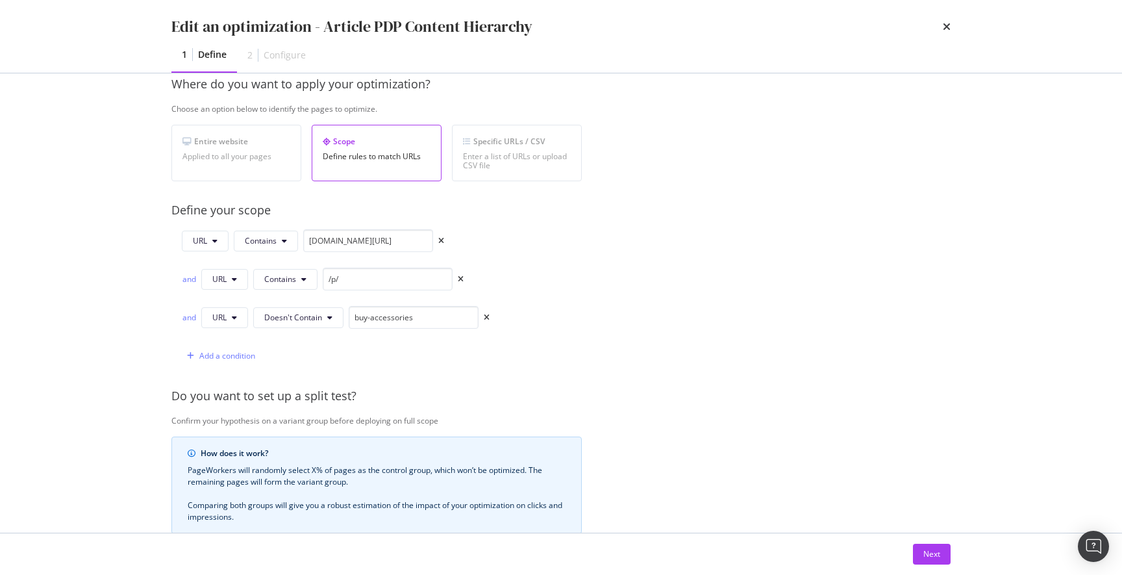
scroll to position [402, 0]
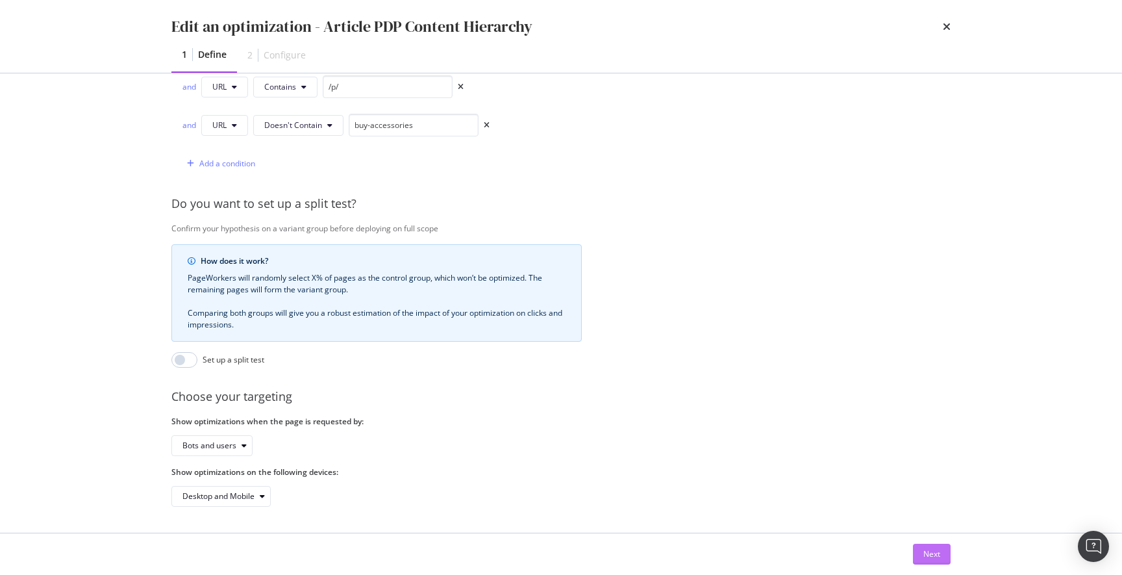
click at [921, 555] on button "Next" at bounding box center [932, 553] width 38 height 21
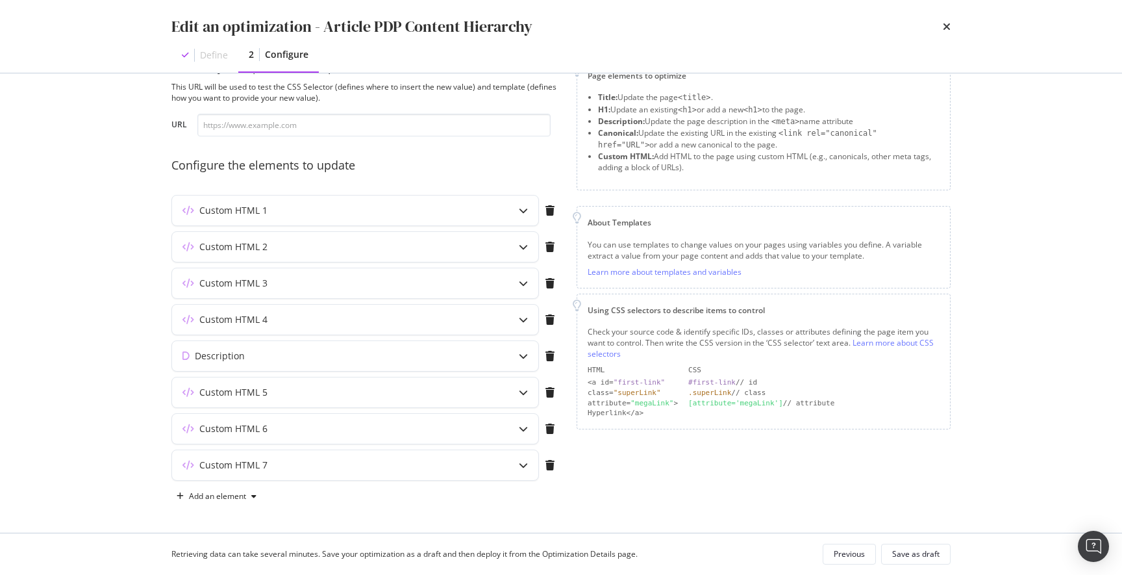
scroll to position [40, 0]
click at [521, 462] on icon "modal" at bounding box center [523, 464] width 9 height 9
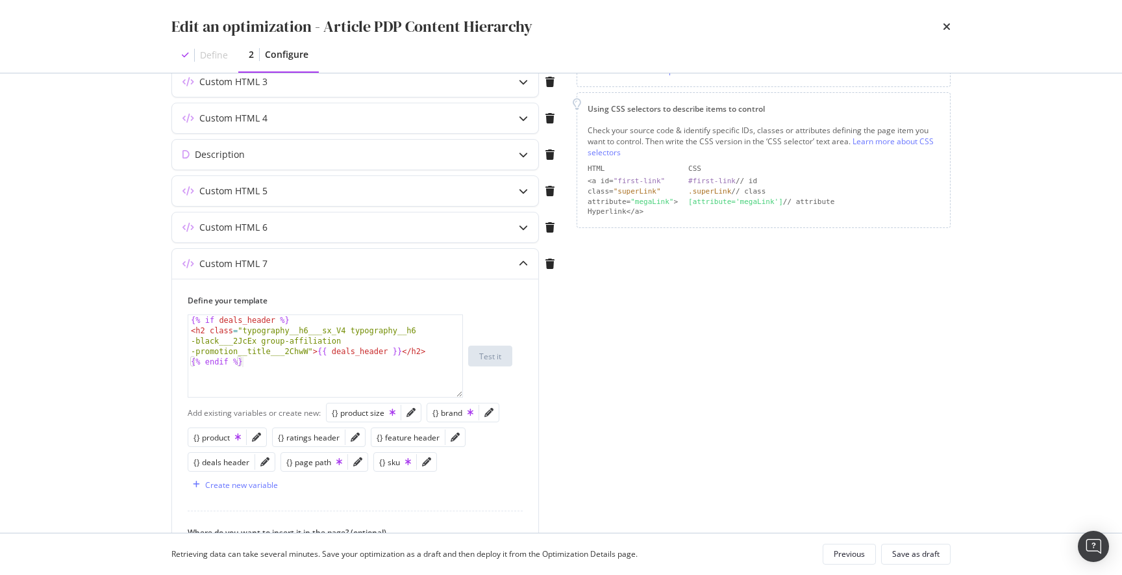
scroll to position [25, 0]
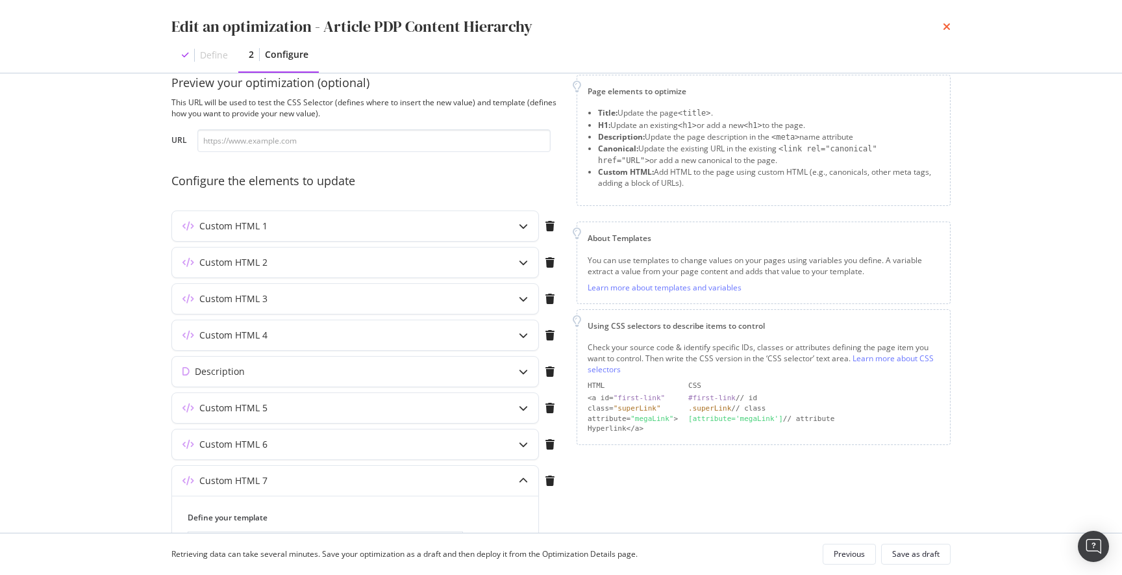
click at [945, 23] on icon "times" at bounding box center [947, 26] width 8 height 10
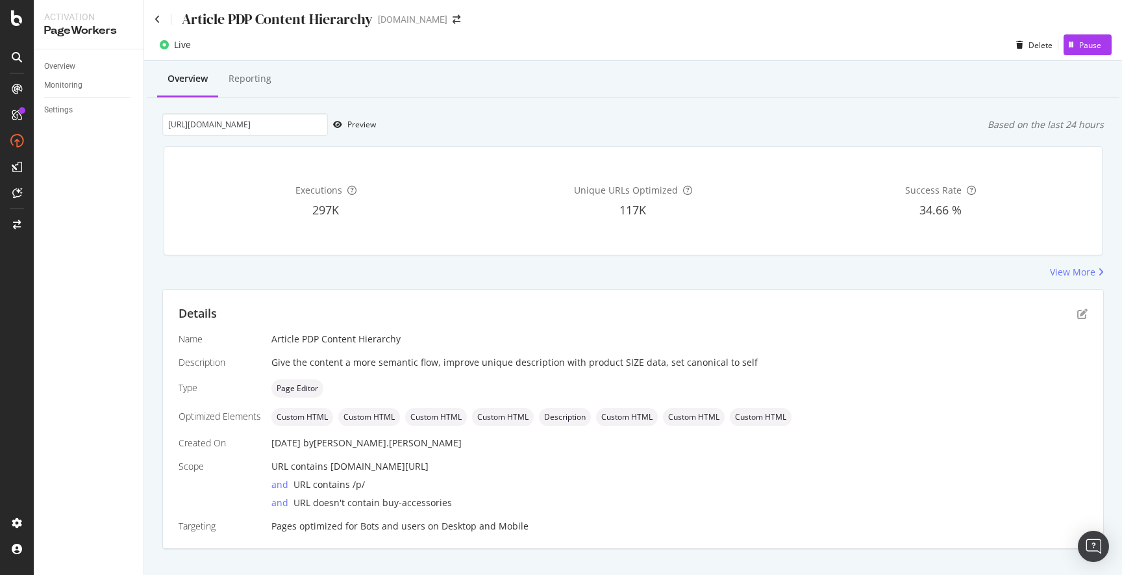
scroll to position [0, 0]
click at [157, 21] on icon at bounding box center [158, 20] width 6 height 9
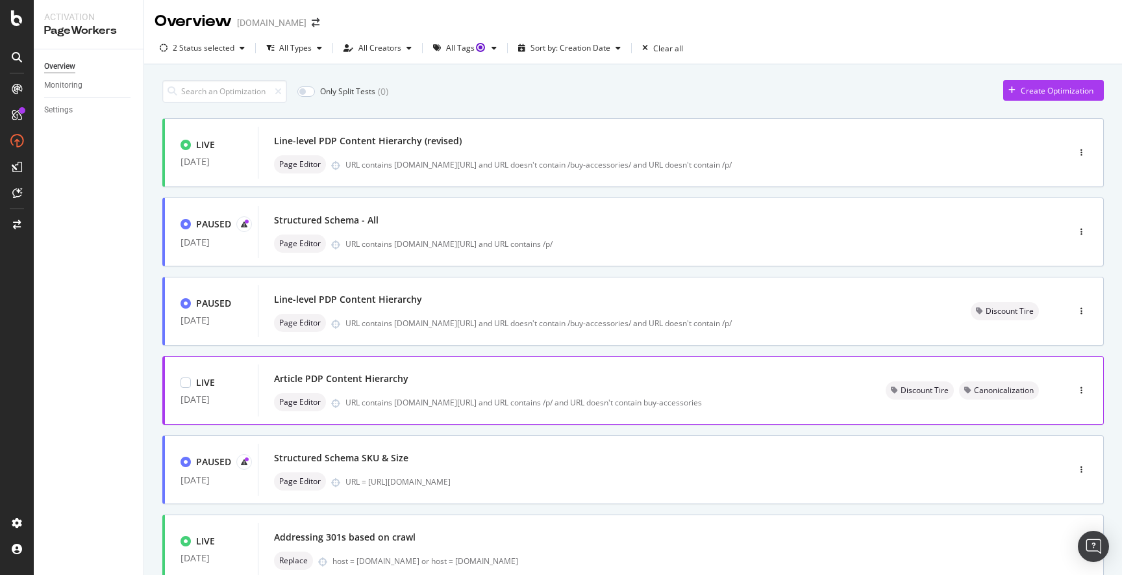
click at [502, 391] on div "Article PDP Content Hierarchy Page Editor URL contains discounttire.com/buy- an…" at bounding box center [564, 390] width 581 height 42
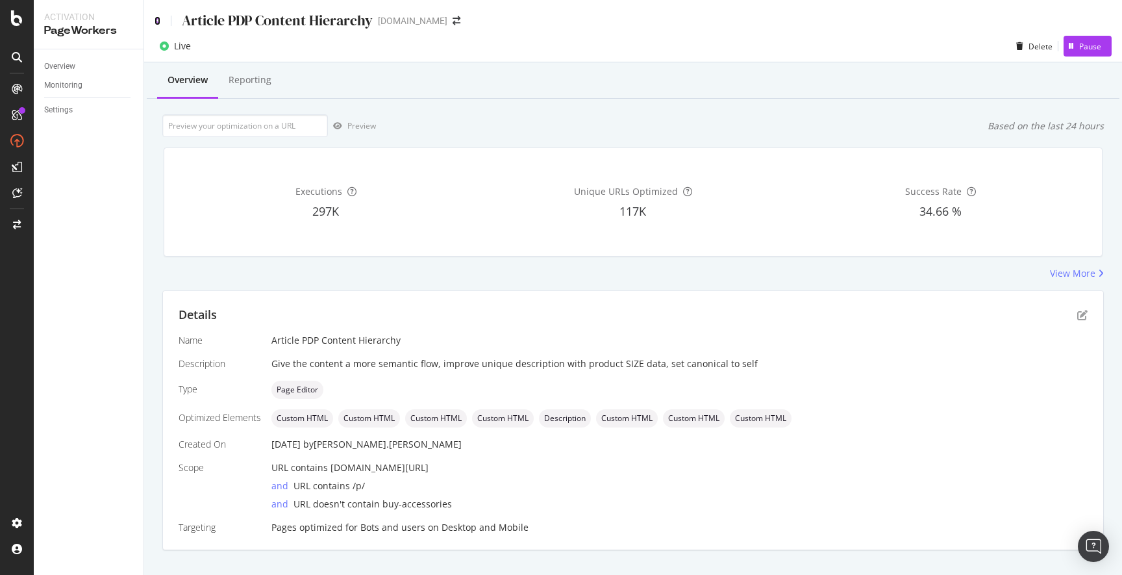
click at [160, 22] on icon at bounding box center [158, 20] width 6 height 9
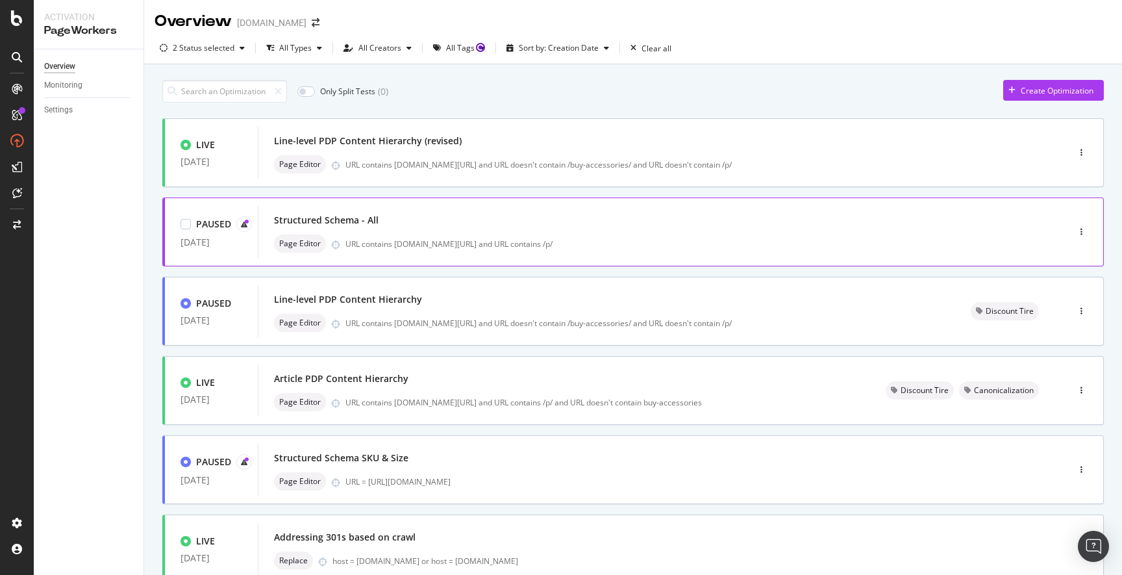
click at [500, 225] on div "Structured Schema - All" at bounding box center [643, 220] width 739 height 18
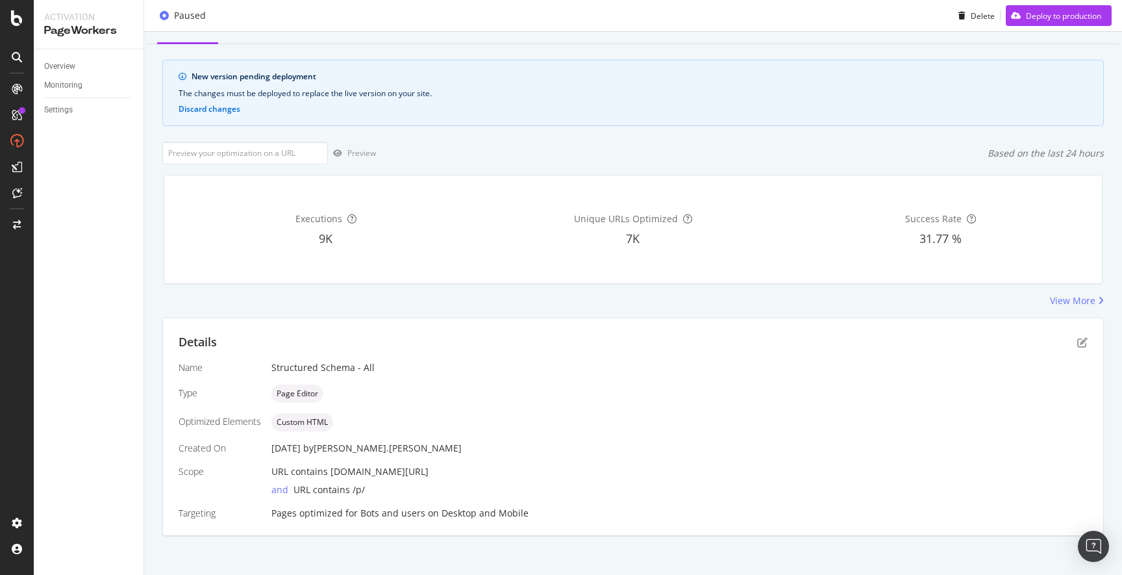
scroll to position [61, 0]
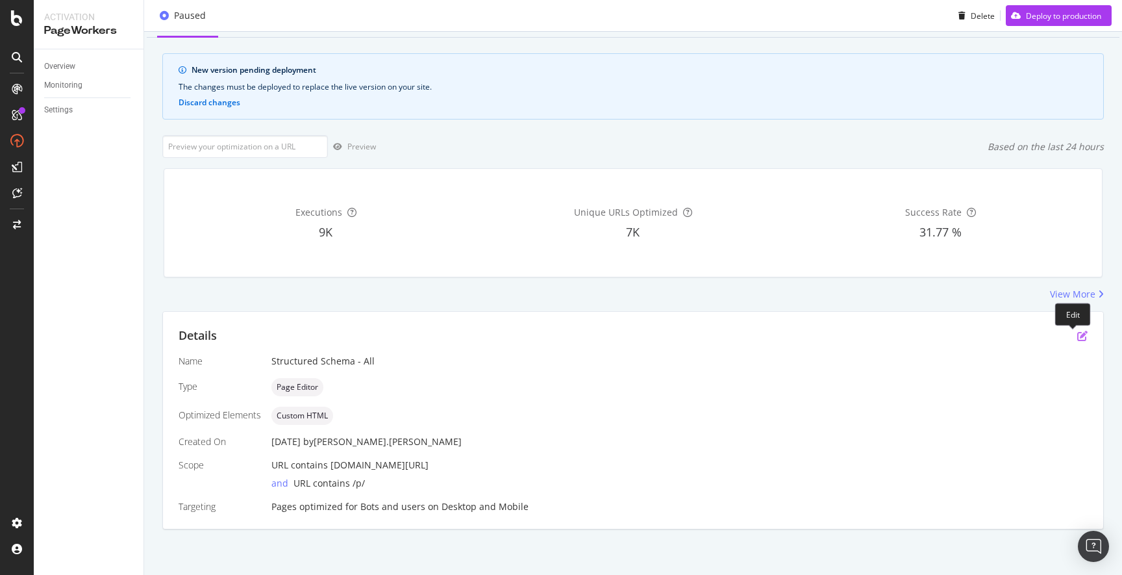
click at [1077, 334] on icon "pen-to-square" at bounding box center [1082, 336] width 10 height 10
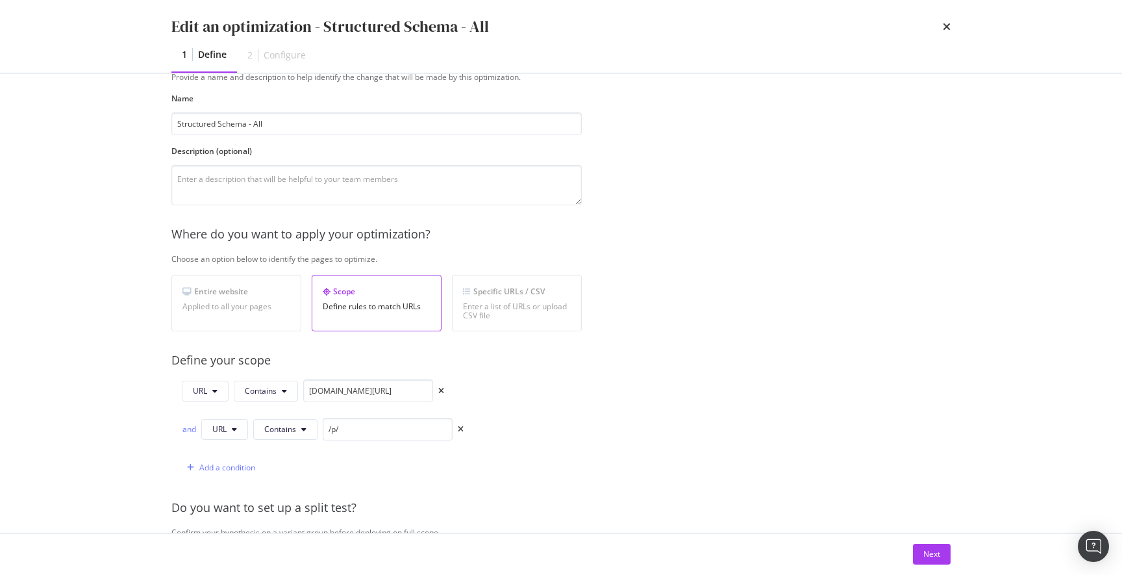
scroll to position [246, 0]
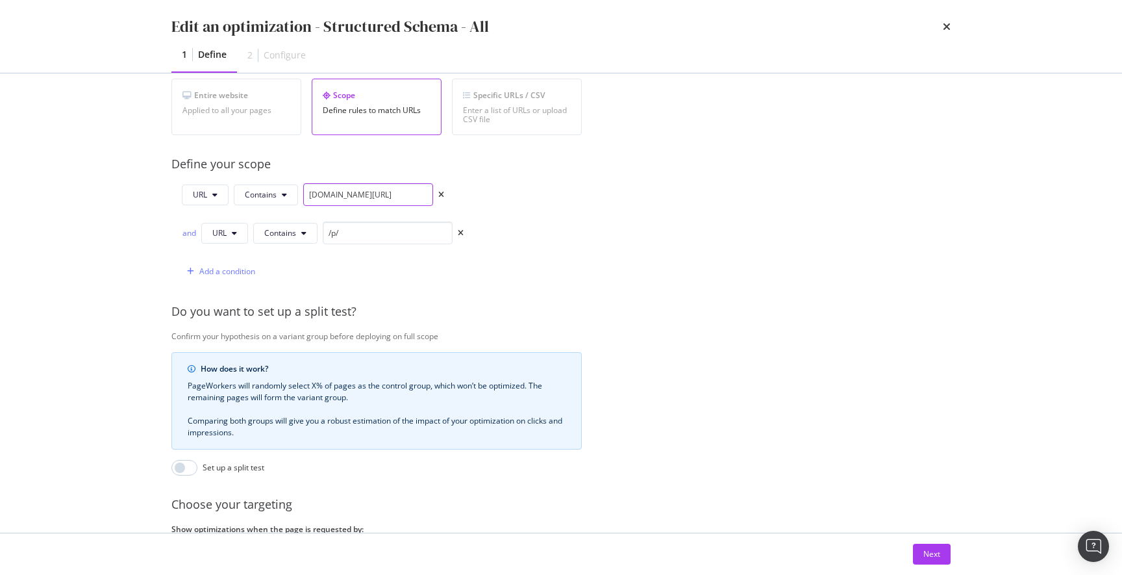
drag, startPoint x: 416, startPoint y: 195, endPoint x: 388, endPoint y: 194, distance: 28.0
click at [388, 194] on input "discounttire.com/buy-tires/" at bounding box center [368, 194] width 130 height 23
type input "discounttire.com/buy-"
click at [227, 269] on div "Add a condition" at bounding box center [227, 271] width 56 height 11
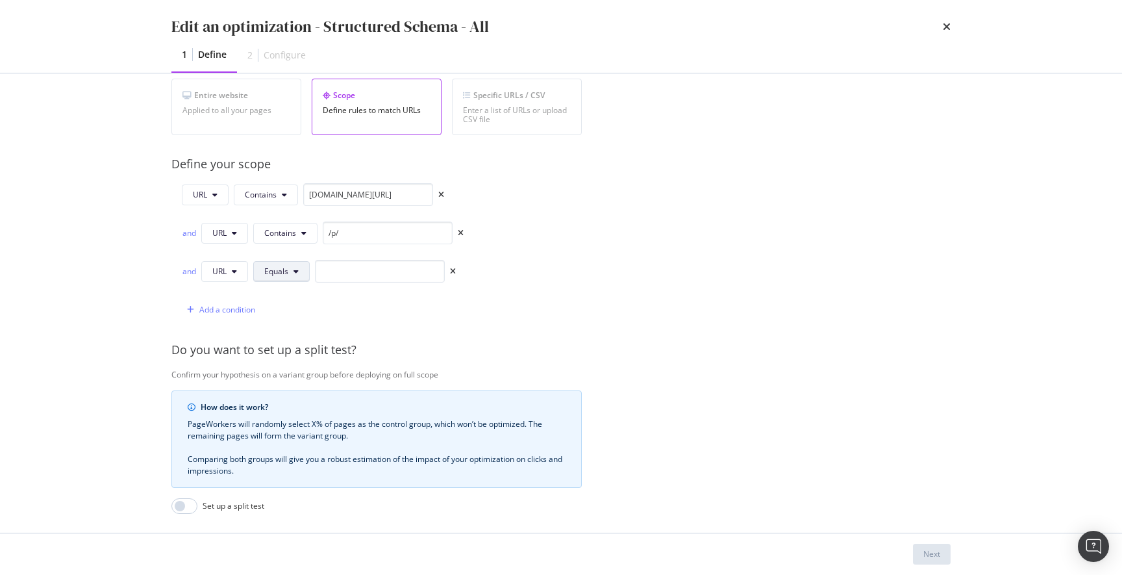
click at [292, 272] on button "Equals" at bounding box center [281, 271] width 56 height 21
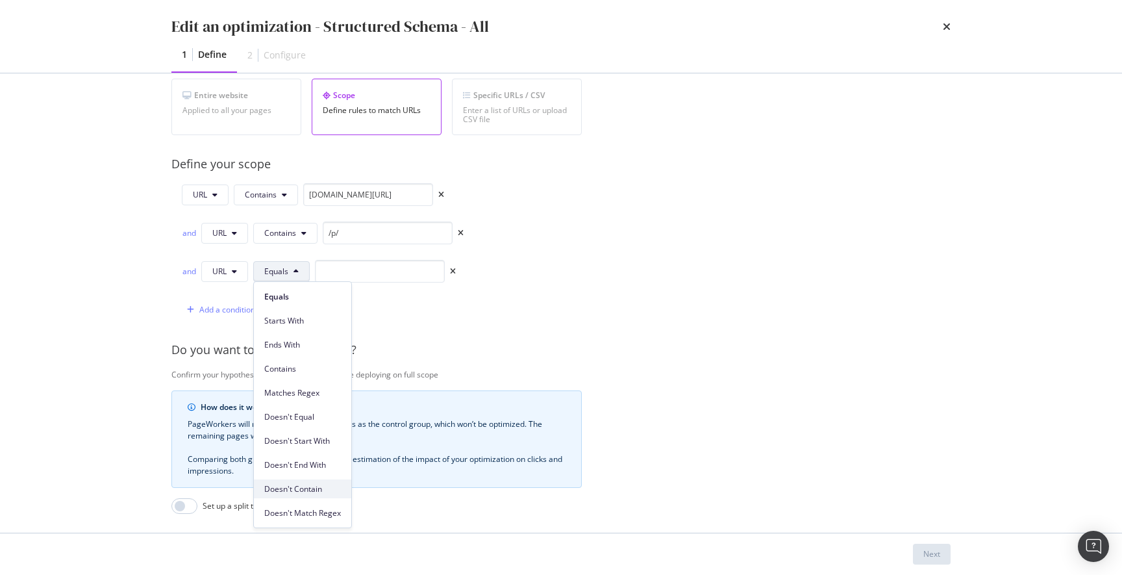
click at [277, 486] on span "Doesn't Contain" at bounding box center [302, 489] width 77 height 12
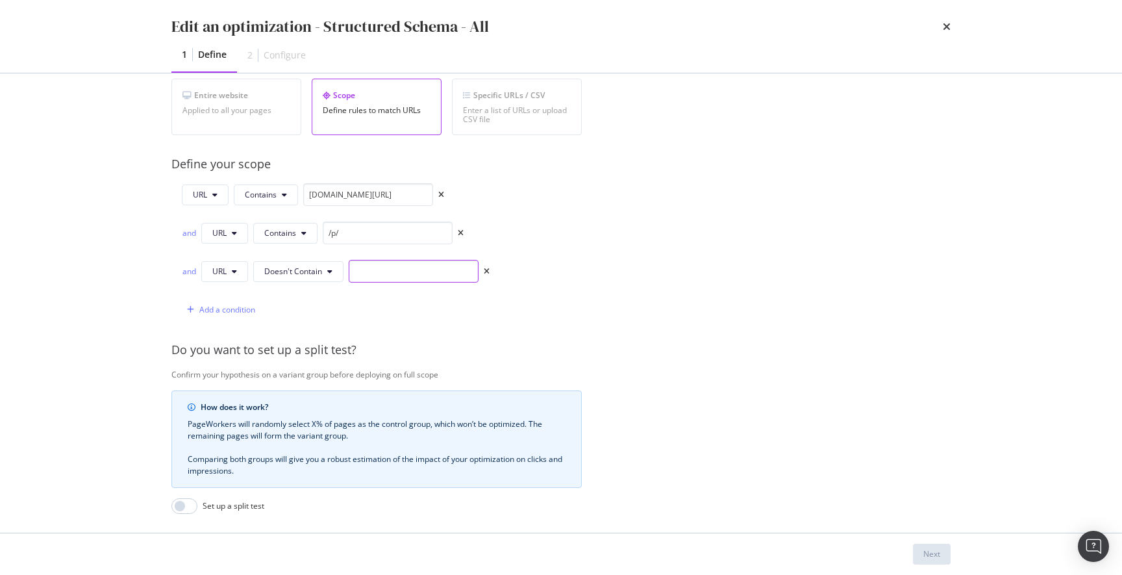
click at [373, 273] on input "modal" at bounding box center [414, 271] width 130 height 23
paste input "/buy-accessories/"
type input "/buy-accessories/"
click at [601, 266] on div "Provide a name and description to help identify the change that will be made by…" at bounding box center [560, 263] width 779 height 777
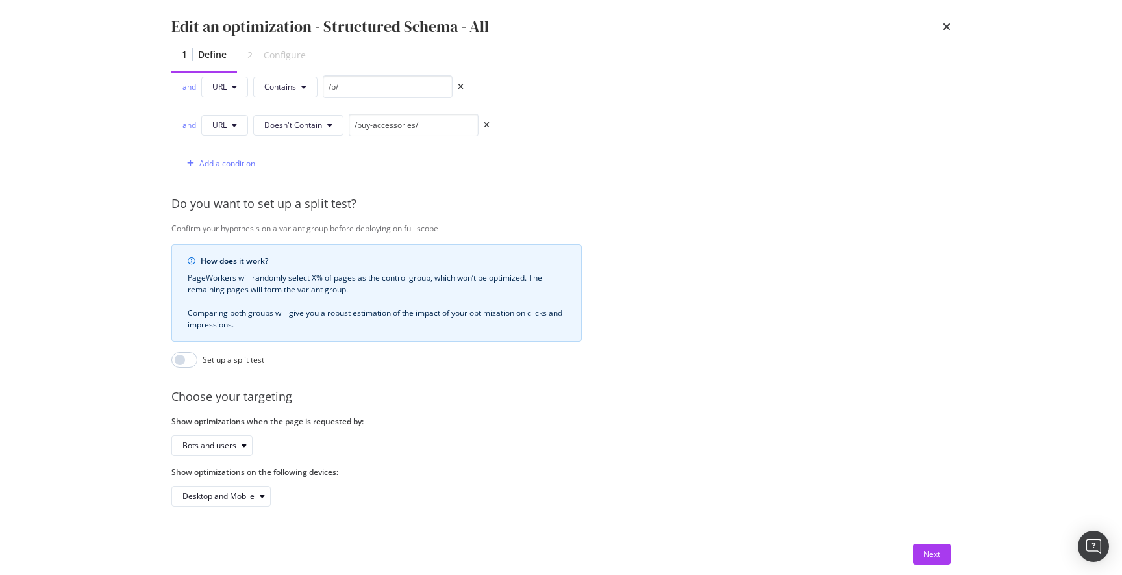
click at [927, 551] on div "Next" at bounding box center [931, 553] width 17 height 11
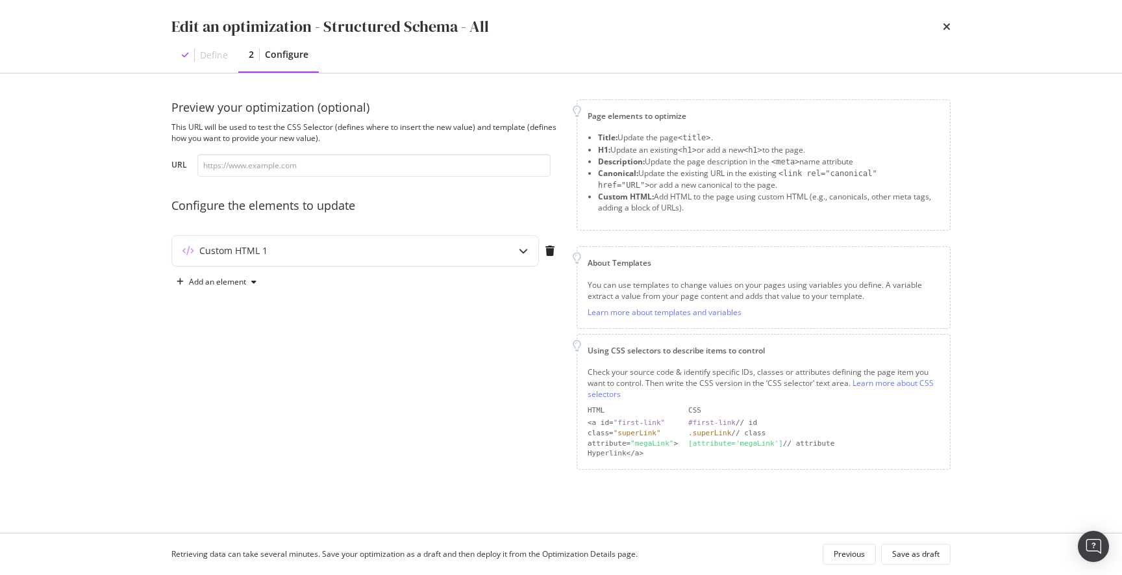
scroll to position [0, 0]
click at [518, 253] on div "modal" at bounding box center [523, 251] width 30 height 30
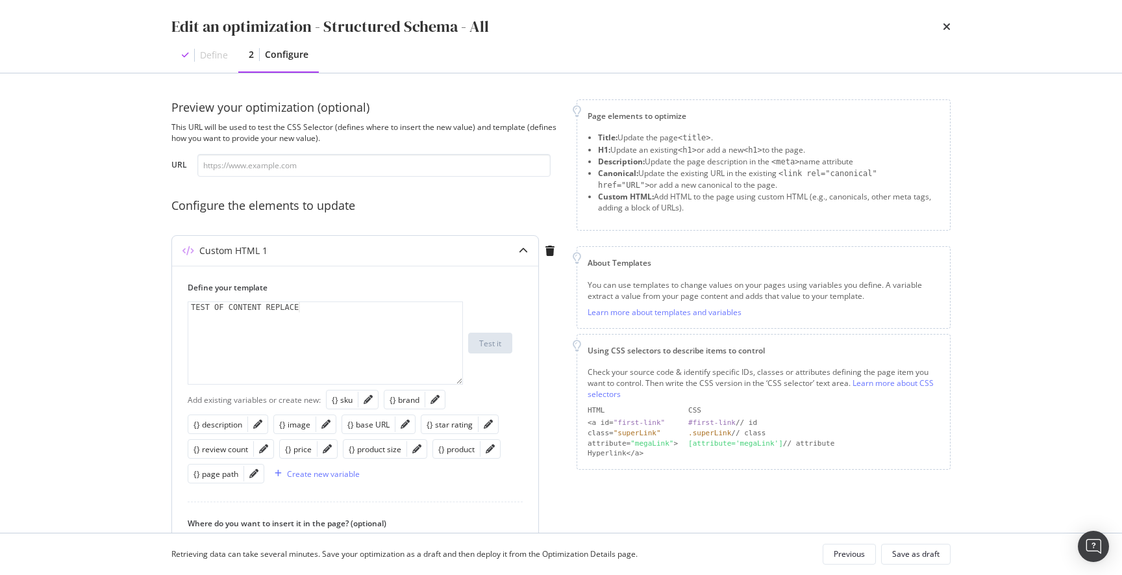
click at [319, 314] on div "TEST OF CONTENT REPLACE" at bounding box center [325, 353] width 274 height 103
paste textarea "}"
type textarea "}"
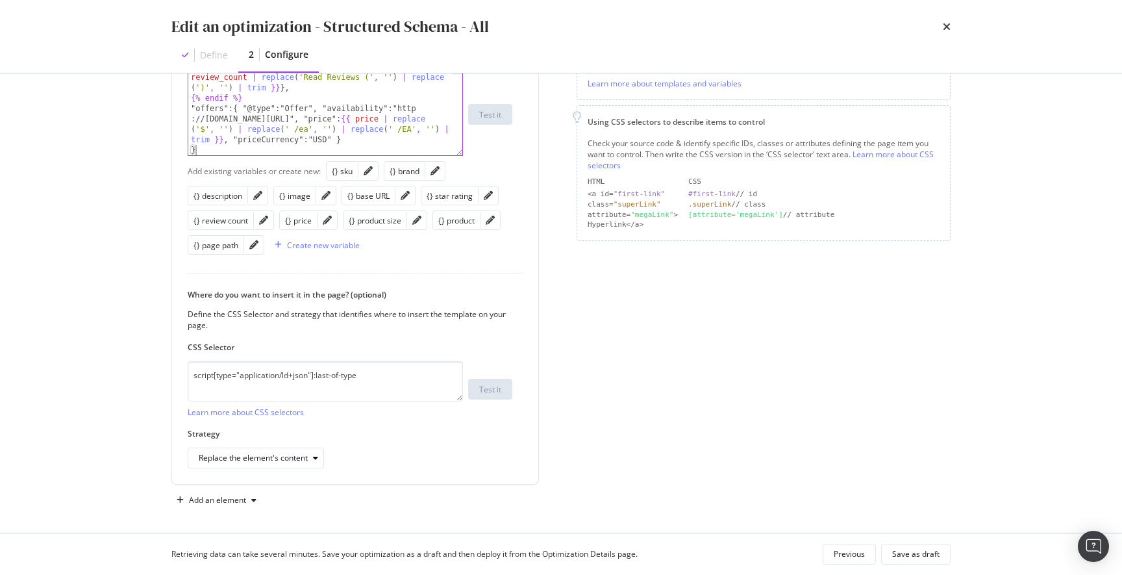
scroll to position [232, 0]
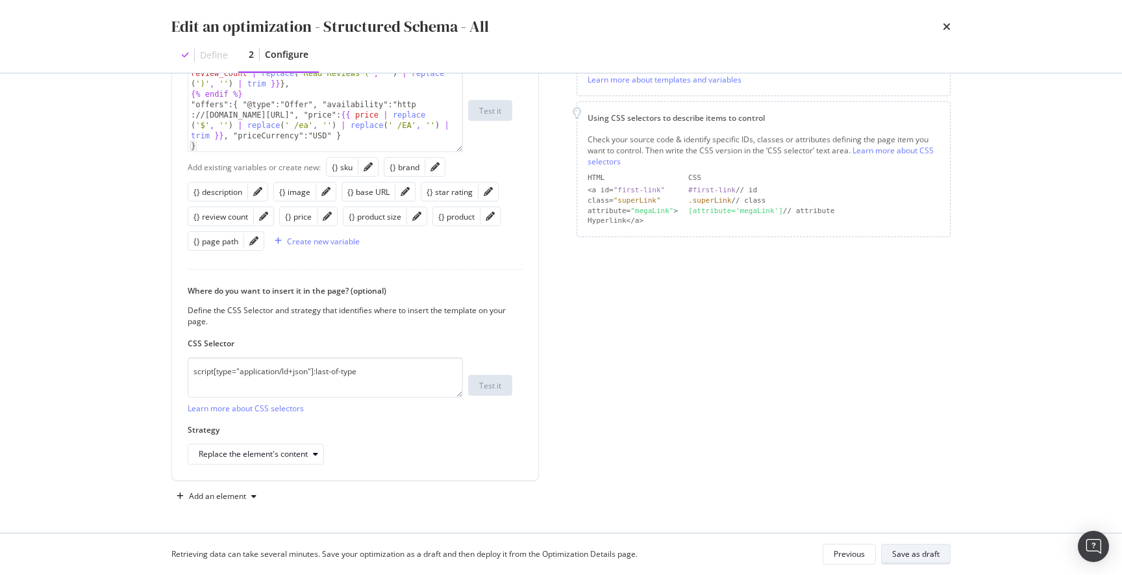
click at [915, 556] on div "Save as draft" at bounding box center [915, 553] width 47 height 11
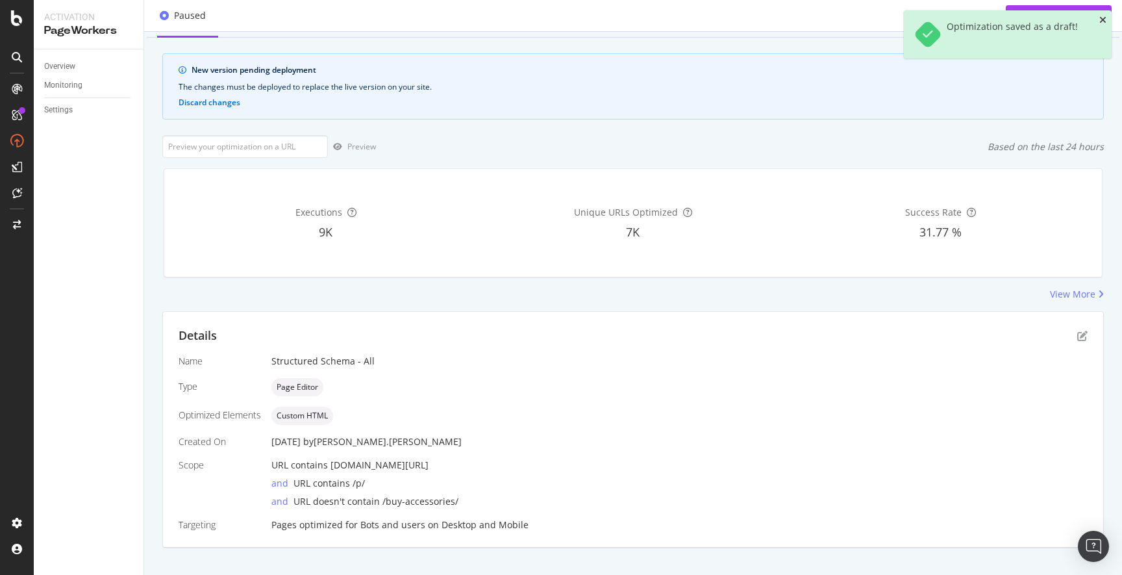
click at [1103, 19] on icon "close toast" at bounding box center [1102, 20] width 7 height 9
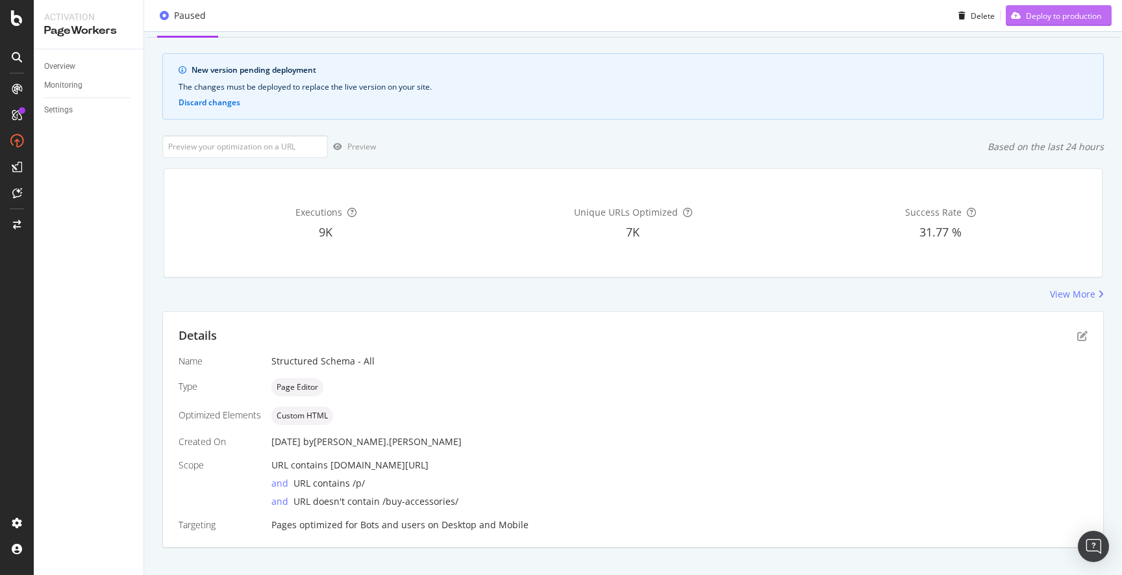
click at [1046, 14] on div "Deploy to production" at bounding box center [1063, 15] width 75 height 11
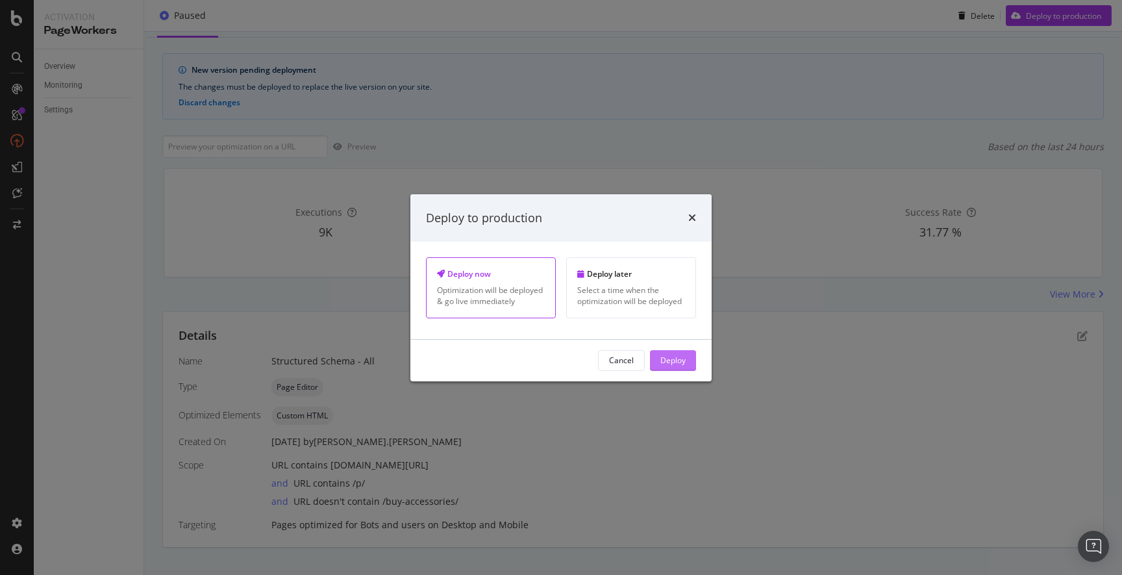
click at [673, 358] on div "Deploy" at bounding box center [672, 360] width 25 height 11
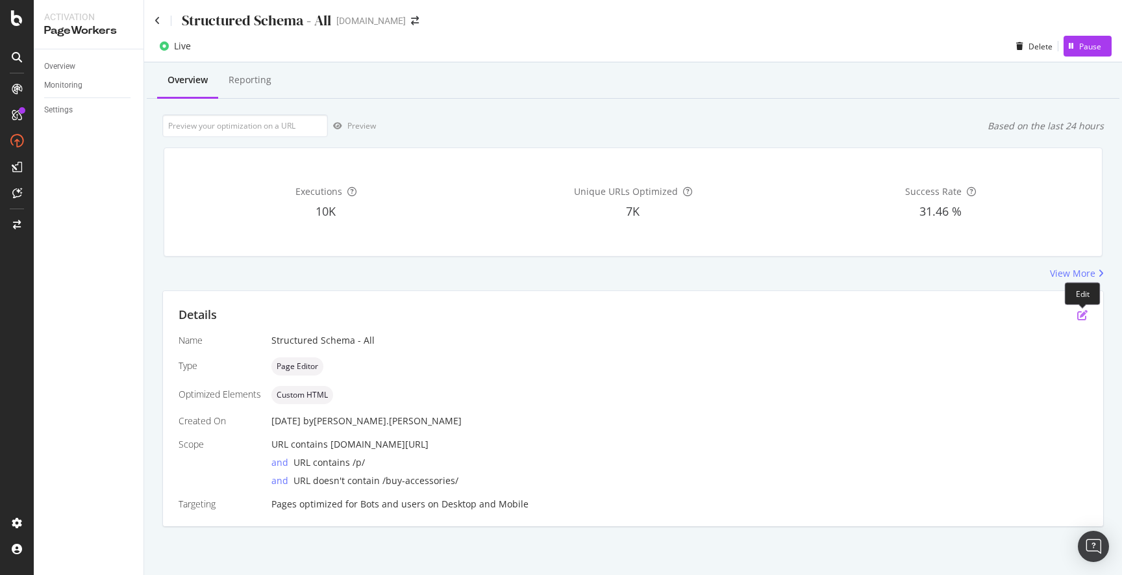
click at [1079, 315] on icon "pen-to-square" at bounding box center [1082, 315] width 10 height 10
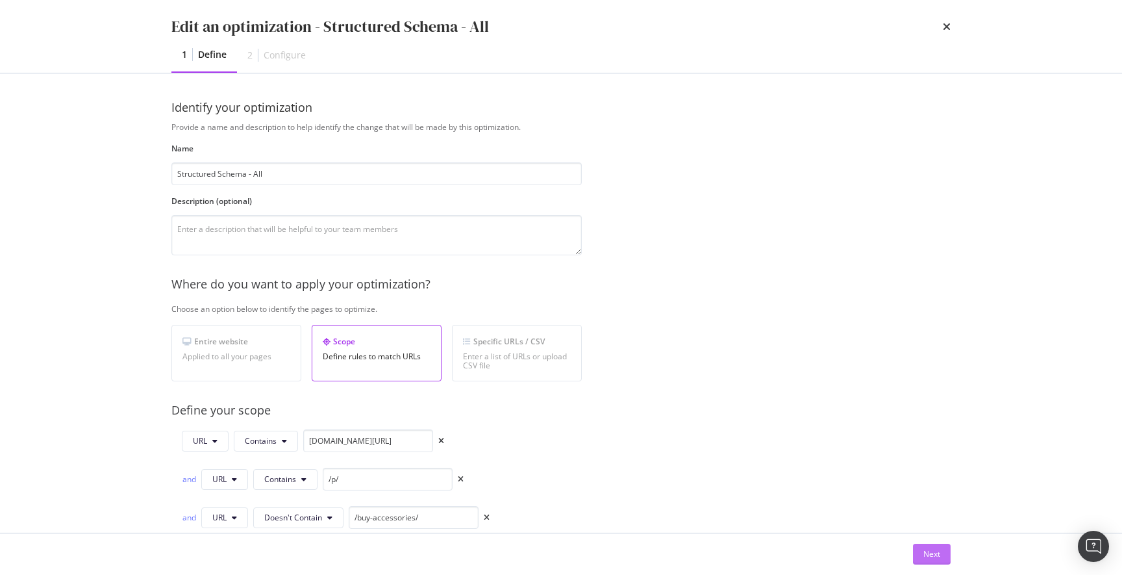
click at [930, 551] on div "Next" at bounding box center [931, 553] width 17 height 11
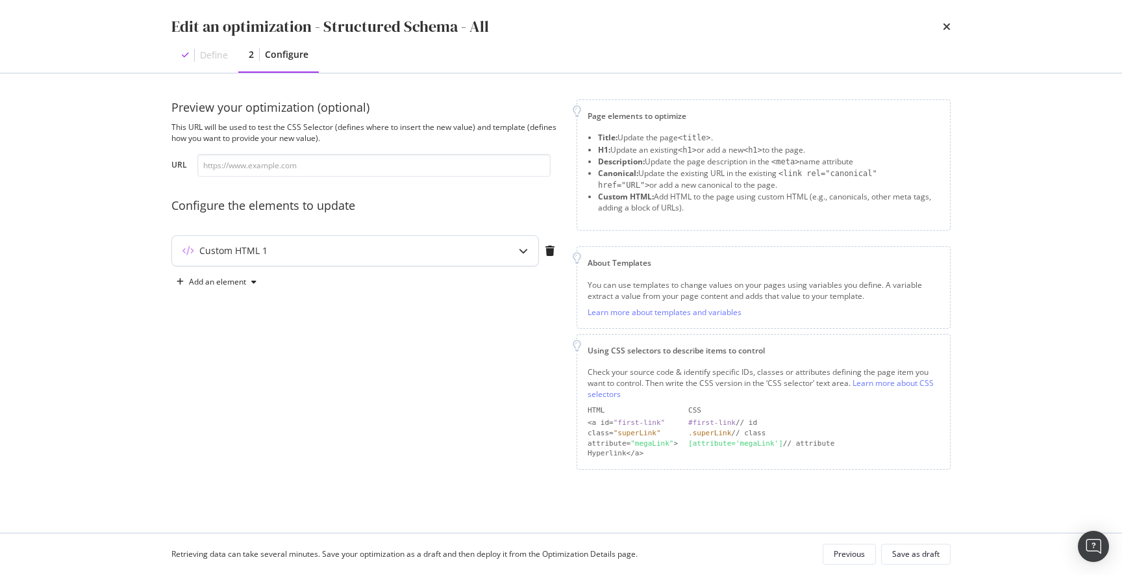
click at [333, 258] on div "Custom HTML 1" at bounding box center [355, 251] width 366 height 30
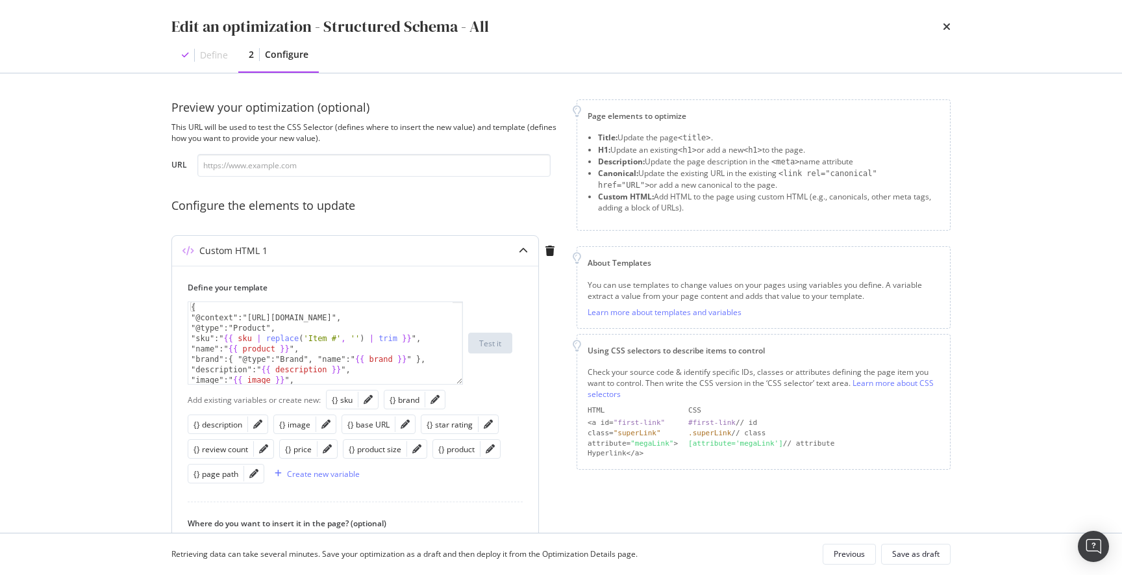
click at [234, 303] on div "{ "@context":"[URL][DOMAIN_NAME]", "@type":"Product", "sku":" {{ sku | replace …" at bounding box center [320, 358] width 264 height 113
click at [234, 303] on div "{ "@context":"https://schema.org", "@type":"Product", "sku":" {{ sku | replace …" at bounding box center [320, 358] width 264 height 113
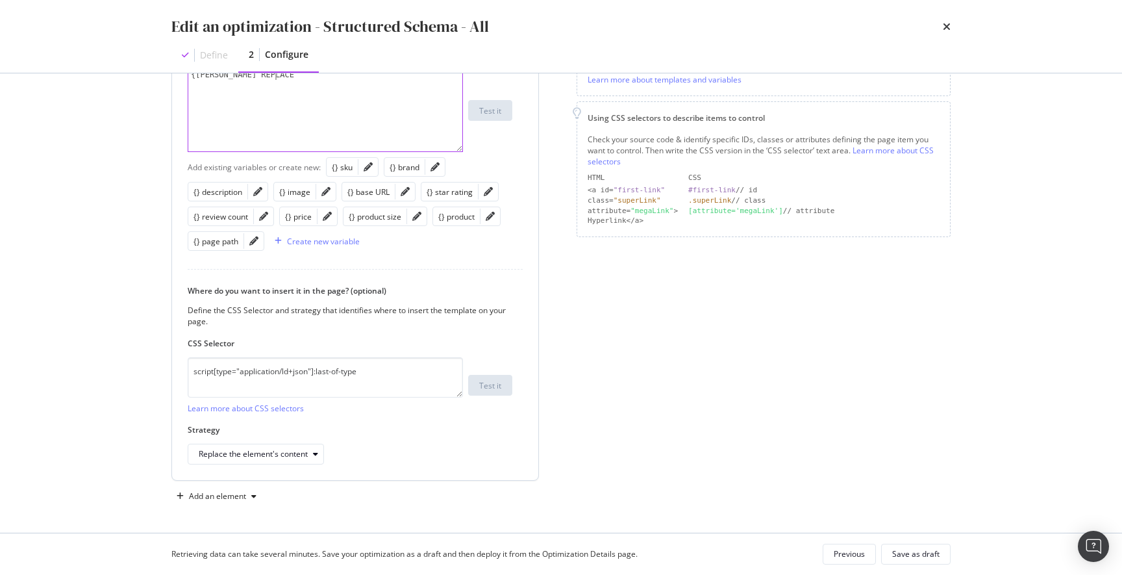
scroll to position [109, 0]
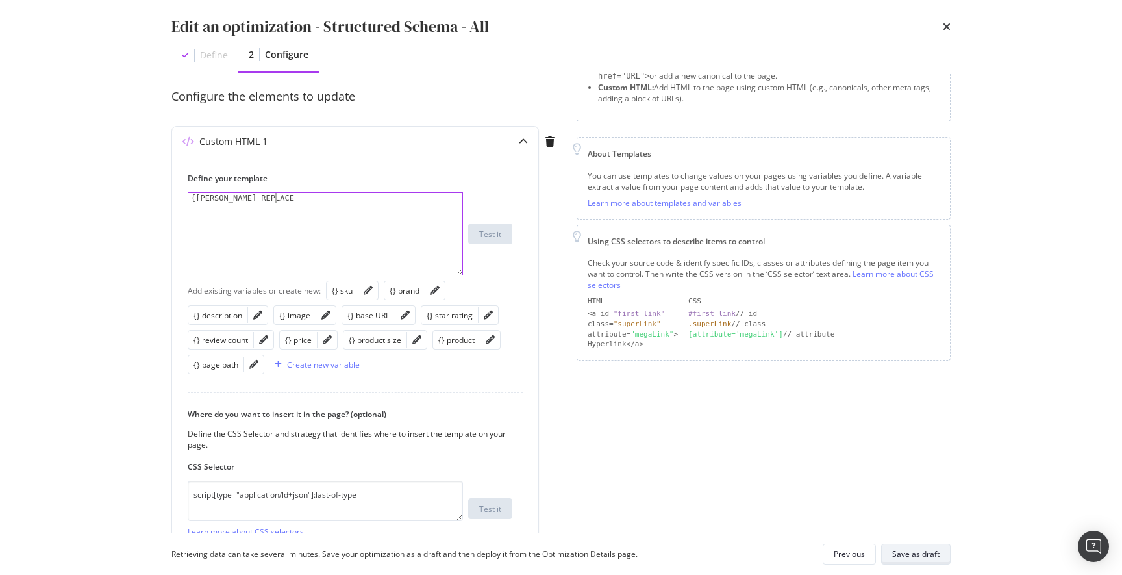
type textarea "{[PERSON_NAME] REPLACE"
click at [923, 552] on div "Save as draft" at bounding box center [915, 553] width 47 height 11
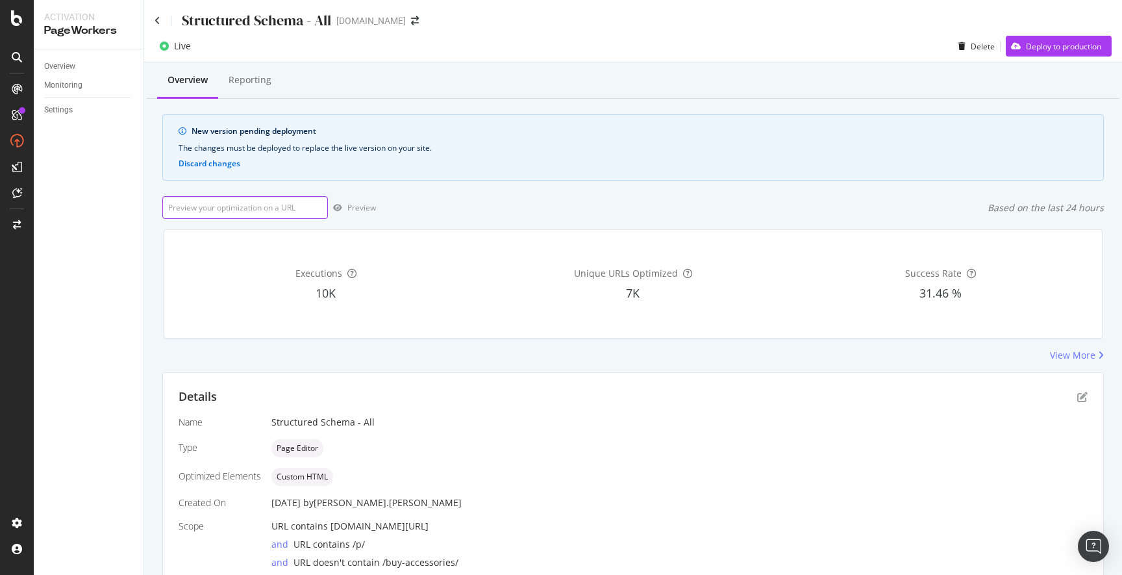
click at [289, 210] on input "url" at bounding box center [245, 207] width 166 height 23
paste input "https://www.discounttire.com/buy-tires/goodyear-assurance-weatherready-2/p/1665…"
type input "https://www.discounttire.com/buy-tires/goodyear-assurance-weatherready-2/p/1665…"
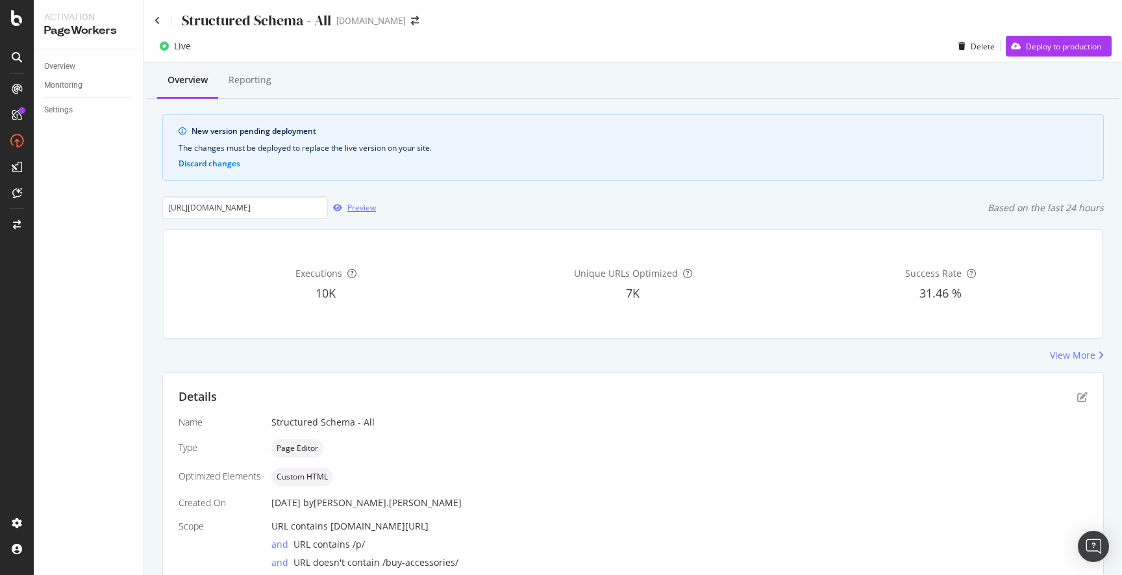
click at [366, 208] on div "Preview" at bounding box center [361, 207] width 29 height 11
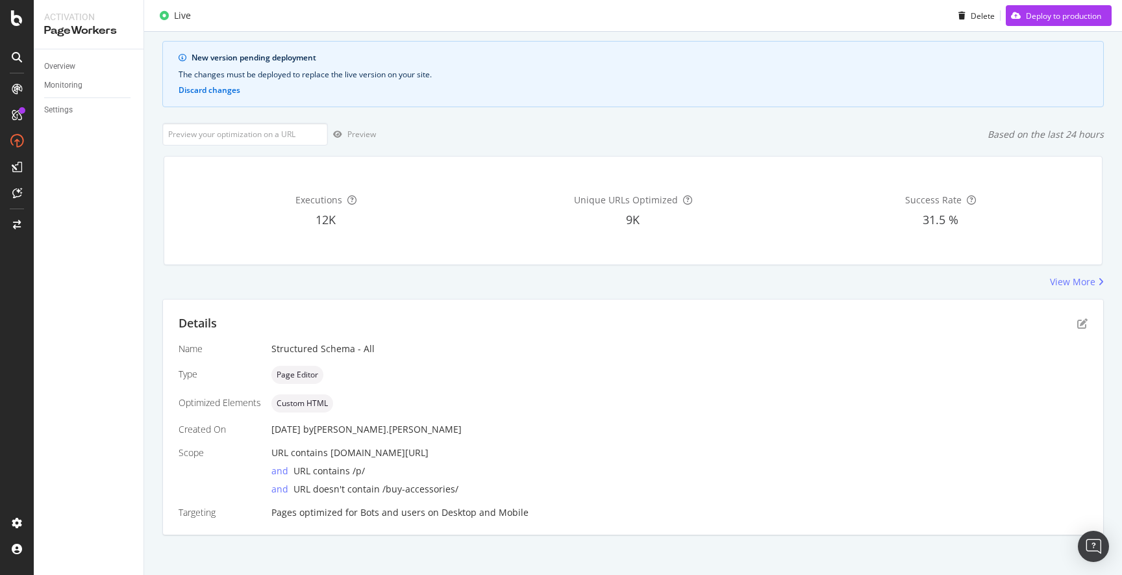
scroll to position [79, 0]
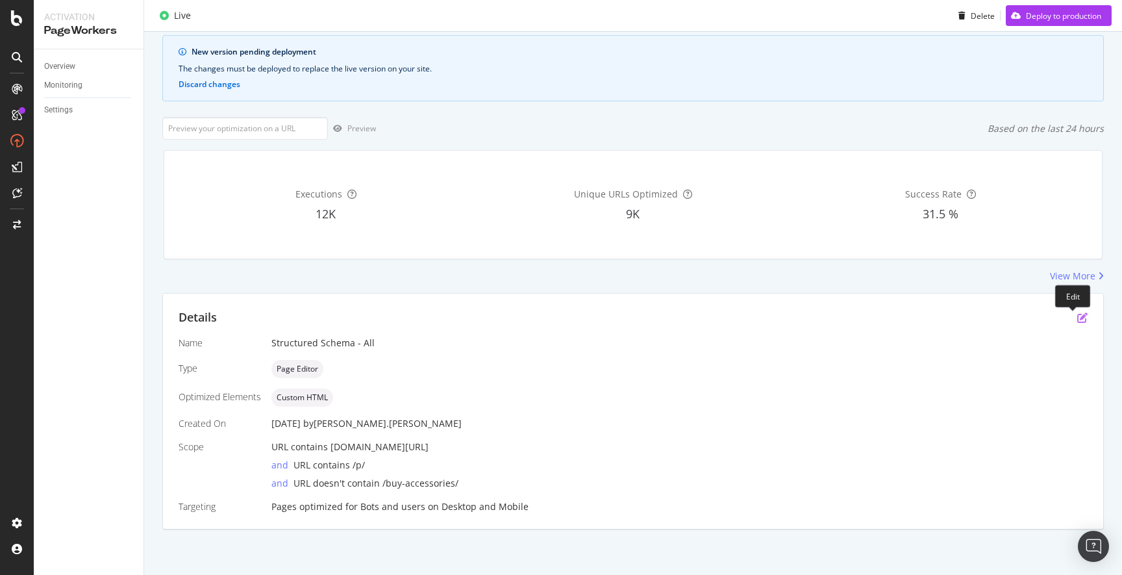
click at [1077, 318] on icon "pen-to-square" at bounding box center [1082, 317] width 10 height 10
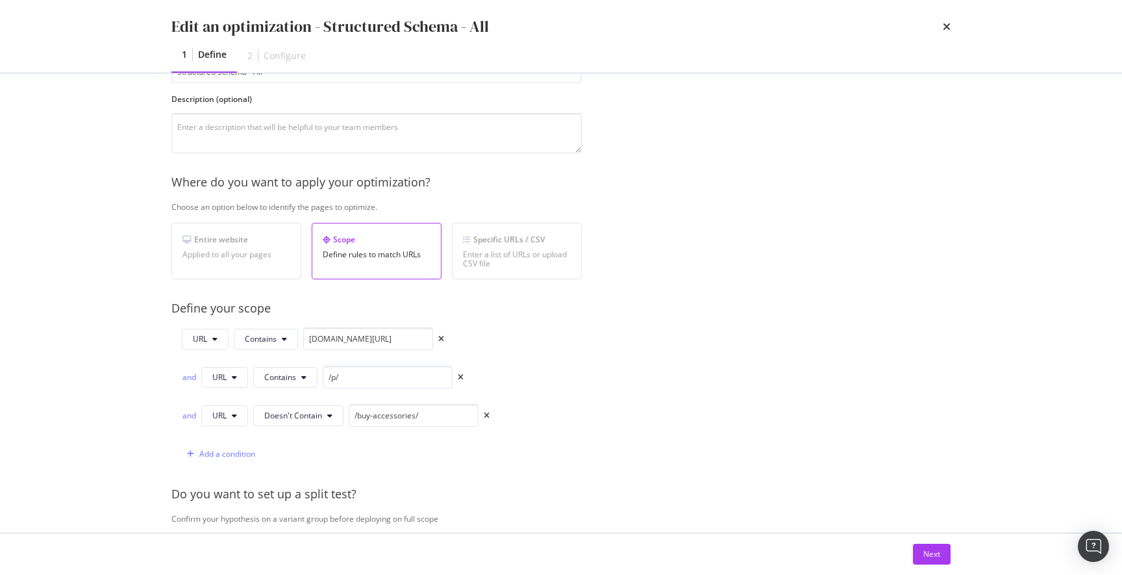
scroll to position [402, 0]
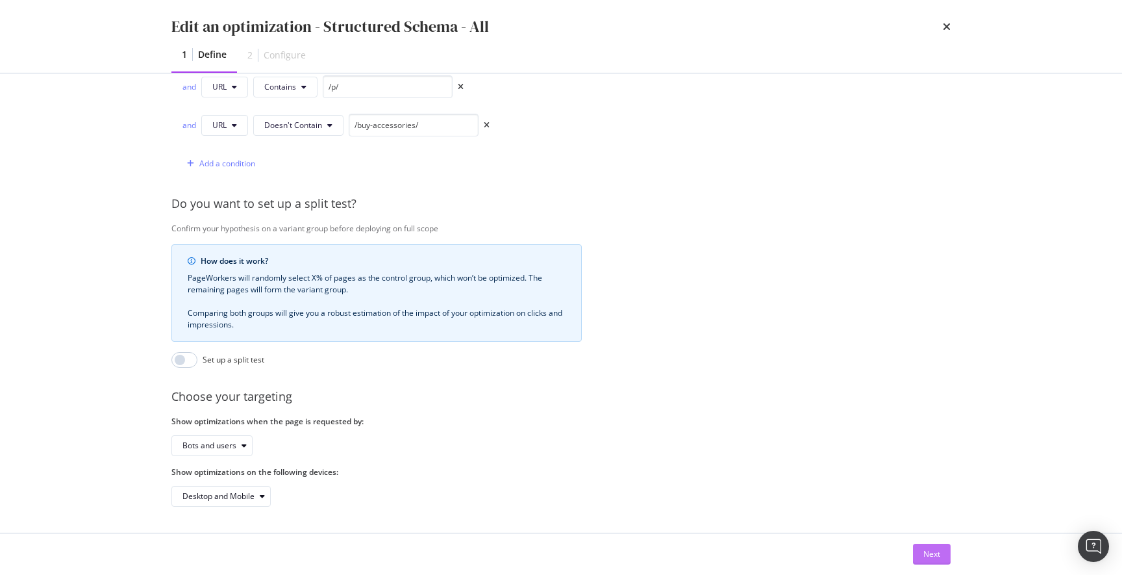
click at [927, 560] on div "Next" at bounding box center [931, 553] width 17 height 19
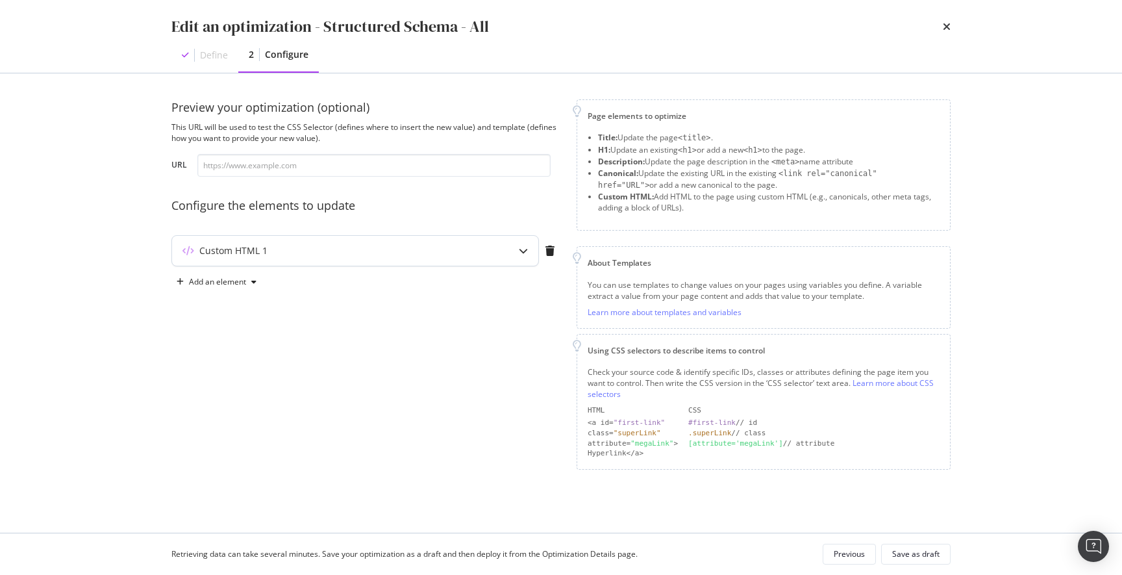
click at [520, 250] on icon "modal" at bounding box center [523, 250] width 9 height 9
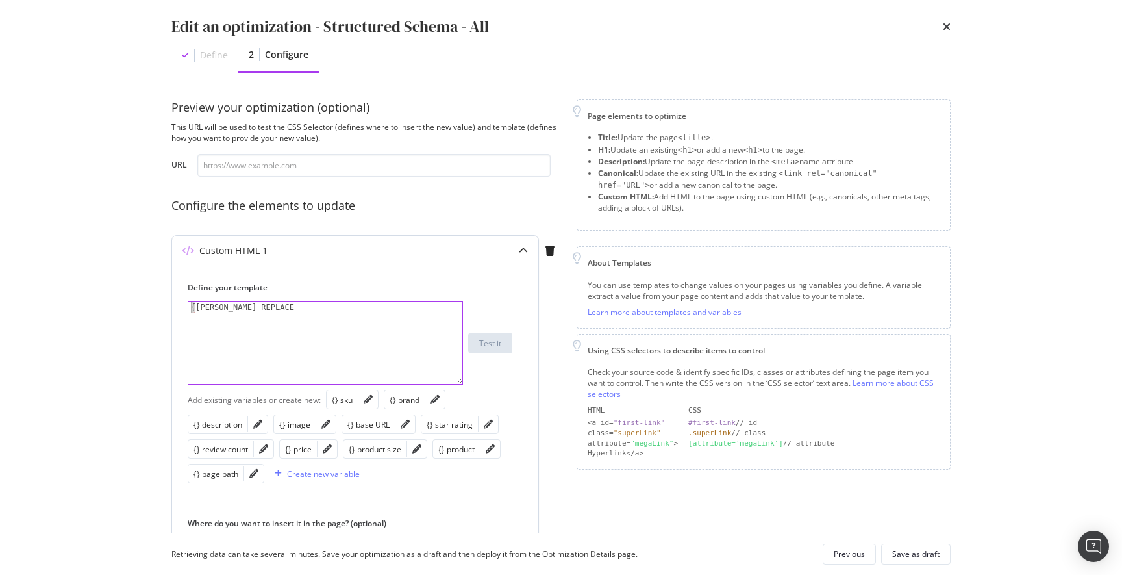
drag, startPoint x: 190, startPoint y: 306, endPoint x: 183, endPoint y: 306, distance: 7.1
click at [183, 306] on div "Define your template {ERIK TEST REPLACE 1 {ERIK TEST REPLACE XXXXXXXXXXXXXXXXXX…" at bounding box center [355, 489] width 366 height 447
click at [299, 332] on div "{ERIK TEST REPLACE" at bounding box center [325, 353] width 274 height 103
paste textarea "}"
type textarea "}"
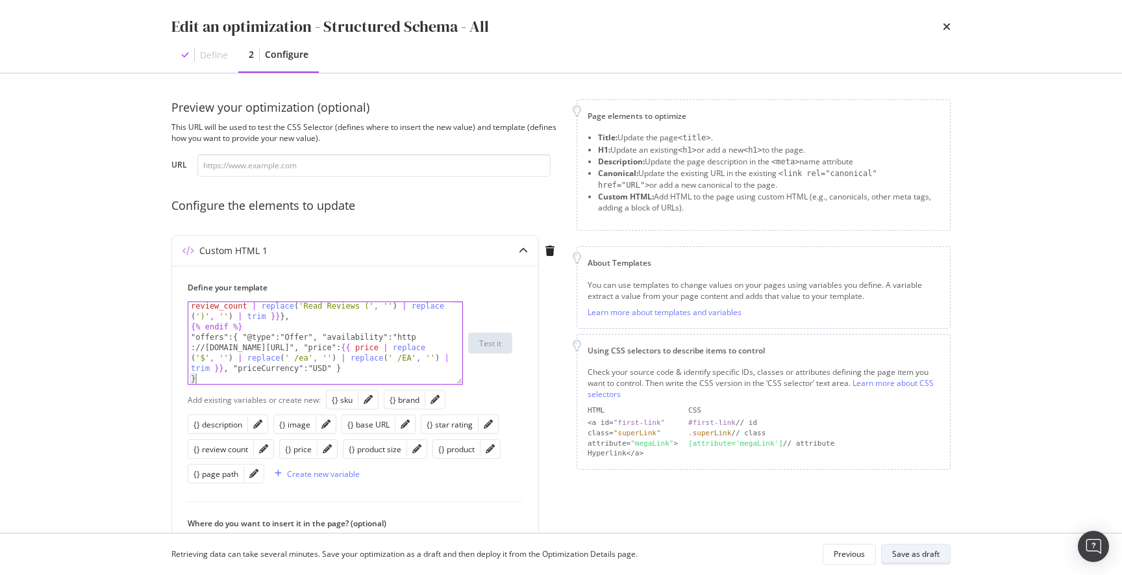
click at [909, 551] on div "Save as draft" at bounding box center [915, 553] width 47 height 11
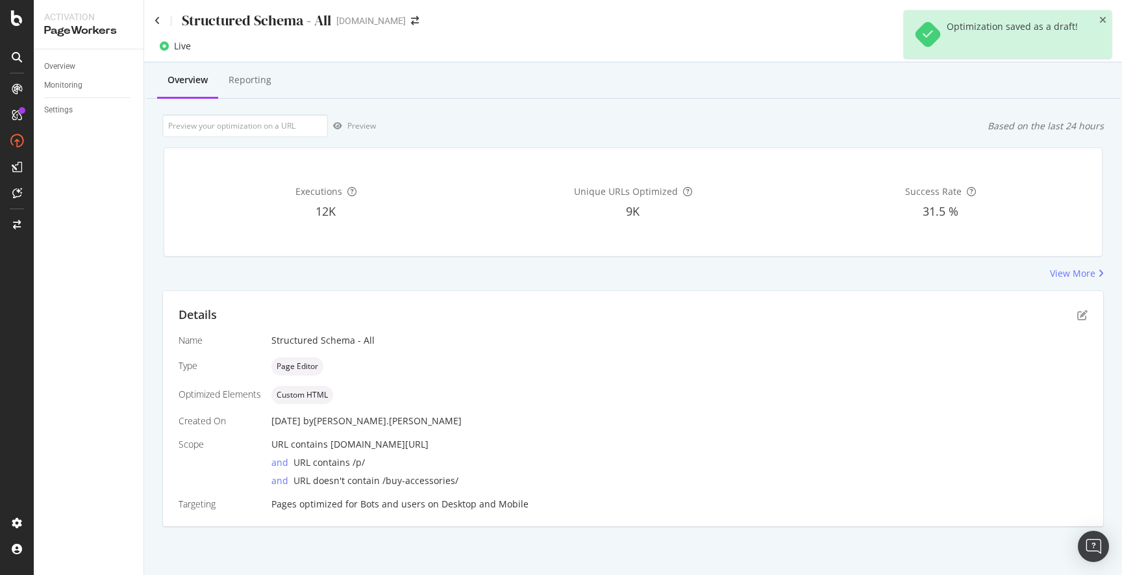
click at [1103, 18] on icon "close toast" at bounding box center [1102, 20] width 7 height 9
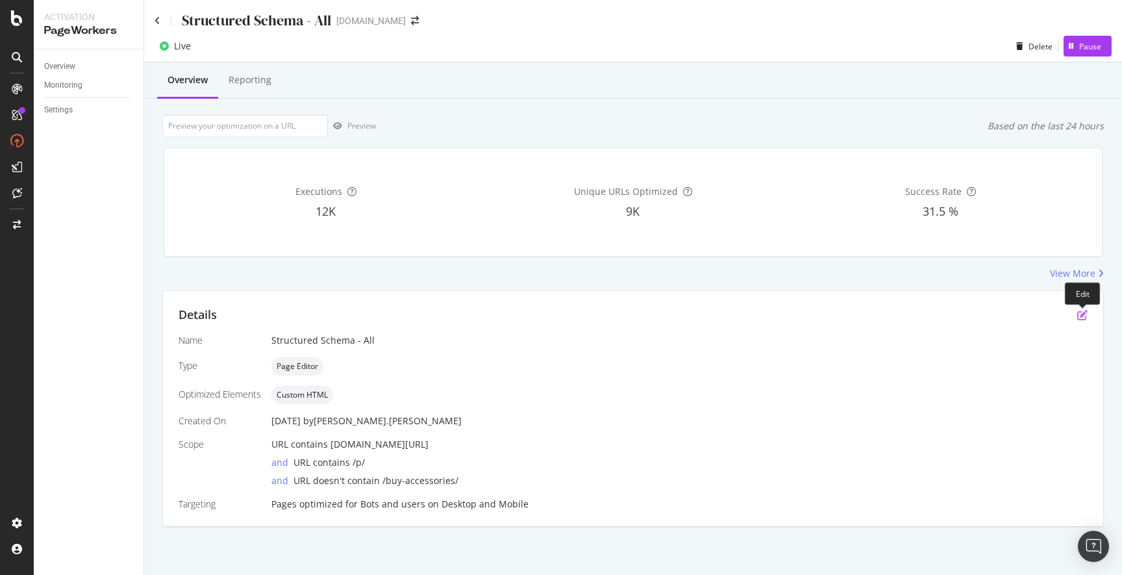
click at [1080, 315] on icon "pen-to-square" at bounding box center [1082, 315] width 10 height 10
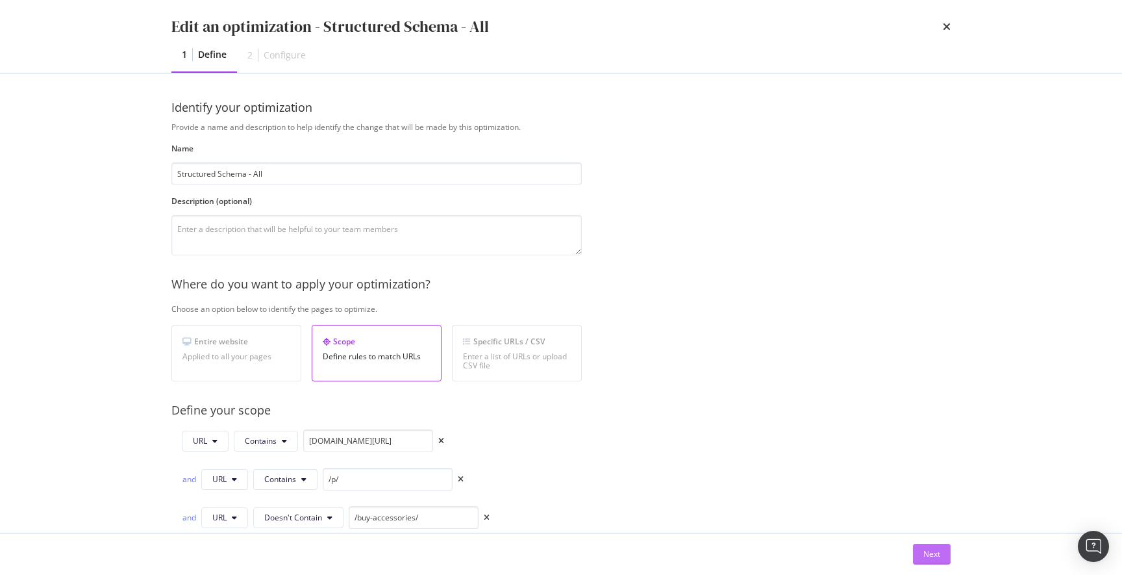
click at [925, 559] on div "Next" at bounding box center [931, 553] width 17 height 11
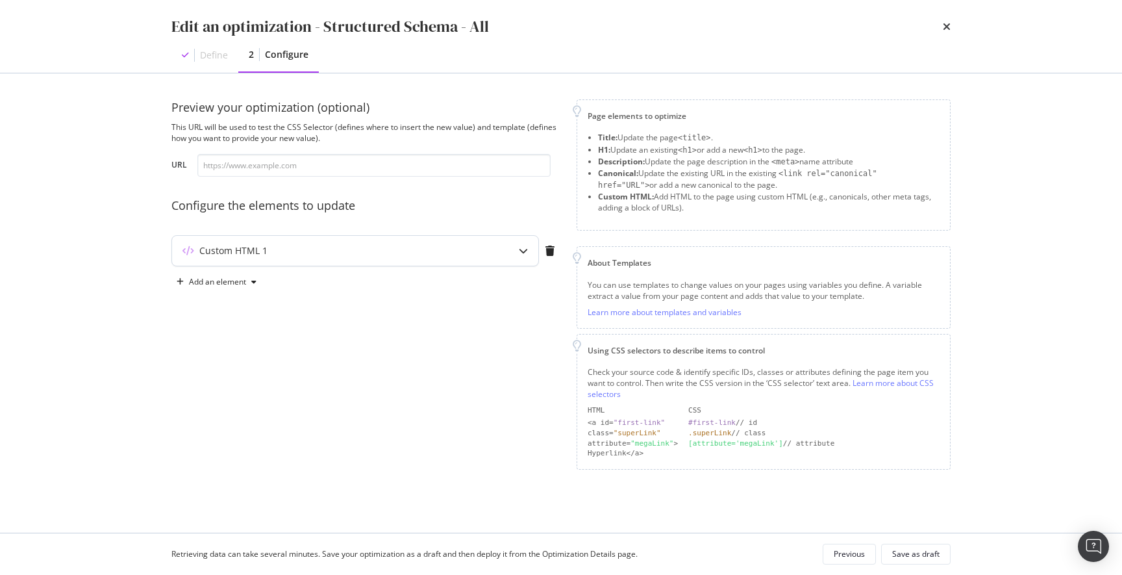
click at [460, 247] on div "Custom HTML 1" at bounding box center [329, 250] width 315 height 13
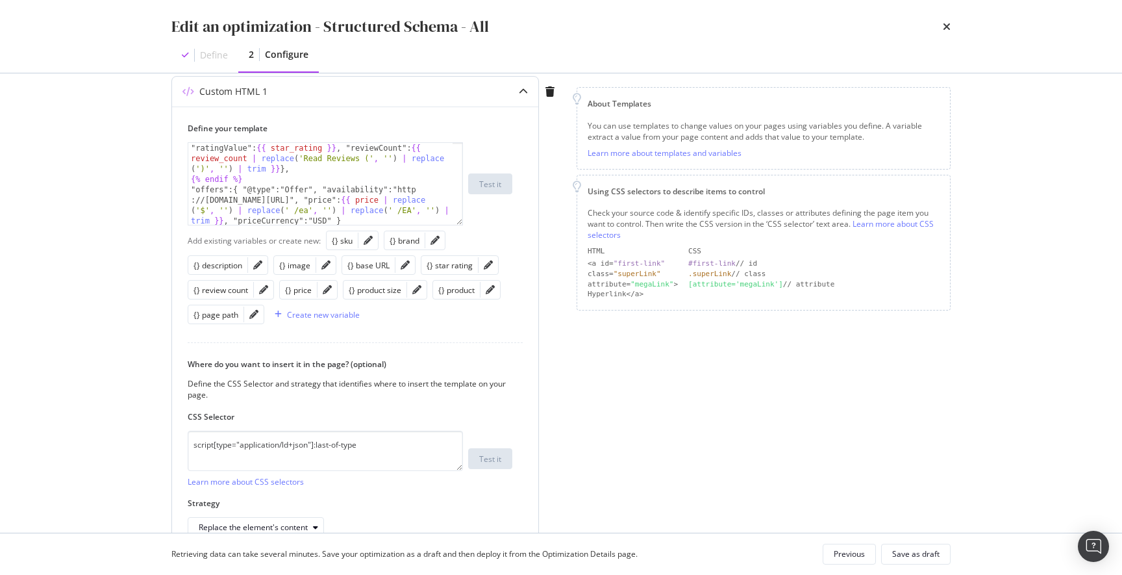
scroll to position [232, 0]
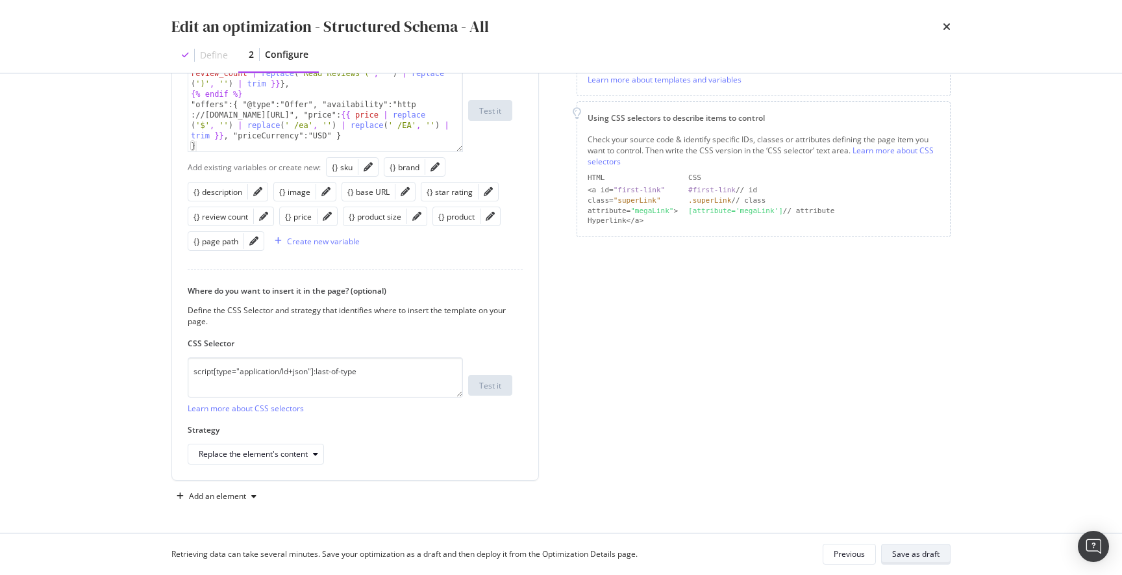
click at [916, 556] on div "Save as draft" at bounding box center [915, 553] width 47 height 11
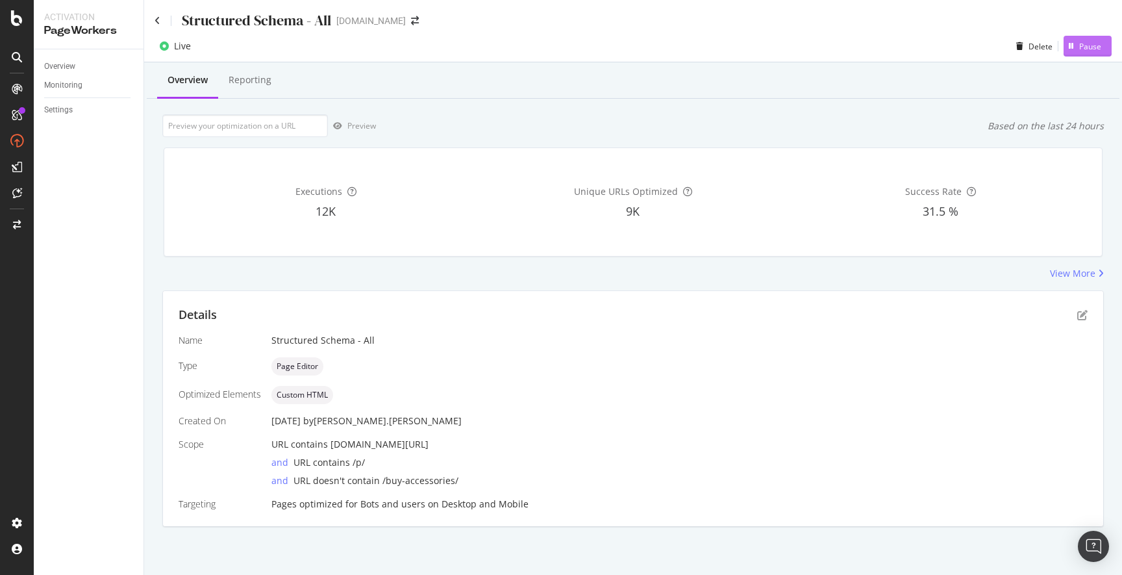
click at [1085, 46] on div "Pause" at bounding box center [1090, 46] width 22 height 11
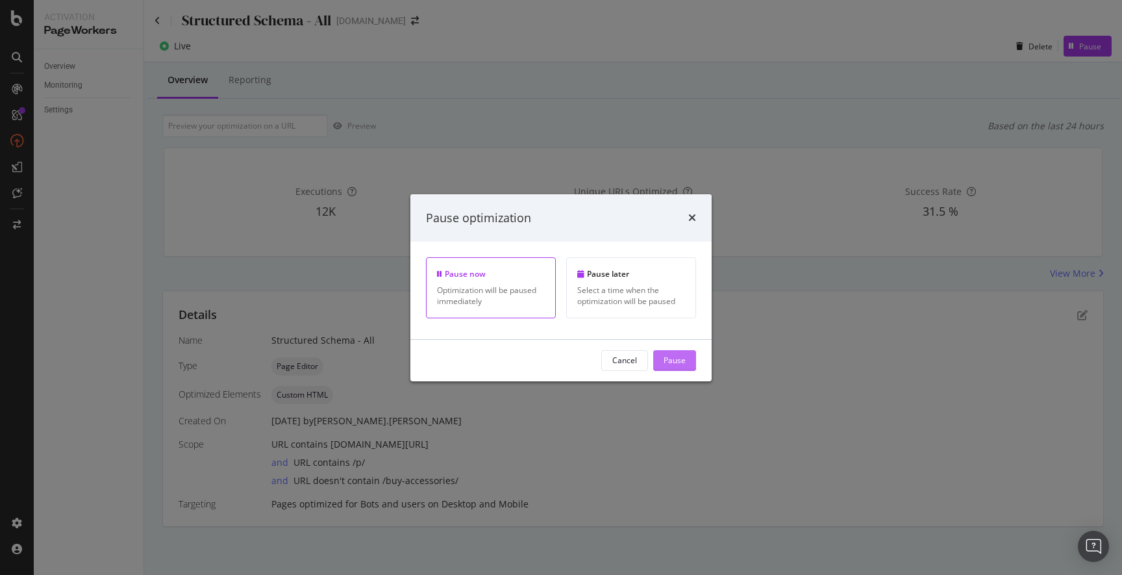
click at [680, 360] on div "Pause" at bounding box center [675, 360] width 22 height 11
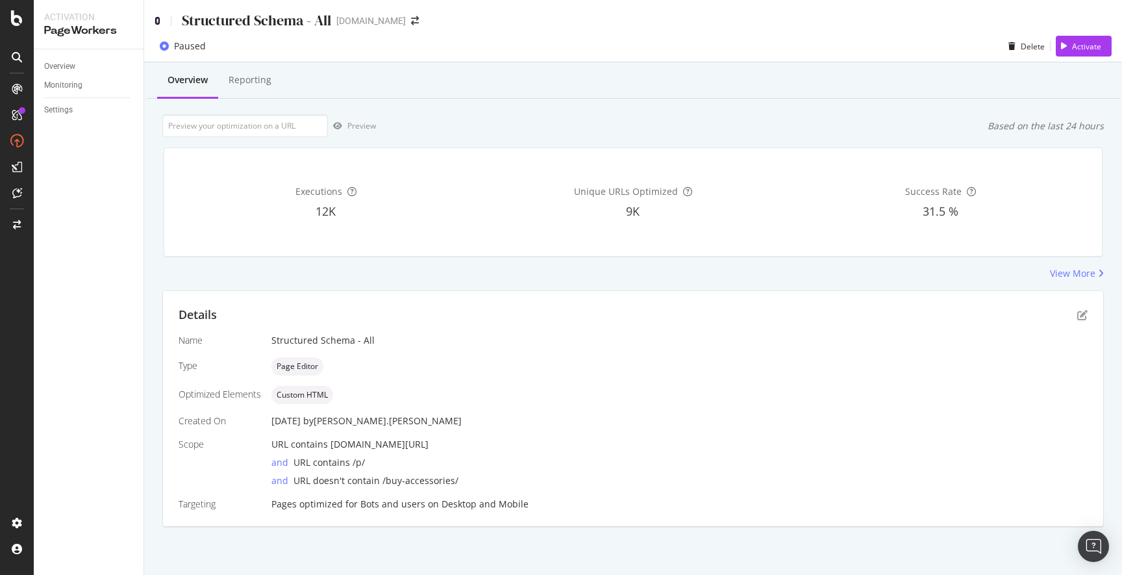
click at [156, 20] on icon at bounding box center [158, 20] width 6 height 9
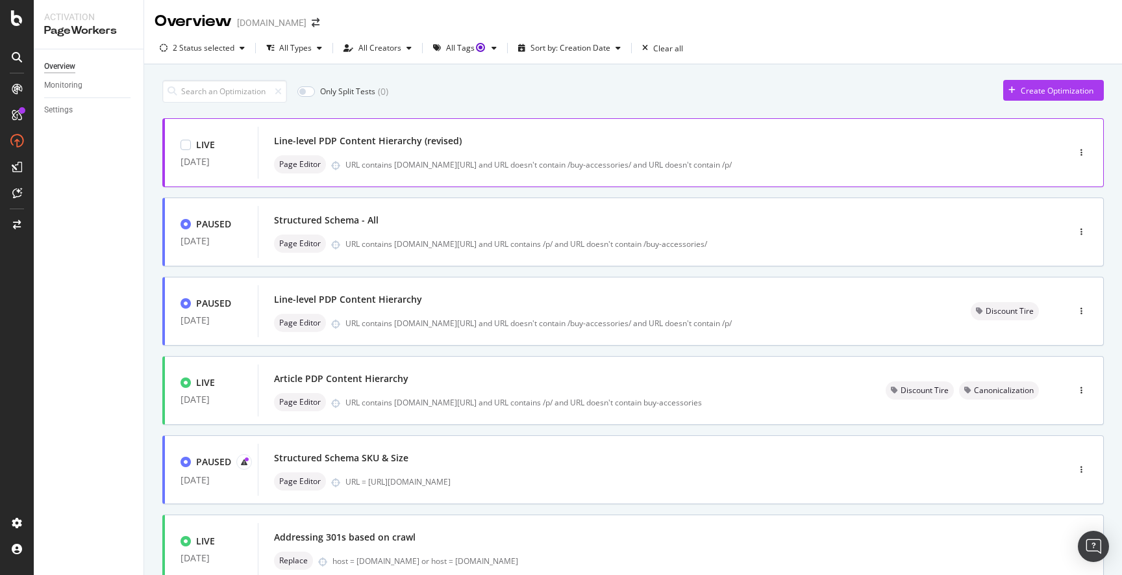
click at [601, 156] on div "Page Editor URL contains discounttire.com/buy- and URL doesn't contain /buy-acc…" at bounding box center [643, 164] width 739 height 18
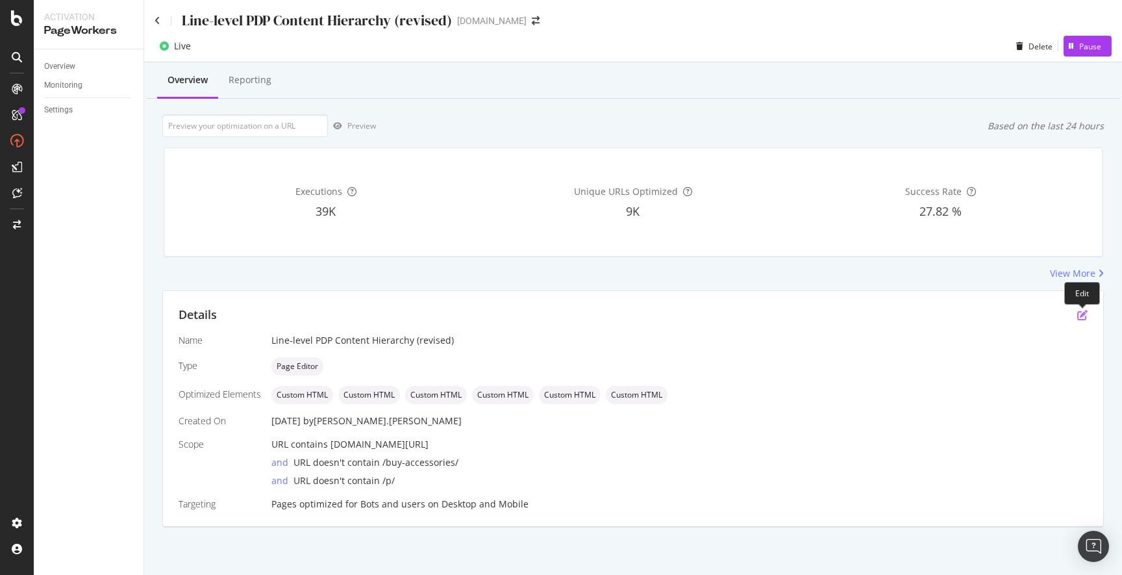
click at [1080, 315] on icon "pen-to-square" at bounding box center [1082, 315] width 10 height 10
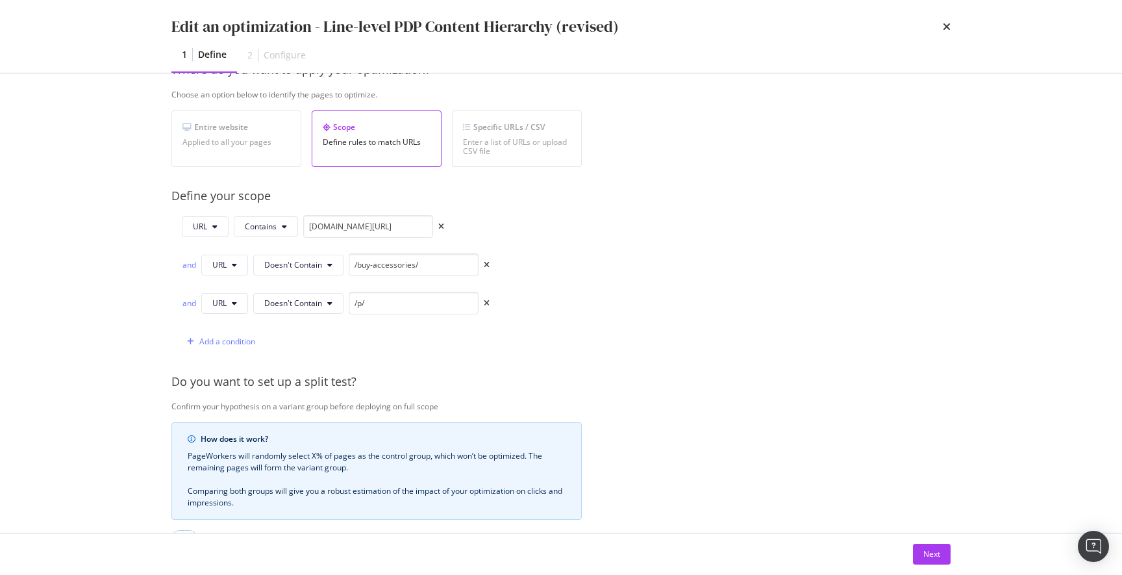
scroll to position [241, 0]
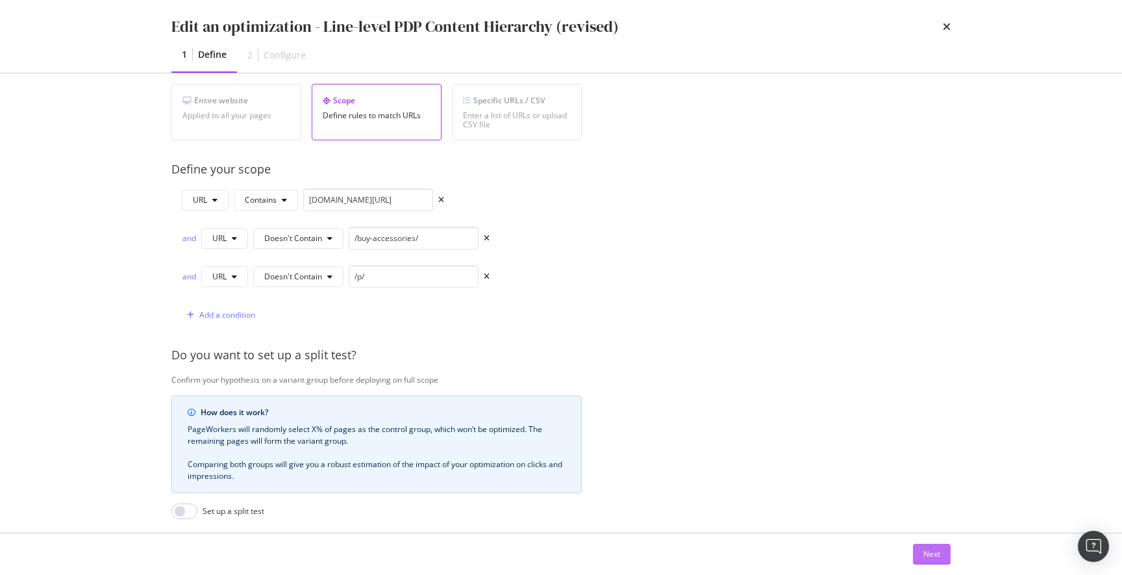
click at [931, 556] on div "Next" at bounding box center [931, 553] width 17 height 11
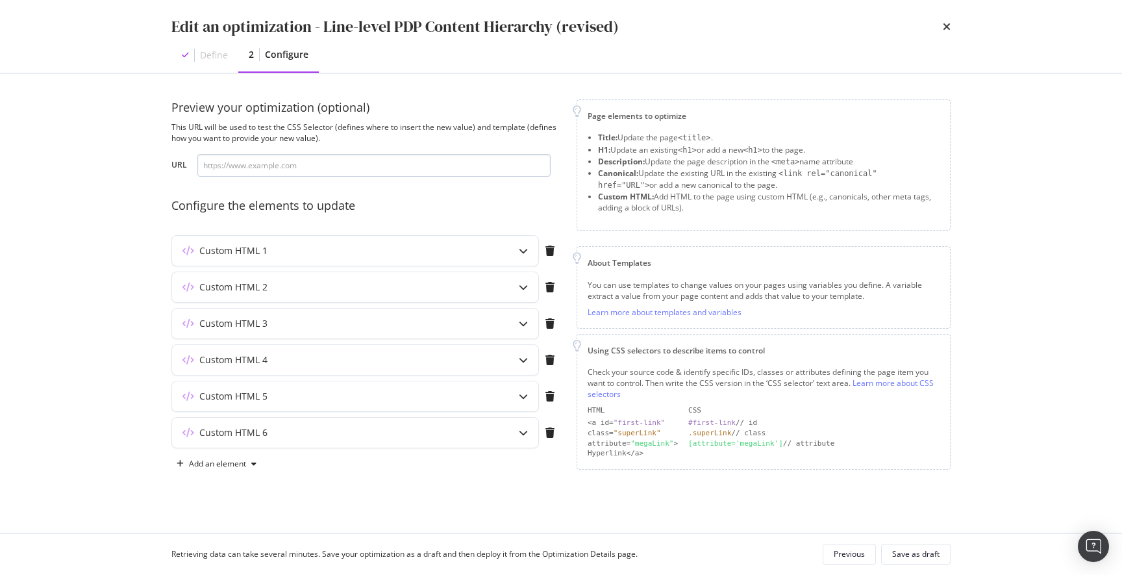
scroll to position [0, 0]
click at [522, 249] on icon "modal" at bounding box center [523, 250] width 9 height 9
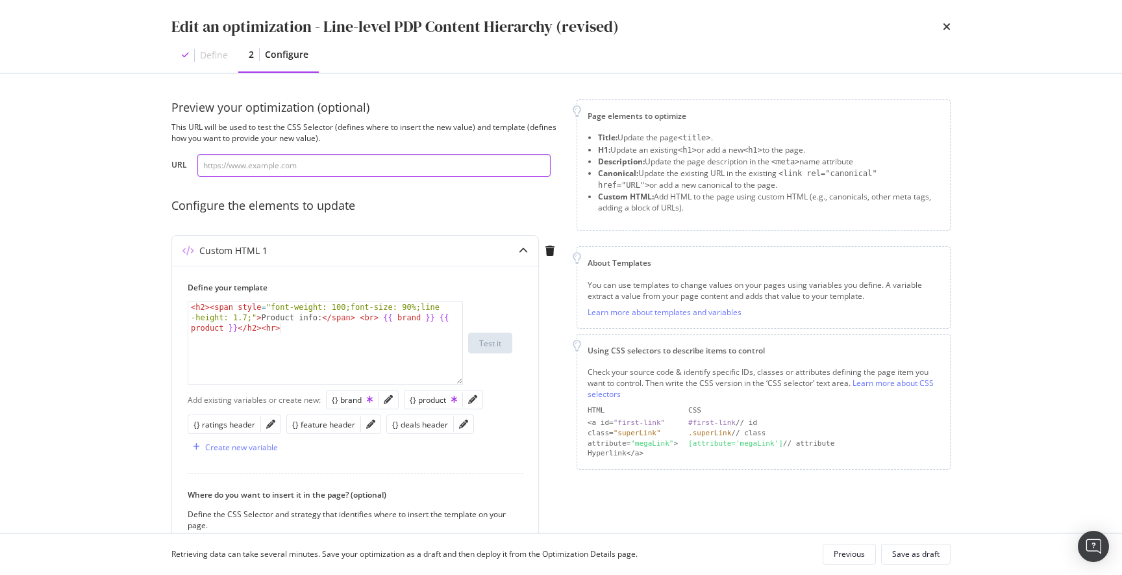
click at [314, 163] on input "modal" at bounding box center [373, 165] width 353 height 23
paste input "[URL][DOMAIN_NAME]"
drag, startPoint x: 481, startPoint y: 162, endPoint x: 418, endPoint y: 162, distance: 63.0
click at [418, 162] on input "[URL][DOMAIN_NAME]" at bounding box center [373, 165] width 353 height 23
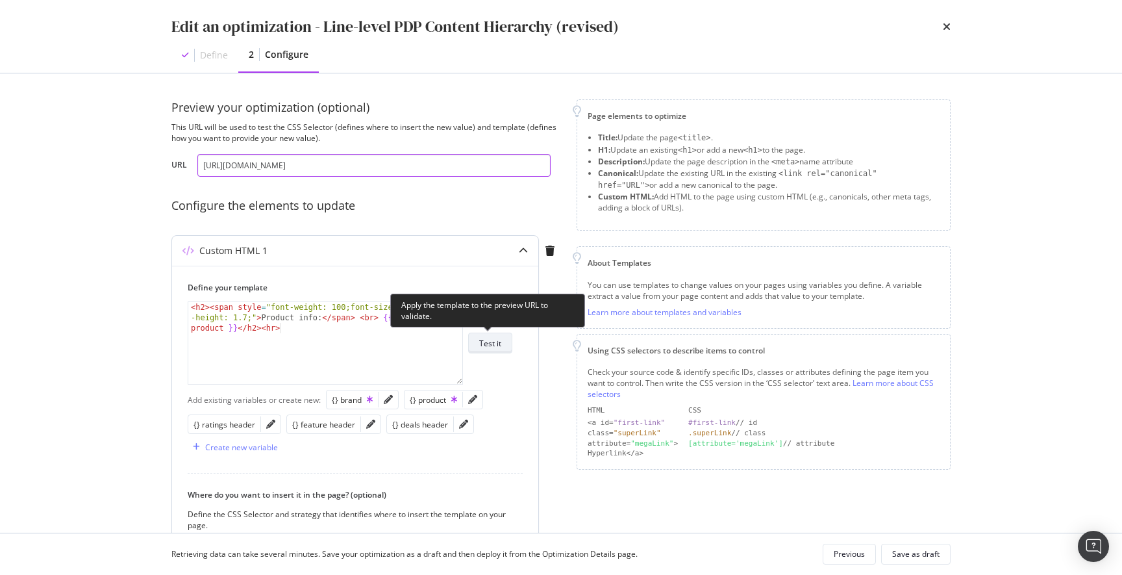
type input "https://www.discounttire.com/buy-tires/falken-rubitrek-a-t"
click at [492, 340] on div "Test it" at bounding box center [490, 343] width 22 height 11
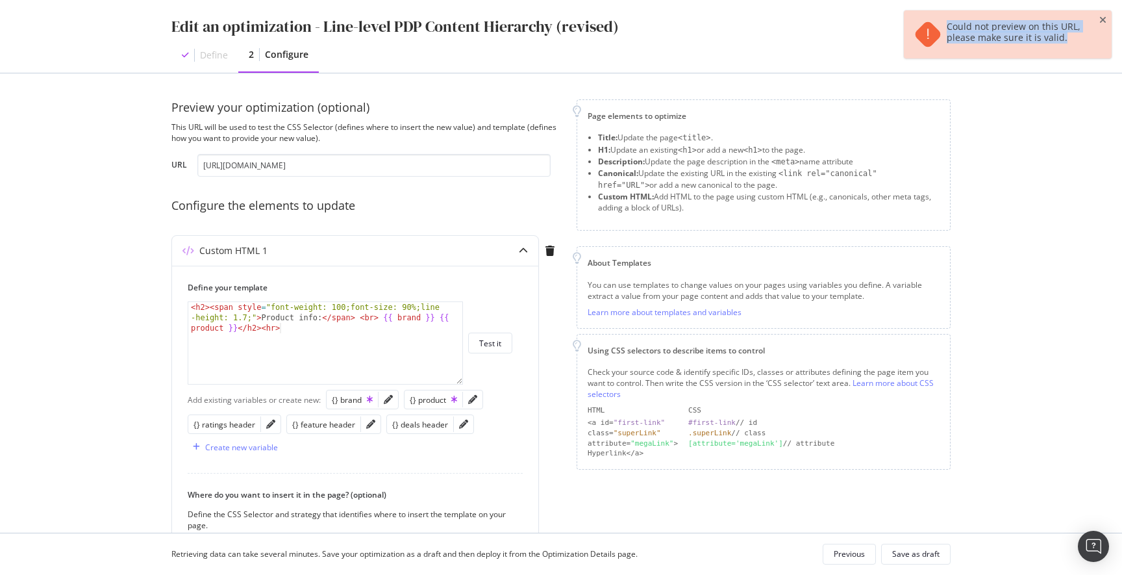
drag, startPoint x: 1077, startPoint y: 40, endPoint x: 953, endPoint y: 13, distance: 127.0
click at [953, 13] on div "Could not preview on this URL, please make sure it is valid." at bounding box center [1008, 34] width 208 height 48
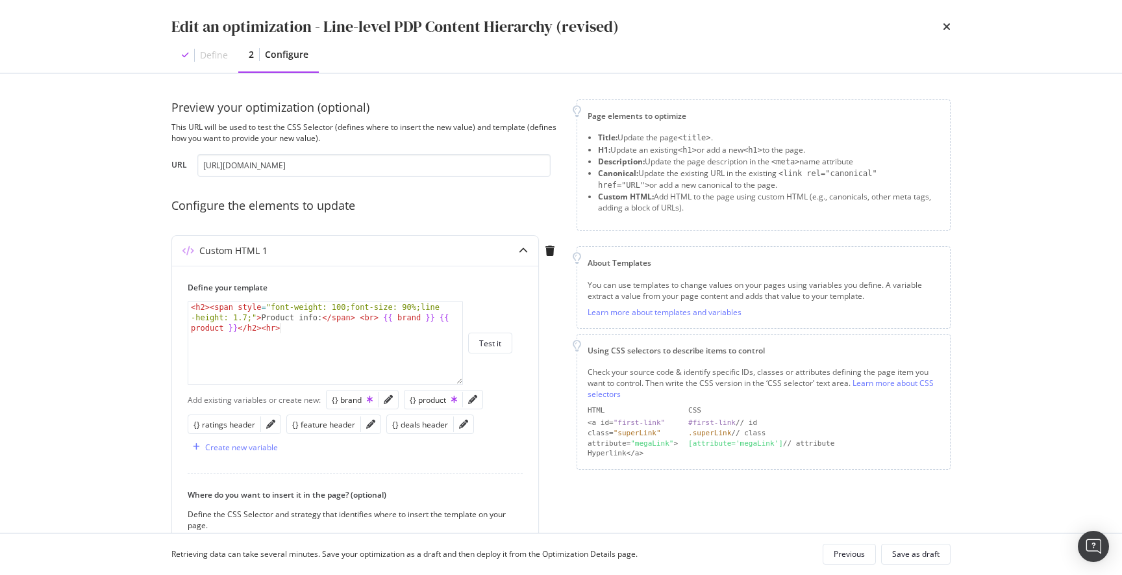
copy div "Could not preview on this URL, please make sure it is valid."
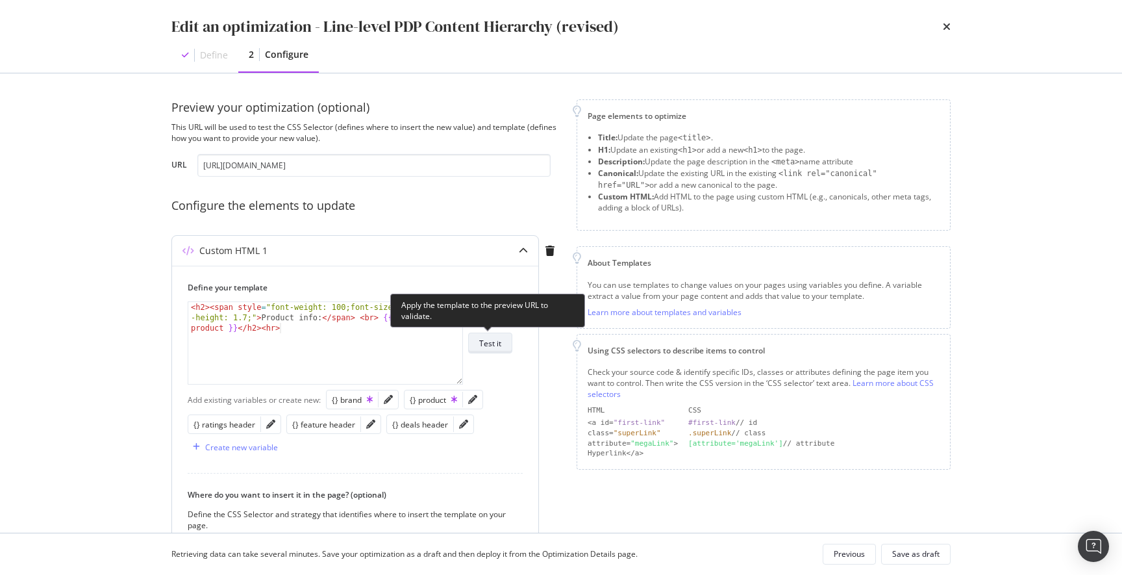
click at [499, 346] on div "Test it" at bounding box center [490, 343] width 22 height 11
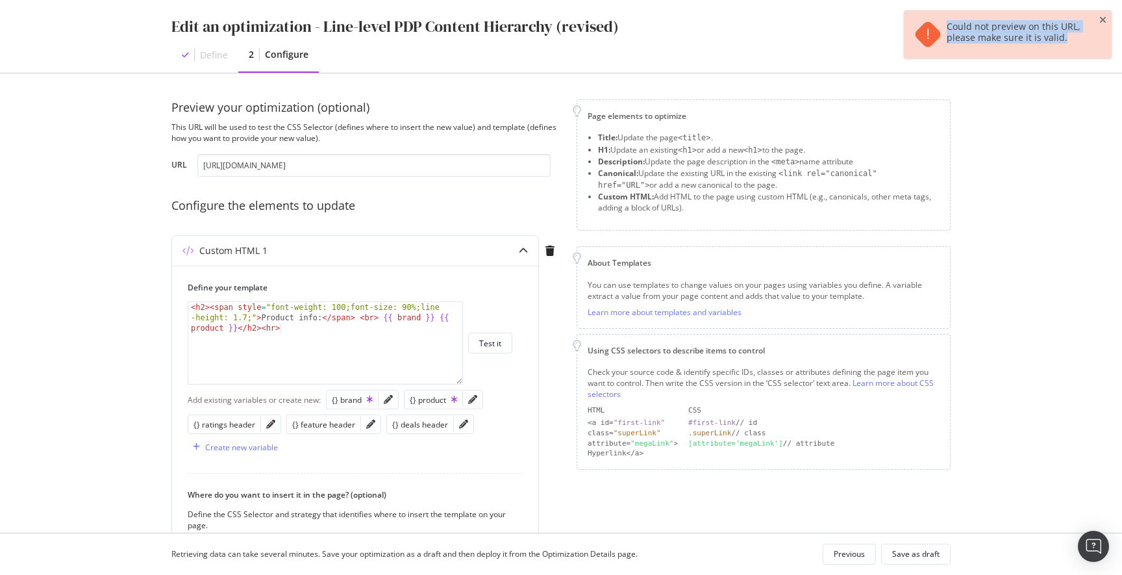
drag, startPoint x: 1021, startPoint y: 24, endPoint x: 971, endPoint y: 14, distance: 51.7
click at [971, 14] on div "Could not preview on this URL, please make sure it is valid." at bounding box center [1008, 34] width 208 height 48
copy div "Could not preview on this URL, please make sure it is valid."
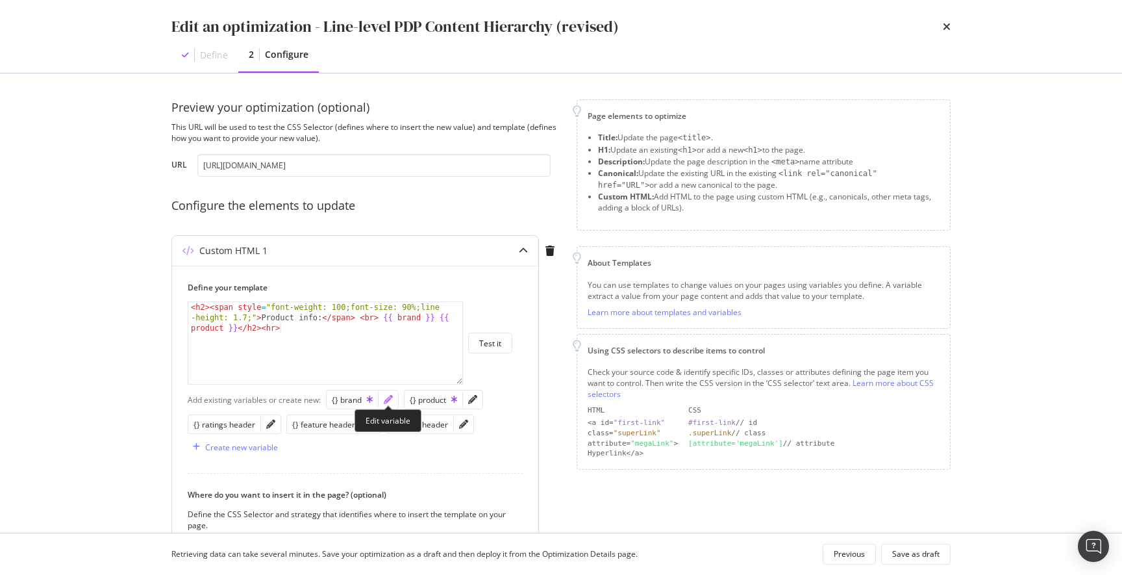
click at [386, 399] on icon "pencil" at bounding box center [388, 399] width 9 height 9
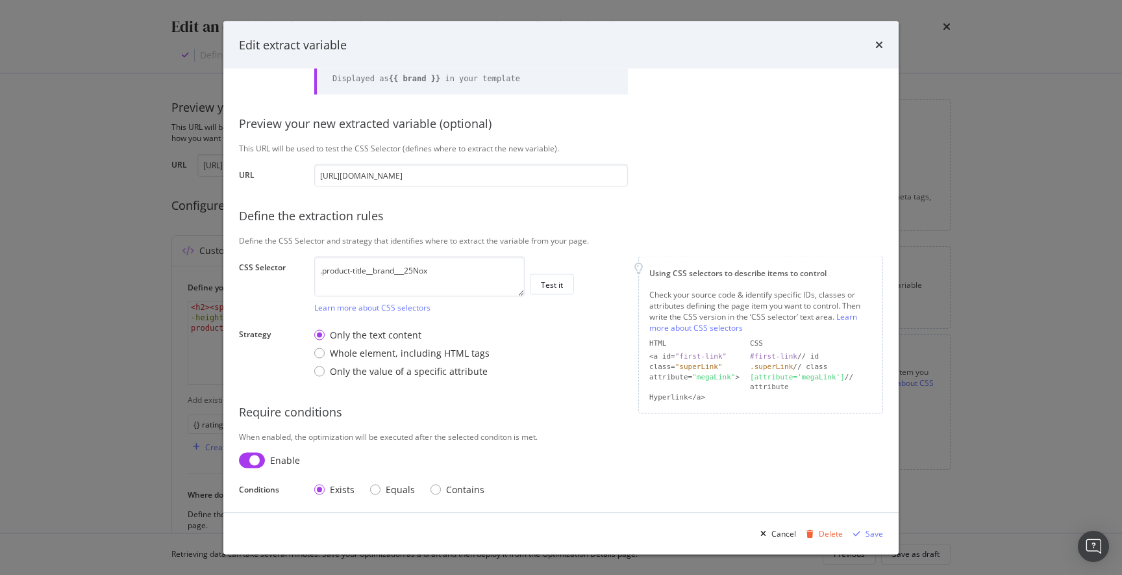
scroll to position [92, 0]
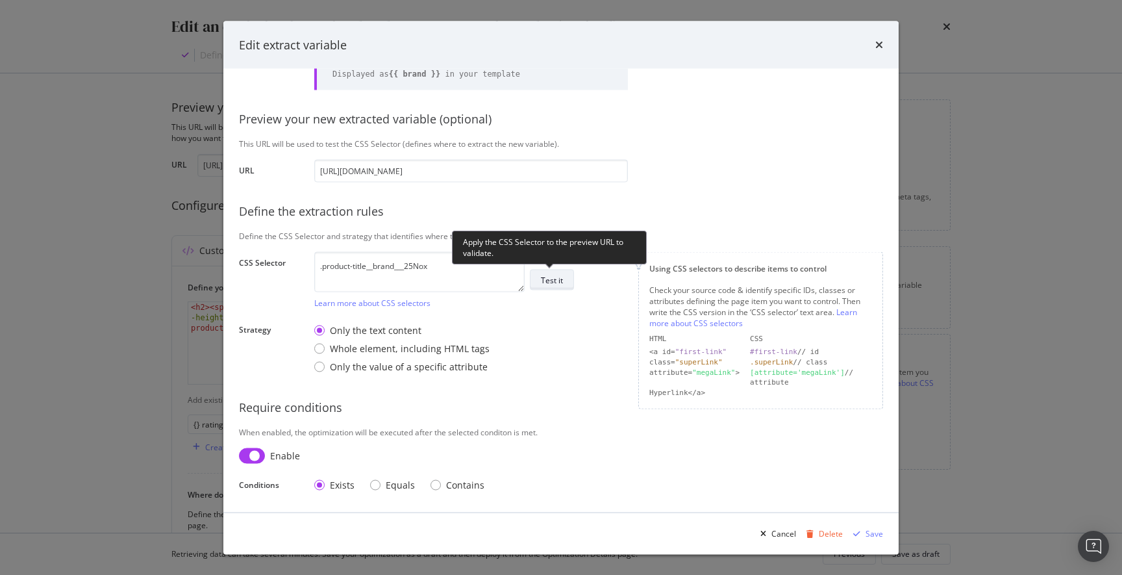
click at [554, 281] on div "Test it" at bounding box center [552, 279] width 22 height 11
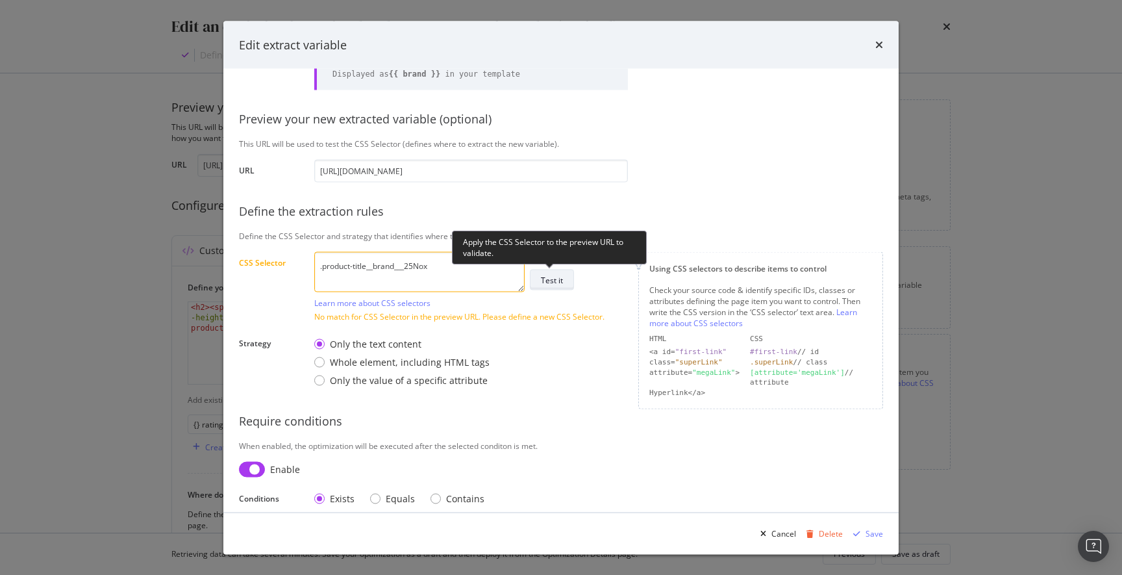
click at [557, 277] on div "Test it" at bounding box center [552, 279] width 22 height 11
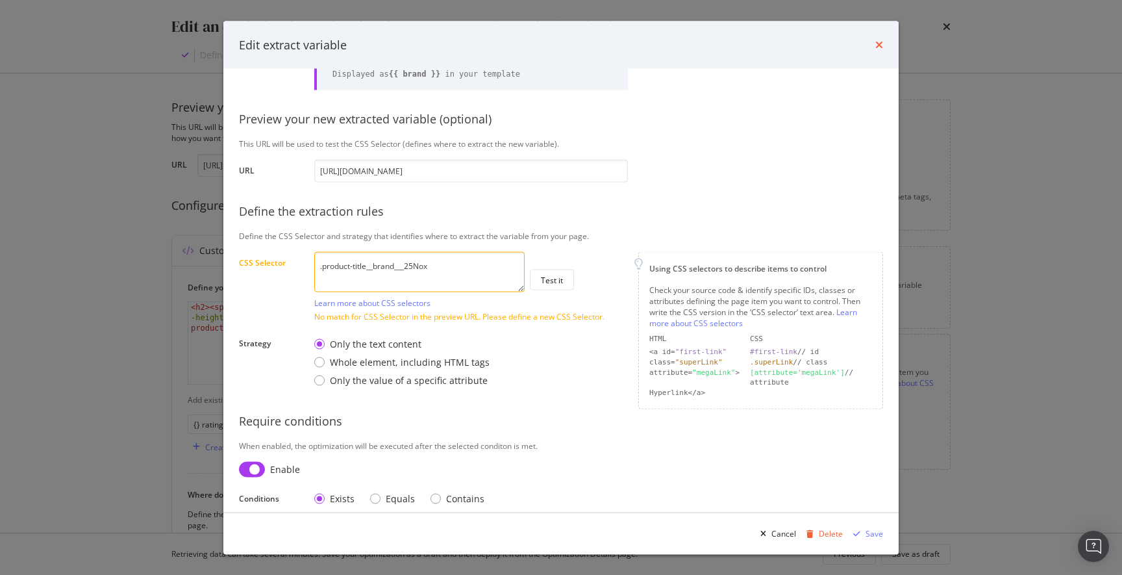
click at [880, 45] on icon "times" at bounding box center [879, 45] width 8 height 10
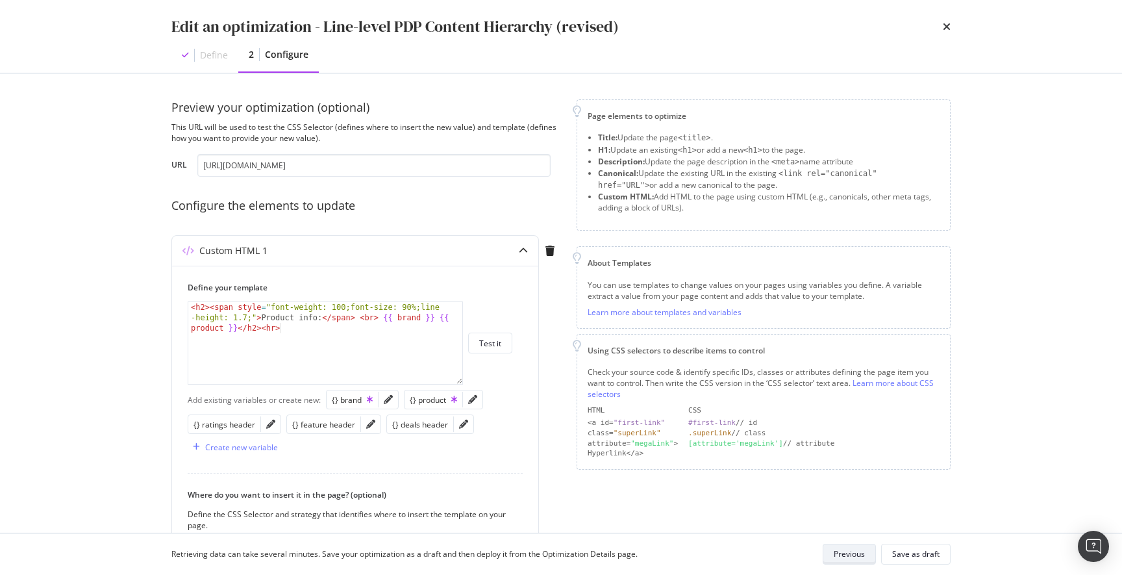
click at [846, 553] on div "Previous" at bounding box center [849, 553] width 31 height 11
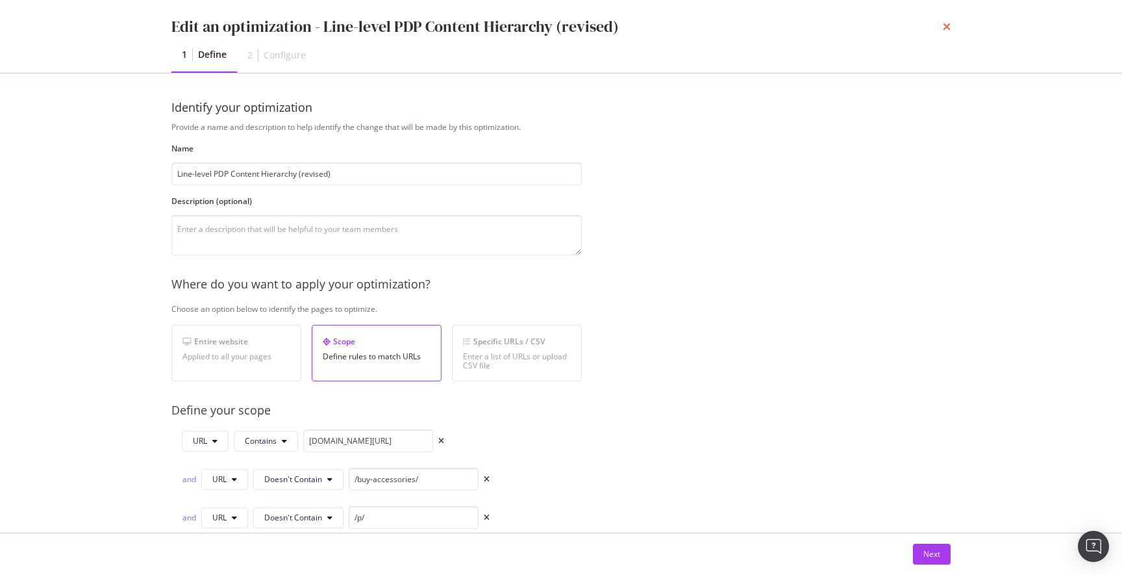
click at [945, 24] on icon "times" at bounding box center [947, 26] width 8 height 10
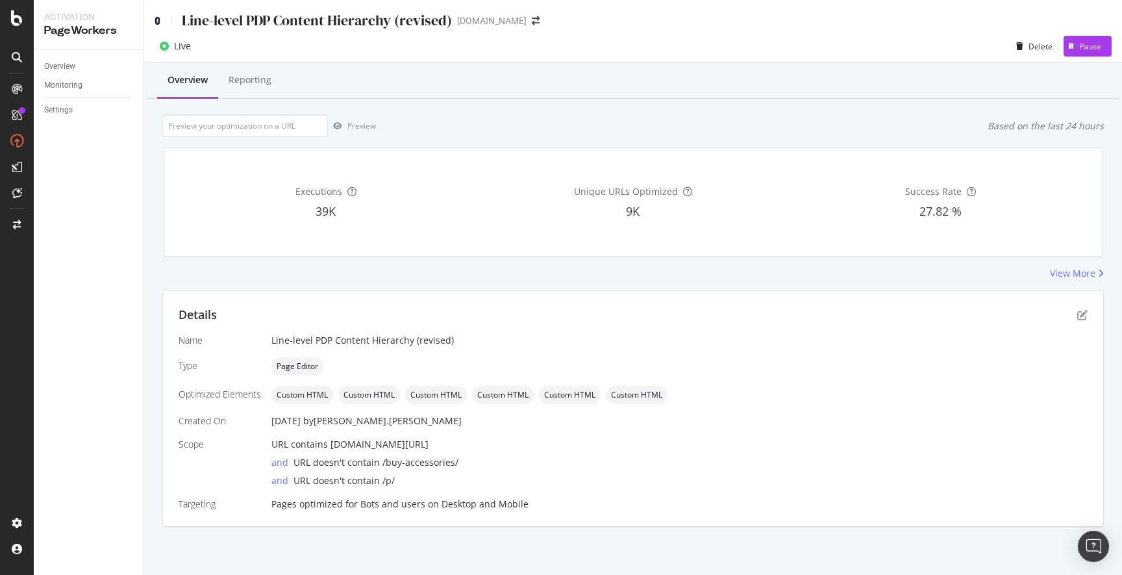
click at [158, 22] on icon at bounding box center [158, 20] width 6 height 9
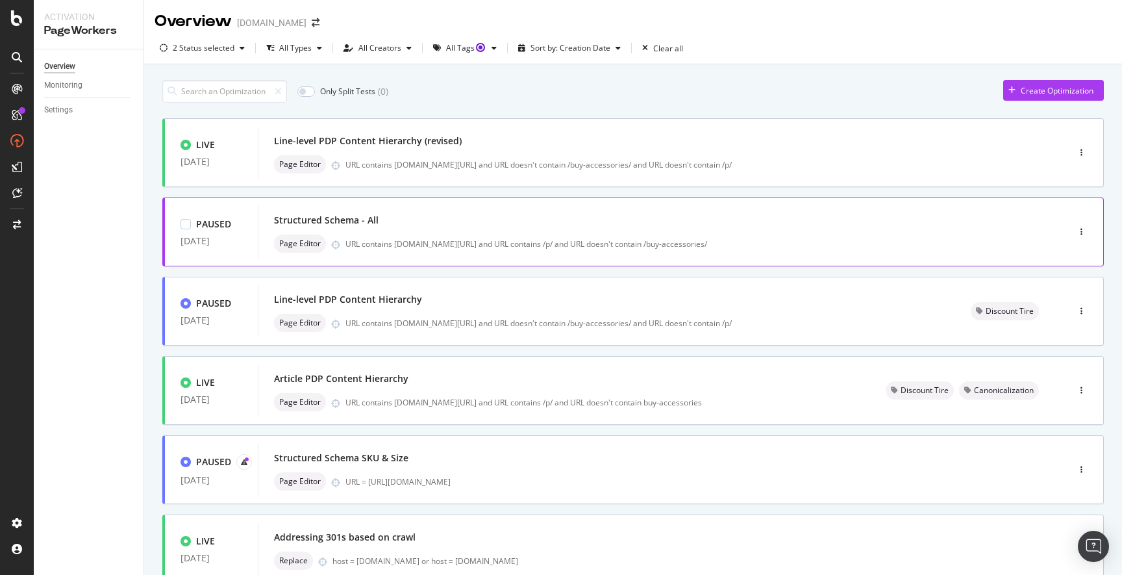
click at [497, 229] on div "Structured Schema - All" at bounding box center [643, 220] width 739 height 18
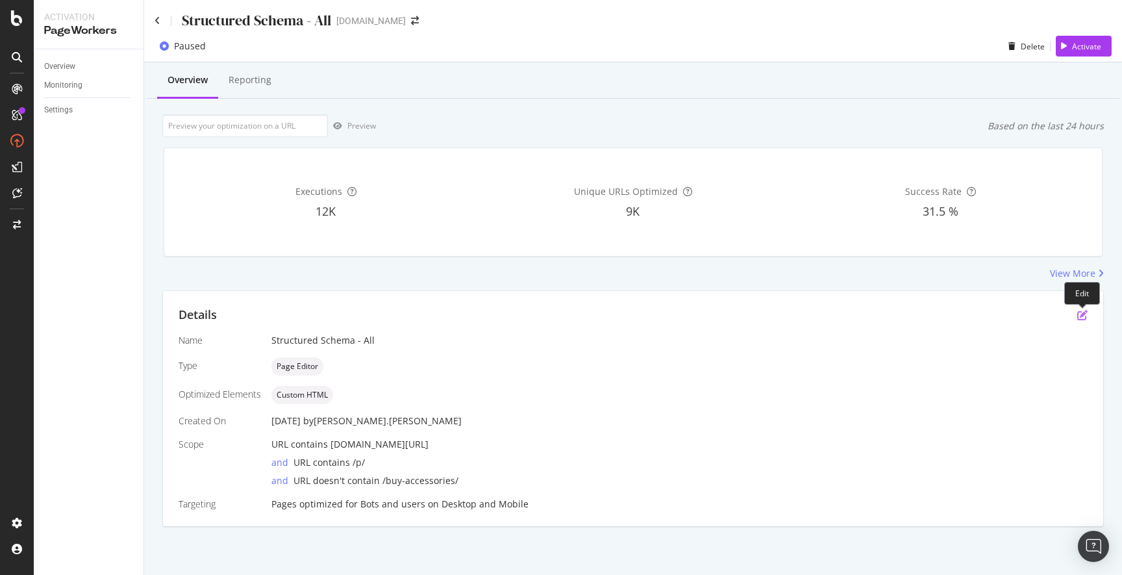
click at [1082, 317] on icon "pen-to-square" at bounding box center [1082, 315] width 10 height 10
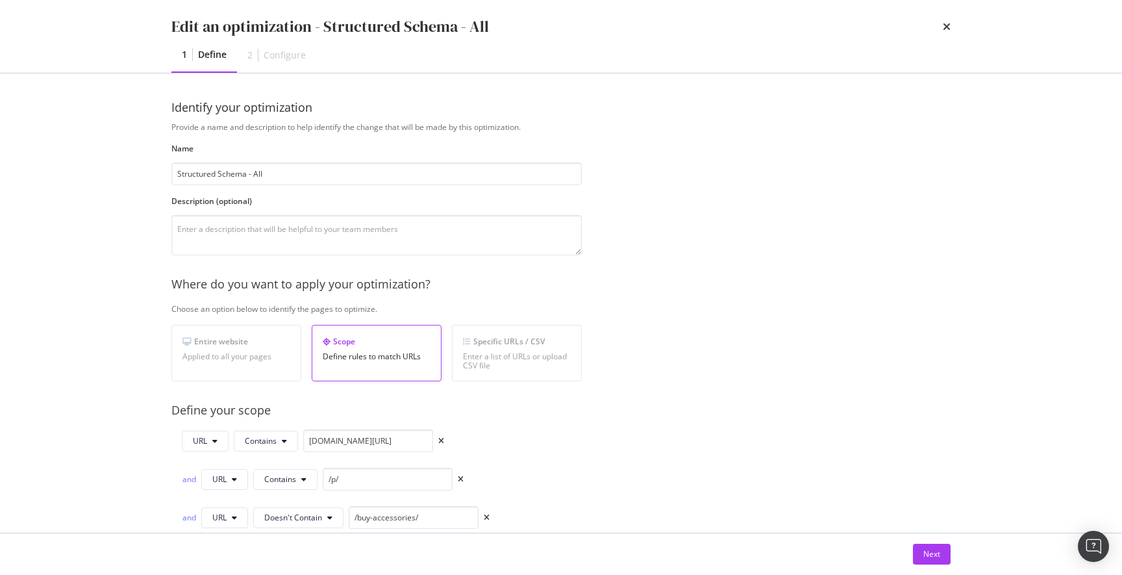
drag, startPoint x: 219, startPoint y: 173, endPoint x: 296, endPoint y: 197, distance: 80.7
click at [219, 173] on input "Structured Schema - All" at bounding box center [376, 173] width 410 height 23
drag, startPoint x: 217, startPoint y: 173, endPoint x: 118, endPoint y: 158, distance: 99.9
click at [118, 158] on div "Edit an optimization - Structured Schema - All 1 Define 2 Configure Identify yo…" at bounding box center [561, 287] width 1122 height 575
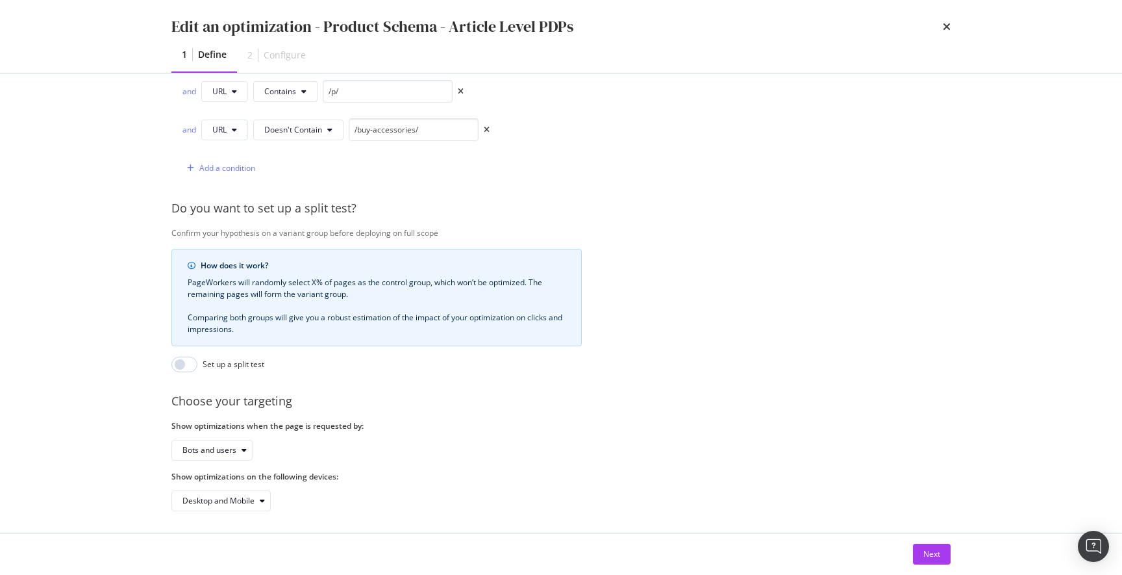
scroll to position [402, 0]
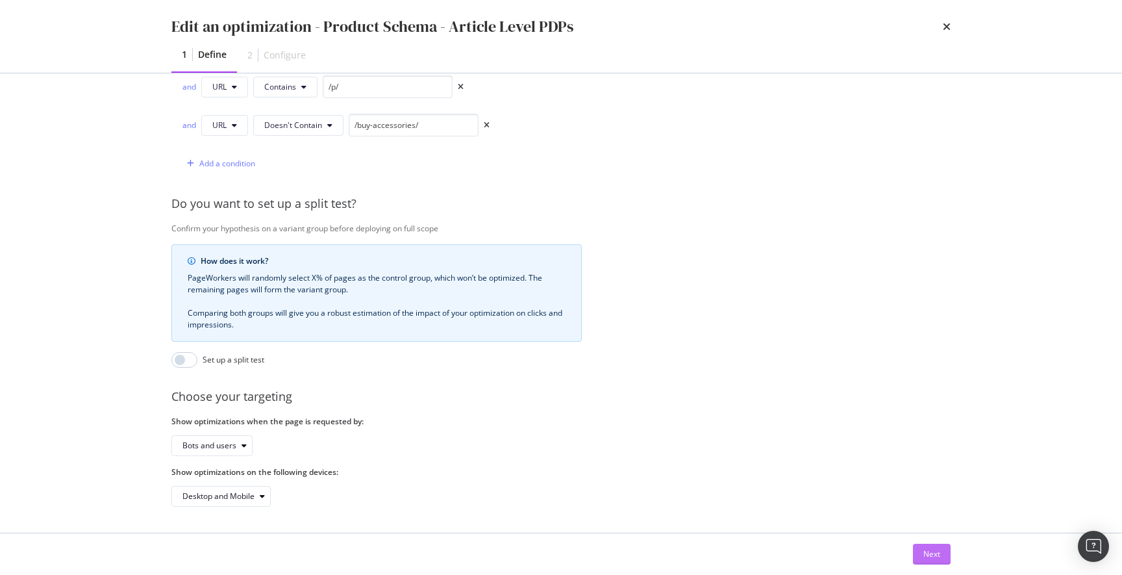
type input "Product Schema - Article Level PDPs"
click at [932, 556] on div "Next" at bounding box center [931, 553] width 17 height 11
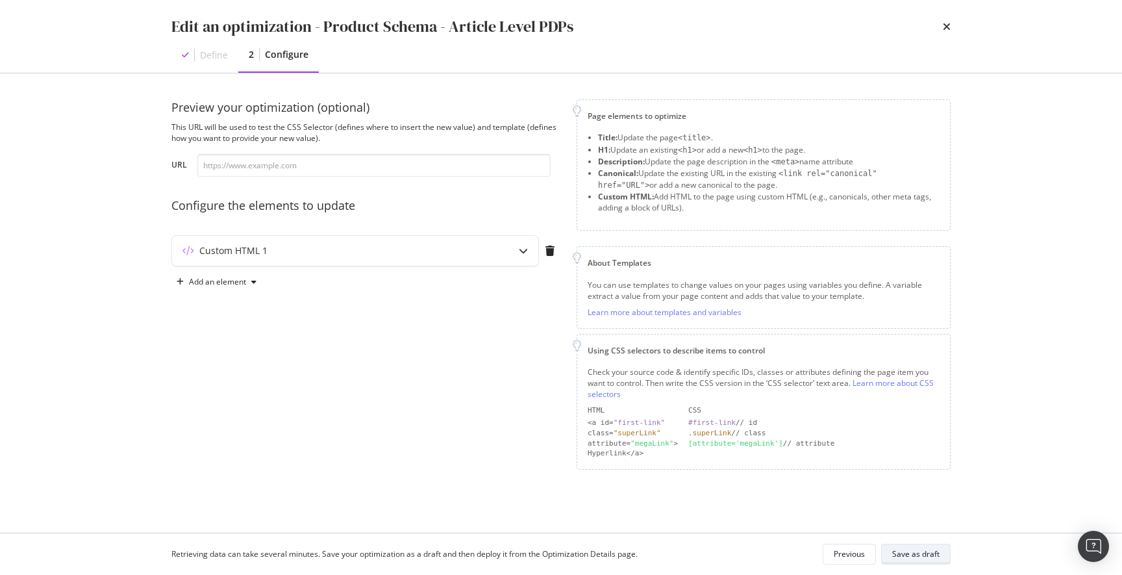
click at [916, 551] on div "Save as draft" at bounding box center [915, 553] width 47 height 11
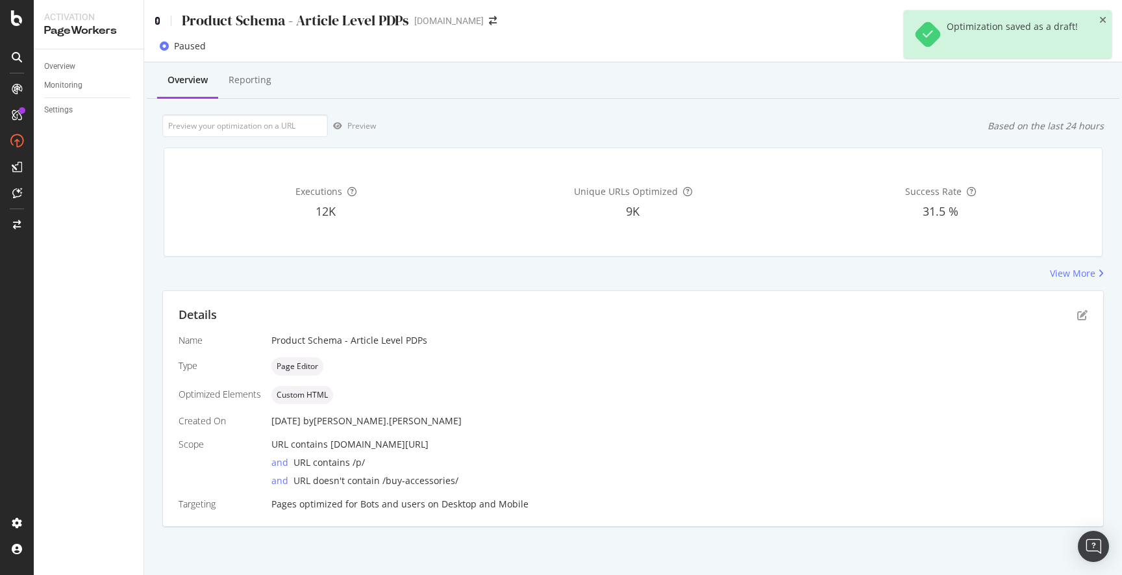
click at [155, 21] on icon at bounding box center [158, 20] width 6 height 9
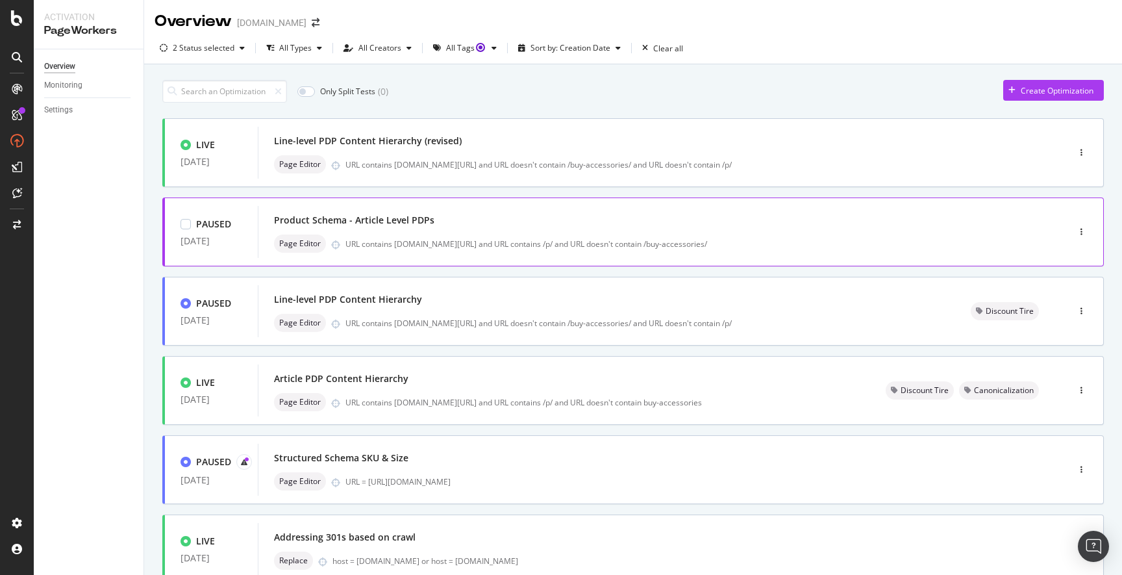
click at [347, 231] on div "Product Schema - Article Level PDPs Page Editor URL contains discounttire.com/b…" at bounding box center [643, 232] width 739 height 42
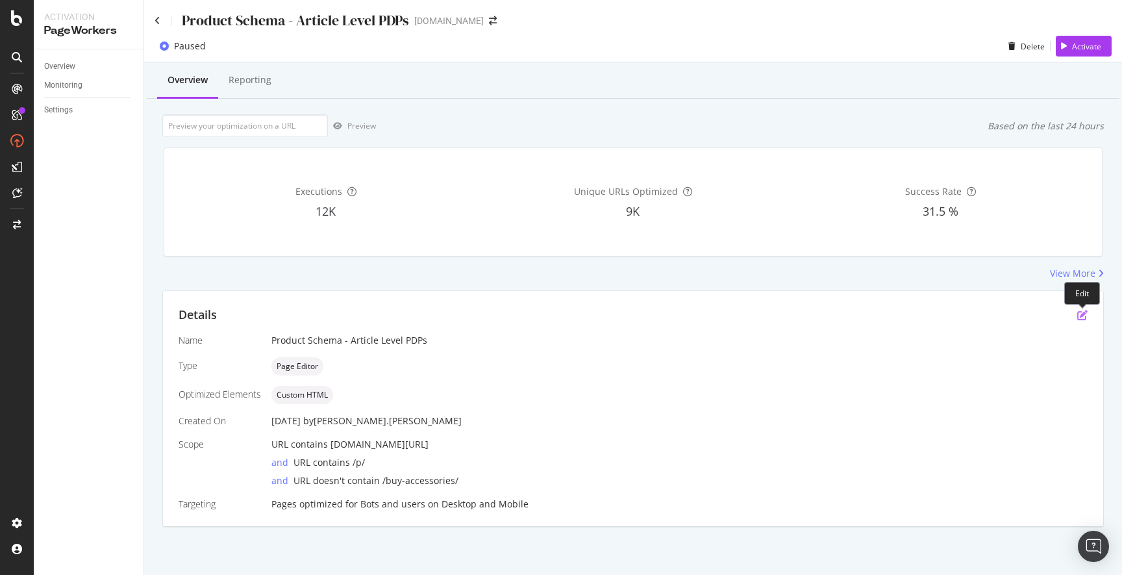
click at [1083, 316] on icon "pen-to-square" at bounding box center [1082, 315] width 10 height 10
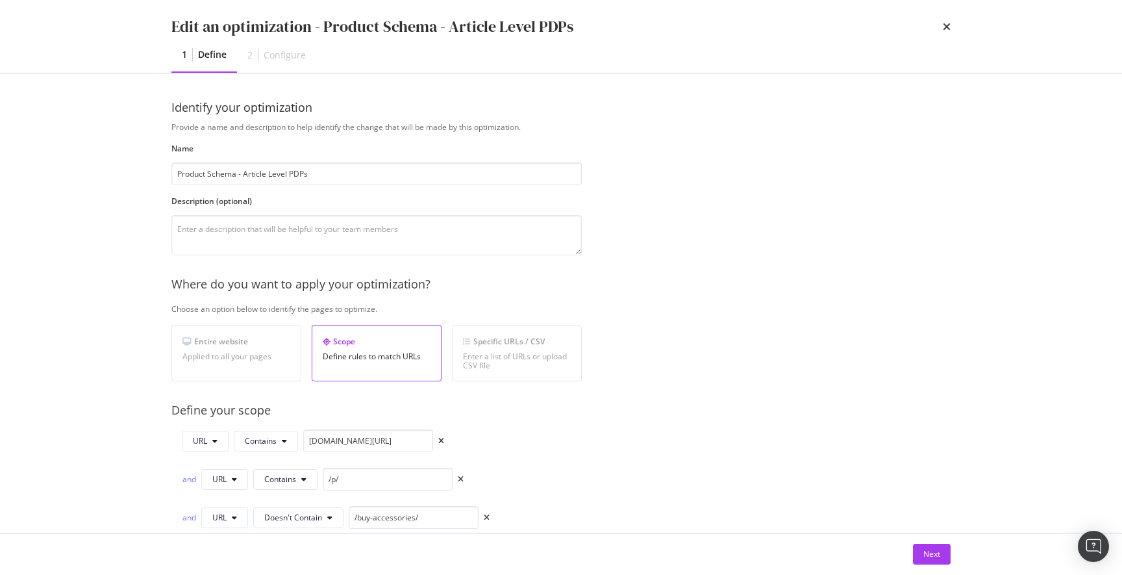
drag, startPoint x: 244, startPoint y: 172, endPoint x: 136, endPoint y: 160, distance: 109.1
click at [132, 158] on div "Edit an optimization - Product Schema - Article Level PDPs 1 Define 2 Configure…" at bounding box center [561, 287] width 1122 height 575
click at [223, 171] on input "Article Level PDPs" at bounding box center [376, 173] width 410 height 23
click at [246, 172] on input "Article PDPs" at bounding box center [376, 173] width 410 height 23
type input "Article PDP Product Schema"
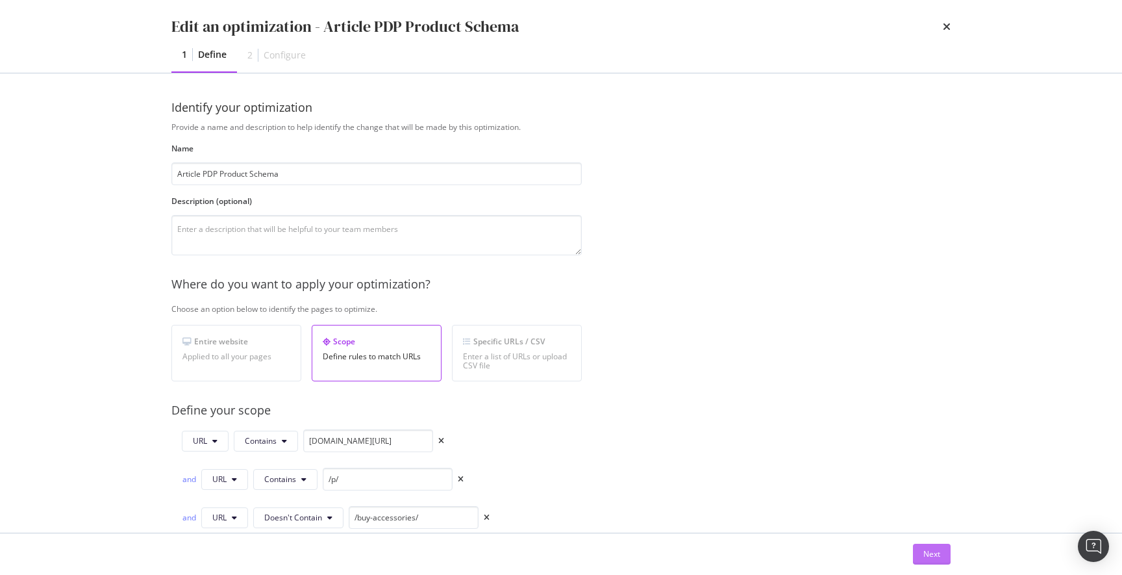
click at [925, 552] on div "Next" at bounding box center [931, 553] width 17 height 11
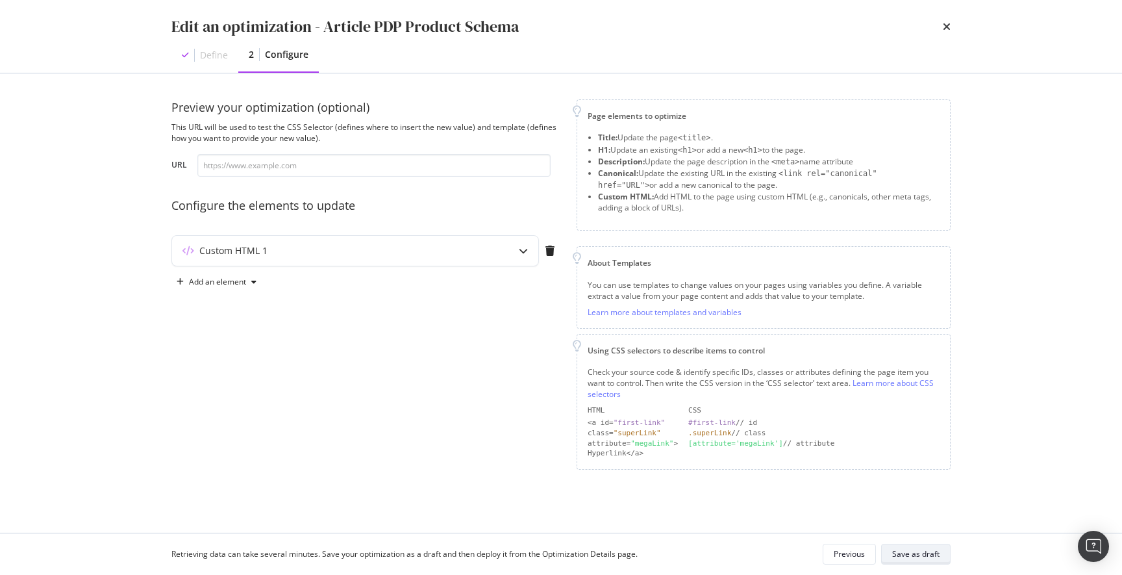
click at [925, 552] on div "Save as draft" at bounding box center [915, 553] width 47 height 11
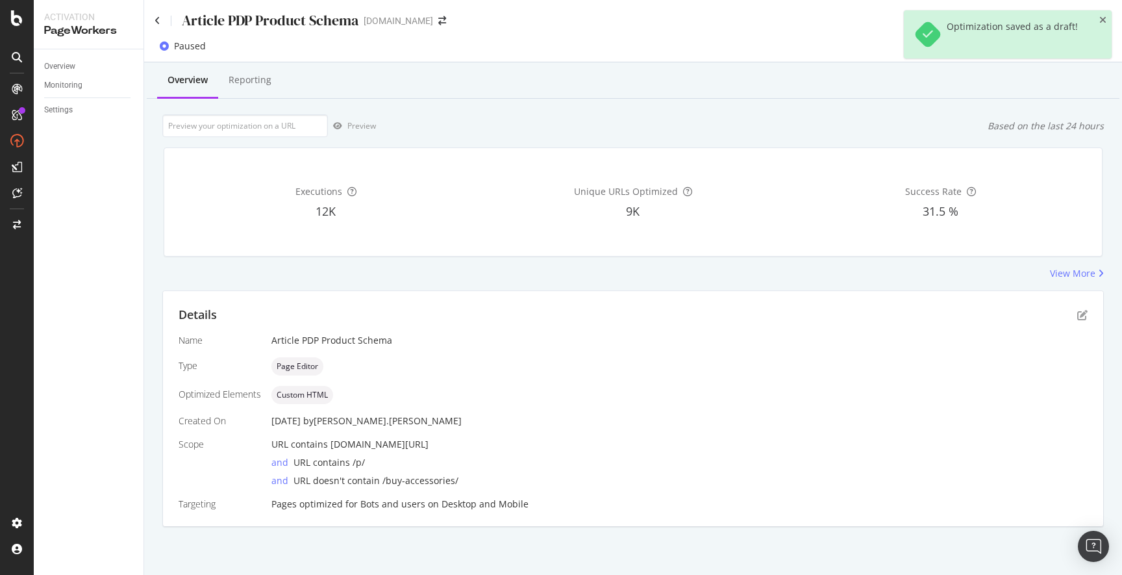
click at [162, 24] on div "Article PDP Product Schema" at bounding box center [257, 20] width 204 height 20
click at [156, 18] on icon at bounding box center [158, 20] width 6 height 9
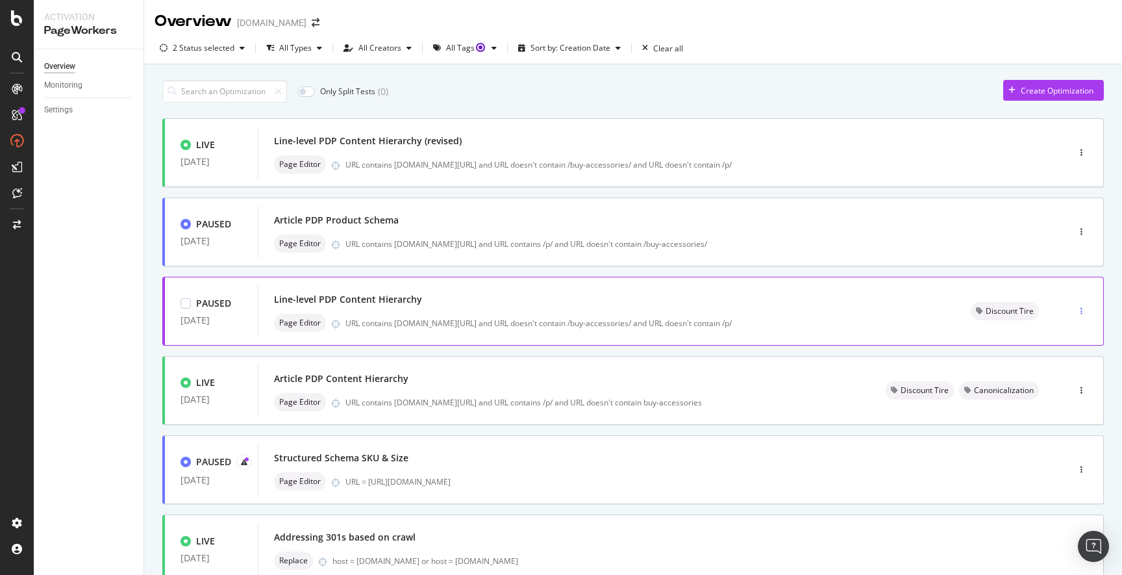
click at [1080, 309] on icon "button" at bounding box center [1081, 311] width 2 height 8
click at [1049, 399] on div "Delete" at bounding box center [1052, 399] width 24 height 11
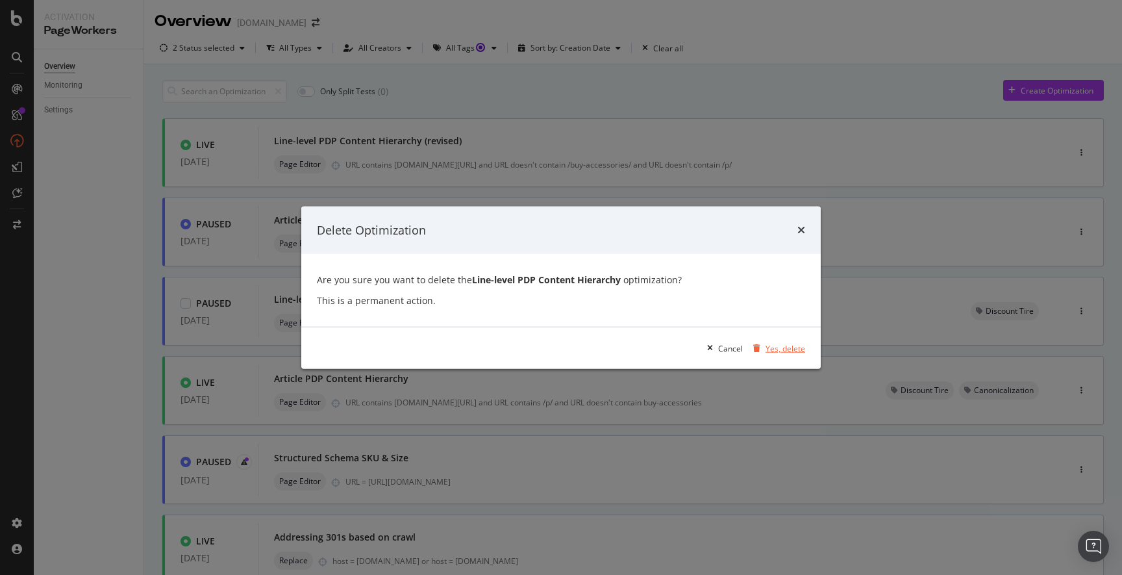
click at [779, 351] on div "Yes, delete" at bounding box center [786, 347] width 40 height 11
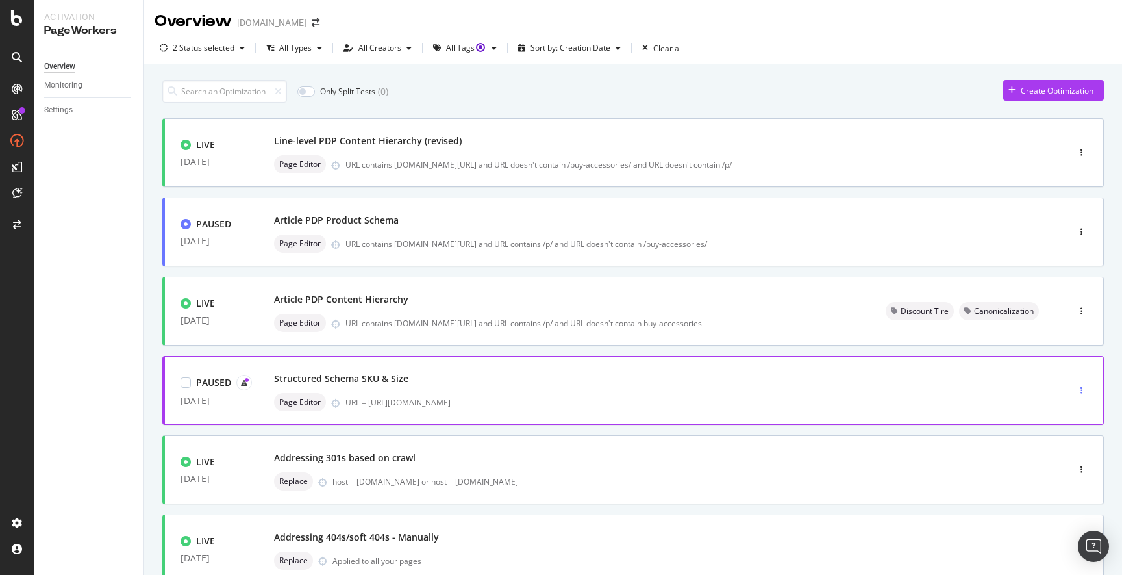
click at [1075, 389] on div "button" at bounding box center [1081, 390] width 12 height 8
click at [681, 156] on div "Page Editor URL contains discounttire.com/buy- and URL doesn't contain /buy-acc…" at bounding box center [643, 164] width 739 height 18
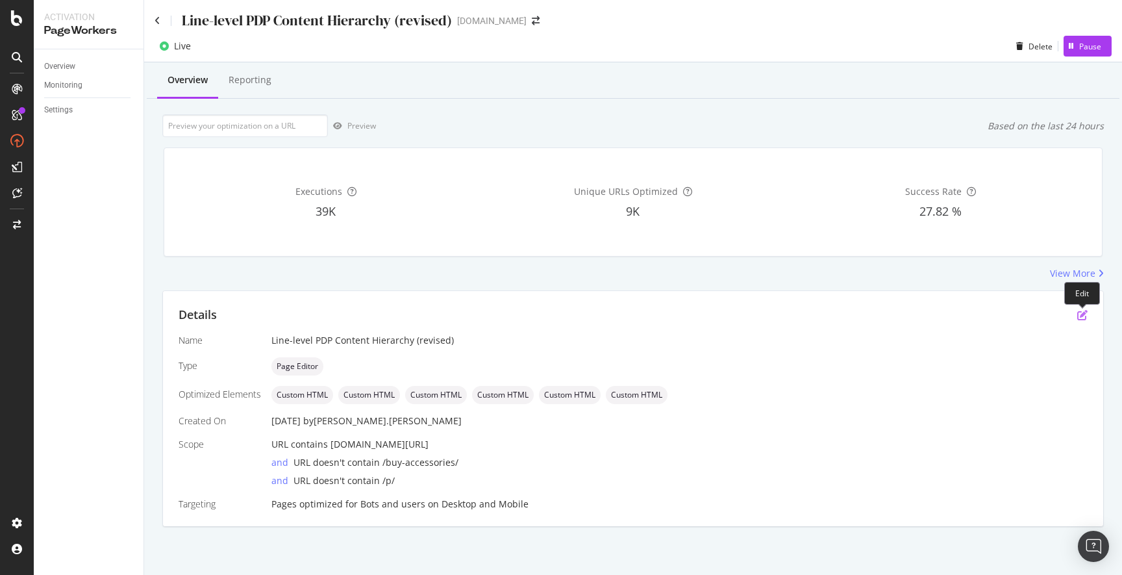
click at [1081, 314] on icon "pen-to-square" at bounding box center [1082, 315] width 10 height 10
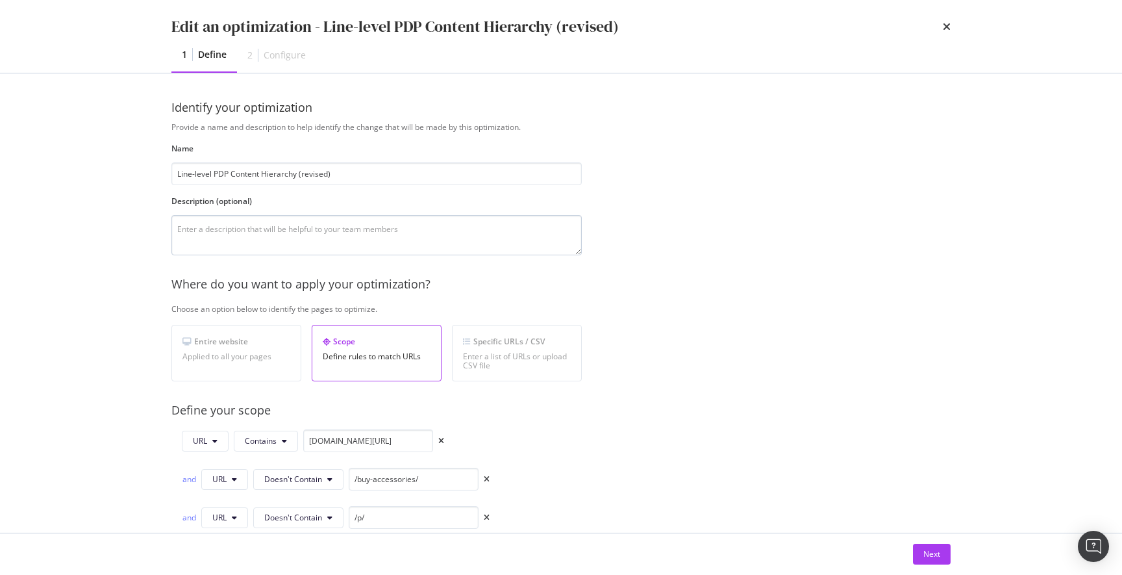
drag, startPoint x: 327, startPoint y: 174, endPoint x: 416, endPoint y: 251, distance: 117.4
click at [301, 170] on input "Line-level PDP Content Hierarchy (revised)" at bounding box center [376, 173] width 410 height 23
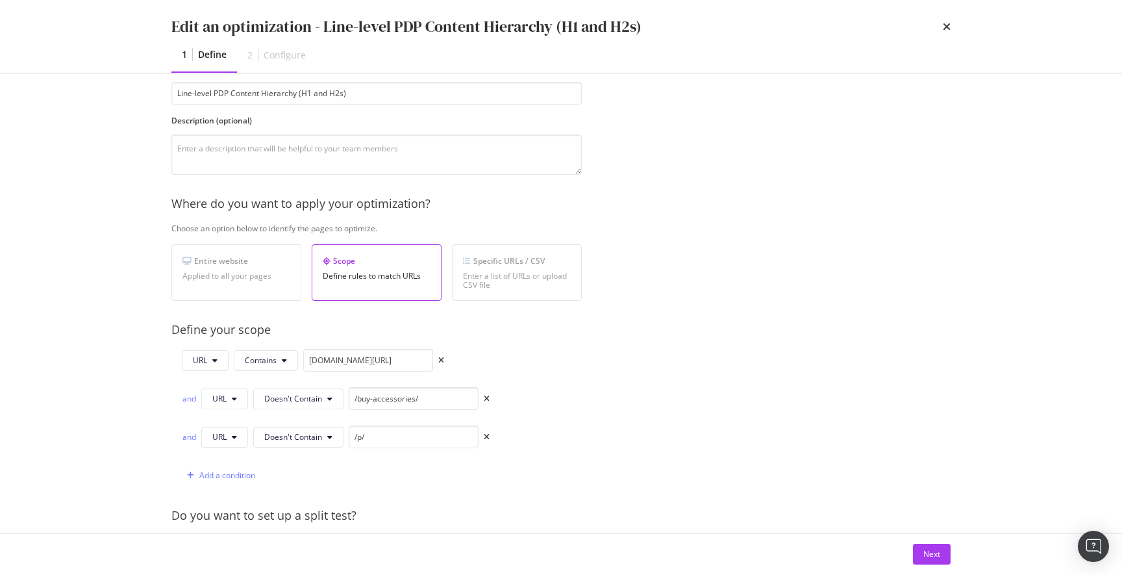
scroll to position [94, 0]
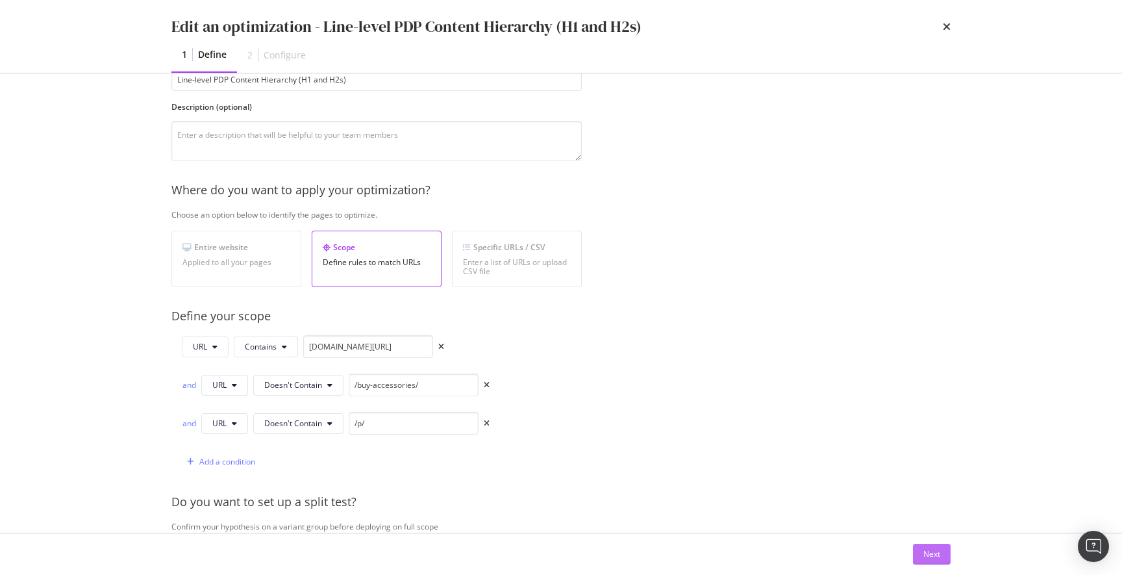
type input "Line-level PDP Content Hierarchy (H1 and H2s)"
click at [930, 551] on div "Next" at bounding box center [931, 553] width 17 height 11
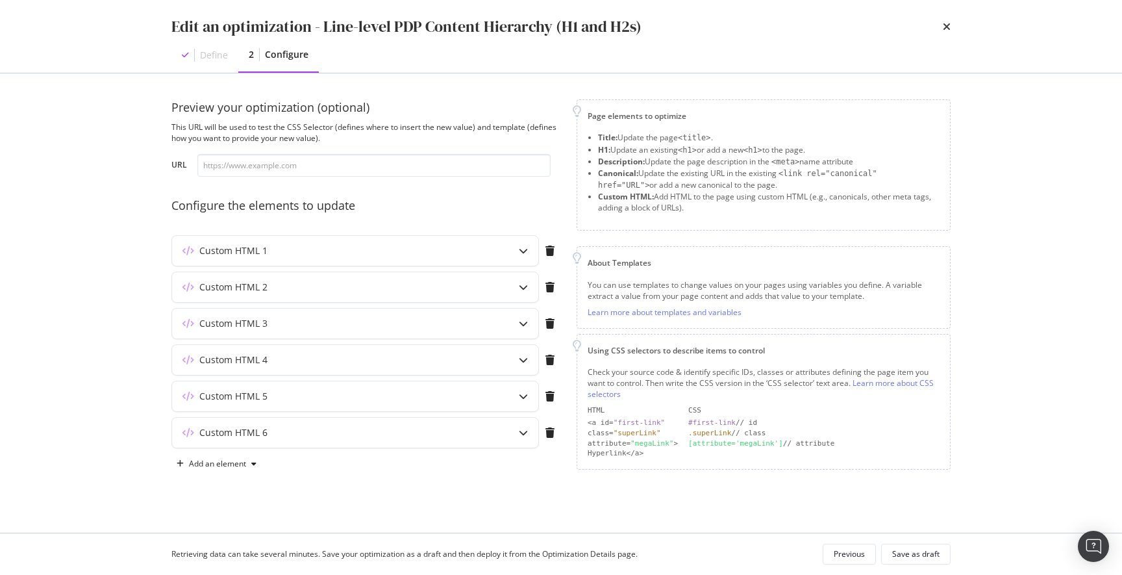
scroll to position [0, 0]
click at [521, 253] on icon "modal" at bounding box center [523, 250] width 9 height 9
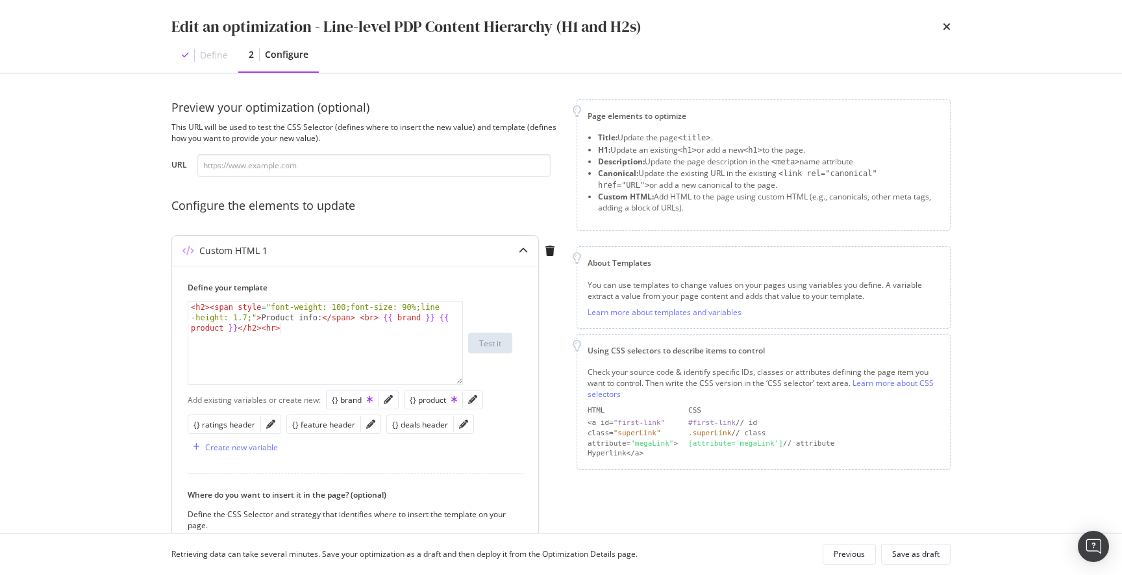
click at [521, 253] on icon "modal" at bounding box center [523, 250] width 9 height 9
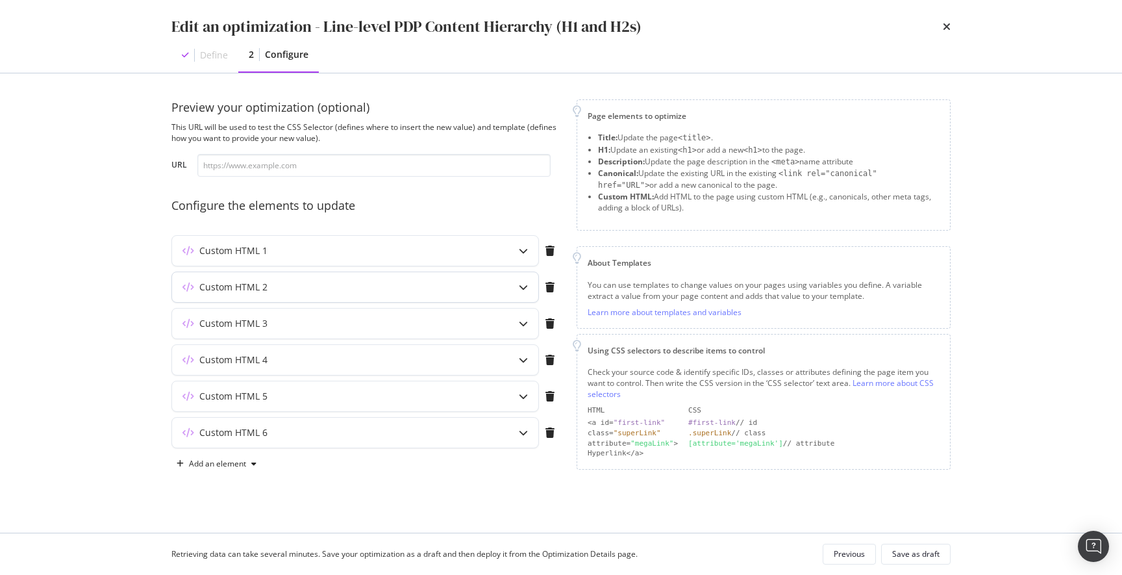
click at [525, 287] on icon "modal" at bounding box center [523, 286] width 9 height 9
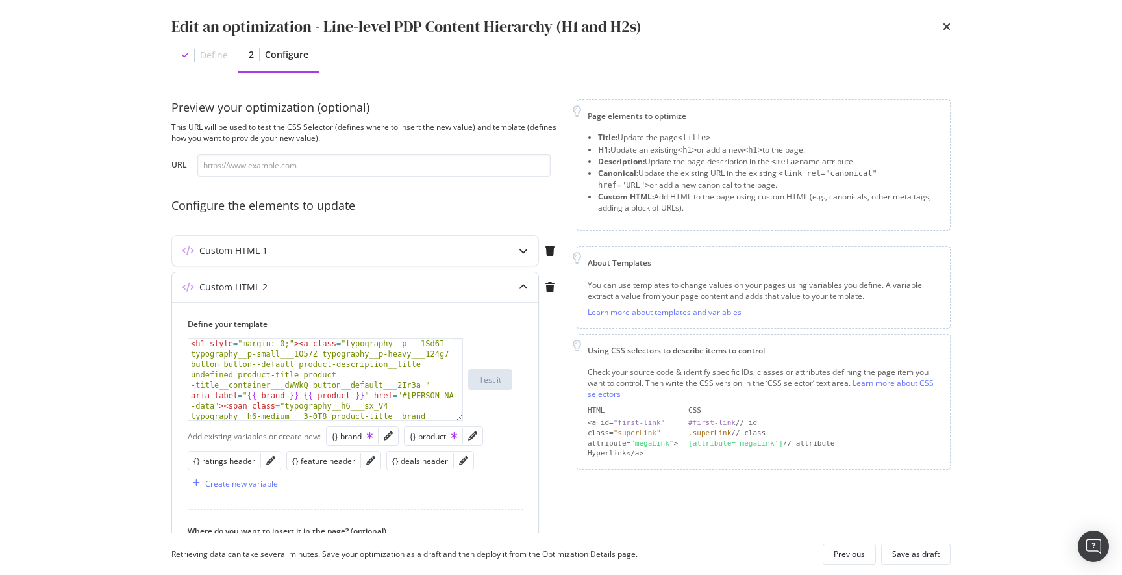
click at [523, 286] on icon "modal" at bounding box center [523, 286] width 9 height 9
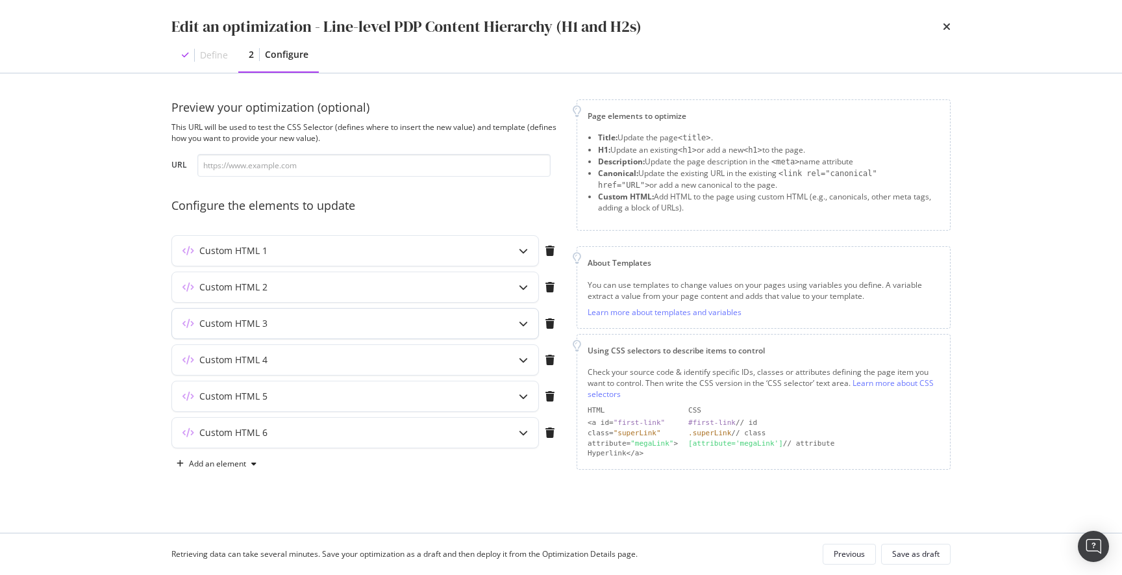
click at [521, 320] on icon "modal" at bounding box center [523, 323] width 9 height 9
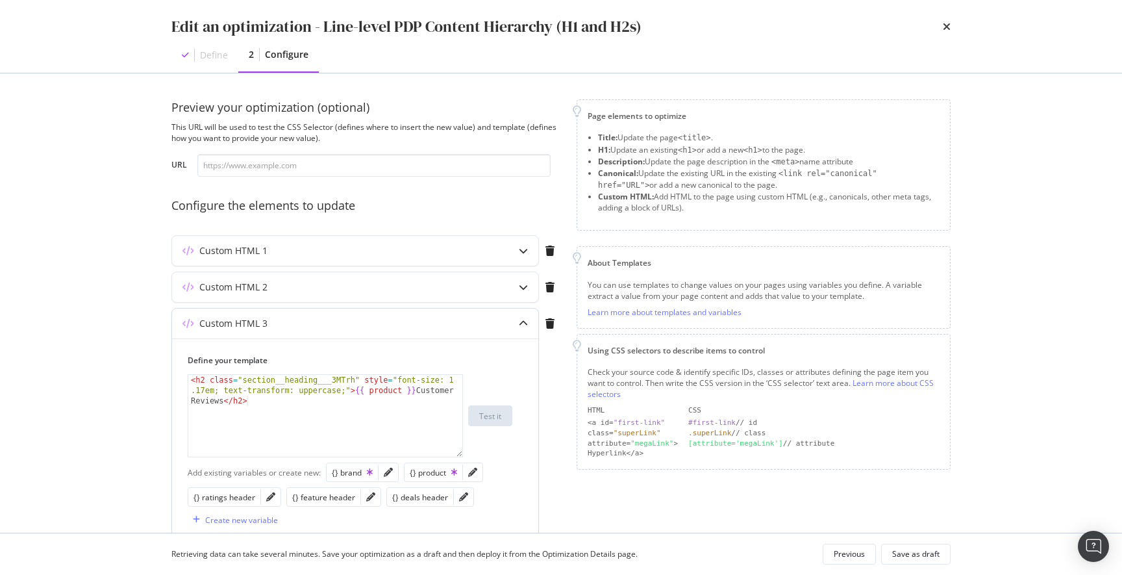
click at [521, 320] on icon "modal" at bounding box center [523, 323] width 9 height 9
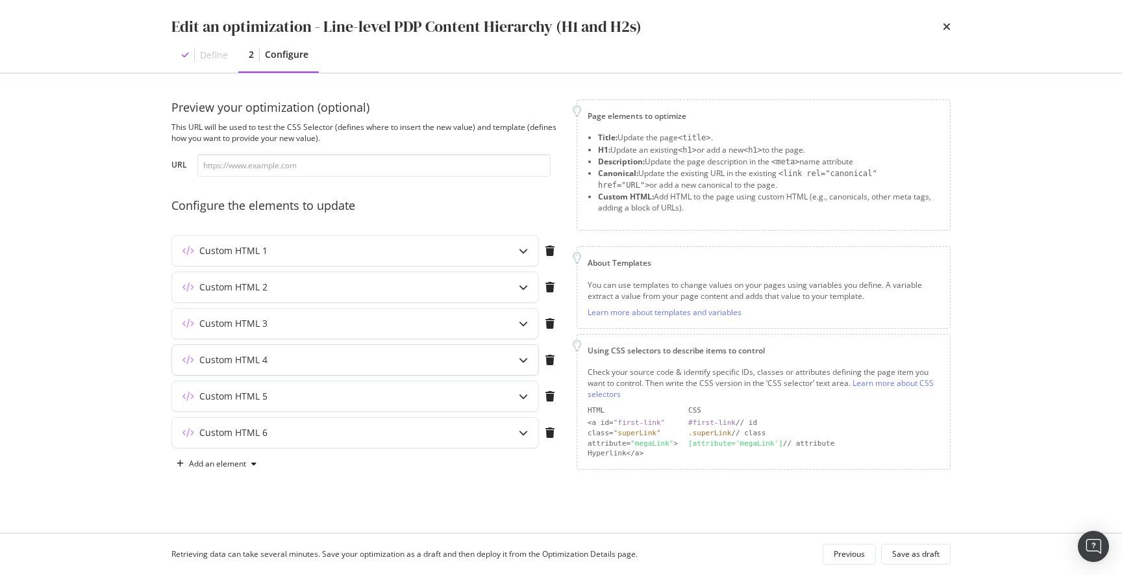
click at [522, 362] on icon "modal" at bounding box center [523, 359] width 9 height 9
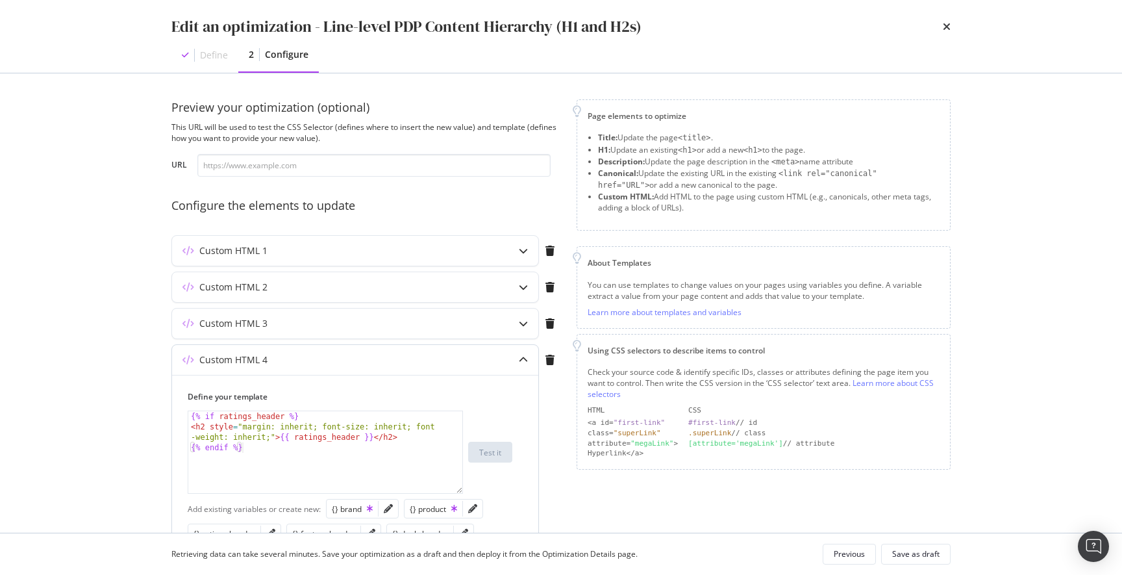
click at [522, 361] on icon "modal" at bounding box center [523, 359] width 9 height 9
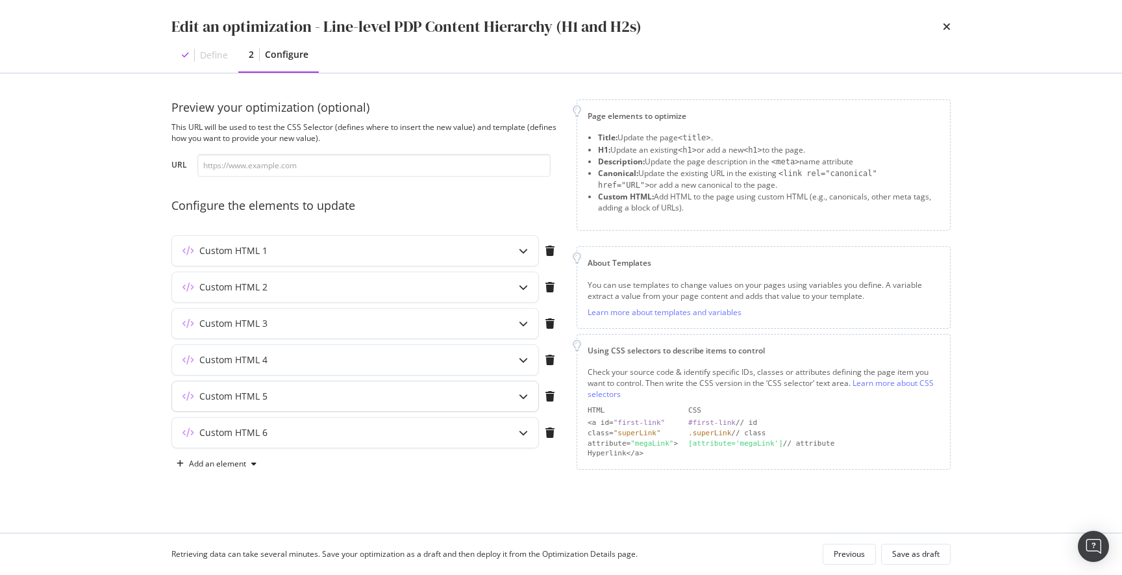
click at [522, 395] on icon "modal" at bounding box center [523, 396] width 9 height 9
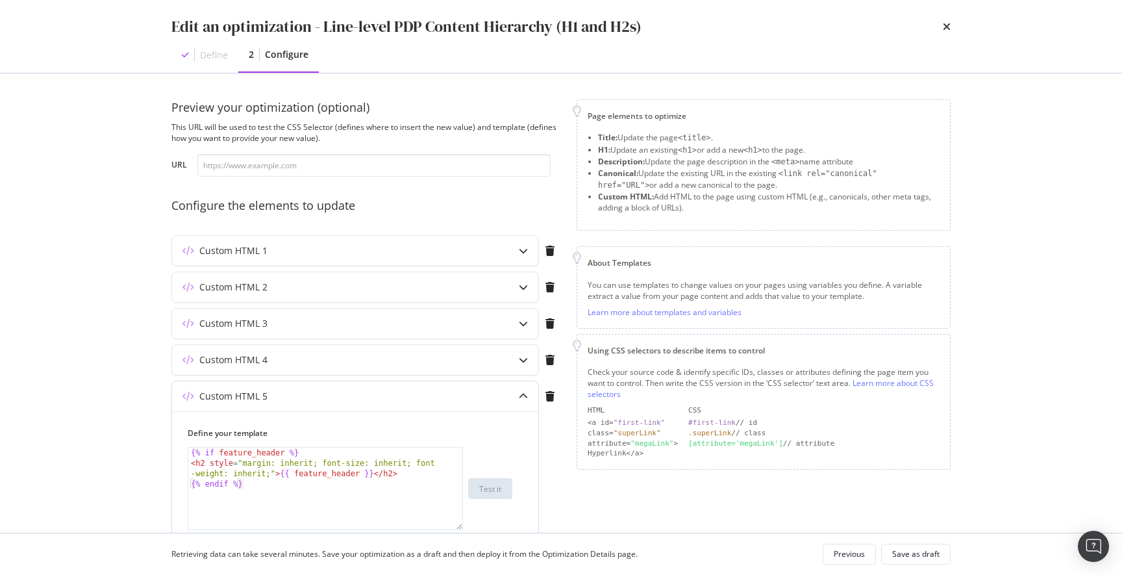
click at [522, 395] on icon "modal" at bounding box center [523, 396] width 9 height 9
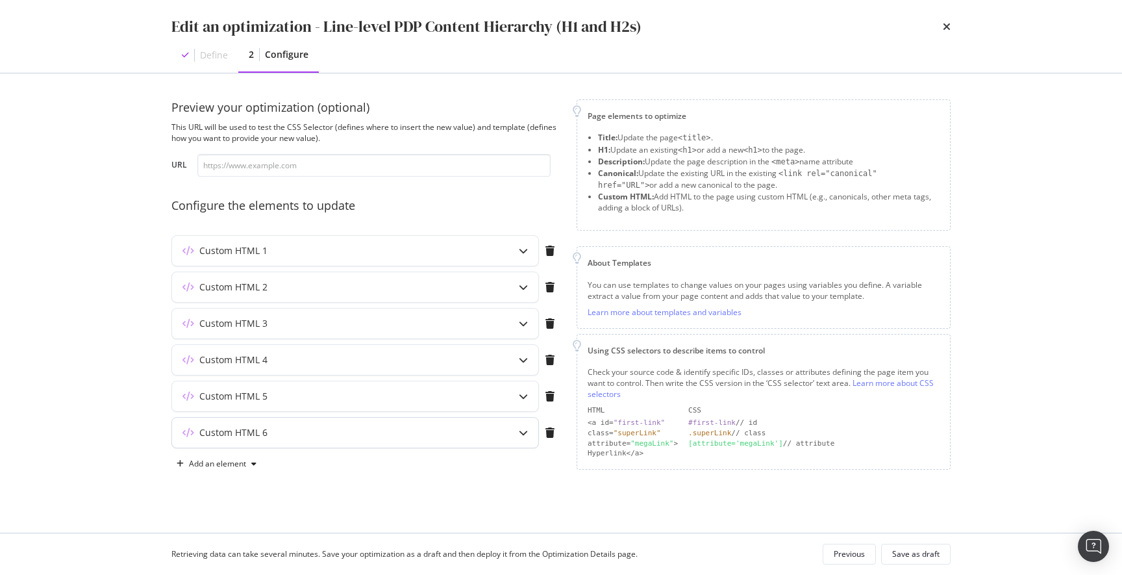
click at [525, 431] on icon "modal" at bounding box center [523, 432] width 9 height 9
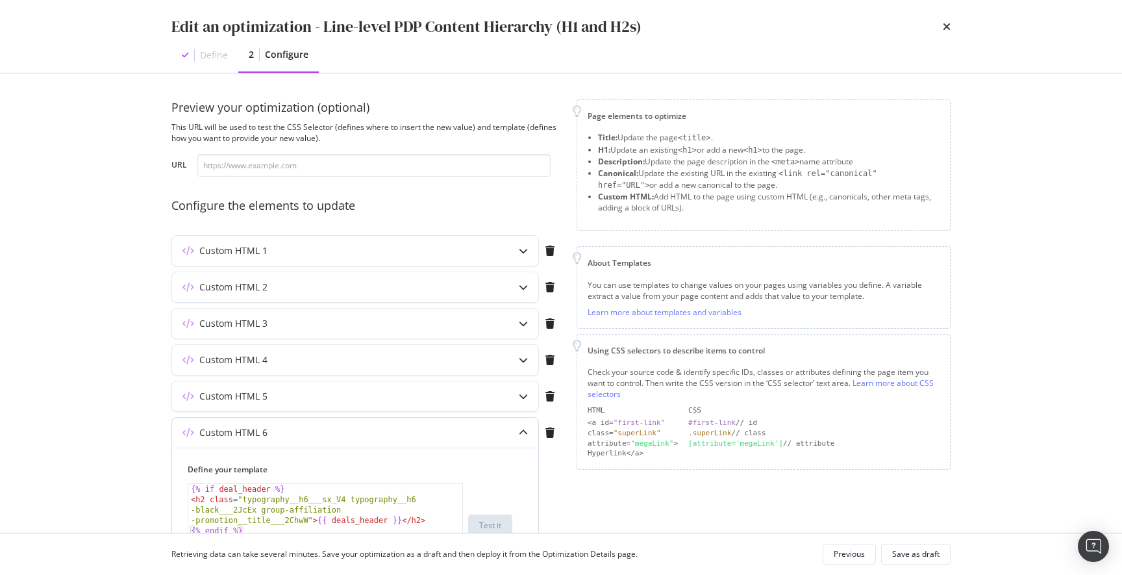
click at [523, 431] on icon "modal" at bounding box center [523, 432] width 9 height 9
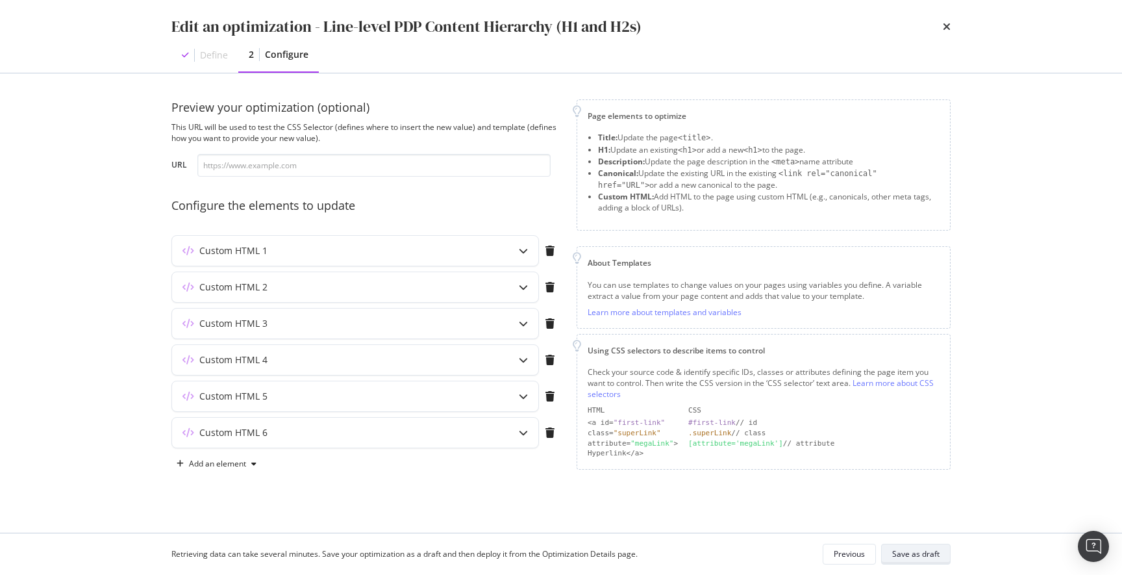
click at [916, 555] on div "Save as draft" at bounding box center [915, 553] width 47 height 11
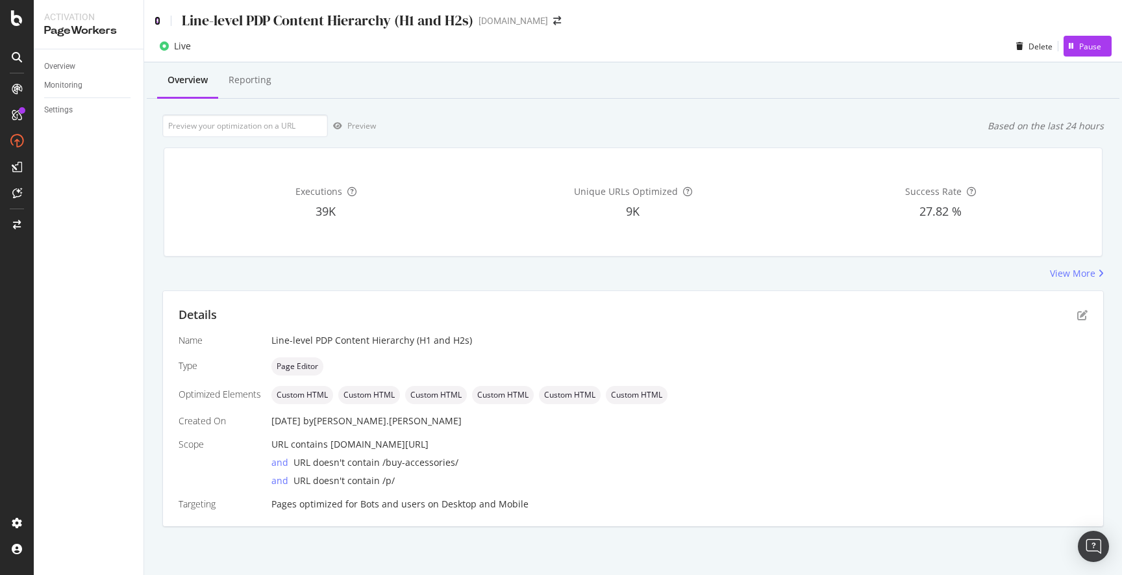
click at [157, 19] on icon at bounding box center [158, 20] width 6 height 9
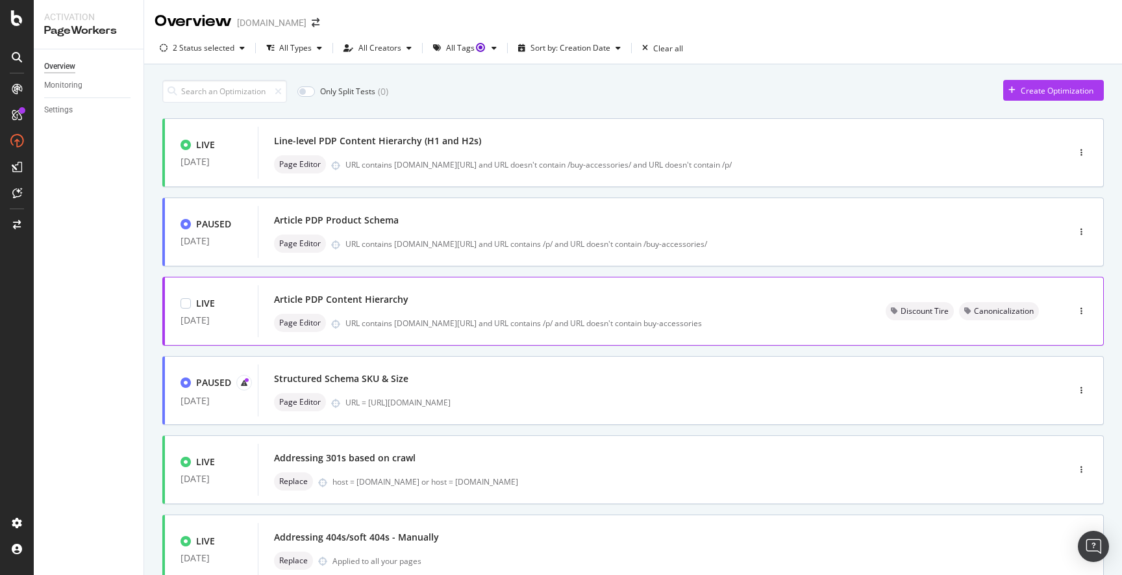
click at [762, 308] on div "Article PDP Content Hierarchy" at bounding box center [564, 299] width 581 height 18
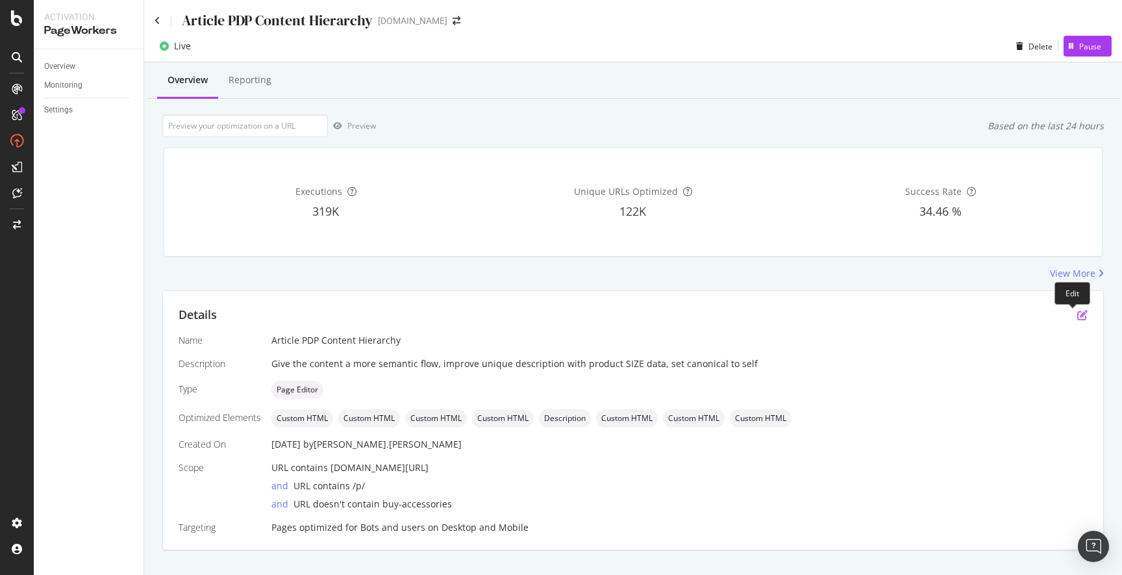
click at [1077, 318] on icon "pen-to-square" at bounding box center [1082, 315] width 10 height 10
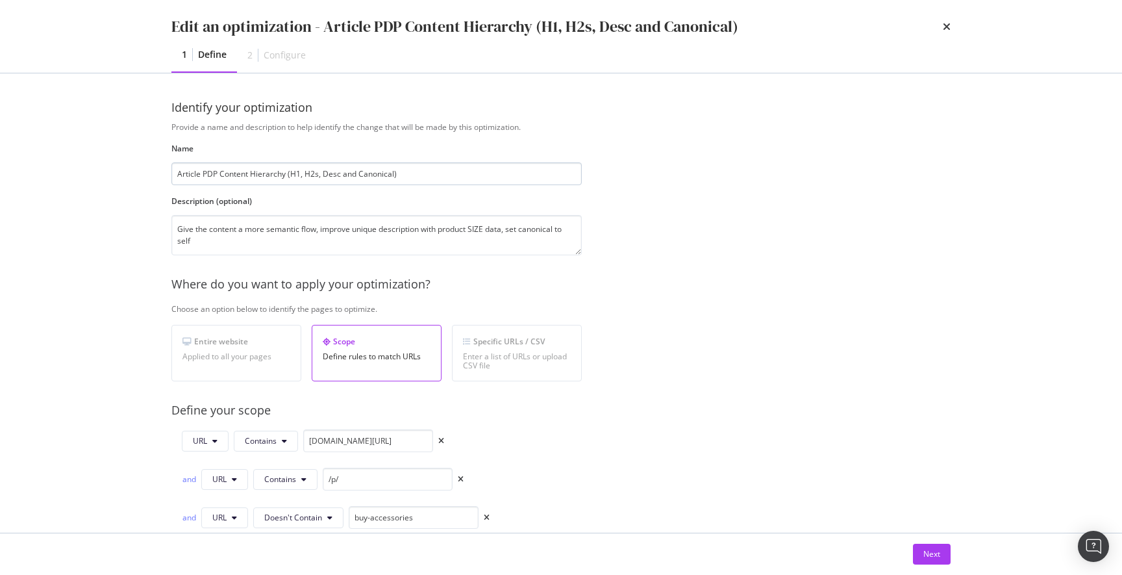
click at [340, 176] on input "Article PDP Content Hierarchy (H1, H2s, Desc and Canonical)" at bounding box center [376, 173] width 410 height 23
type input "Article PDP Content Hierarchy (H1, H2s, Descr and Canonical)"
click at [932, 556] on div "Next" at bounding box center [931, 553] width 17 height 11
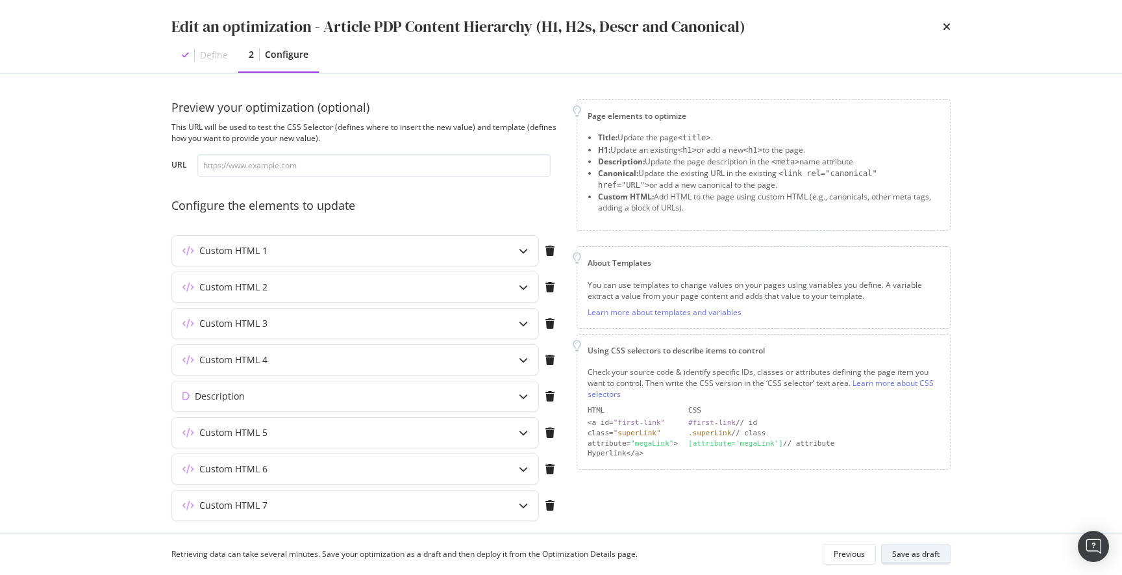
click at [914, 555] on div "Save as draft" at bounding box center [915, 553] width 47 height 11
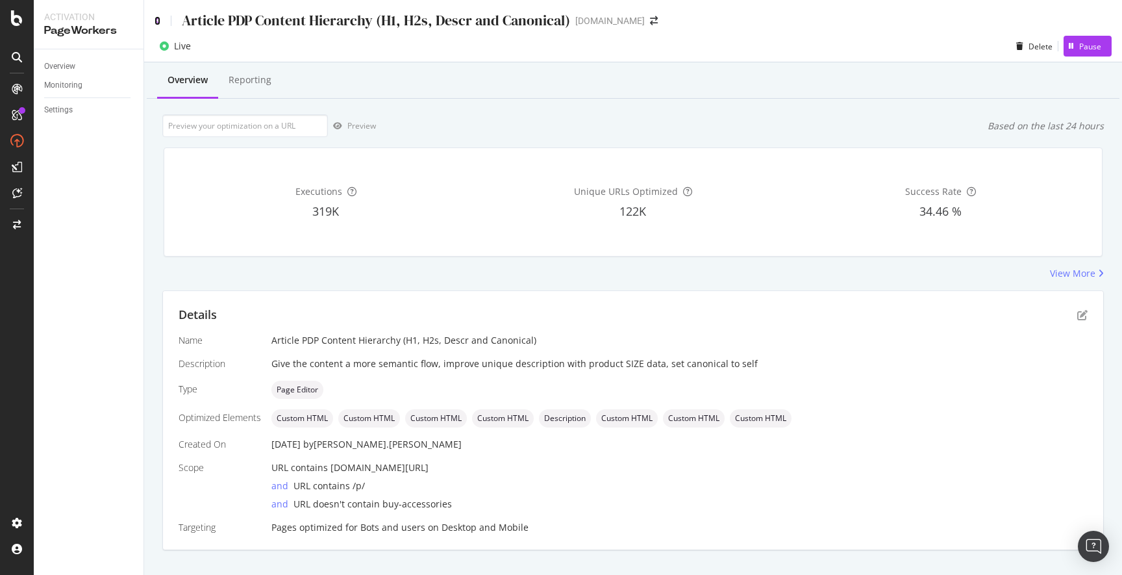
click at [158, 21] on icon at bounding box center [158, 20] width 6 height 9
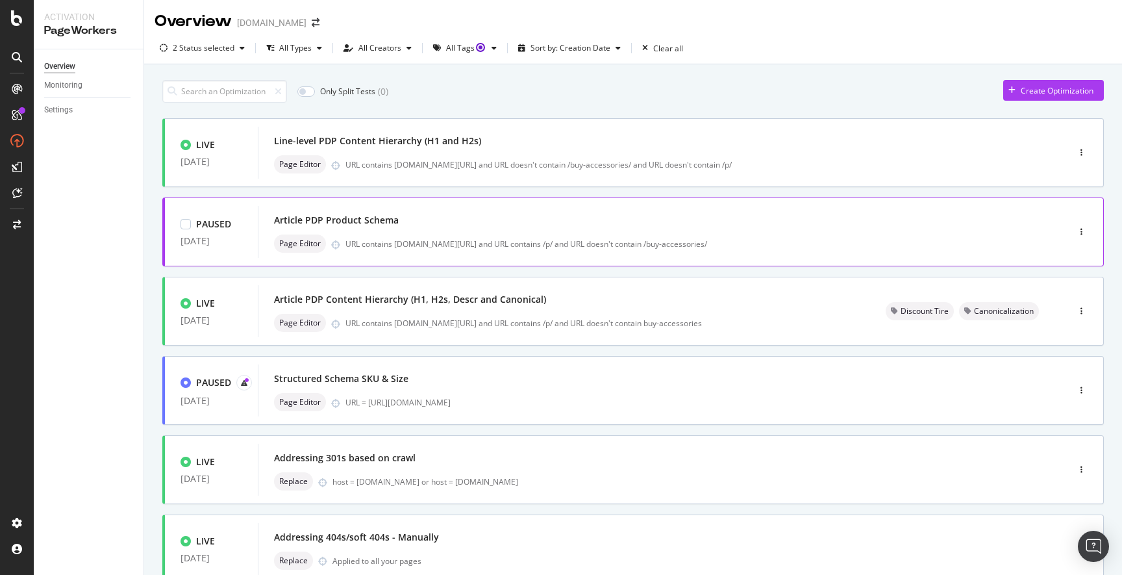
click at [840, 227] on div "Article PDP Product Schema" at bounding box center [643, 220] width 739 height 18
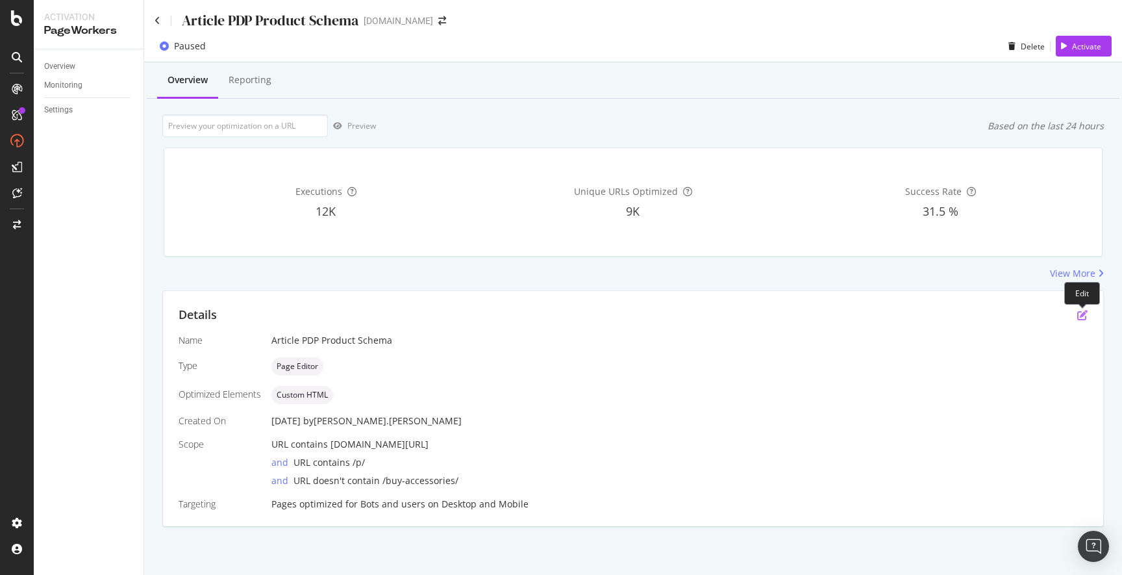
click at [1083, 314] on icon "pen-to-square" at bounding box center [1082, 315] width 10 height 10
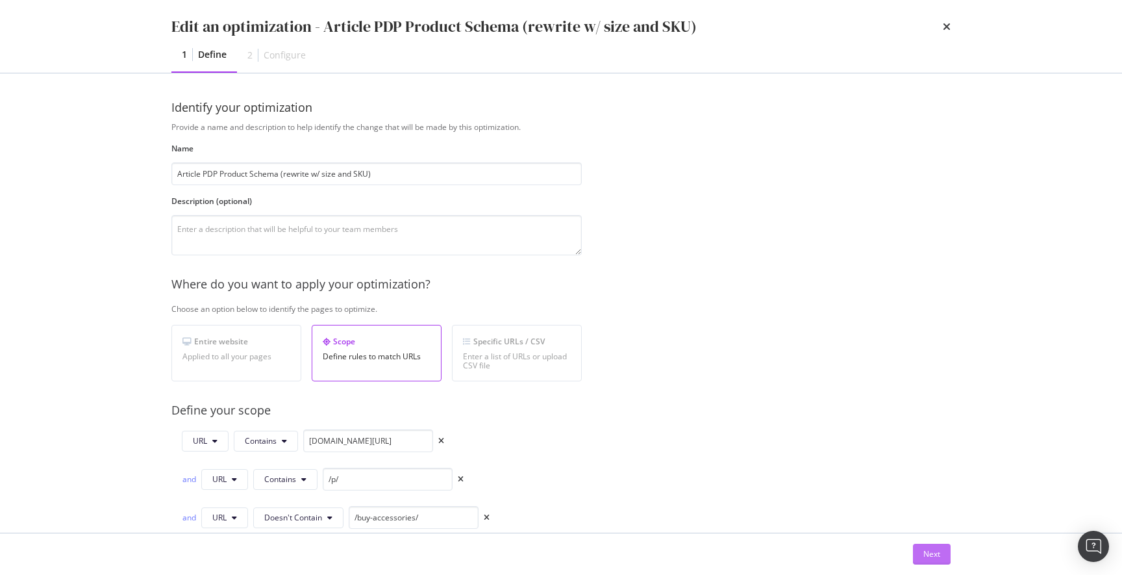
type input "Article PDP Product Schema (rewrite w/ size and SKU)"
click at [929, 555] on div "Next" at bounding box center [931, 553] width 17 height 11
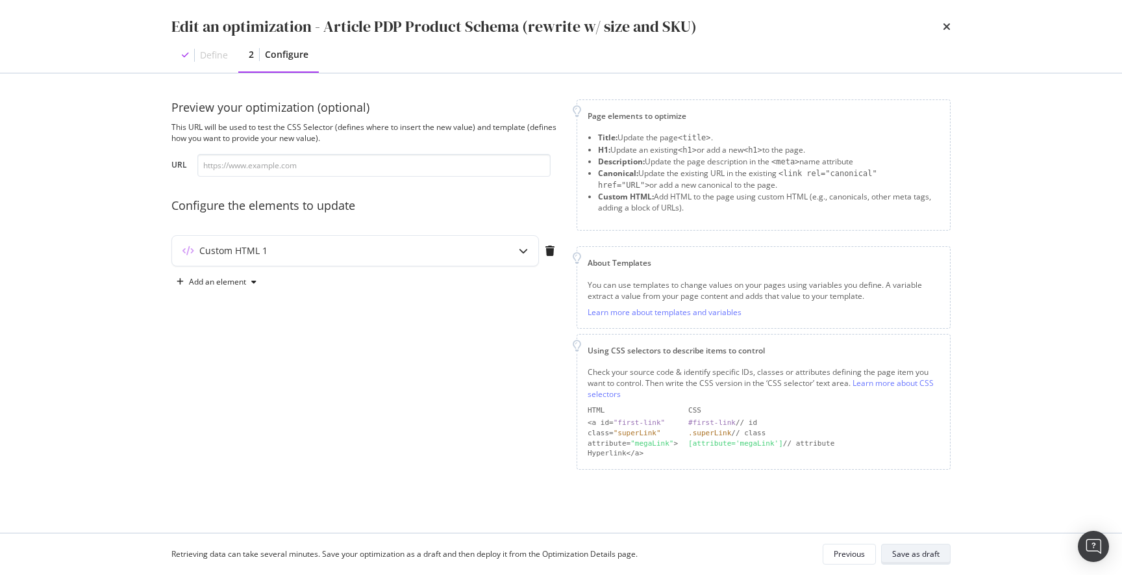
click at [919, 554] on div "Save as draft" at bounding box center [915, 553] width 47 height 11
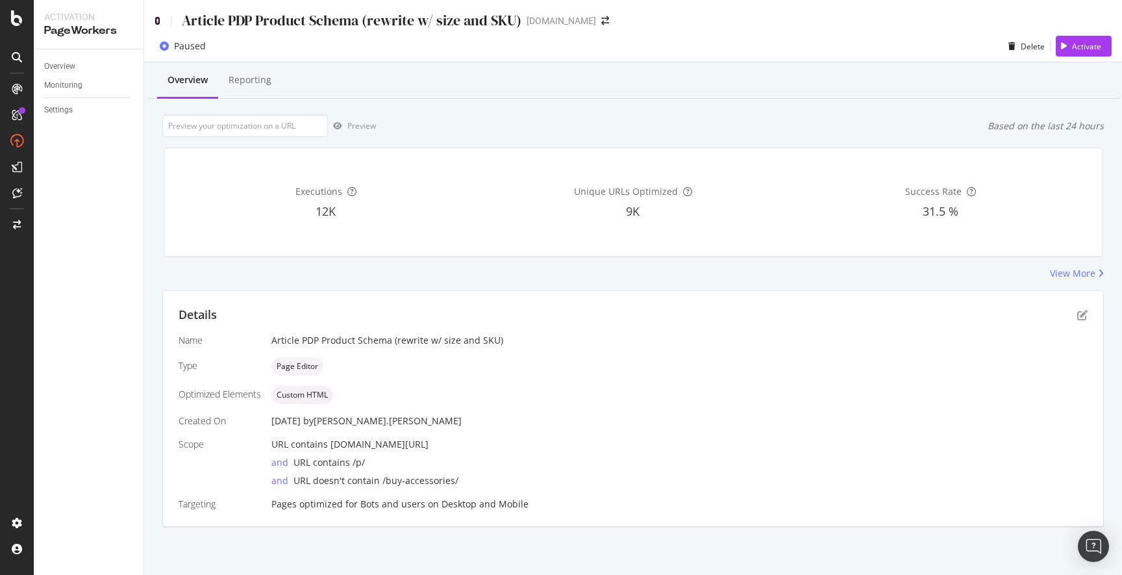
click at [156, 21] on icon at bounding box center [158, 20] width 6 height 9
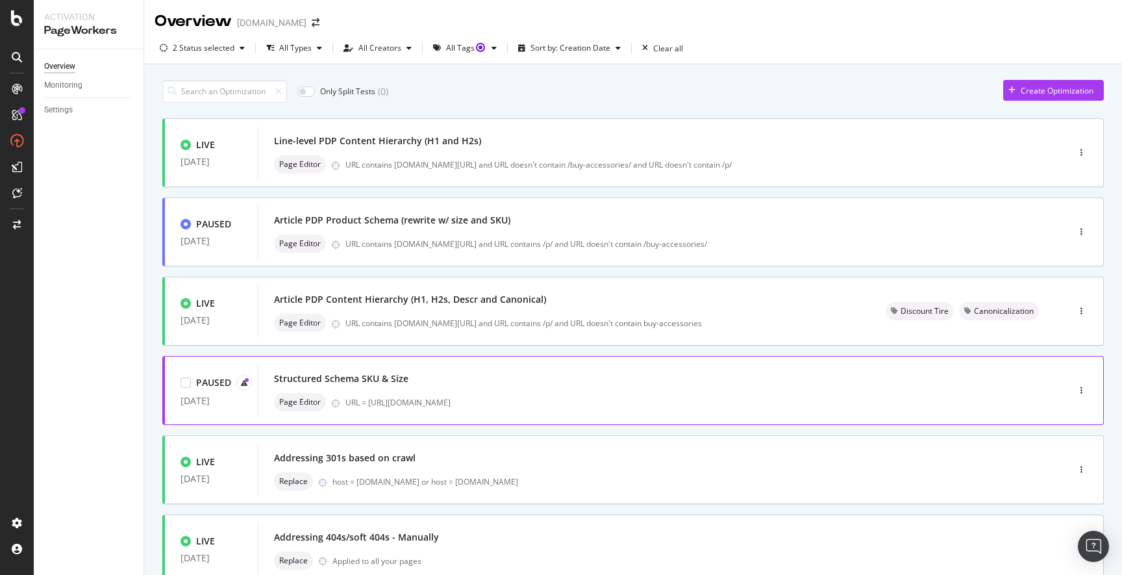
click at [684, 387] on div "Structured Schema SKU & Size" at bounding box center [643, 378] width 739 height 18
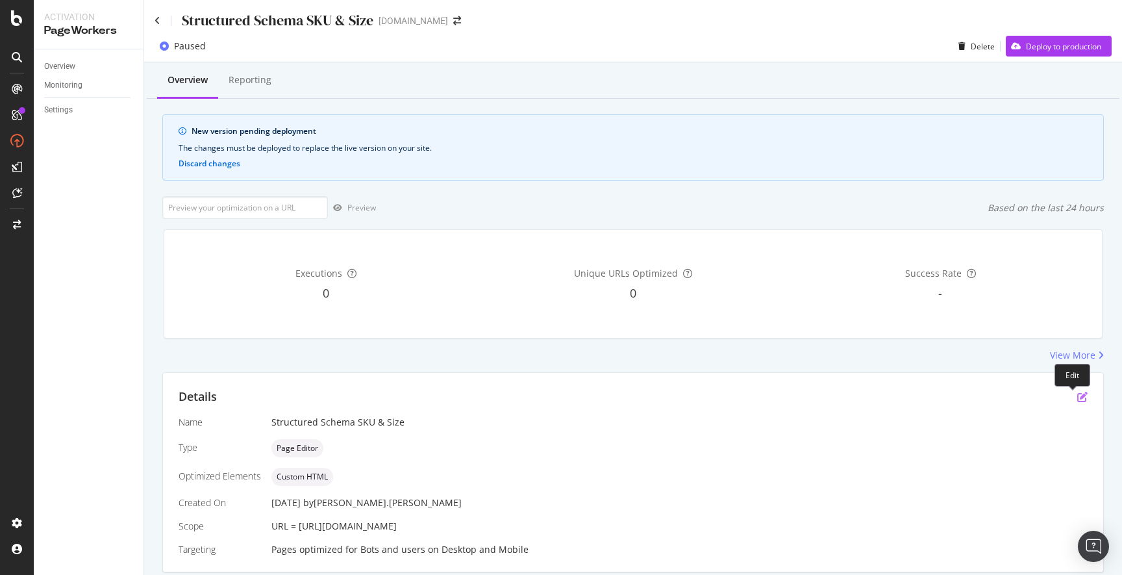
click at [1077, 397] on icon "pen-to-square" at bounding box center [1082, 397] width 10 height 10
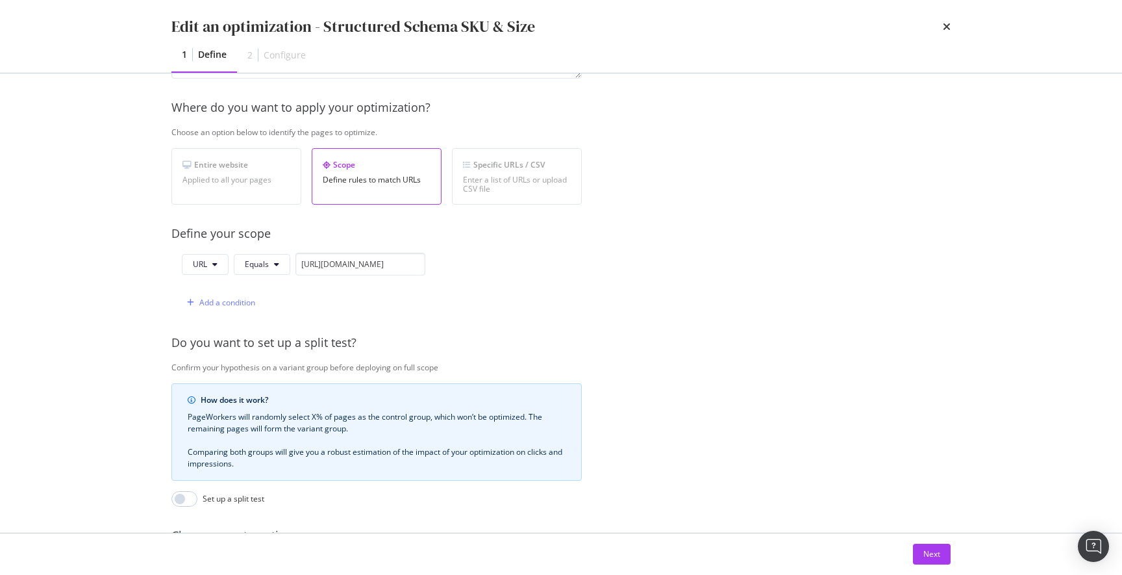
scroll to position [273, 0]
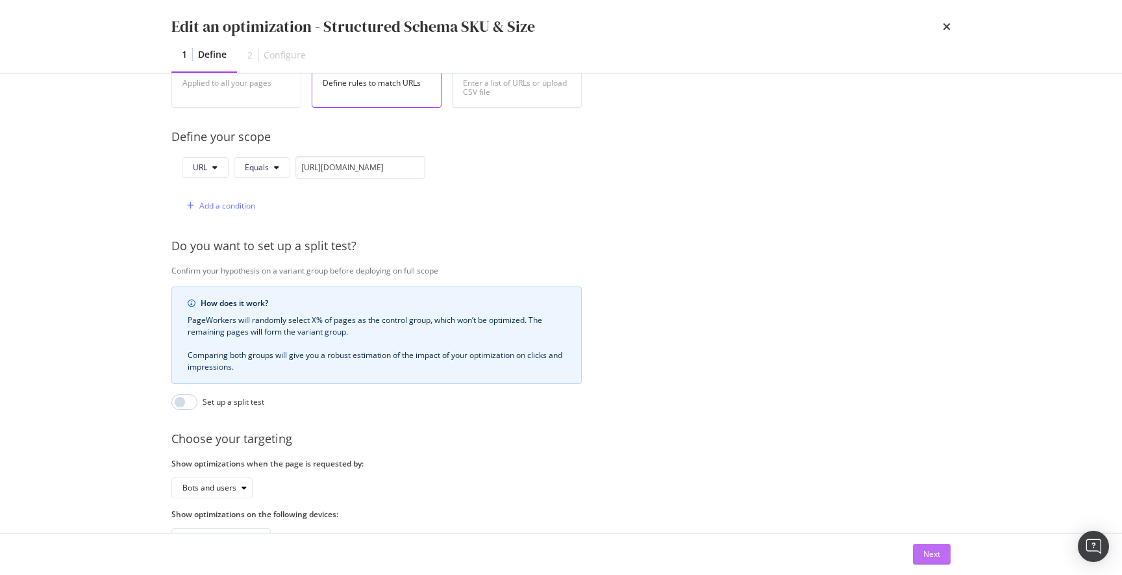
click at [925, 553] on div "Next" at bounding box center [931, 553] width 17 height 11
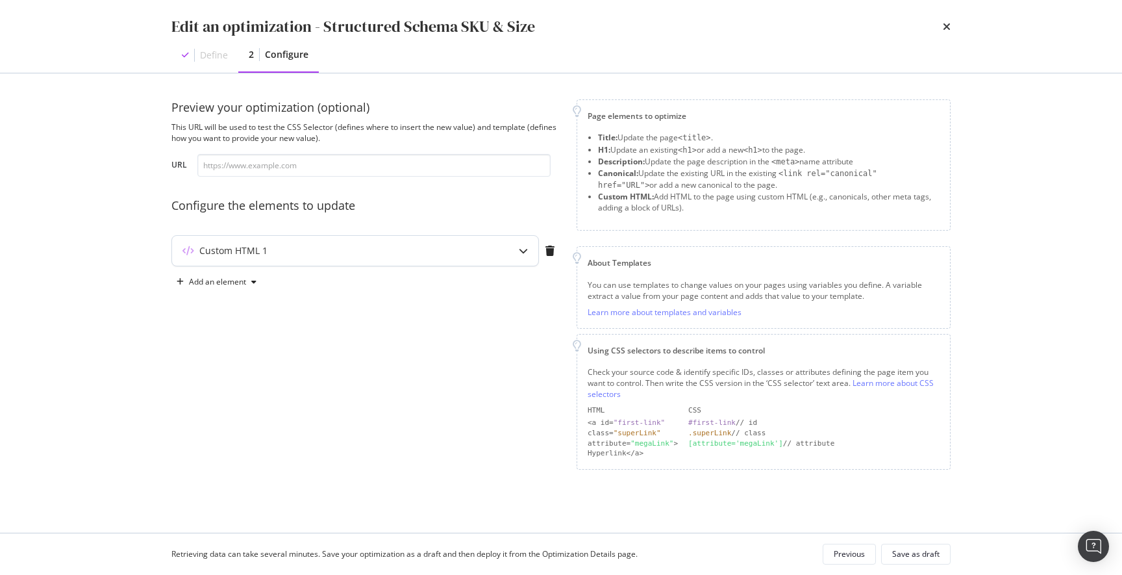
click at [521, 250] on icon "modal" at bounding box center [523, 250] width 9 height 9
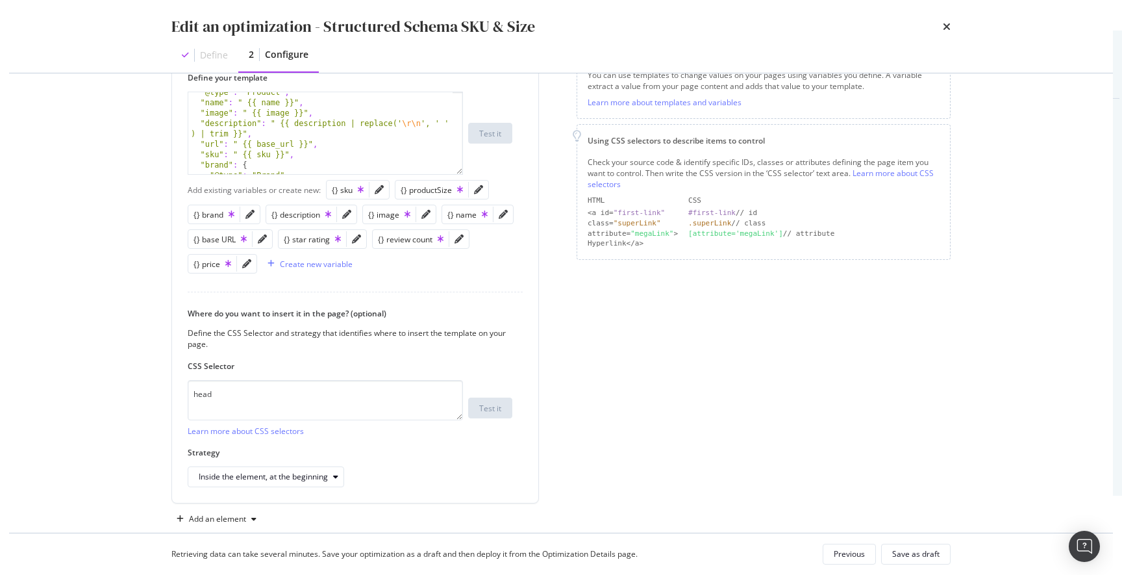
scroll to position [36, 0]
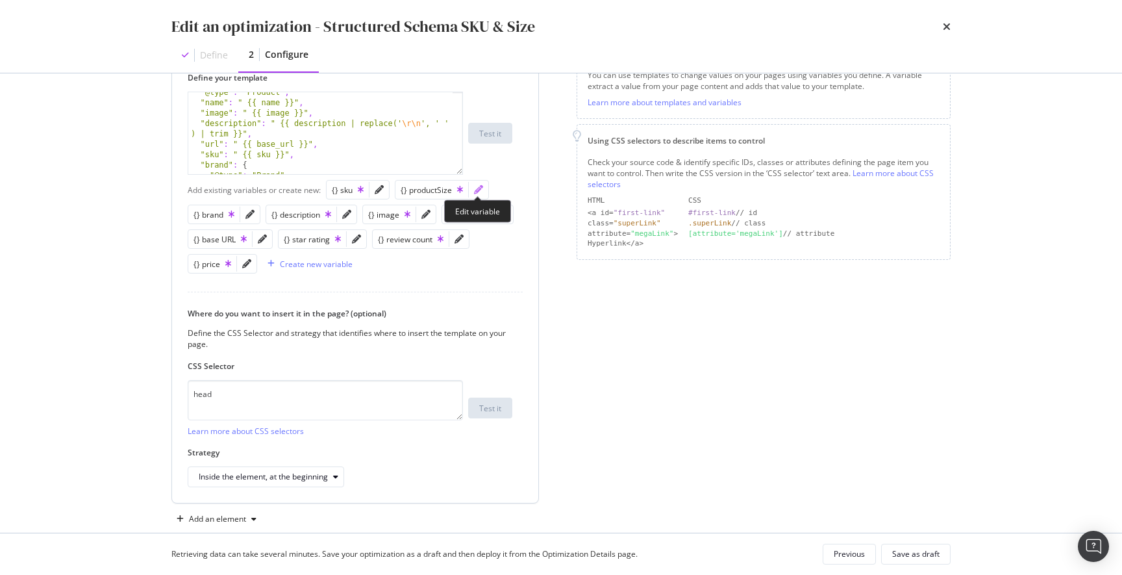
click at [478, 187] on icon "pencil" at bounding box center [478, 189] width 9 height 9
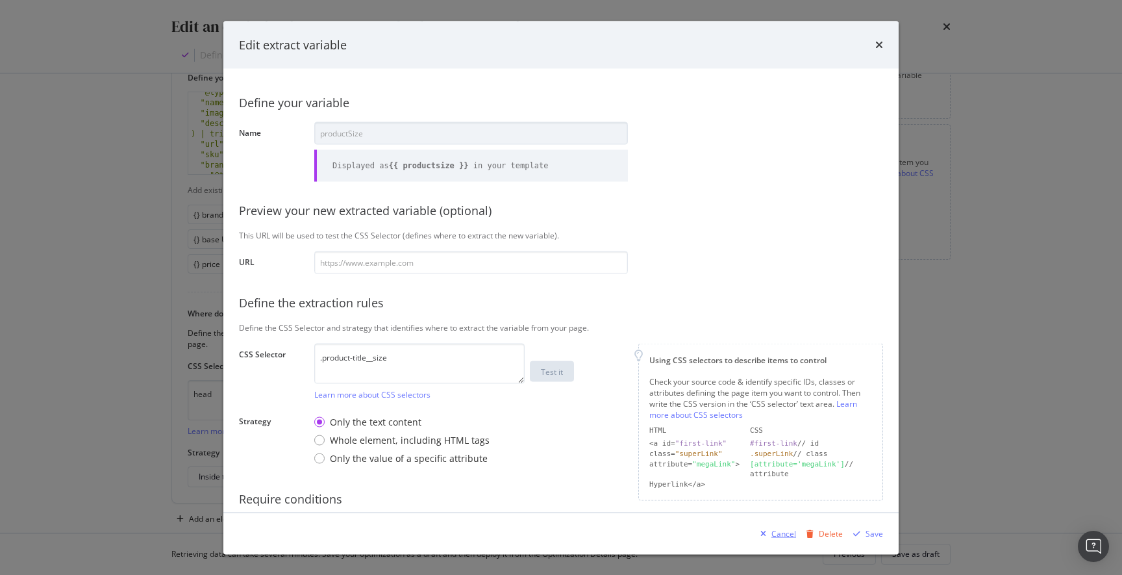
click at [780, 531] on div "Cancel" at bounding box center [783, 532] width 25 height 11
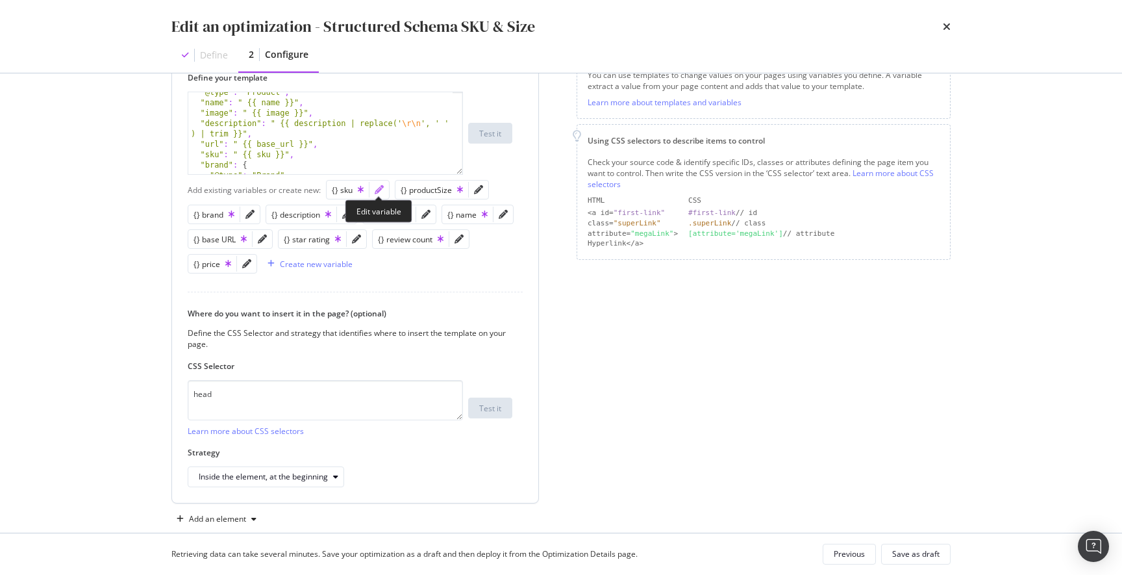
click at [377, 190] on icon "pencil" at bounding box center [379, 189] width 9 height 9
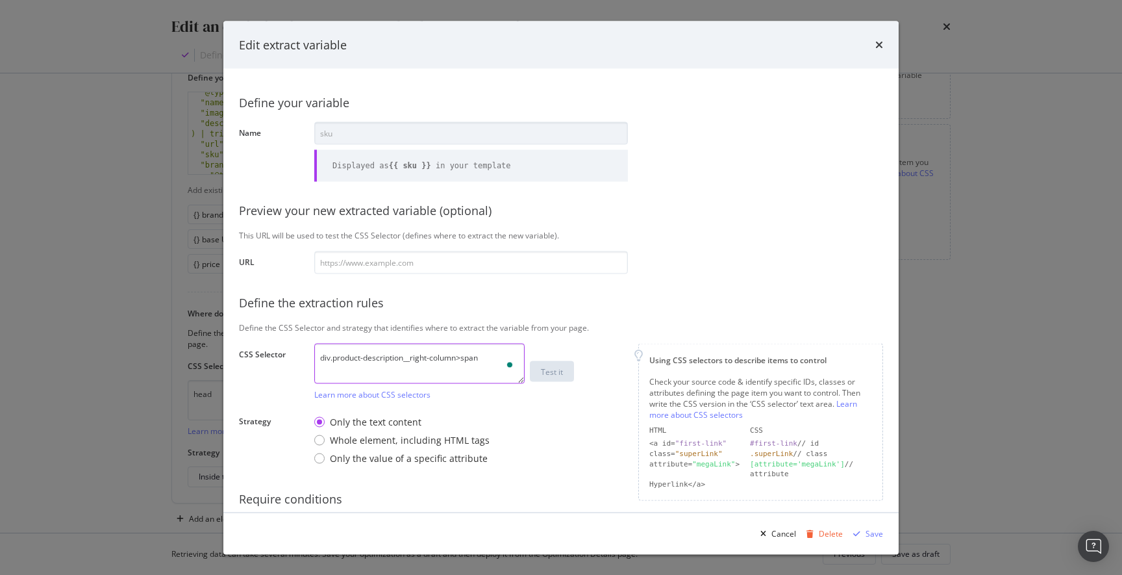
drag, startPoint x: 444, startPoint y: 357, endPoint x: 334, endPoint y: 353, distance: 110.5
click at [334, 353] on textarea "div.product-description__right-column>span" at bounding box center [419, 363] width 210 height 40
click at [488, 357] on textarea "div.product-description__right-column>span" at bounding box center [419, 363] width 210 height 40
click at [878, 45] on icon "times" at bounding box center [879, 45] width 8 height 10
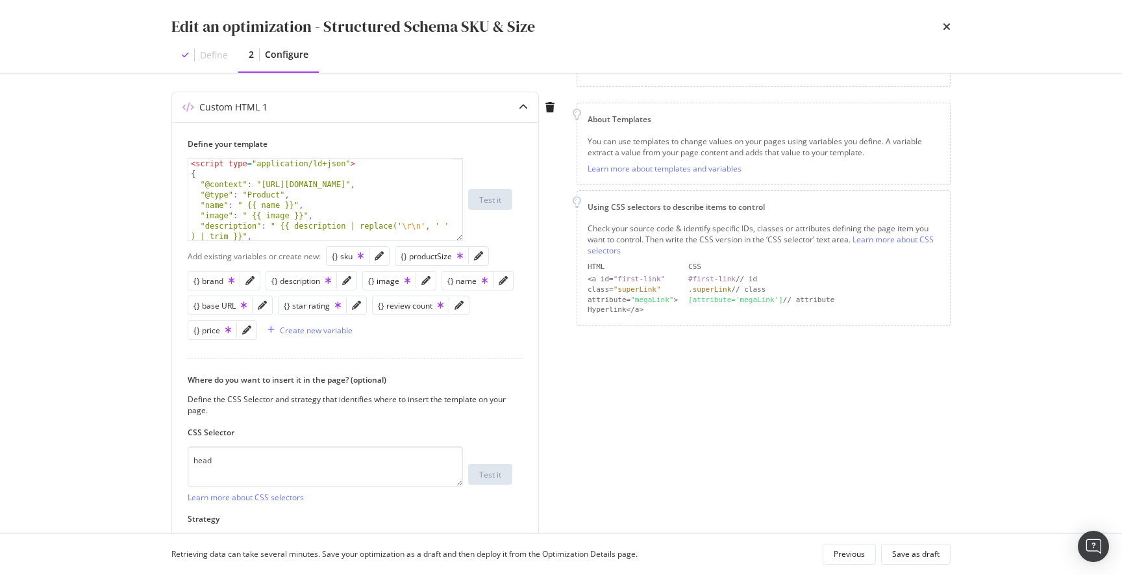
scroll to position [137, 0]
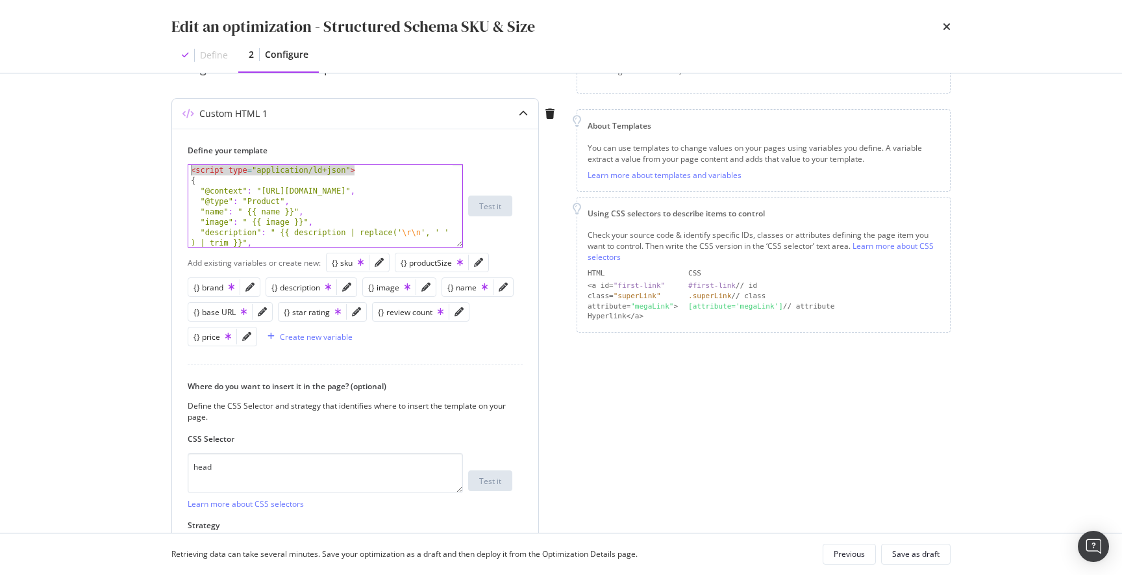
drag, startPoint x: 371, startPoint y: 169, endPoint x: 180, endPoint y: 171, distance: 191.6
click at [178, 169] on div "Define your template <script type="application/ld+json"> 1 < script type = "app…" at bounding box center [355, 352] width 366 height 447
drag, startPoint x: 353, startPoint y: 232, endPoint x: 231, endPoint y: 243, distance: 121.9
click at [230, 242] on div "< script type = "application/ld+json" > { "@context" : "http://schema.org" , "@…" at bounding box center [320, 215] width 264 height 103
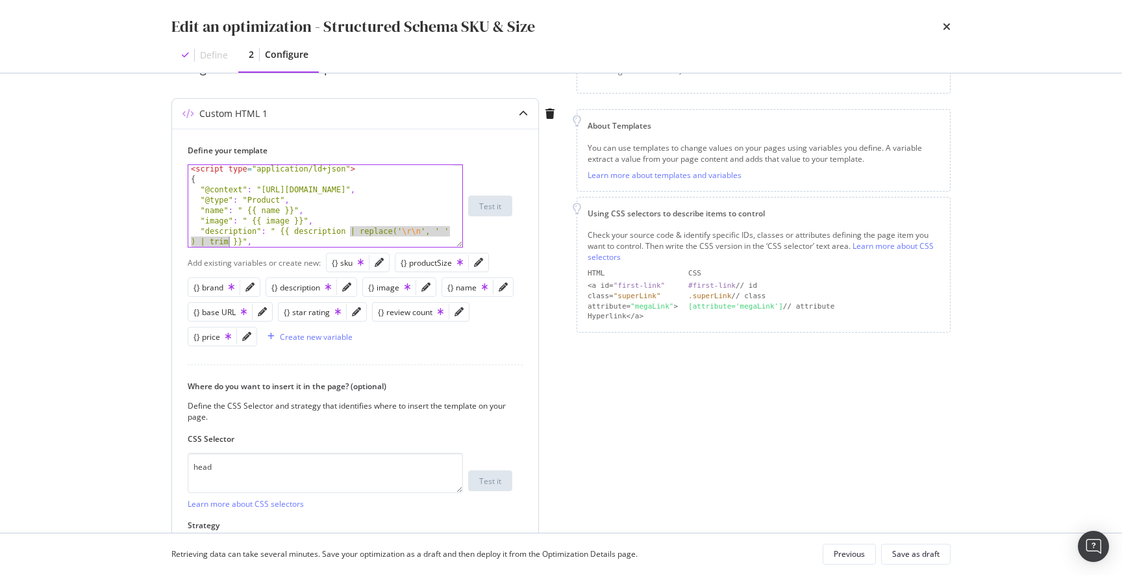
type textarea ""description": " {{ description | replace('\r\n', ' ') | trim }}","
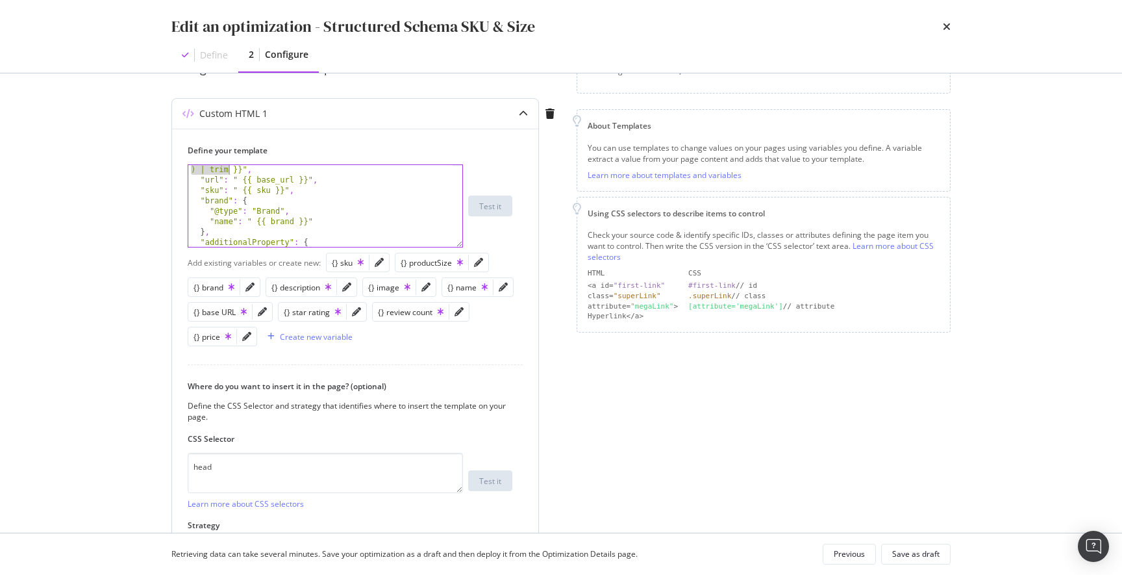
scroll to position [75, 0]
click at [244, 337] on icon "pencil" at bounding box center [246, 336] width 9 height 9
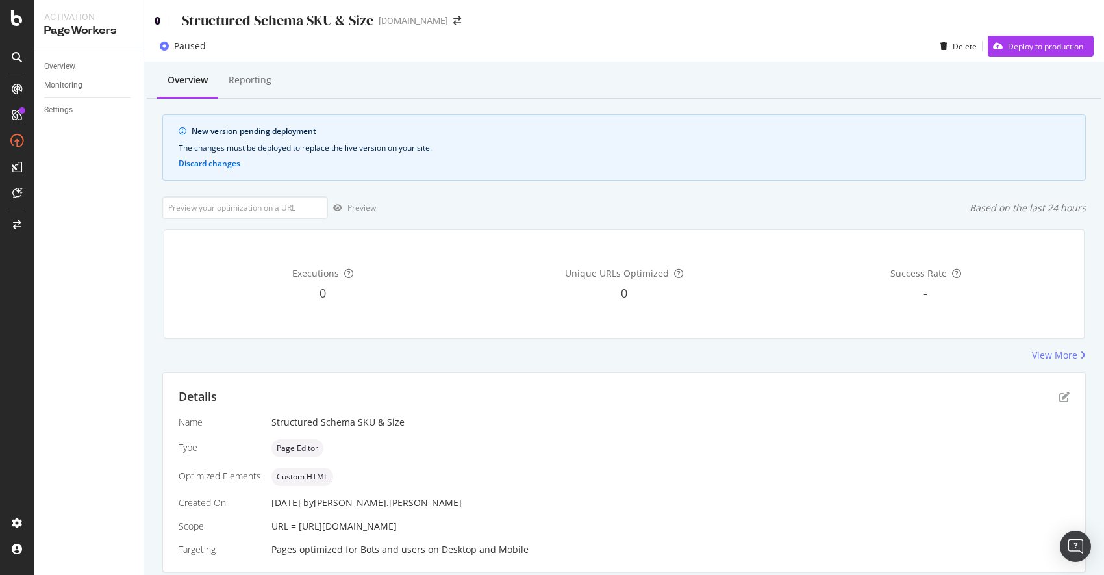
click at [158, 18] on icon at bounding box center [158, 20] width 6 height 9
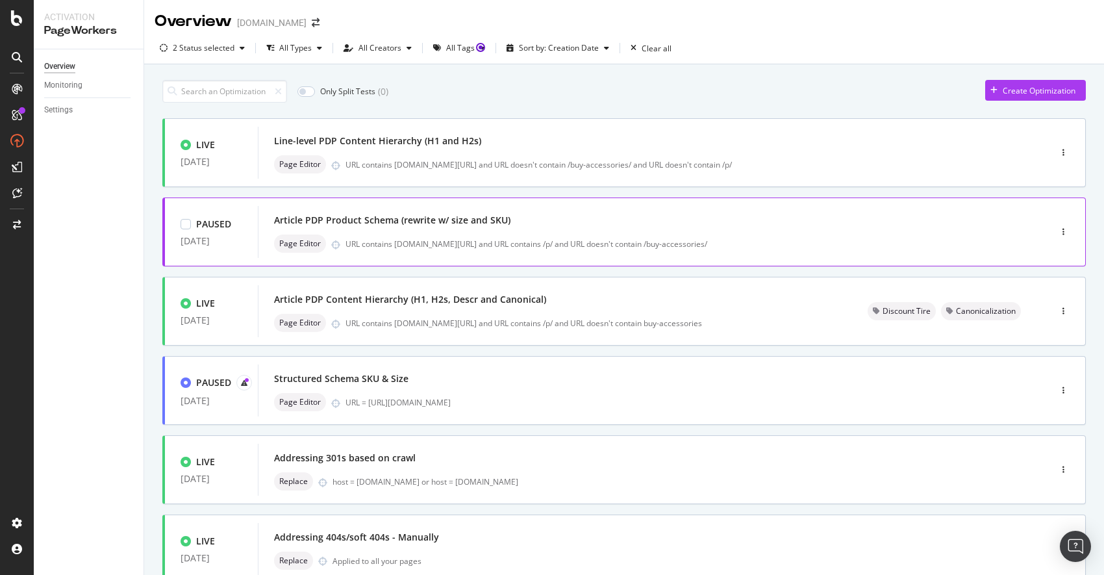
click at [560, 229] on div "Article PDP Product Schema (rewrite w/ size and SKU)" at bounding box center [634, 220] width 721 height 18
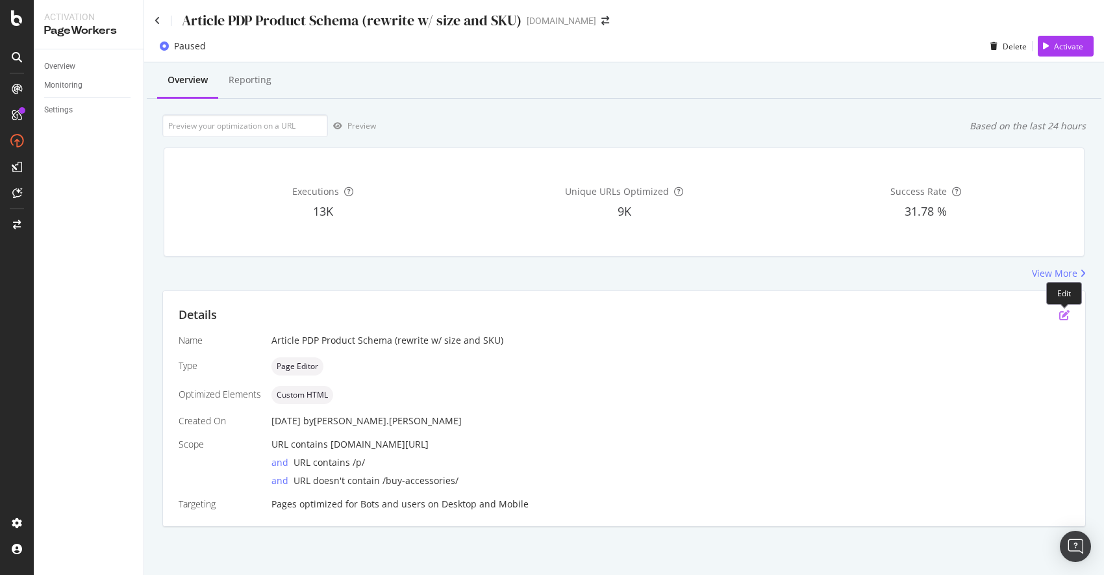
click at [1064, 315] on icon "pen-to-square" at bounding box center [1064, 315] width 10 height 10
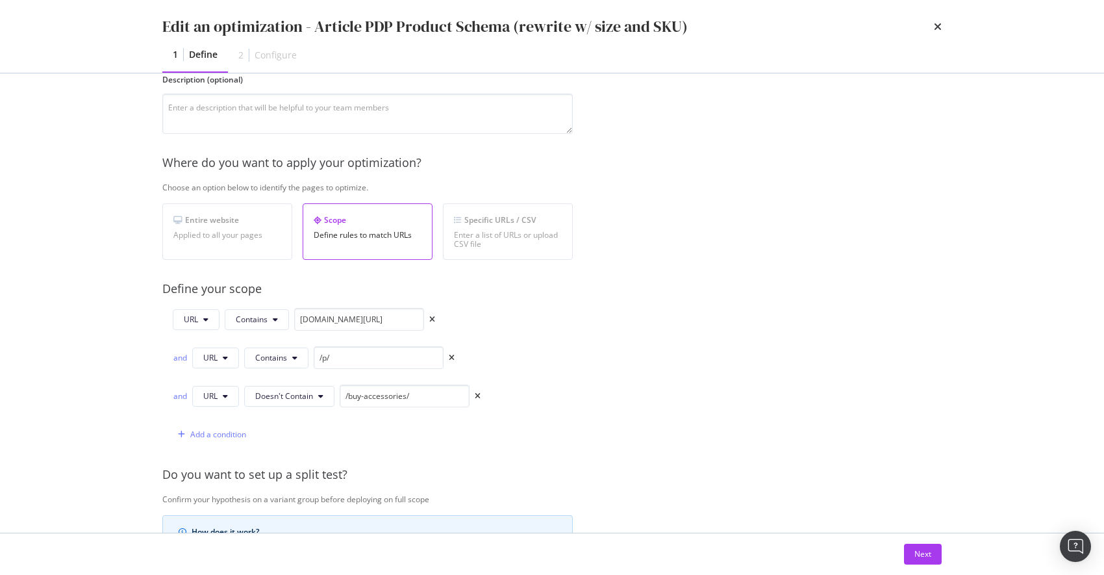
scroll to position [260, 0]
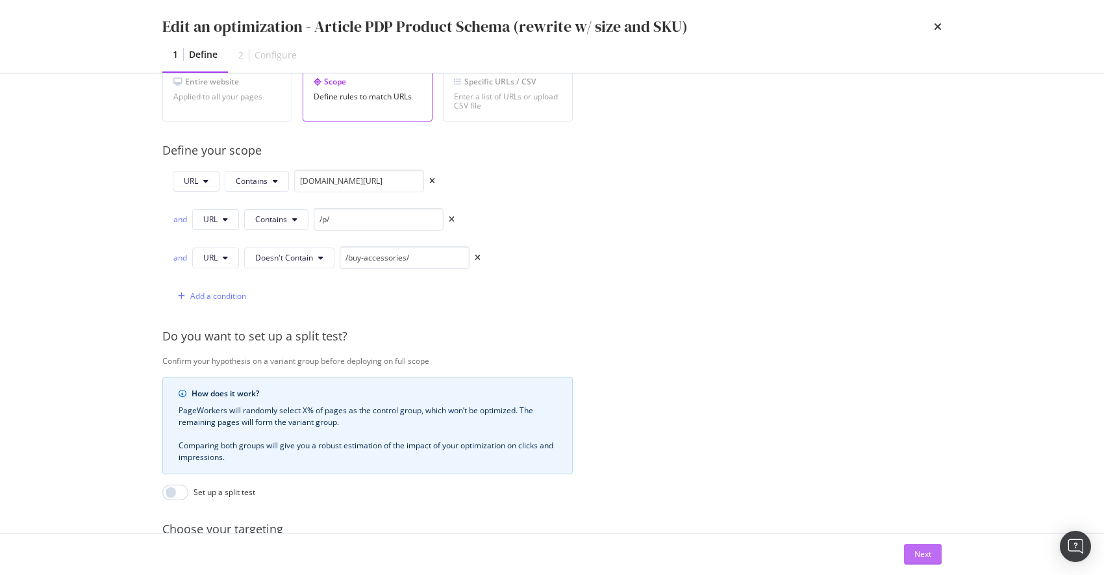
click at [919, 558] on div "Next" at bounding box center [922, 553] width 17 height 11
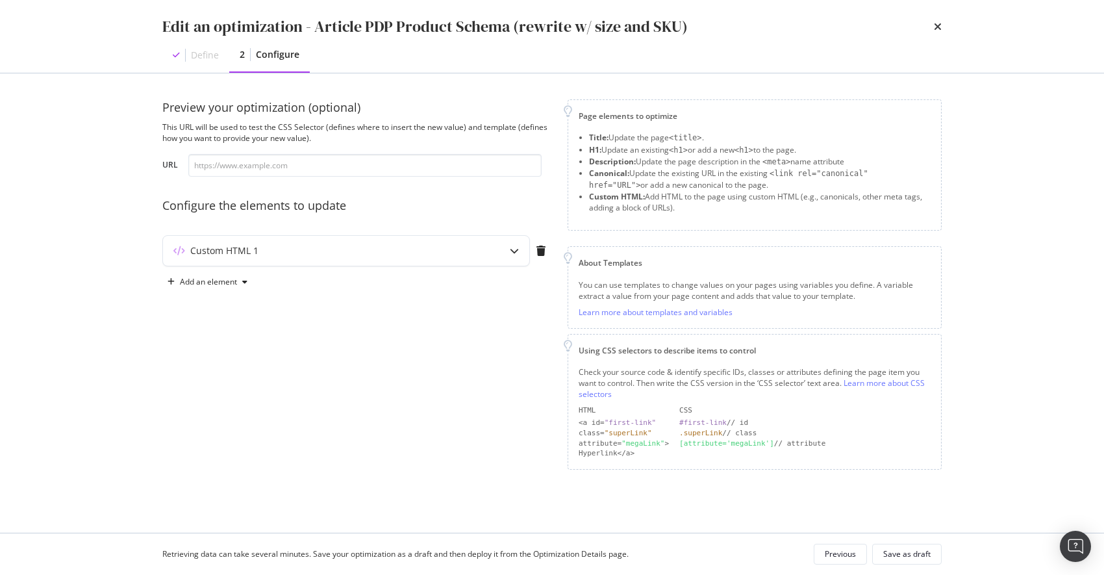
scroll to position [0, 0]
click at [229, 281] on div "Add an element" at bounding box center [208, 282] width 57 height 8
click at [519, 251] on div "modal" at bounding box center [514, 251] width 30 height 30
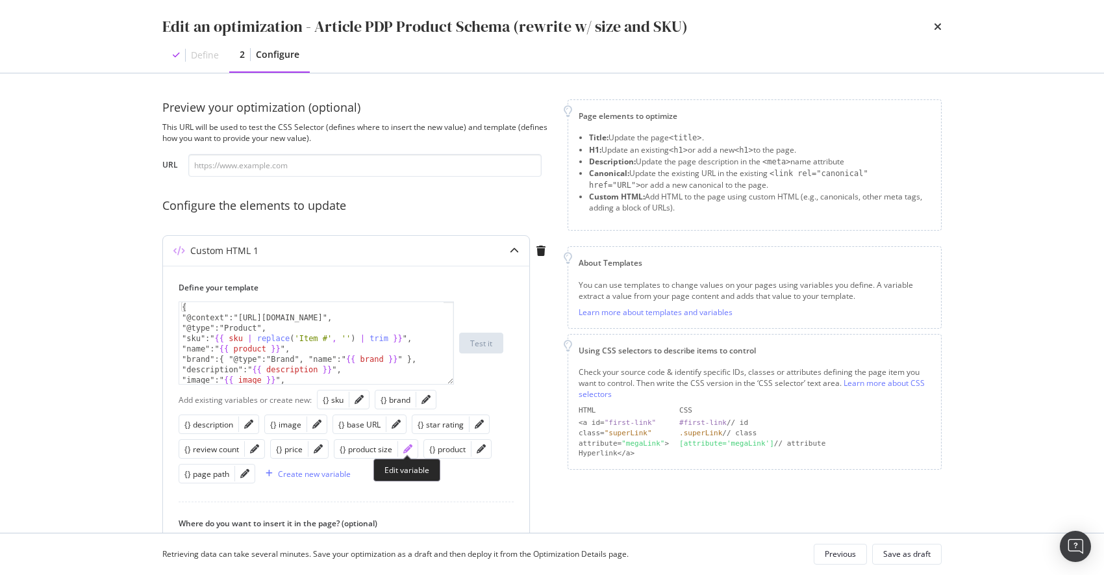
click at [406, 449] on icon "pencil" at bounding box center [407, 448] width 9 height 9
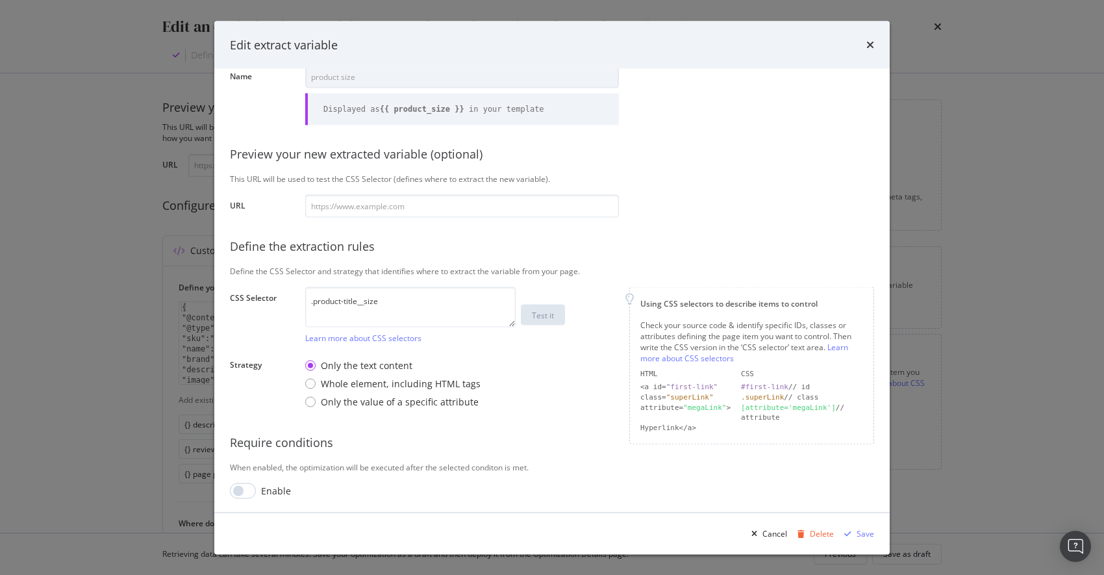
scroll to position [58, 0]
click at [254, 487] on input "modal" at bounding box center [243, 489] width 26 height 16
checkbox input "true"
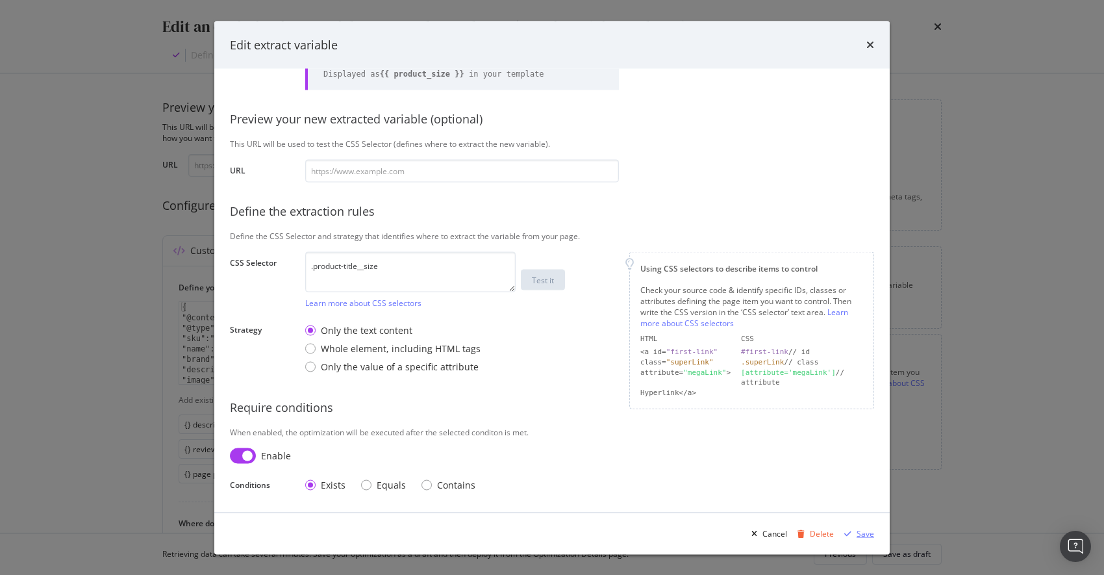
click at [864, 532] on div "Save" at bounding box center [865, 532] width 18 height 11
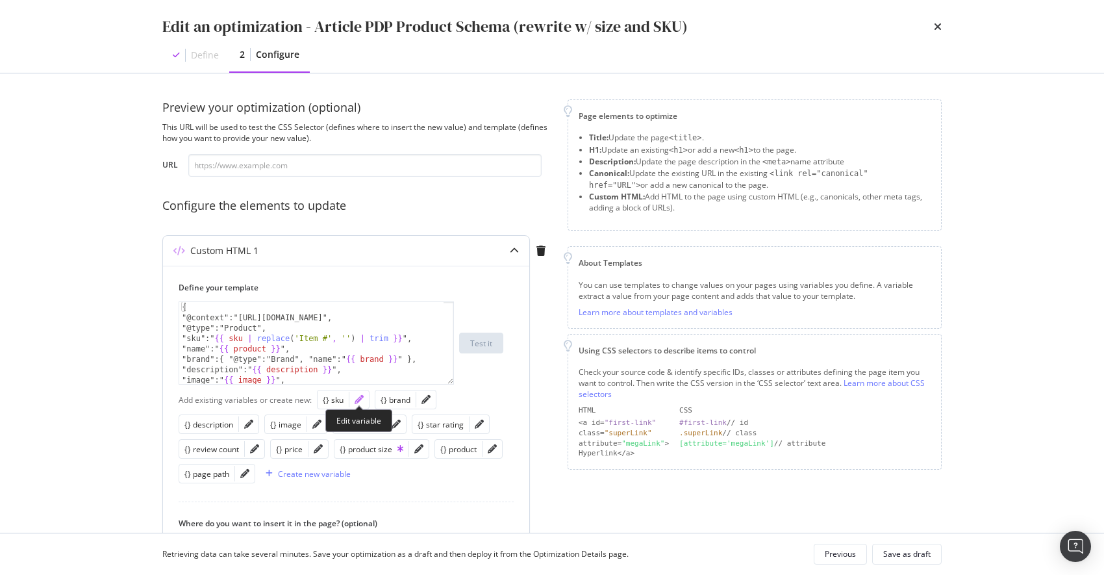
click at [358, 399] on icon "pencil" at bounding box center [359, 399] width 9 height 9
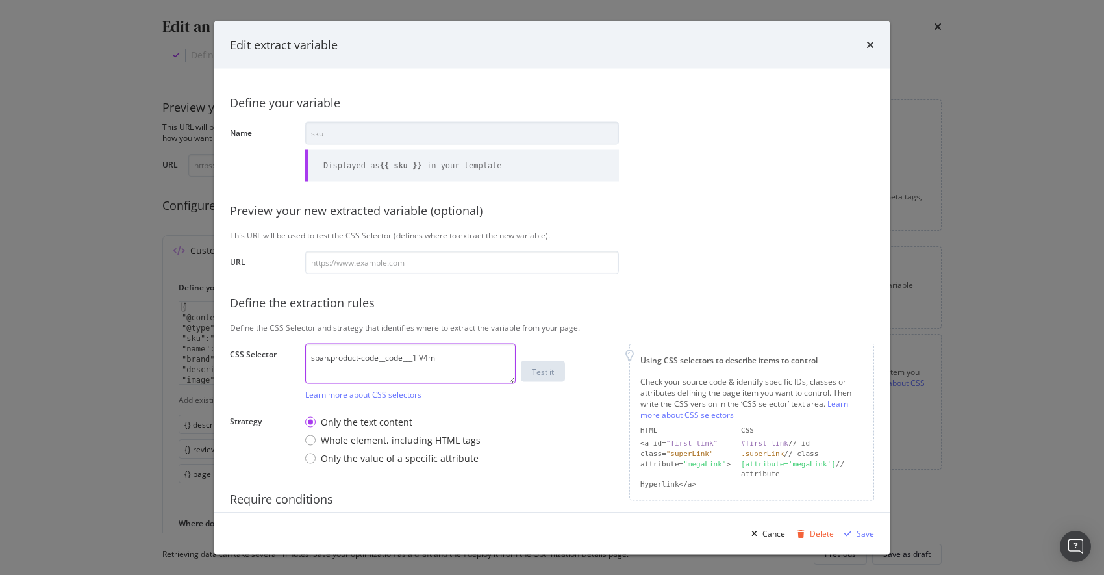
click at [478, 362] on textarea "span.product-code__code___1iV4m" at bounding box center [410, 363] width 210 height 40
paste textarea "div.product-description__right-column>span"
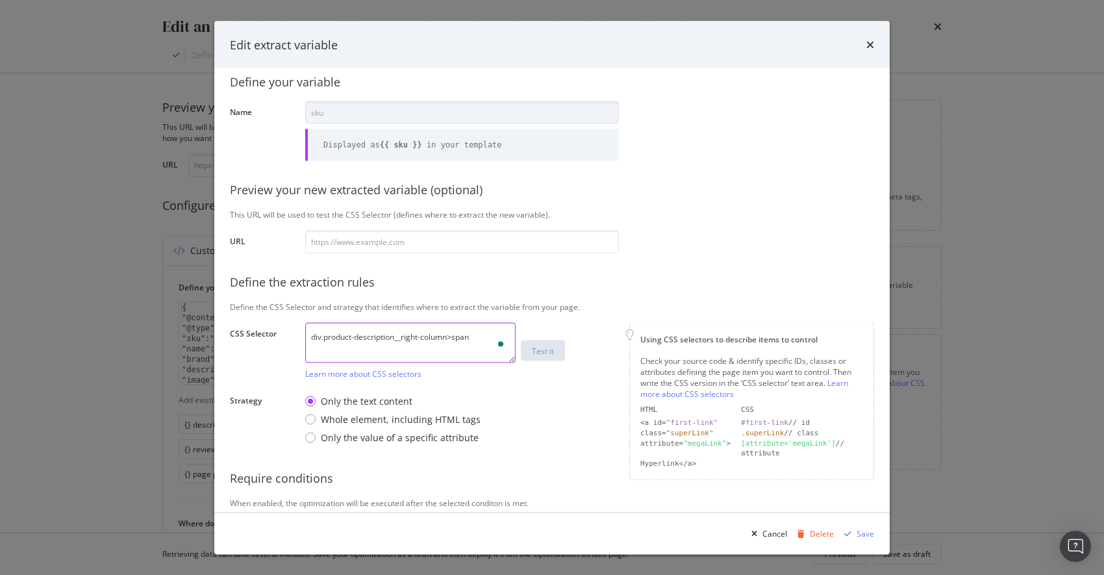
scroll to position [58, 0]
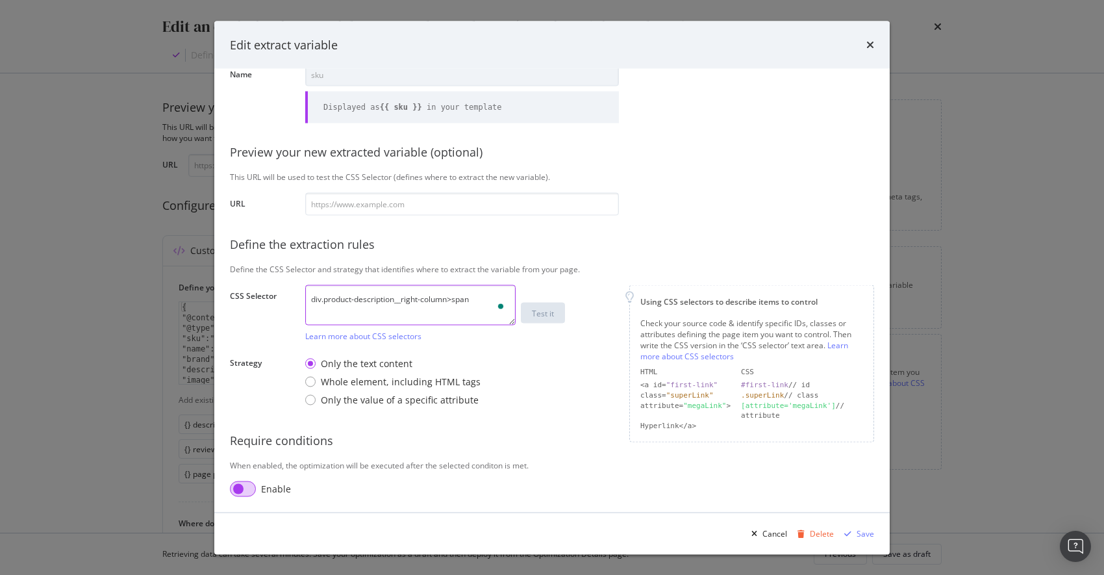
type textarea "div.product-description__right-column>span"
click at [248, 486] on input "modal" at bounding box center [243, 489] width 26 height 16
checkbox input "true"
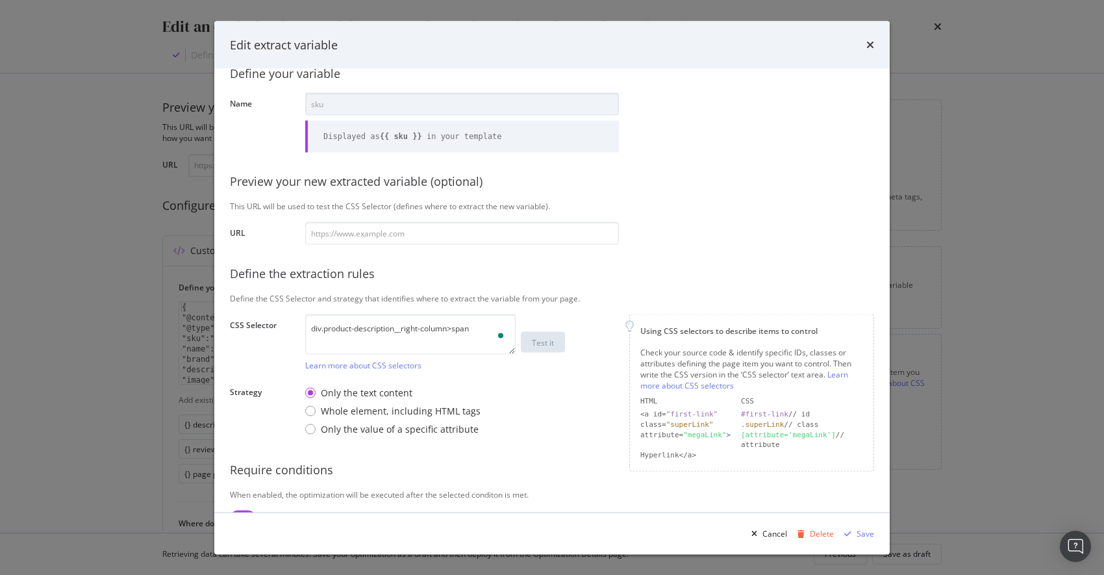
scroll to position [86, 0]
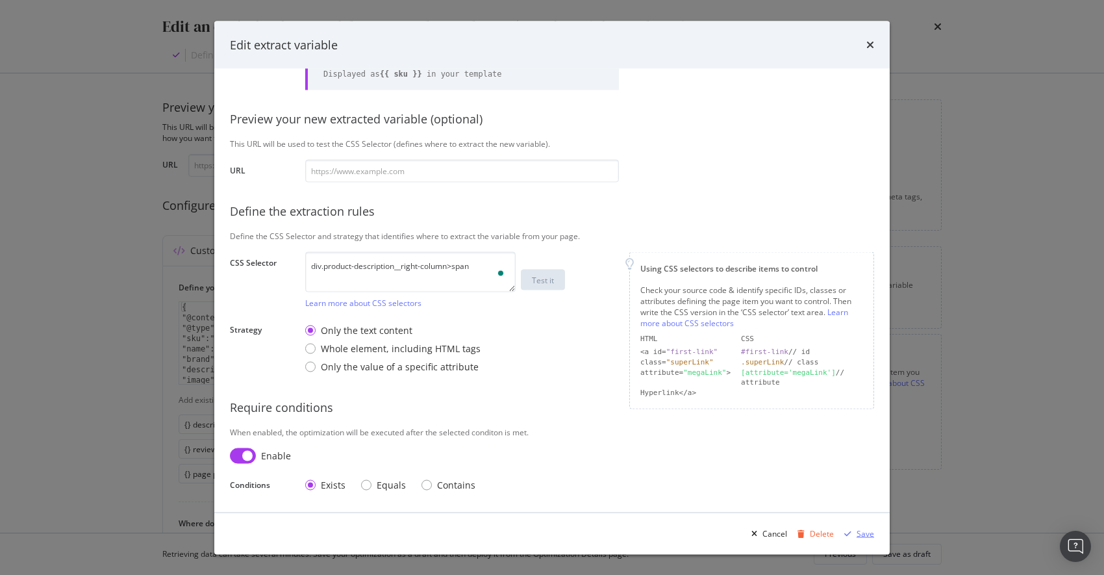
click at [859, 531] on div "Save" at bounding box center [865, 532] width 18 height 11
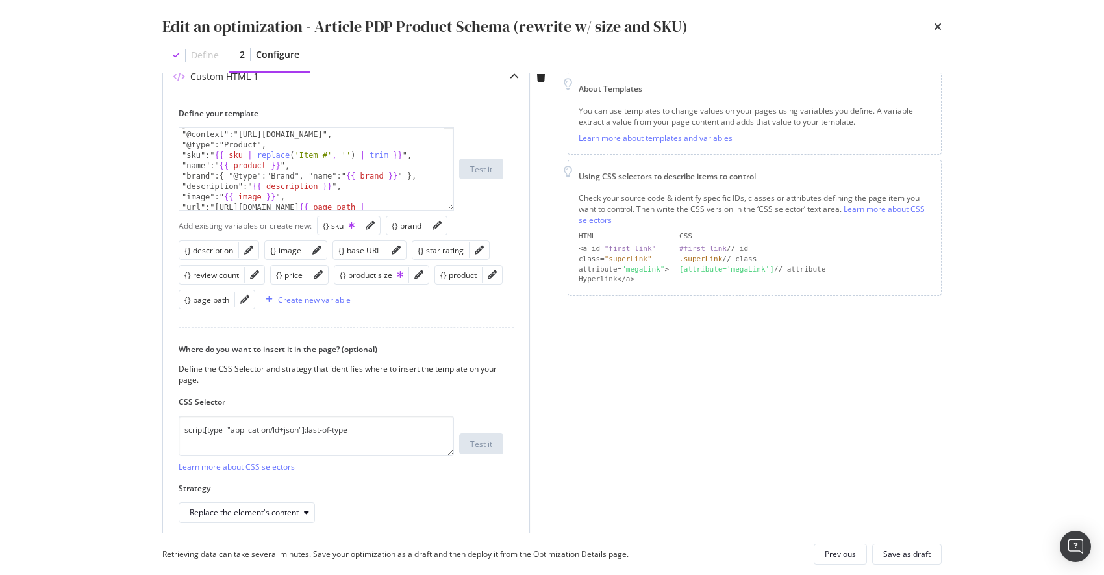
scroll to position [0, 0]
drag, startPoint x: 182, startPoint y: 133, endPoint x: 210, endPoint y: 149, distance: 32.0
click at [181, 133] on div "{ "@context":"[URL][DOMAIN_NAME]", "@type":"Product", "sku":" {{ sku | replace …" at bounding box center [311, 184] width 264 height 113
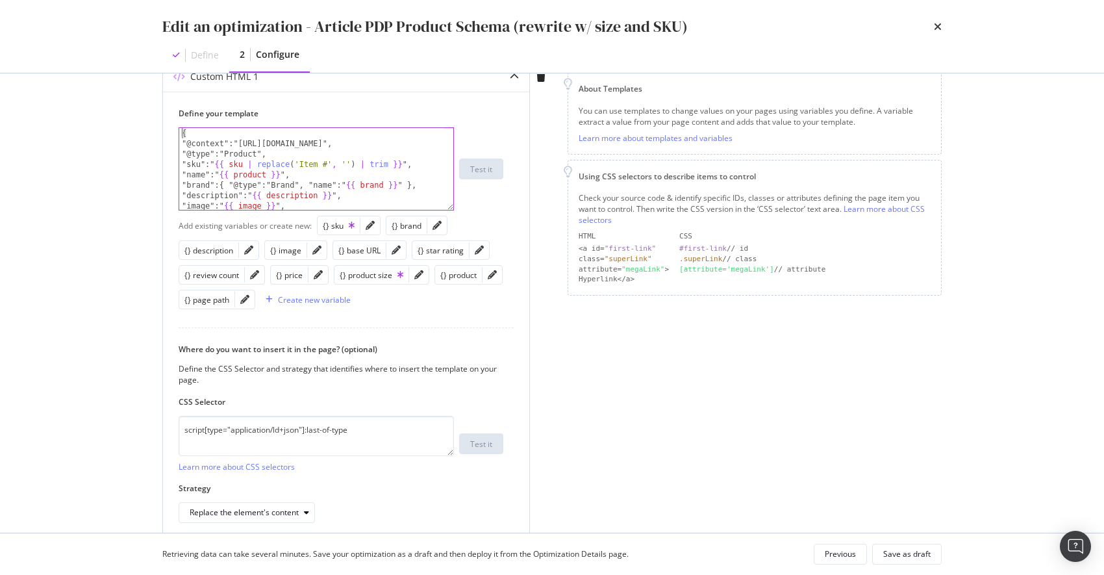
paste textarea "div.product-description__right-column>span"
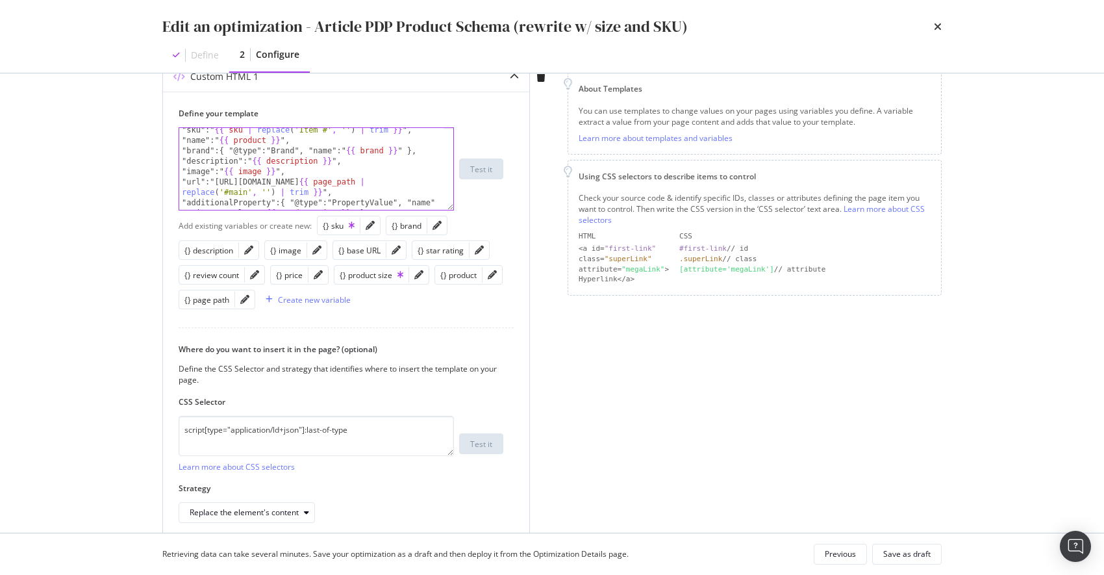
scroll to position [36, 0]
click at [321, 158] on div ""sku":" {{ sku | replace ( 'Item #' , '' ) | trim }} ", "name":" {{ product }} …" at bounding box center [311, 179] width 264 height 113
paste textarea "| replace('\r\n', ' ') | trim"
click at [262, 179] on div ""sku":" {{ sku | replace ( 'Item #' , '' ) | trim }} ", "name":" {{ product }} …" at bounding box center [311, 179] width 264 height 113
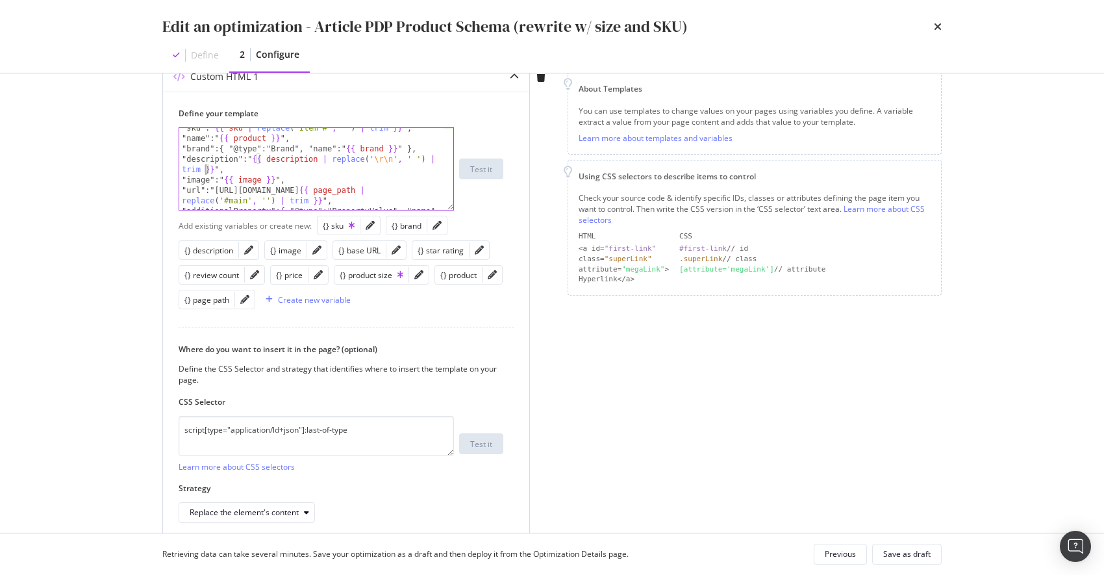
scroll to position [0, 8]
type textarea ""image":"{{ image }}","
click at [393, 251] on icon "pencil" at bounding box center [396, 249] width 9 height 9
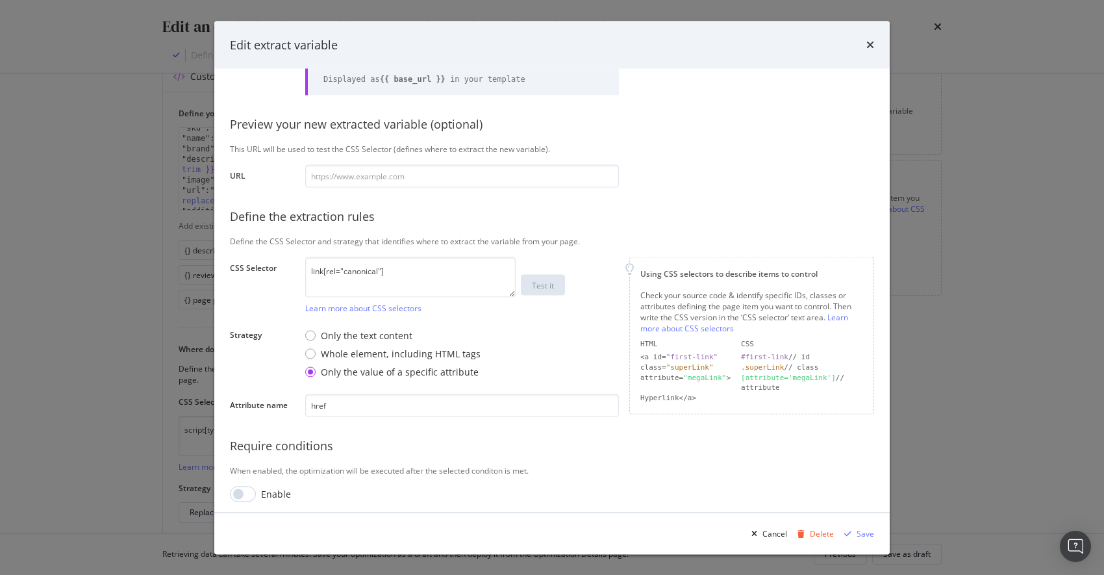
scroll to position [92, 0]
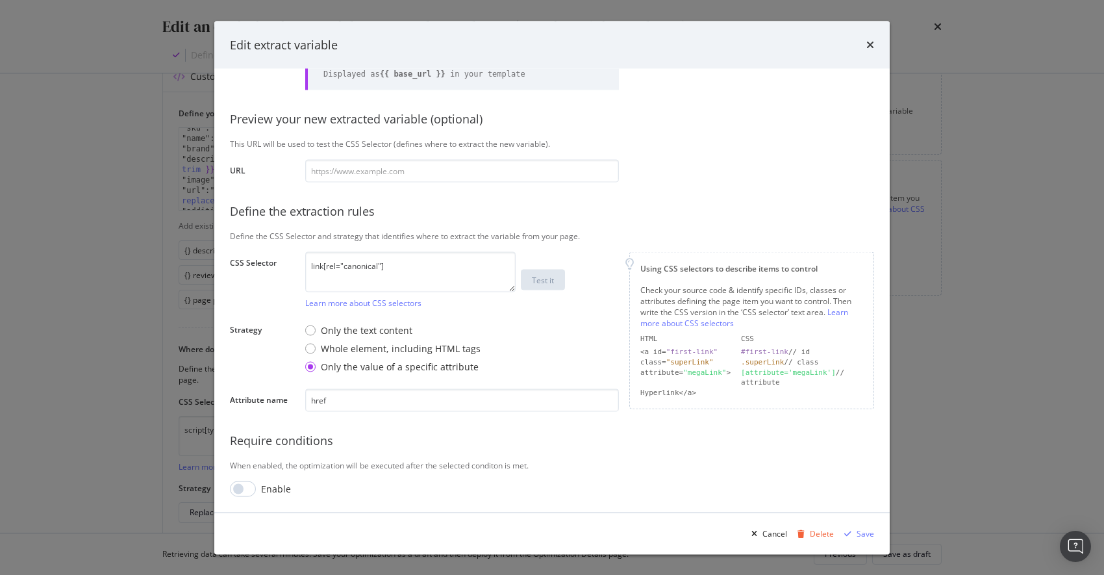
click at [181, 181] on div "Edit extract variable Define your variable Name base URL Displayed as {{ base_u…" at bounding box center [552, 287] width 1104 height 575
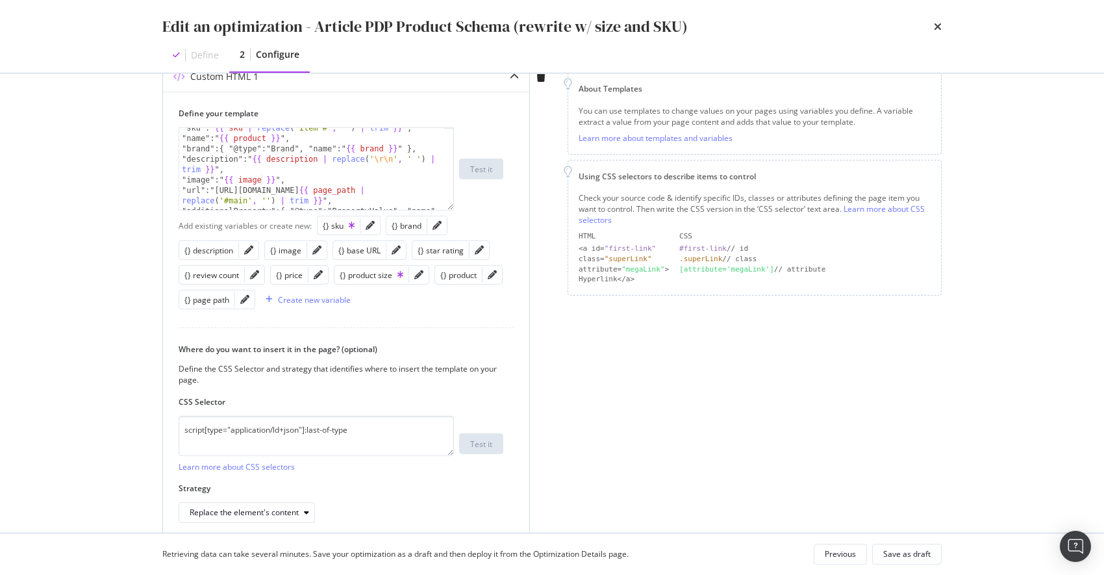
scroll to position [41, 0]
click at [393, 249] on icon "pencil" at bounding box center [396, 249] width 9 height 9
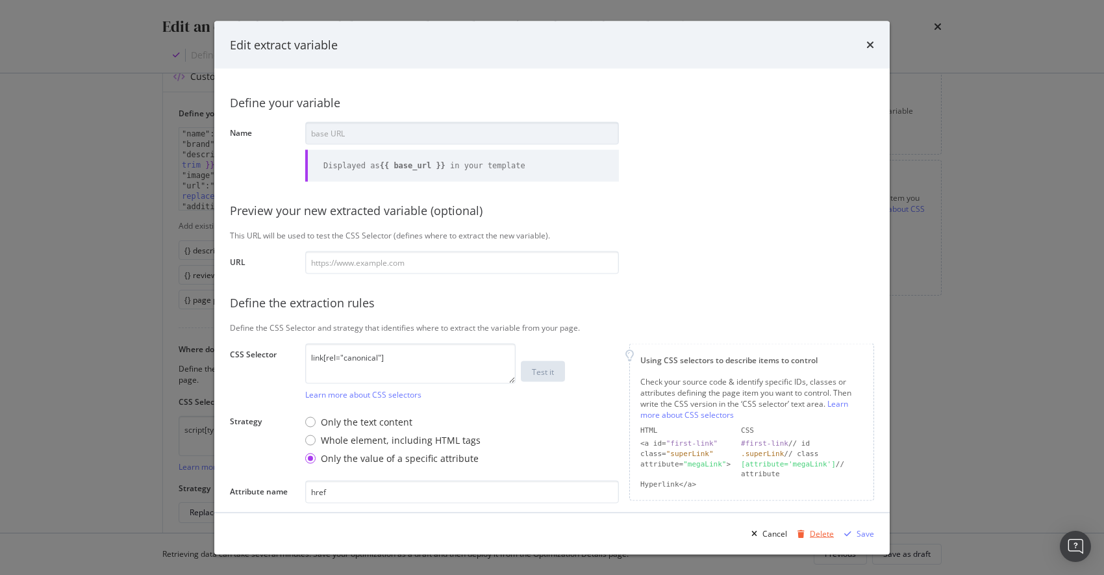
click at [812, 529] on div "Delete" at bounding box center [822, 532] width 24 height 11
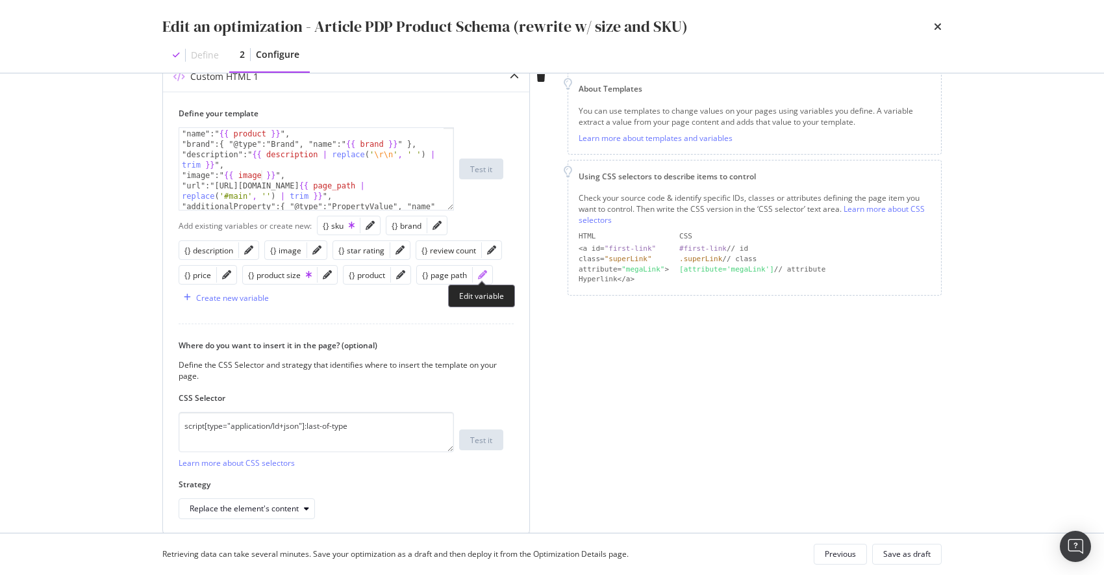
click at [478, 275] on icon "pencil" at bounding box center [482, 274] width 9 height 9
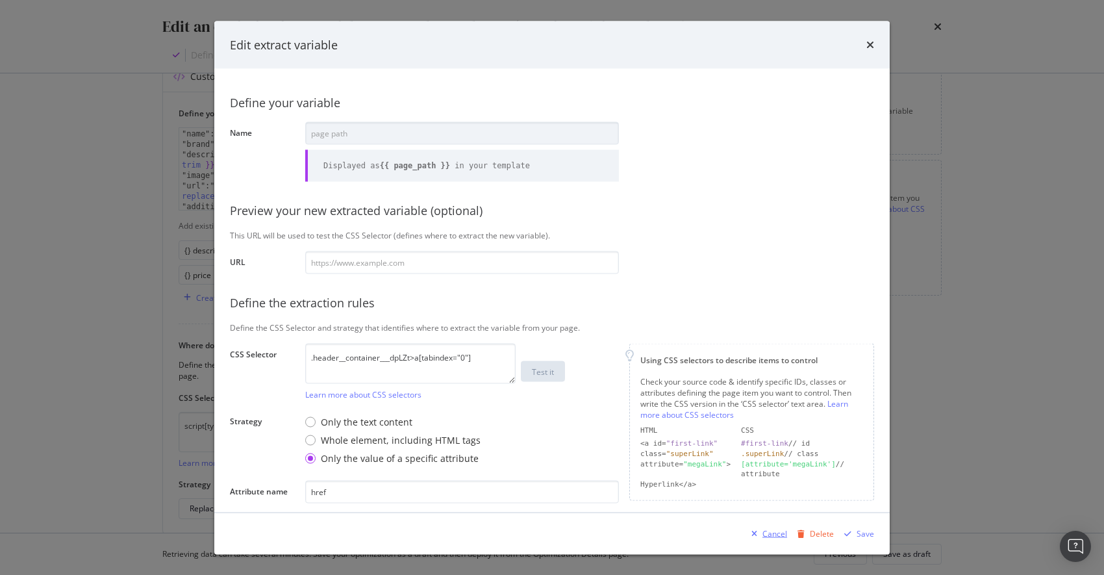
click at [775, 536] on div "Cancel" at bounding box center [774, 532] width 25 height 11
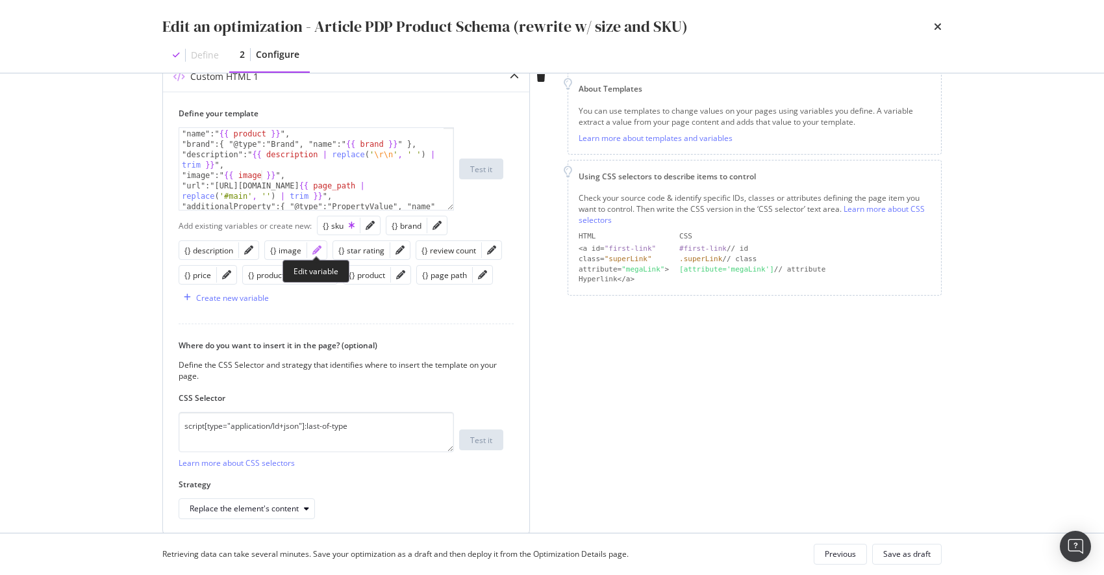
click at [317, 251] on icon "pencil" at bounding box center [316, 249] width 9 height 9
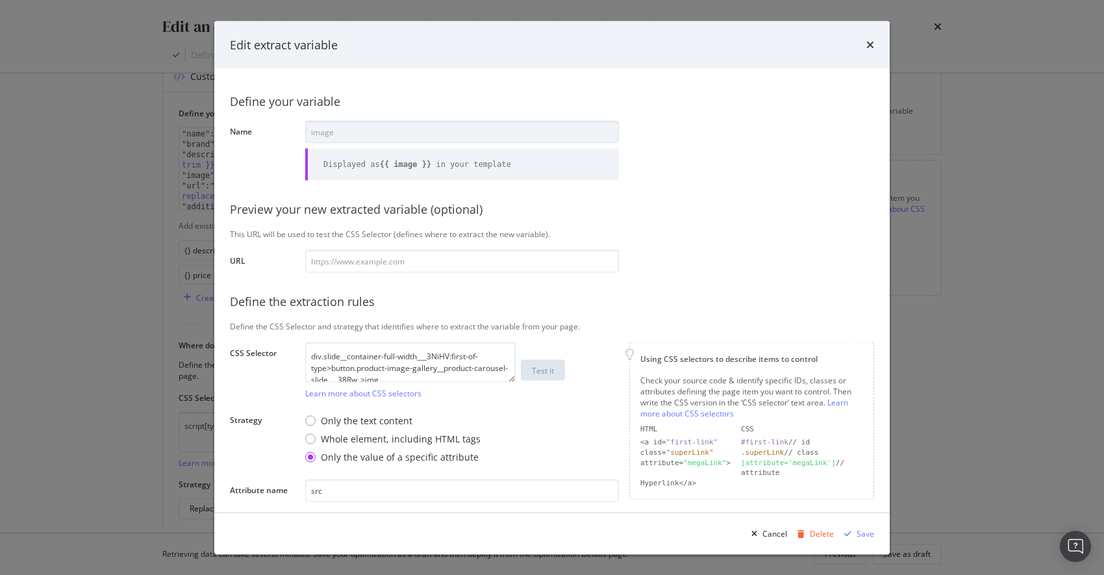
scroll to position [0, 0]
click at [778, 530] on div "Cancel" at bounding box center [774, 532] width 25 height 11
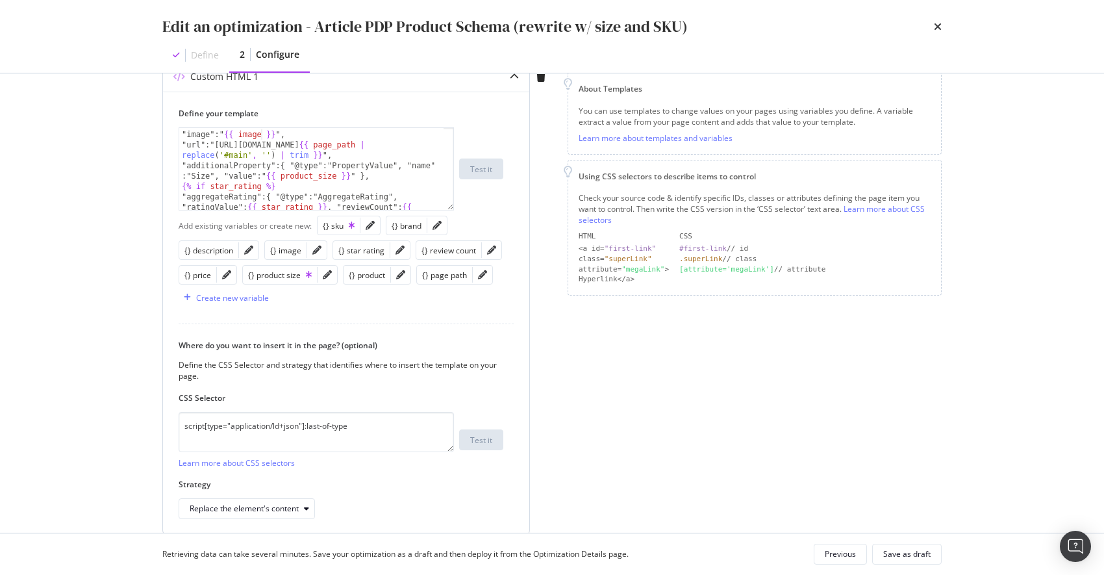
scroll to position [84, 0]
click at [397, 249] on icon "pencil" at bounding box center [399, 249] width 9 height 9
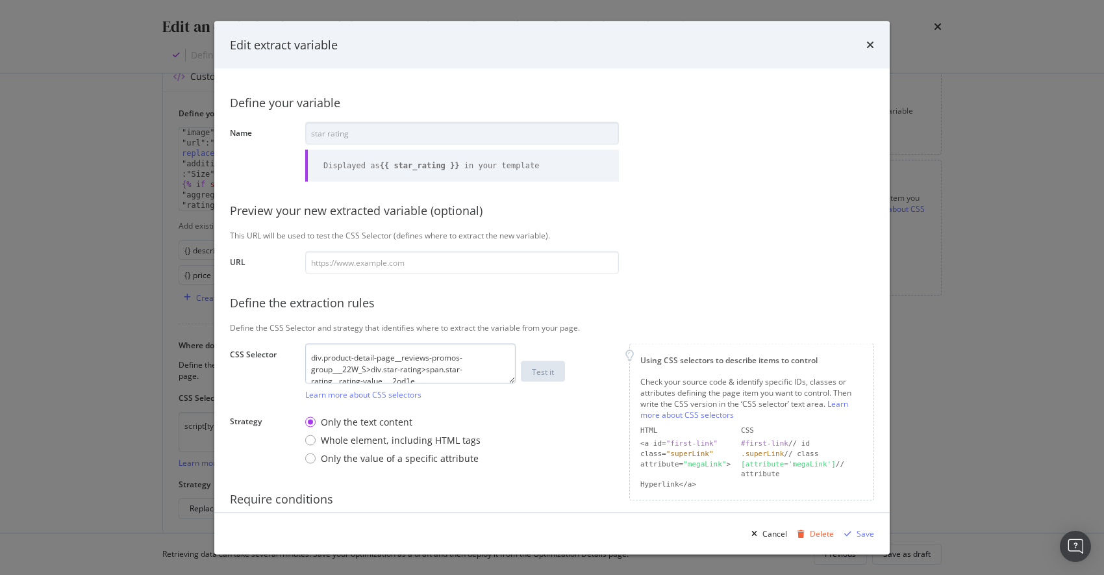
scroll to position [12, 0]
click at [771, 534] on div "Cancel" at bounding box center [774, 532] width 25 height 11
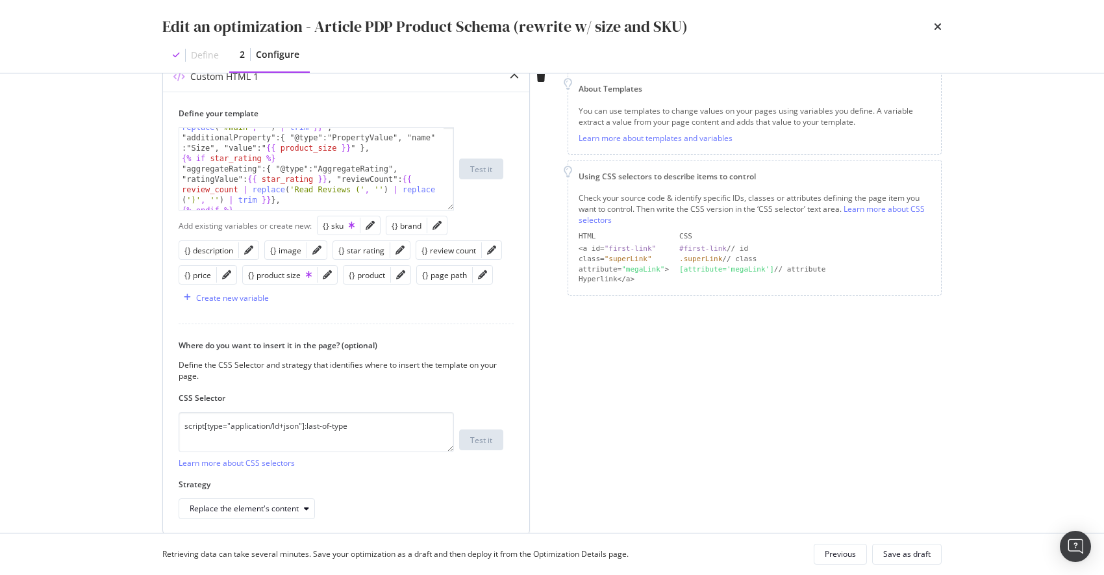
scroll to position [112, 0]
click at [488, 249] on icon "pencil" at bounding box center [491, 249] width 9 height 9
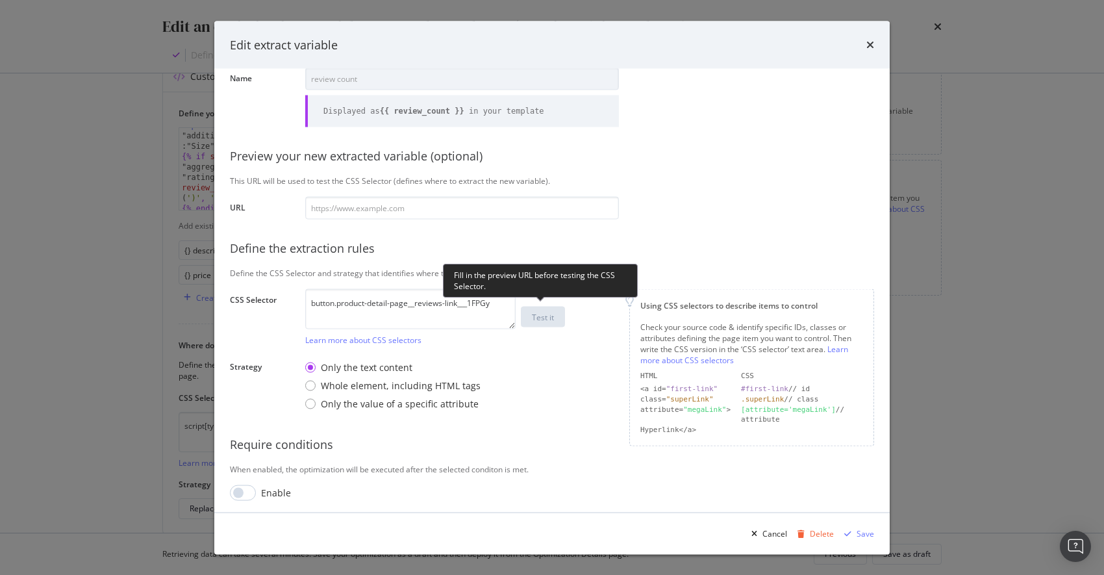
scroll to position [58, 0]
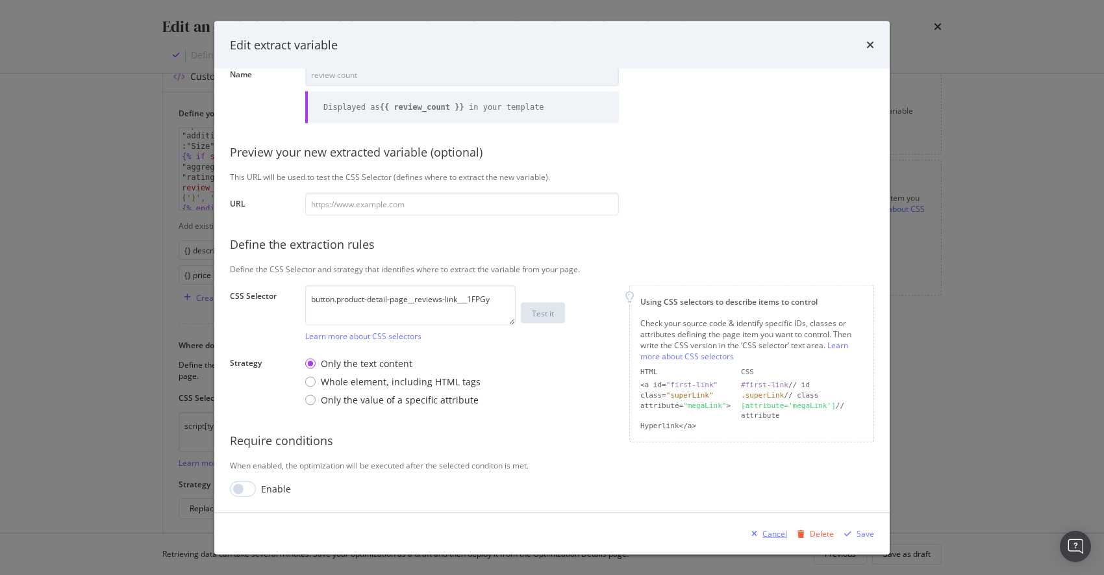
click at [773, 535] on div "Cancel" at bounding box center [774, 532] width 25 height 11
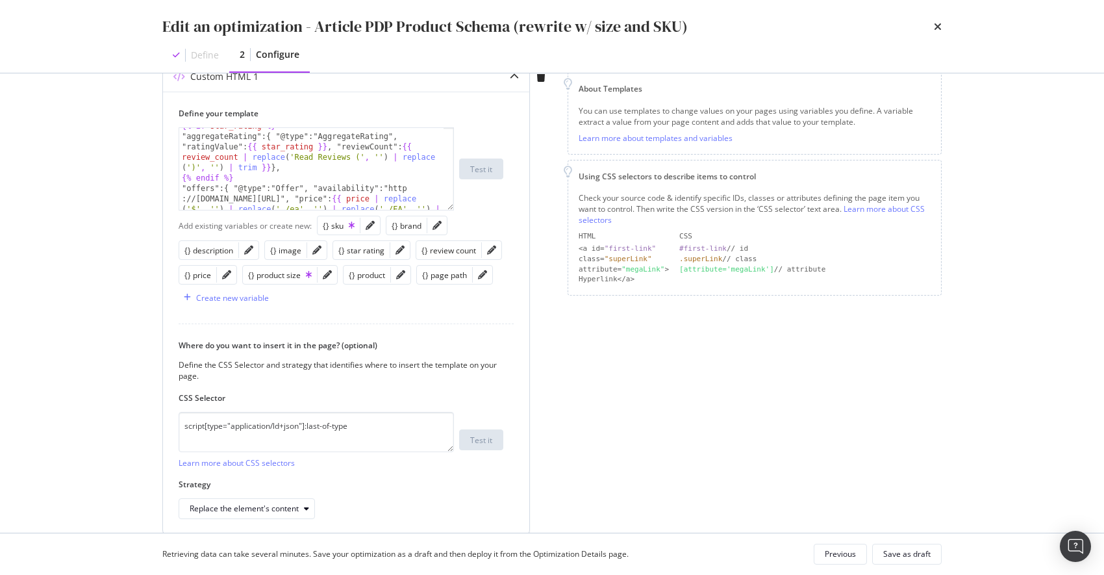
scroll to position [152, 0]
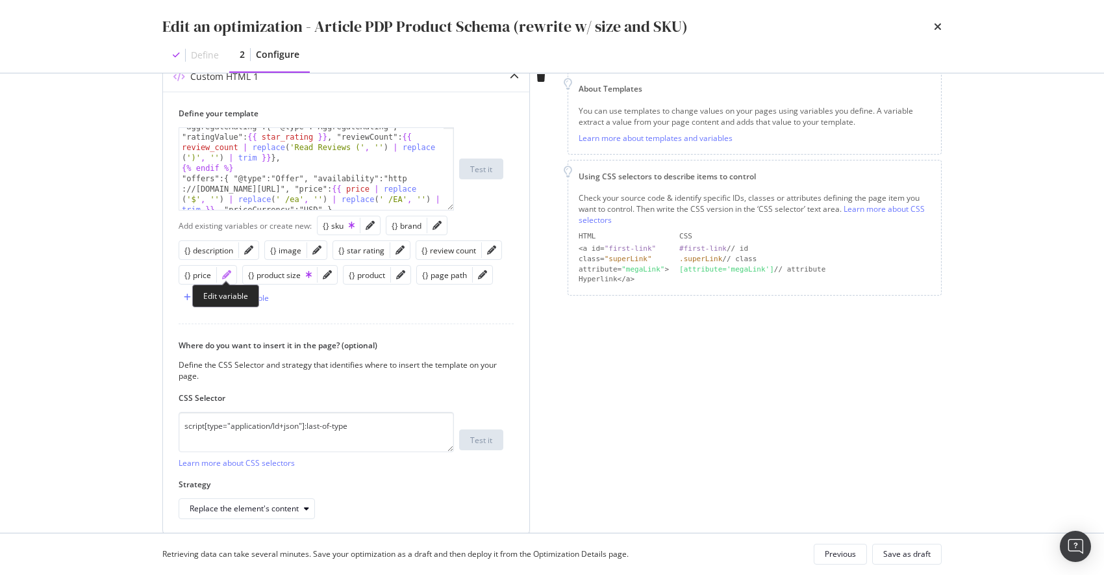
click at [226, 278] on icon "pencil" at bounding box center [226, 274] width 9 height 9
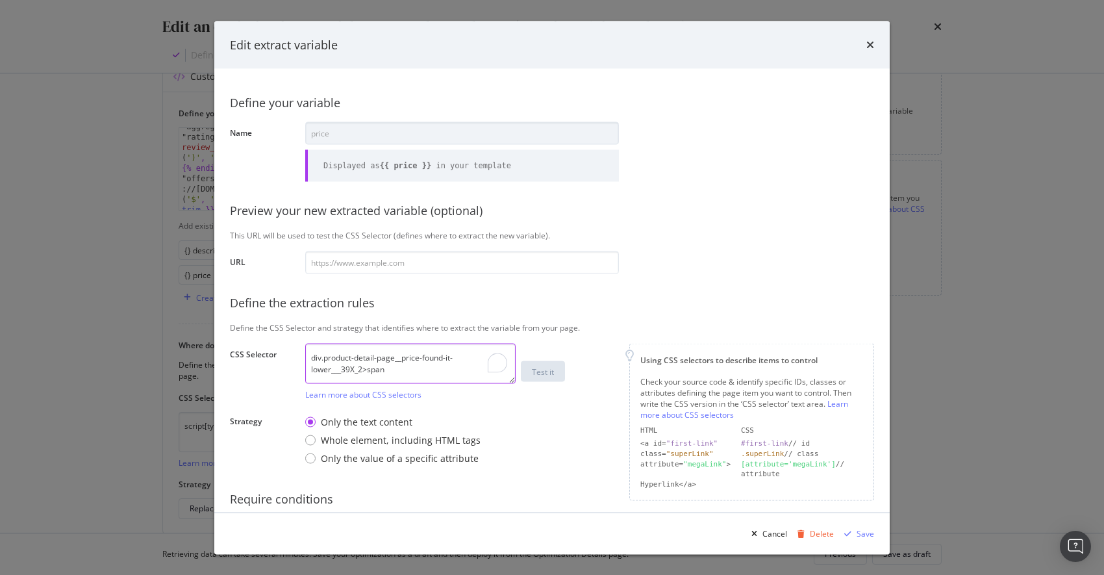
click at [0, 0] on div "CSS Selector div.product-detail-page__price-found-it-lower___39X_2>span Learn m…" at bounding box center [0, 0] width 0 height 0
paste textarea "price__price___3yNiY"
type textarea "span.price__price___3yNiY"
click at [333, 260] on input "modal" at bounding box center [462, 262] width 314 height 23
paste input "[URL][DOMAIN_NAME]"
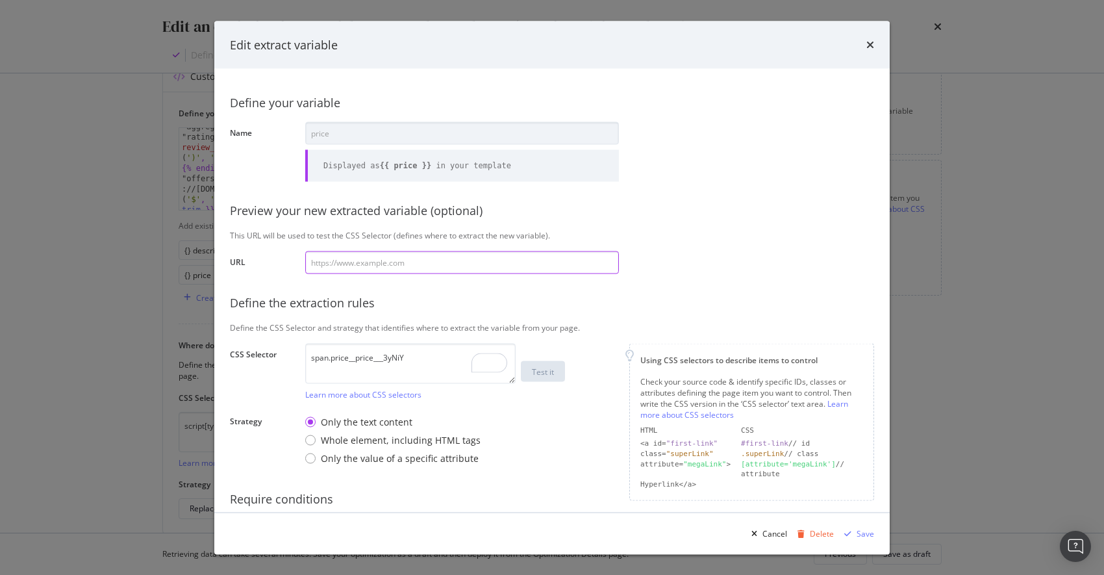
type input "[URL][DOMAIN_NAME]"
click at [577, 295] on div "Define the extraction rules" at bounding box center [552, 302] width 644 height 17
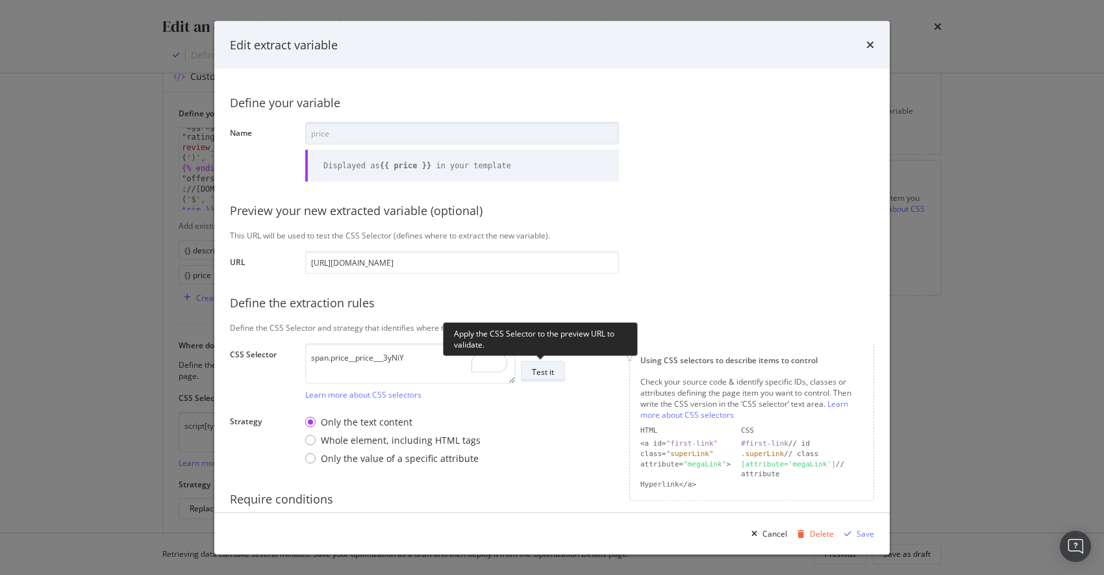
click at [545, 371] on div "Test it" at bounding box center [543, 371] width 22 height 11
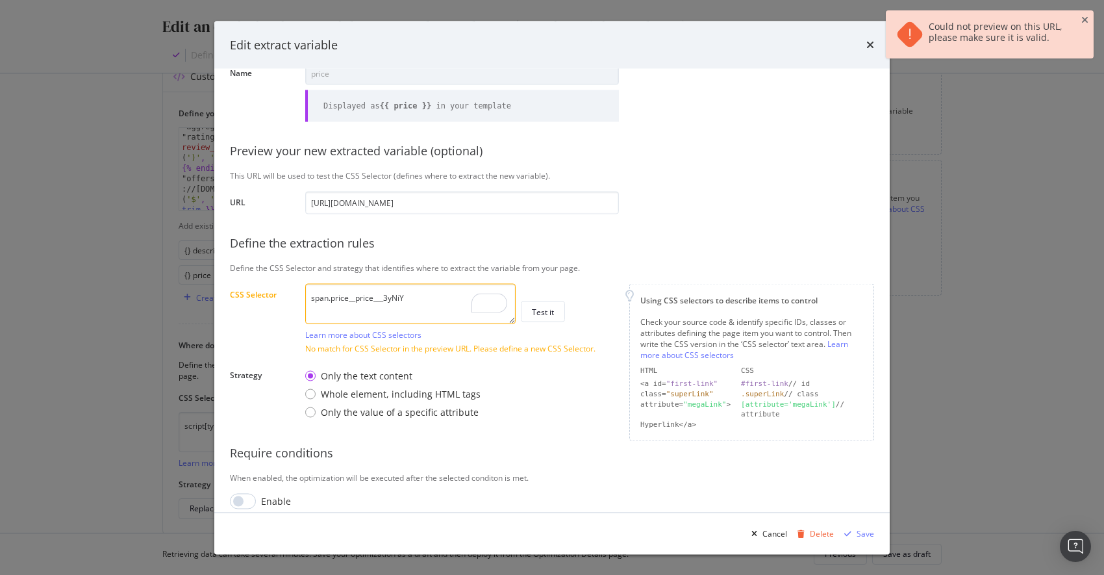
scroll to position [72, 0]
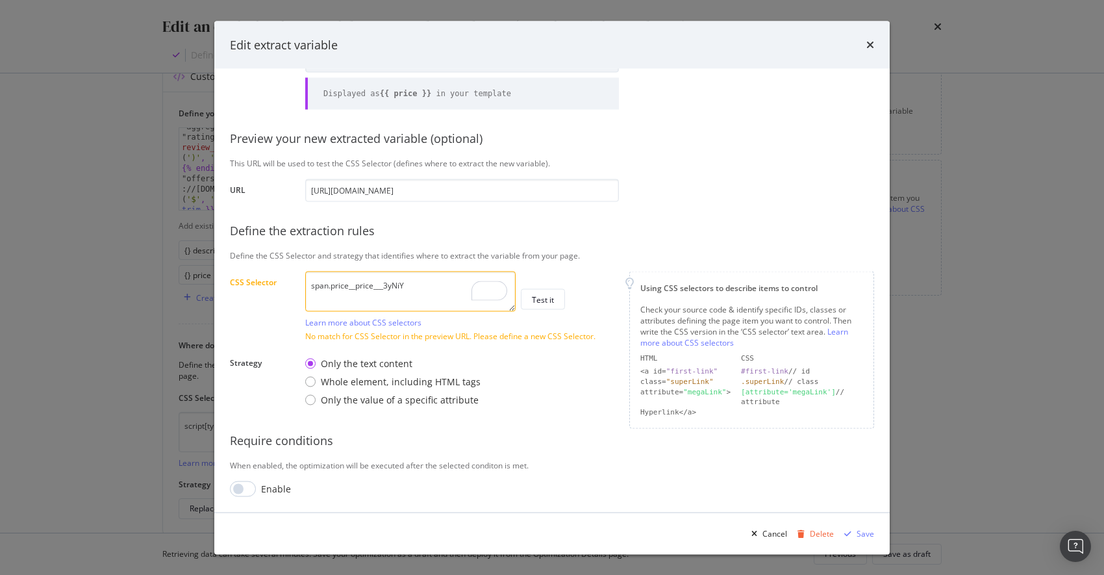
click at [266, 492] on div "Enable" at bounding box center [276, 488] width 30 height 13
click at [245, 486] on input "modal" at bounding box center [243, 489] width 26 height 16
checkbox input "true"
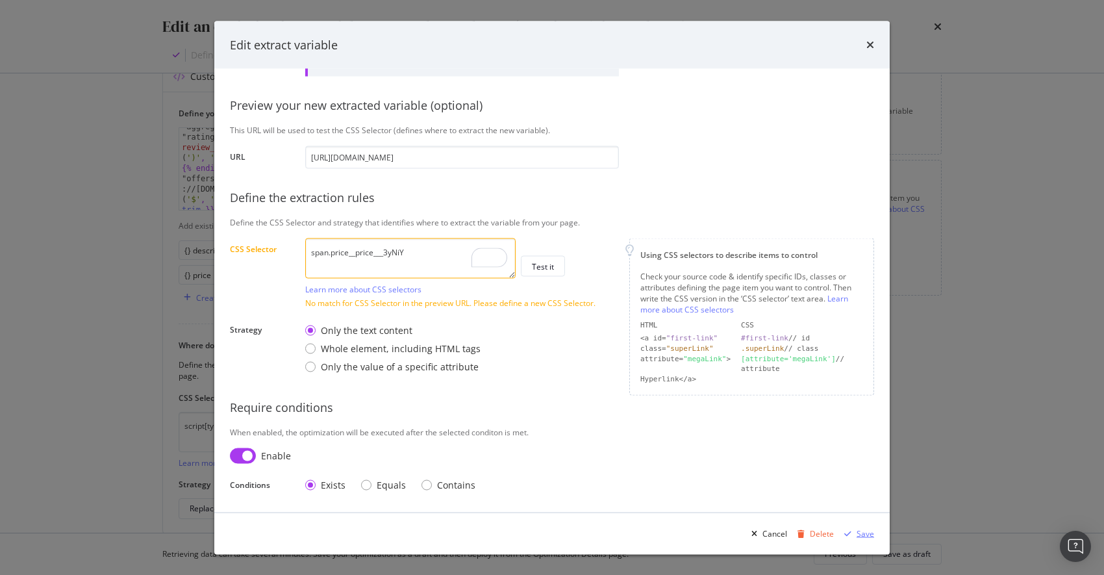
click at [862, 534] on div "Save" at bounding box center [865, 532] width 18 height 11
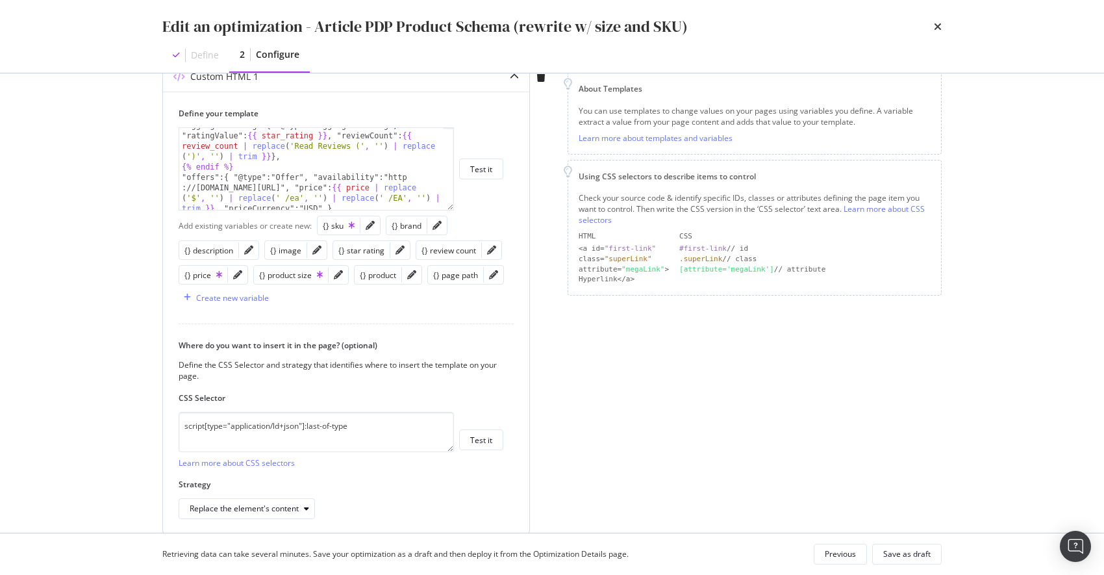
scroll to position [162, 0]
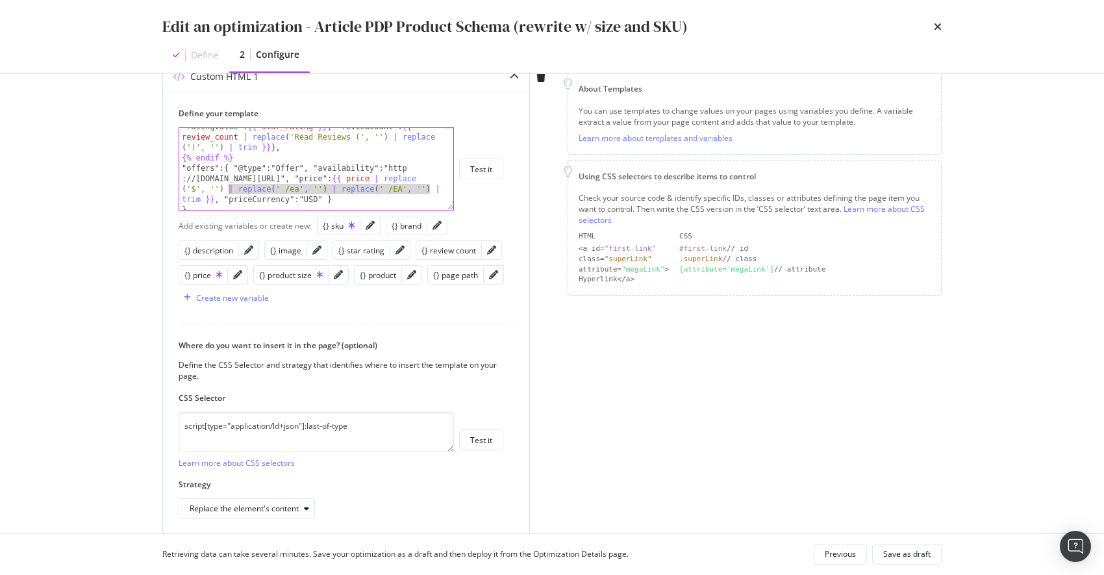
drag, startPoint x: 429, startPoint y: 188, endPoint x: 231, endPoint y: 187, distance: 198.1
click at [230, 186] on div ""aggregateRating":{ "@type":"AggregateRating", "ratingValue": {{ star_rating }}…" at bounding box center [311, 178] width 264 height 134
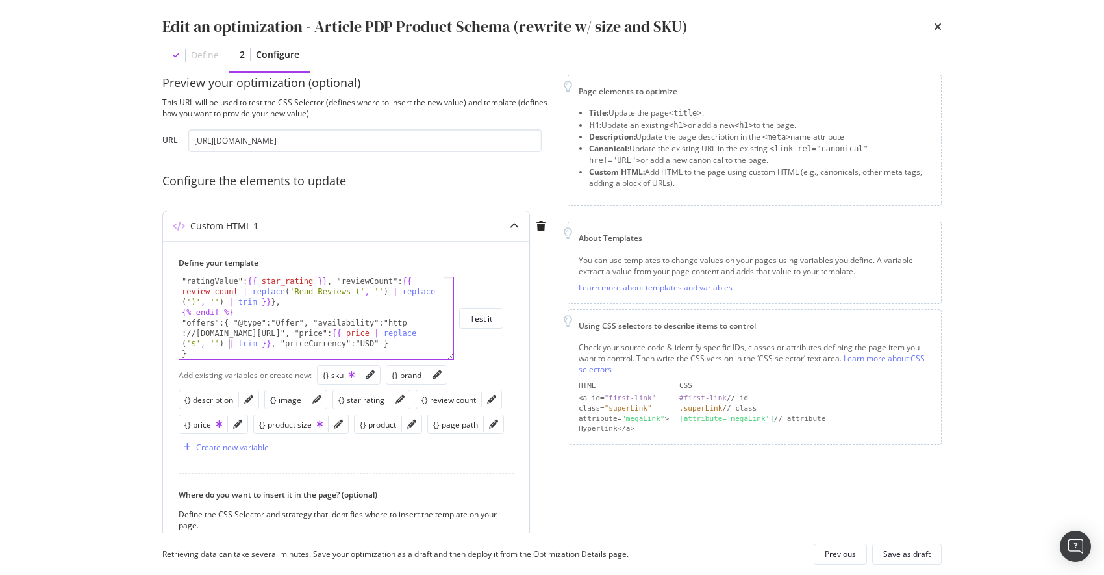
scroll to position [214, 0]
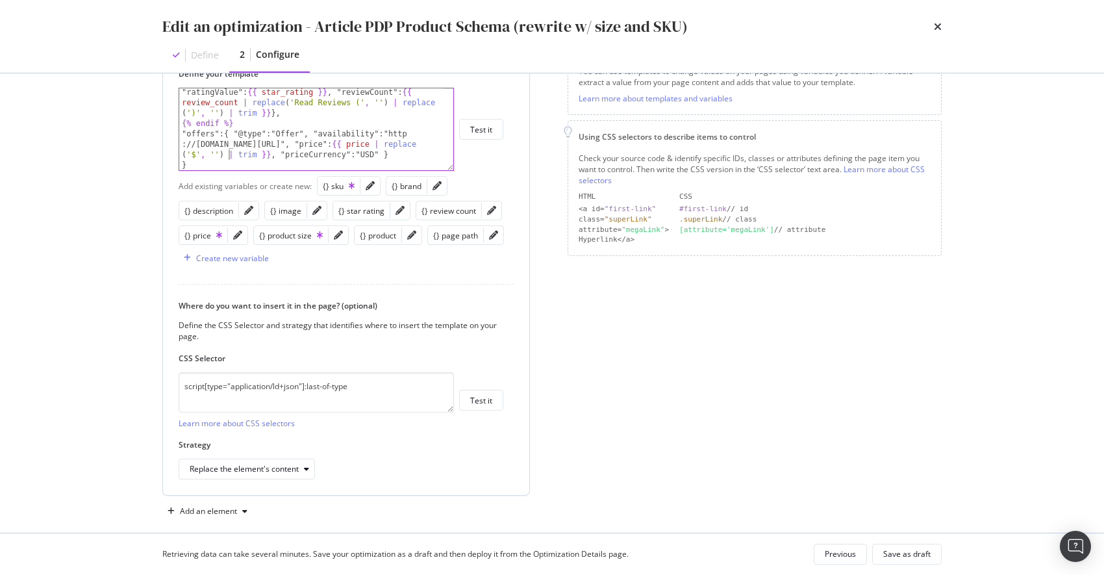
click at [208, 117] on div ""aggregateRating":{ "@type":"AggregateRating", "ratingValue": {{ star_rating }}…" at bounding box center [311, 144] width 264 height 134
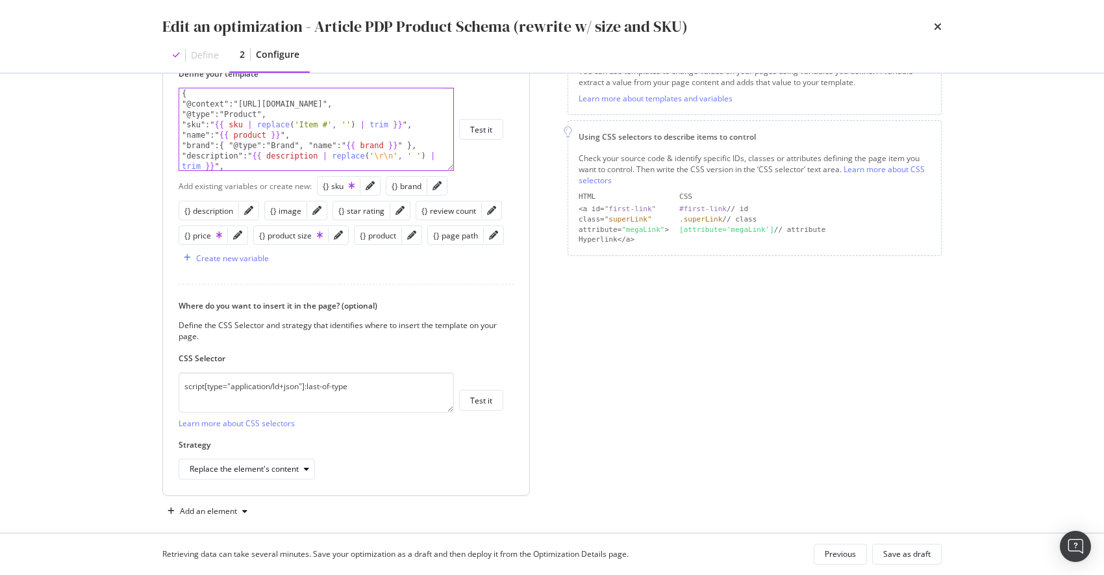
scroll to position [0, 0]
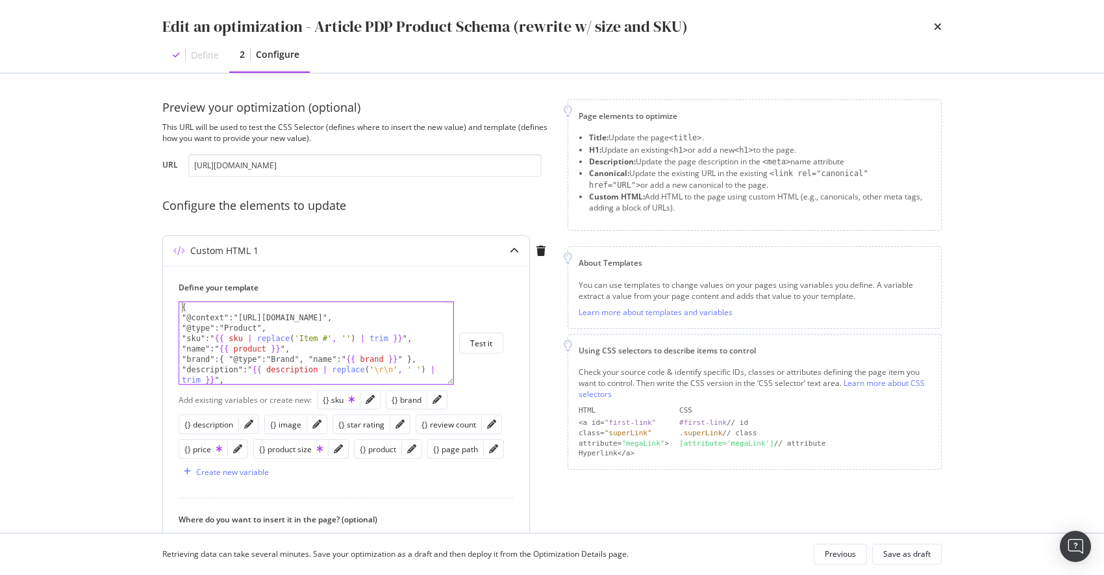
click at [181, 308] on div "{ "@context":"[URL][DOMAIN_NAME]", "@type":"Product", "sku":" {{ sku | replace …" at bounding box center [311, 353] width 264 height 103
type textarea "{"
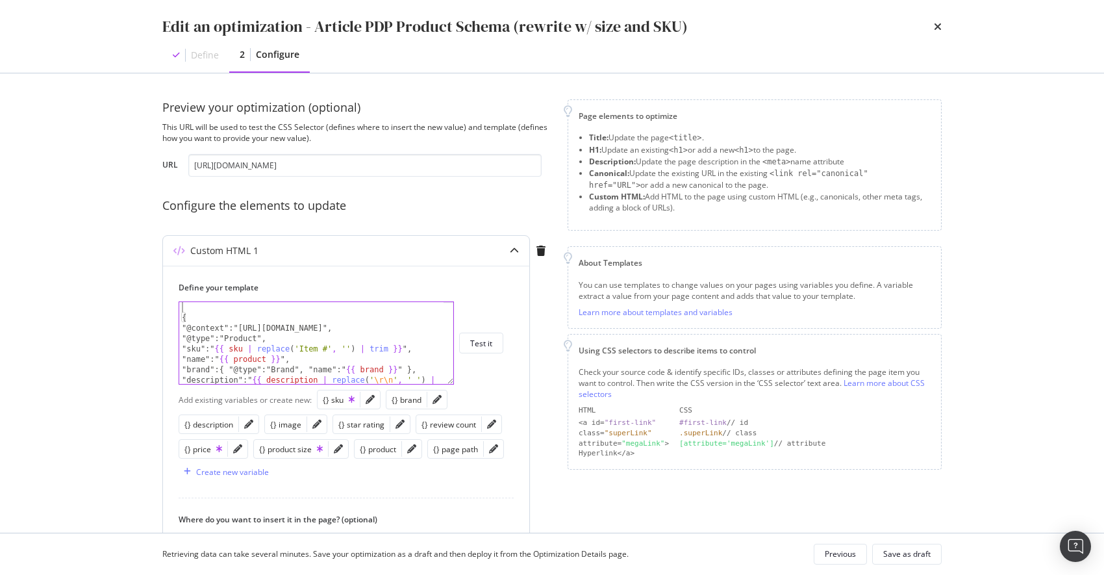
paste textarea "<script type="application/ld+json" data-react-helmet="true">"
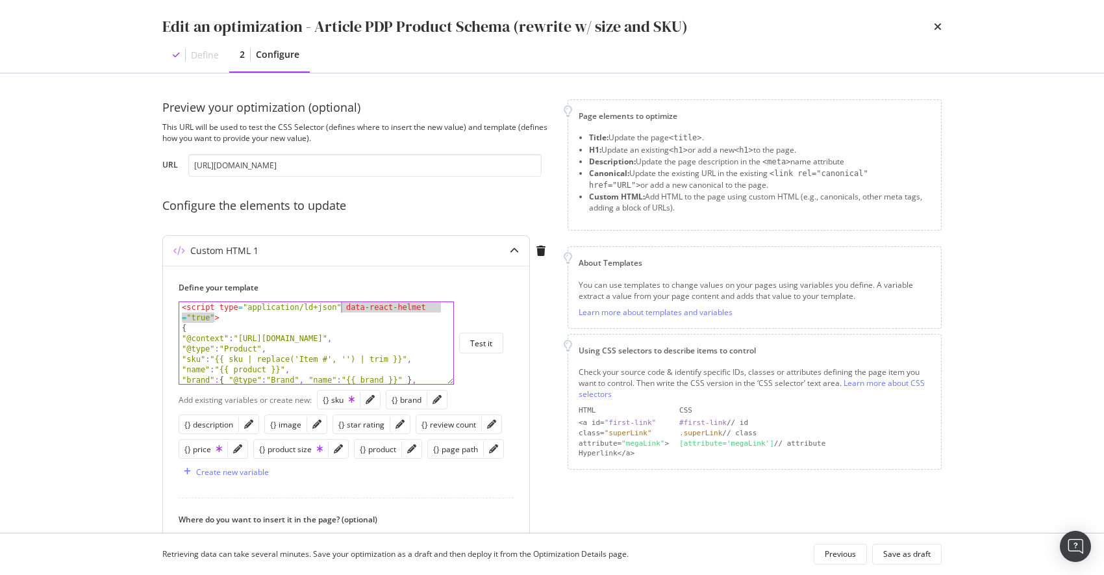
drag, startPoint x: 214, startPoint y: 316, endPoint x: 342, endPoint y: 303, distance: 129.2
click at [342, 303] on div "< script type = "application/ld+json" data-react-helmet = "true" > { "@context"…" at bounding box center [311, 363] width 264 height 123
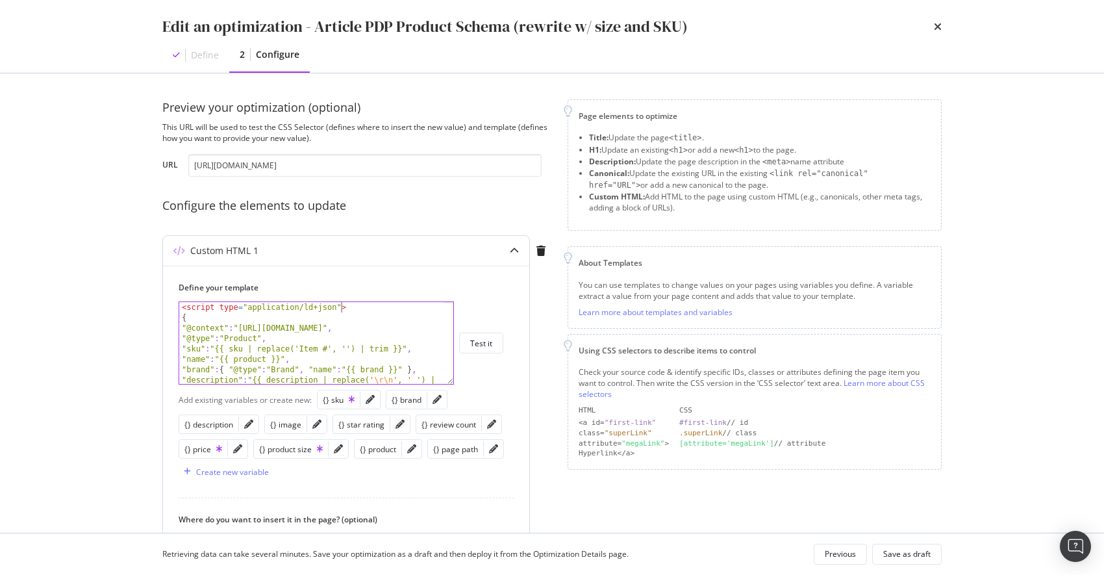
scroll to position [168, 0]
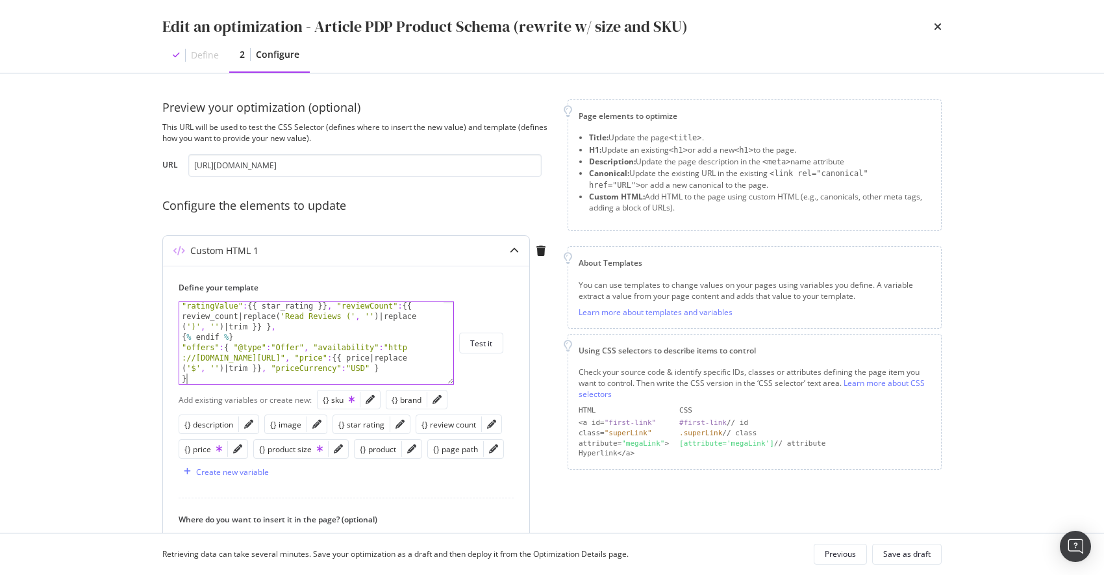
click at [222, 378] on div ""aggregateRating" : { "@type" : "AggregateRating" , "ratingValue" : {{ star_rat…" at bounding box center [311, 357] width 264 height 134
type textarea "}"
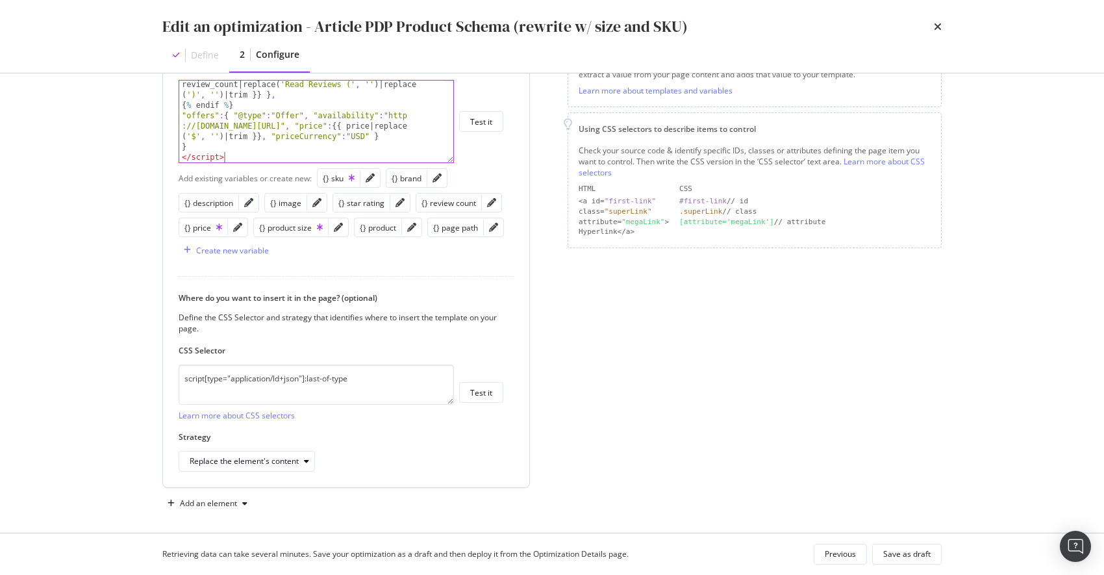
scroll to position [229, 0]
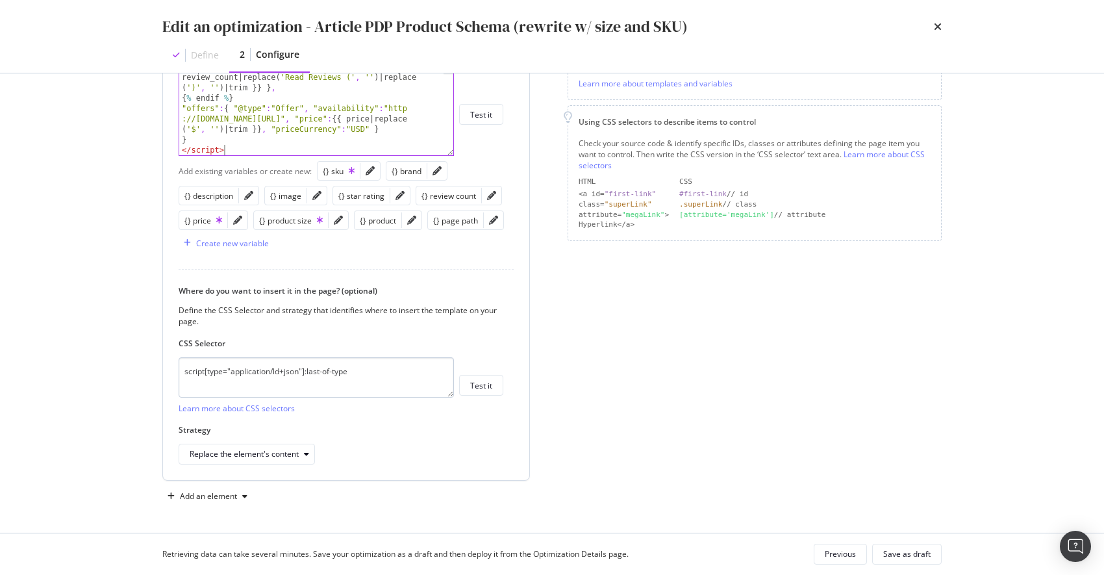
type textarea "</script>"
click at [371, 371] on textarea "script[type="application/ld+json"]:last-of-type" at bounding box center [316, 377] width 275 height 40
type textarea "head"
click at [308, 457] on icon "modal" at bounding box center [306, 454] width 5 height 8
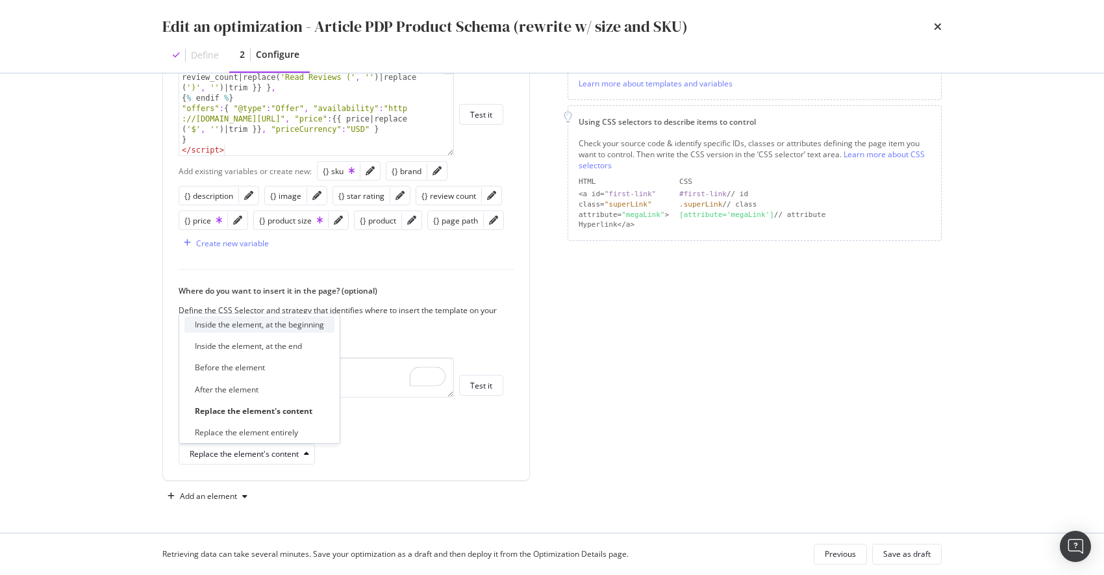
click at [290, 328] on div "Inside the element, at the beginning" at bounding box center [259, 324] width 129 height 11
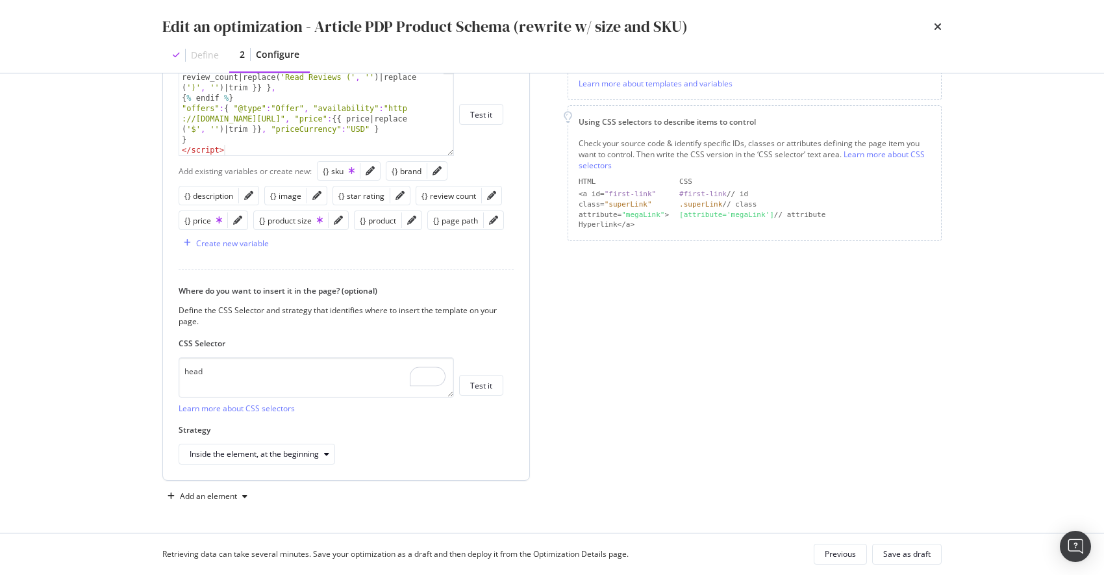
click at [445, 440] on div "Strategy Inside the element, at the beginning" at bounding box center [341, 444] width 325 height 40
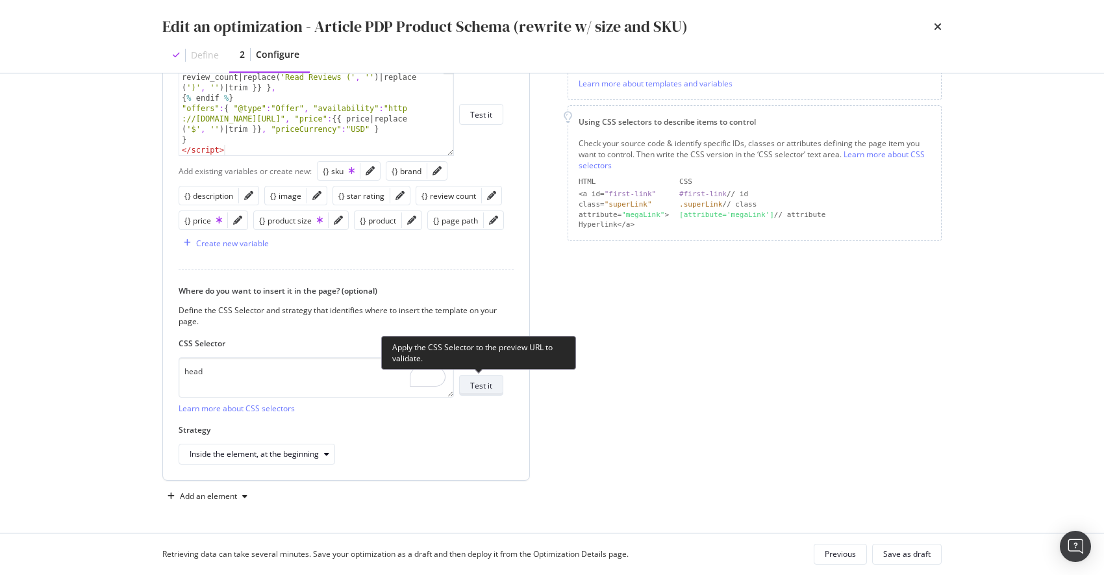
click at [483, 387] on div "Test it" at bounding box center [481, 385] width 22 height 11
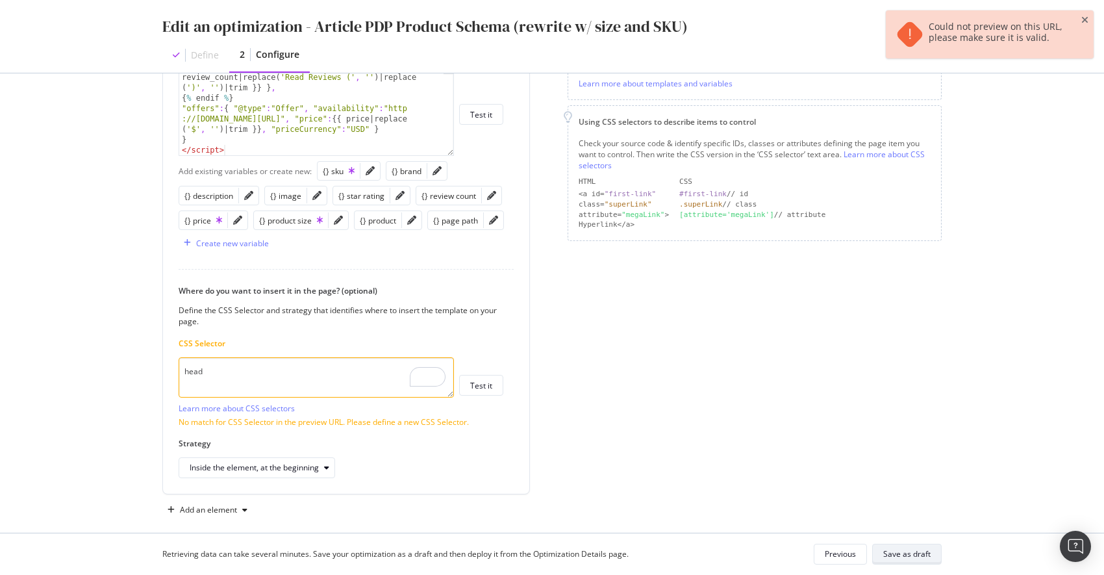
click at [916, 556] on div "Save as draft" at bounding box center [906, 553] width 47 height 11
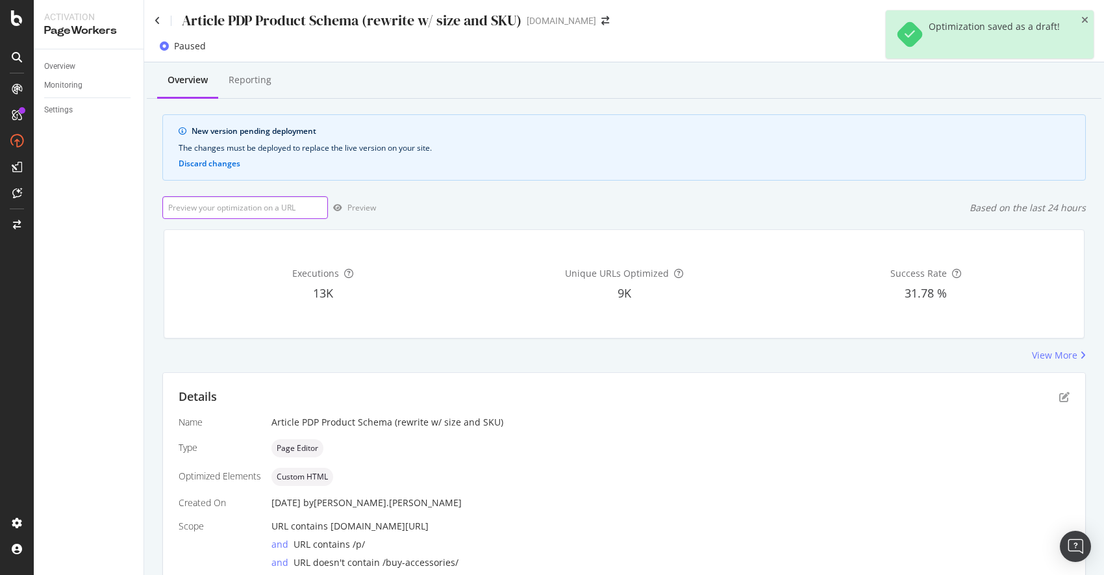
click at [260, 210] on input "url" at bounding box center [245, 207] width 166 height 23
paste input "[URL][DOMAIN_NAME]"
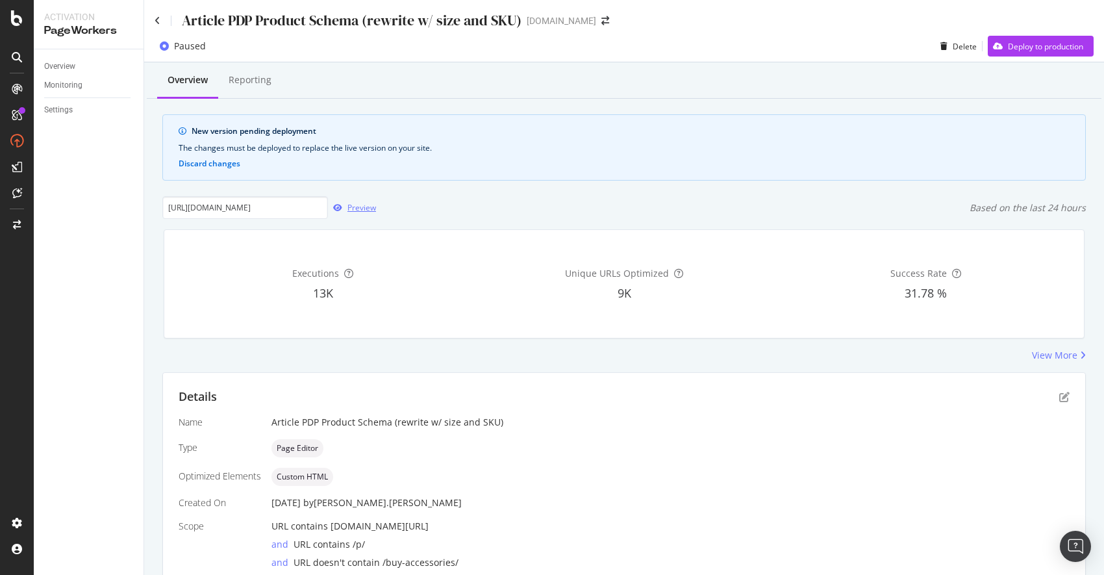
click at [358, 207] on div "Preview" at bounding box center [361, 207] width 29 height 11
click at [242, 203] on input "[URL][DOMAIN_NAME]" at bounding box center [245, 207] width 166 height 23
drag, startPoint x: 246, startPoint y: 206, endPoint x: 216, endPoint y: 207, distance: 29.9
click at [216, 207] on input "[URL][DOMAIN_NAME]" at bounding box center [245, 207] width 166 height 23
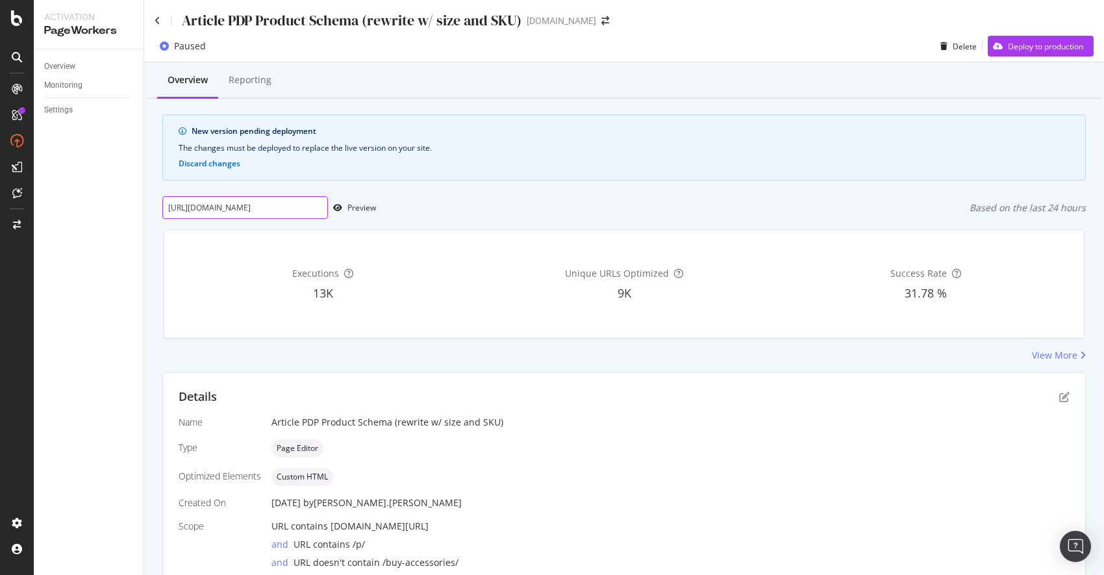
scroll to position [0, 123]
type input "[URL][DOMAIN_NAME]"
click at [362, 208] on div "Preview" at bounding box center [361, 207] width 29 height 11
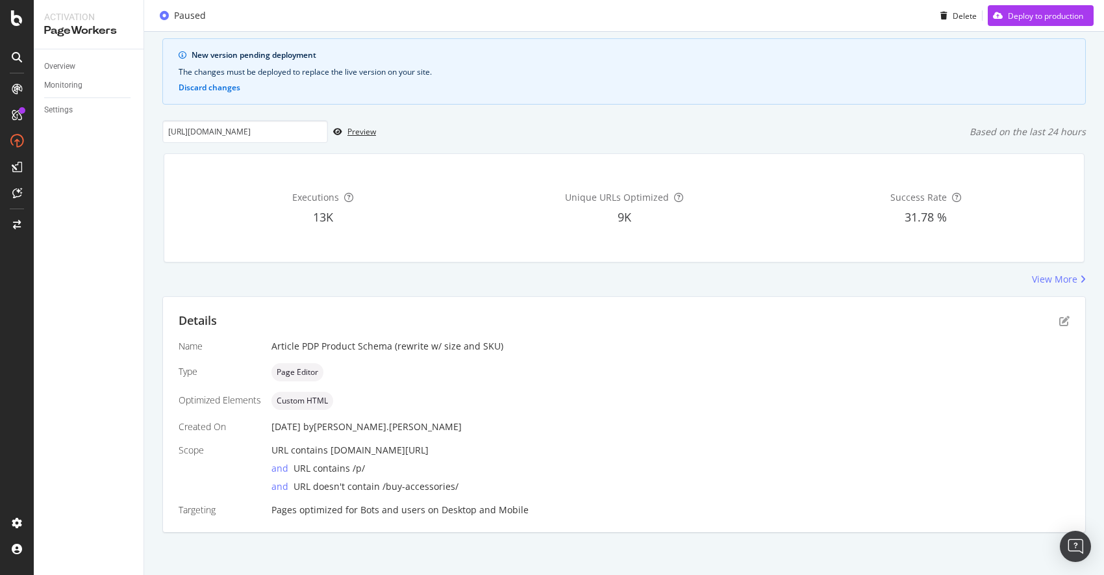
scroll to position [79, 0]
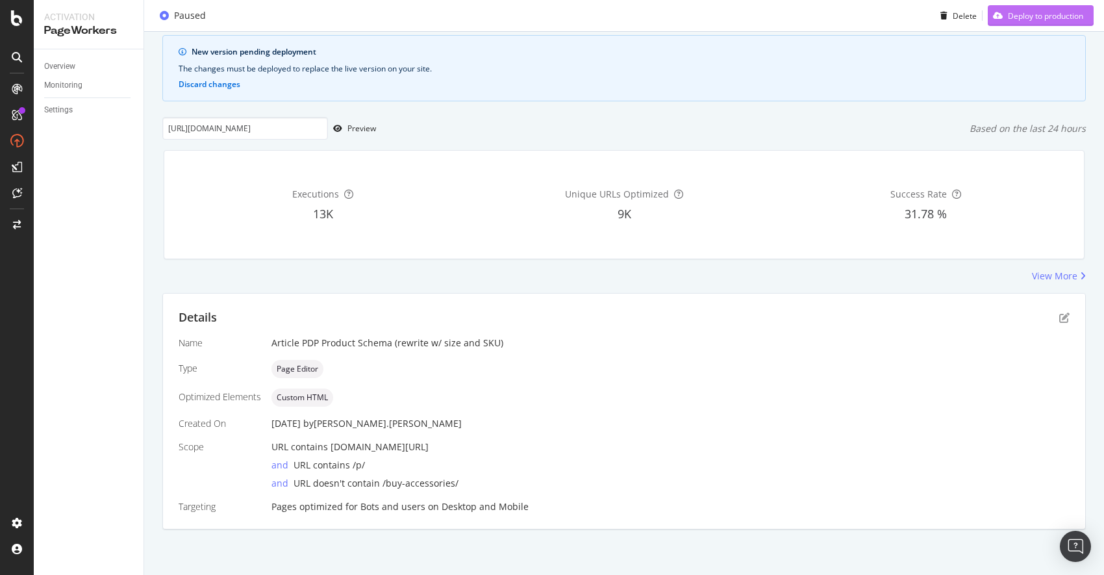
click at [1023, 16] on div "Deploy to production" at bounding box center [1045, 15] width 75 height 11
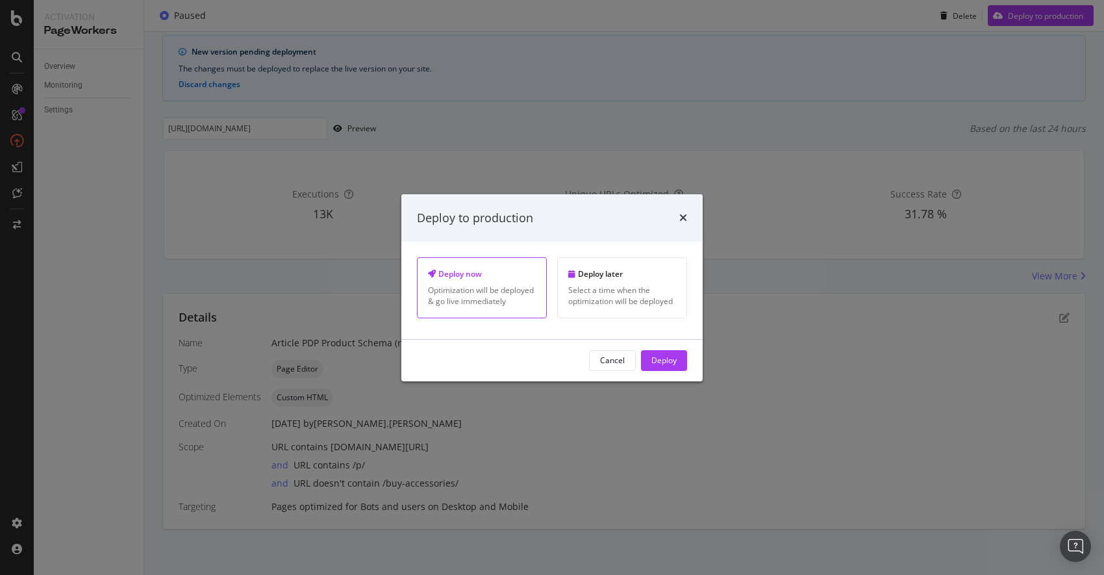
click at [666, 360] on div "Deploy" at bounding box center [663, 360] width 25 height 11
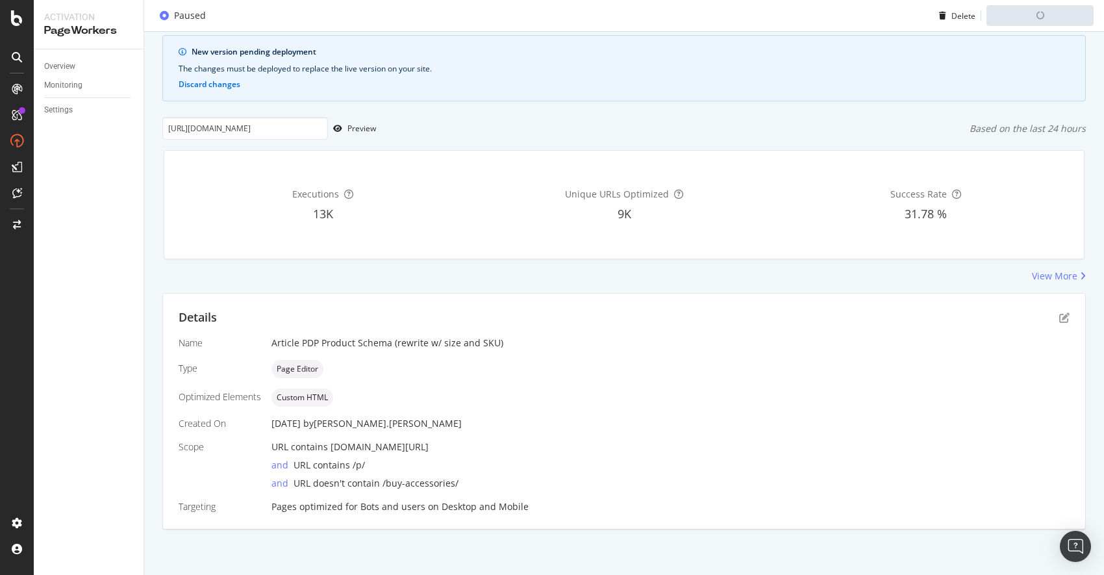
scroll to position [0, 0]
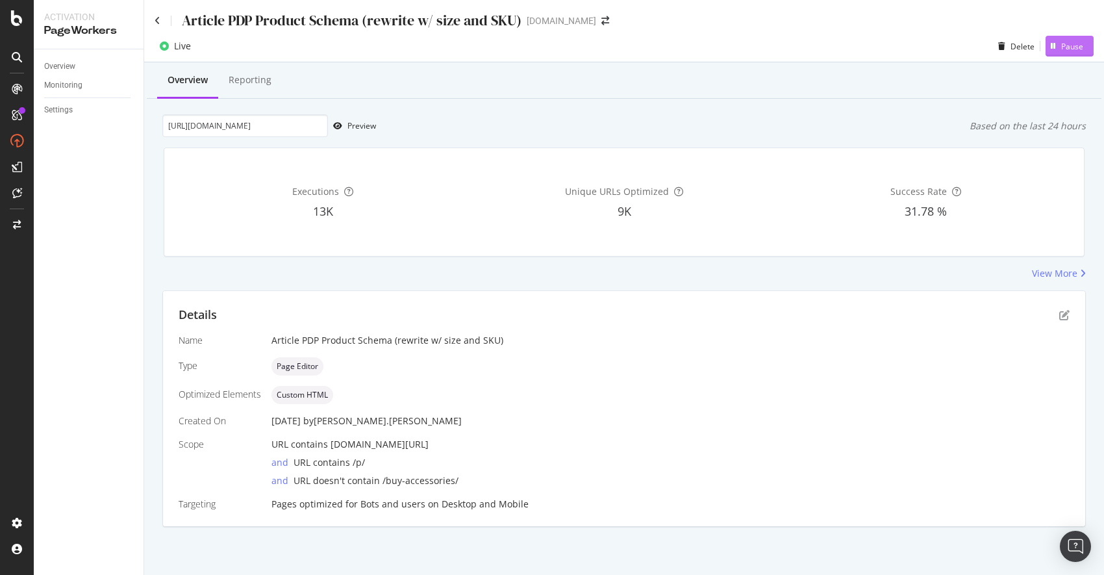
click at [1079, 45] on div "Pause" at bounding box center [1072, 46] width 22 height 11
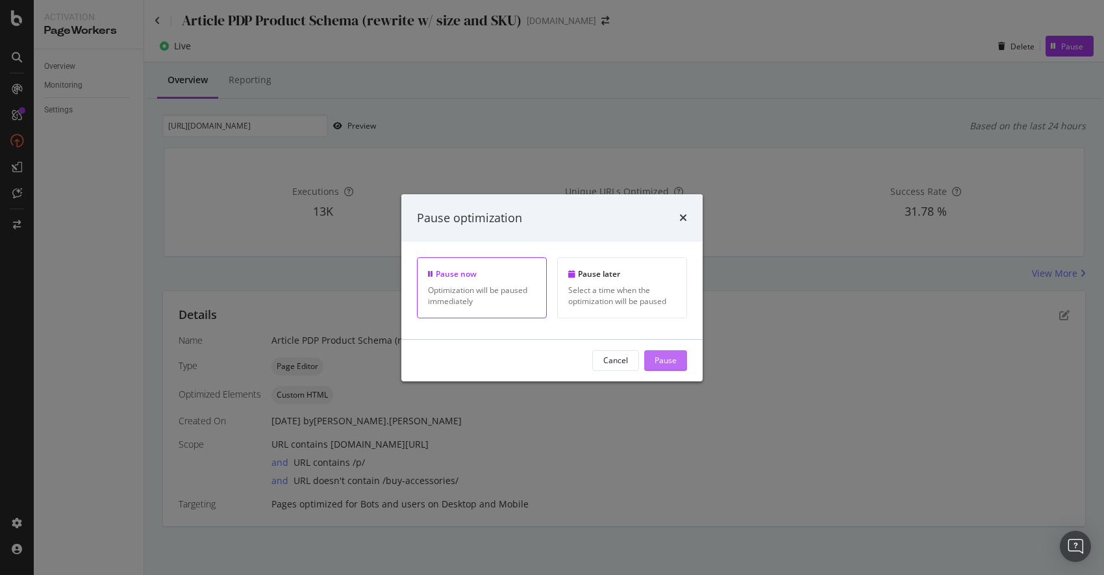
click at [668, 361] on div "Pause" at bounding box center [666, 360] width 22 height 11
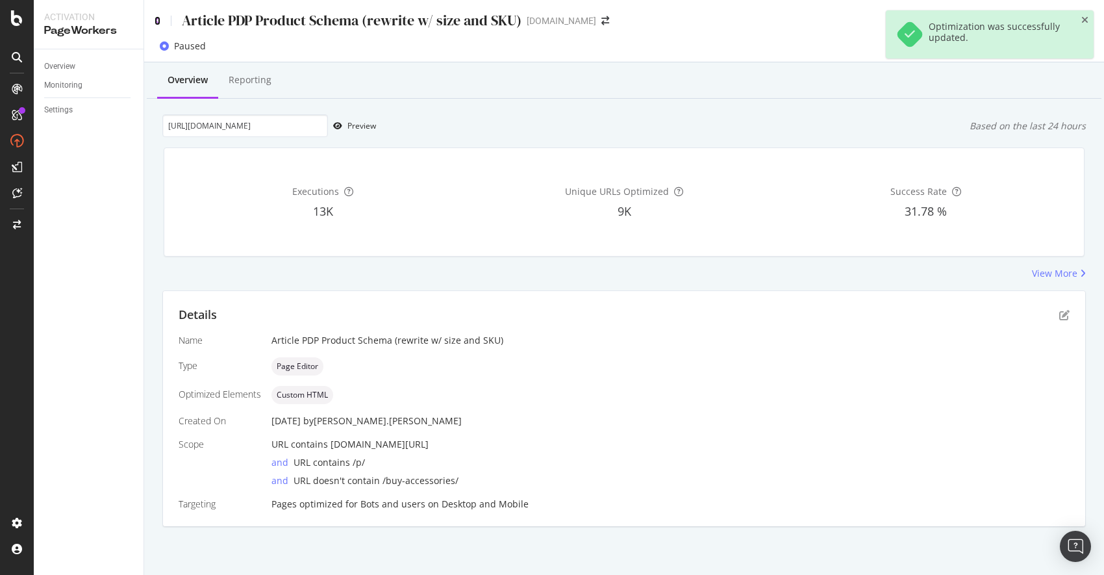
click at [158, 22] on icon at bounding box center [158, 20] width 6 height 9
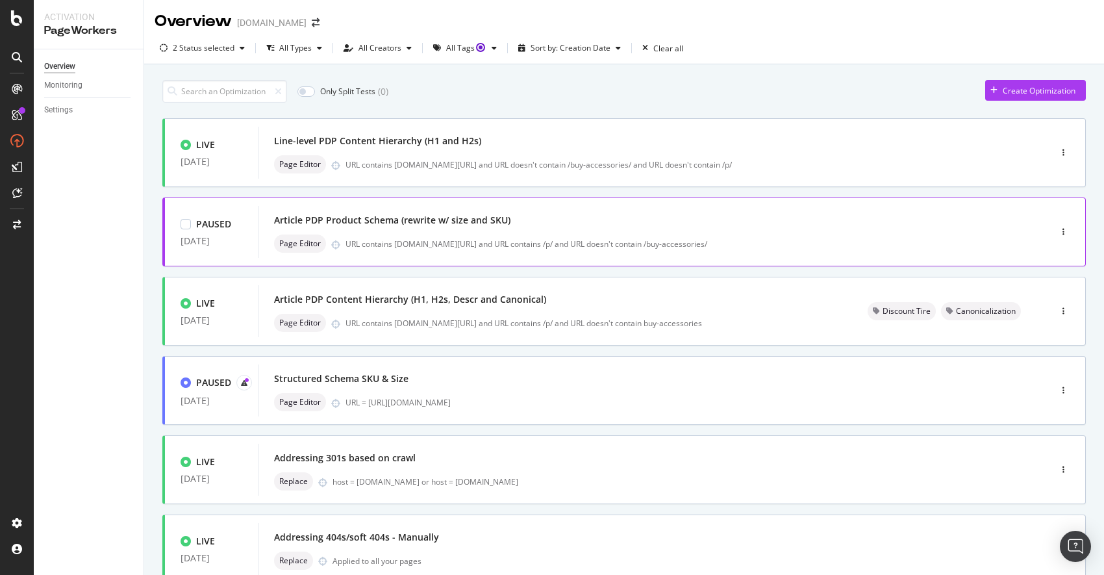
click at [481, 226] on div "Article PDP Product Schema (rewrite w/ size and SKU)" at bounding box center [392, 220] width 236 height 13
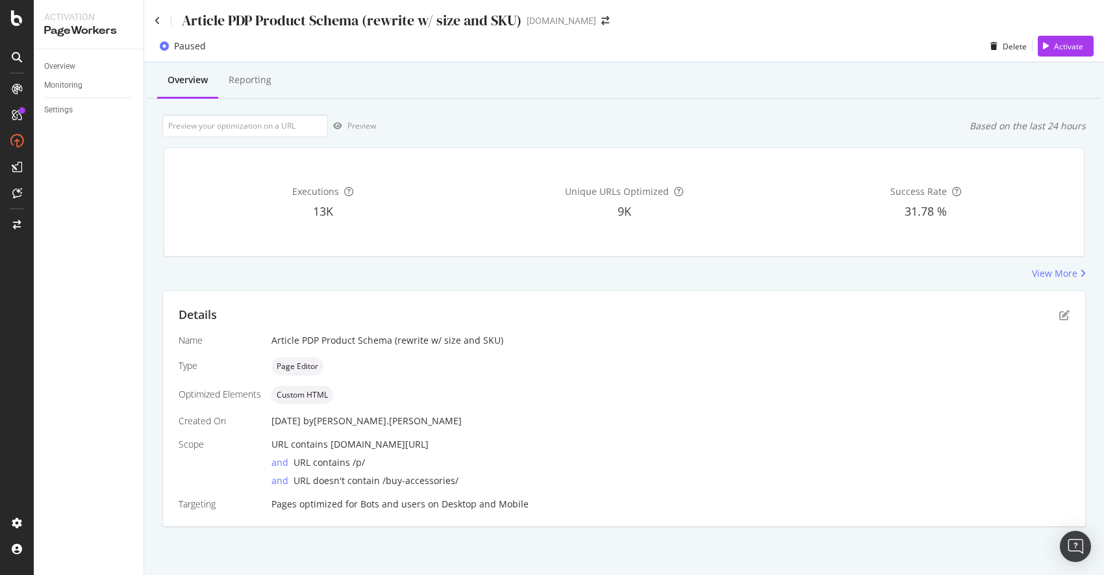
click at [622, 143] on div "Executions 13K Unique URLs Optimized 9K Success Rate 31.78 %" at bounding box center [624, 202] width 936 height 130
click at [156, 18] on icon at bounding box center [158, 20] width 6 height 9
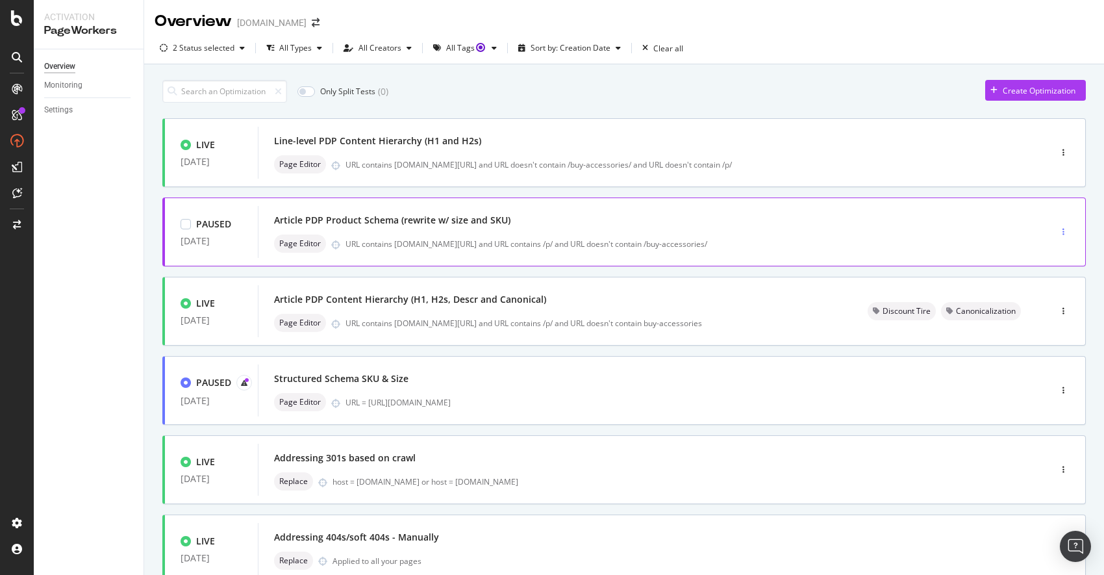
click at [1062, 231] on icon "button" at bounding box center [1063, 232] width 2 height 8
click at [1012, 257] on icon at bounding box center [1012, 257] width 8 height 8
click at [783, 232] on div "Article PDP Product Schema (rewrite w/ size and SKU) Page Editor URL contains […" at bounding box center [634, 232] width 721 height 42
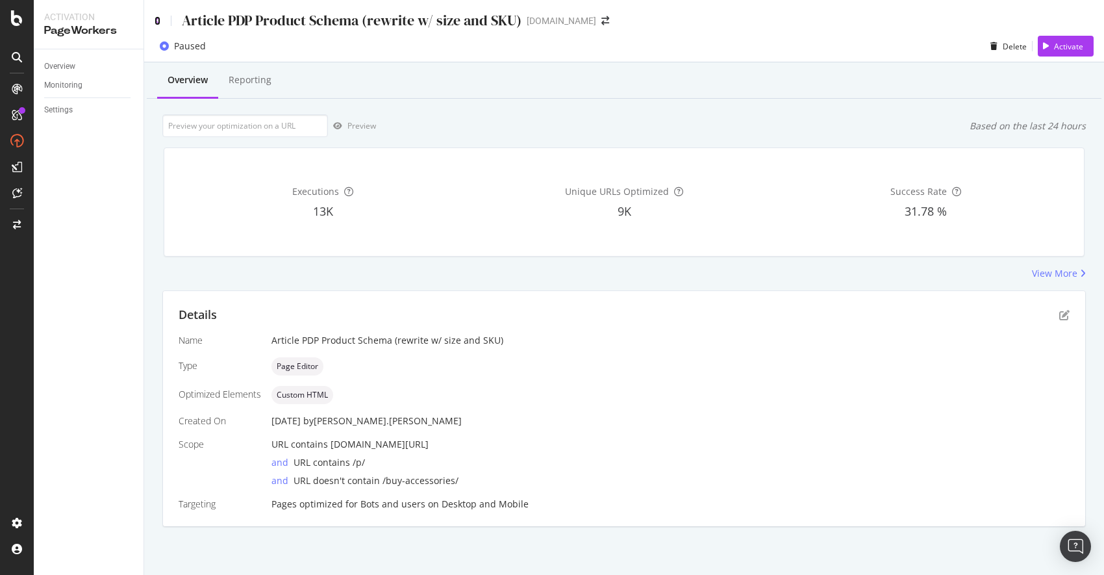
click at [157, 21] on icon at bounding box center [158, 20] width 6 height 9
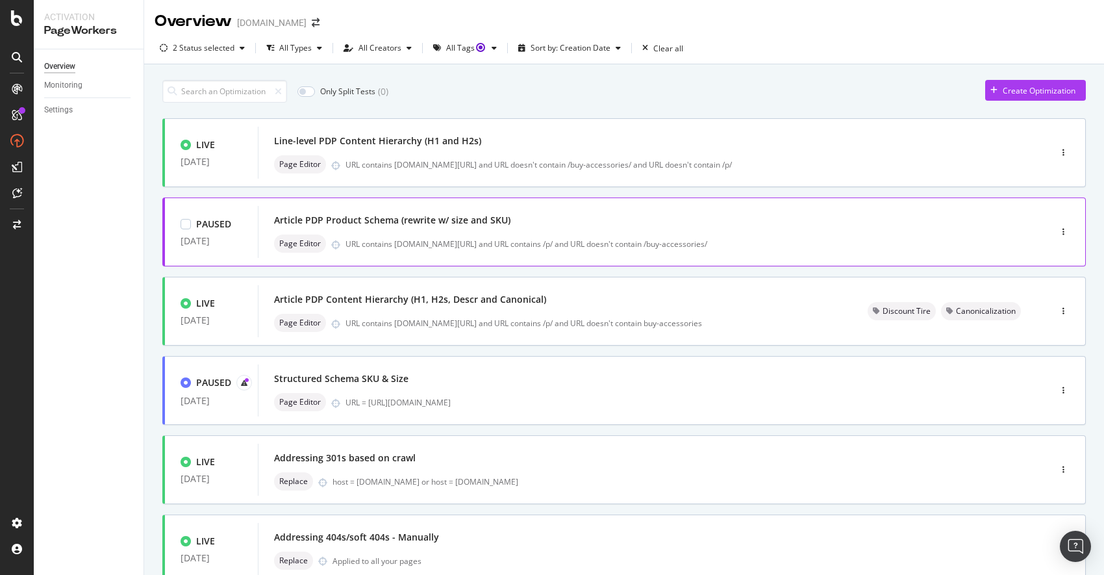
click at [676, 227] on div "Article PDP Product Schema (rewrite w/ size and SKU)" at bounding box center [634, 220] width 721 height 18
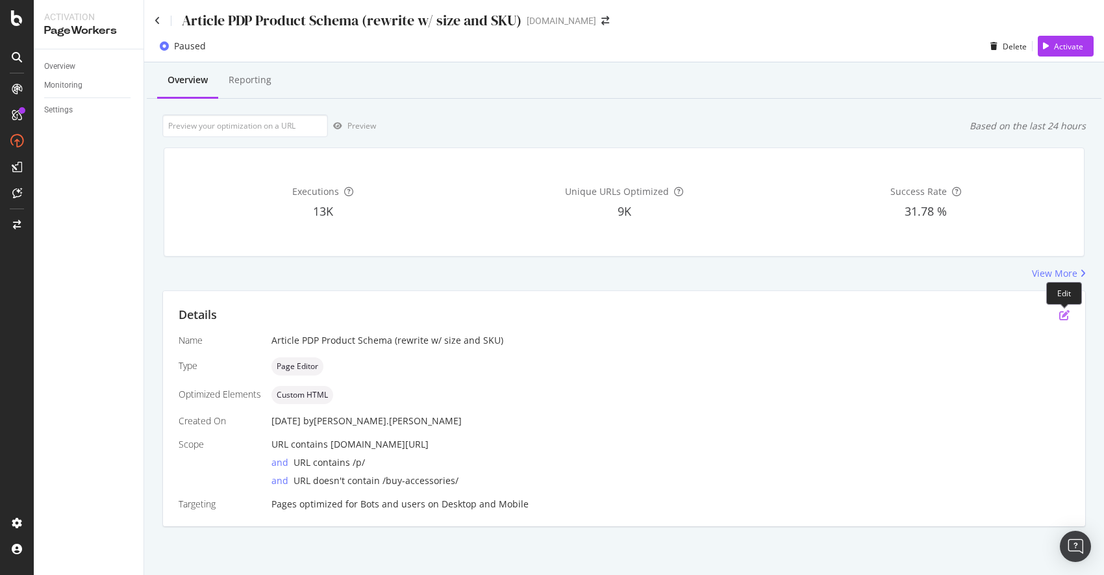
click at [1062, 315] on icon "pen-to-square" at bounding box center [1064, 315] width 10 height 10
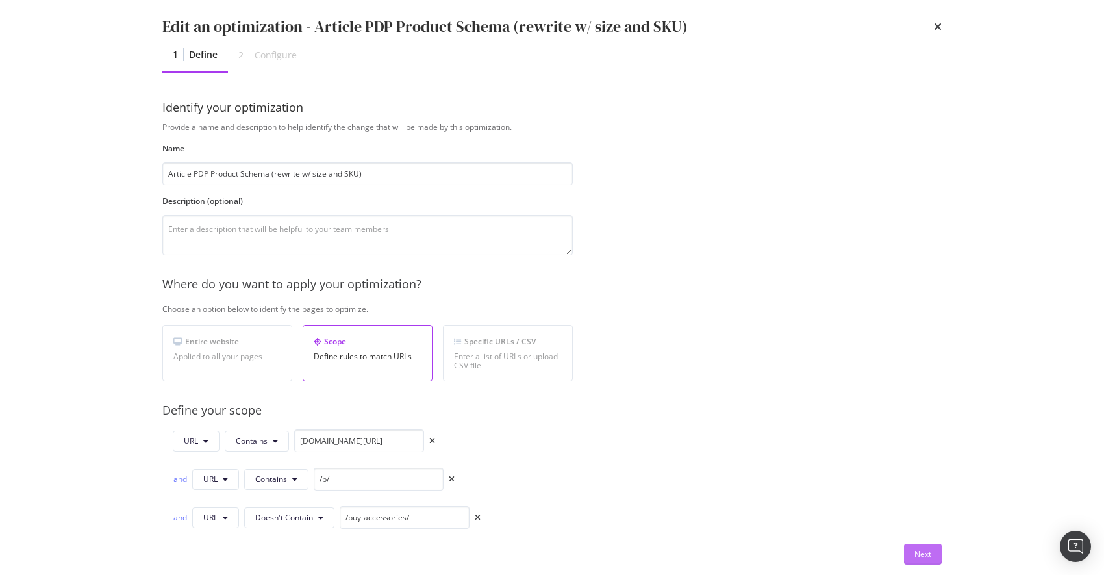
click at [925, 556] on div "Next" at bounding box center [922, 553] width 17 height 11
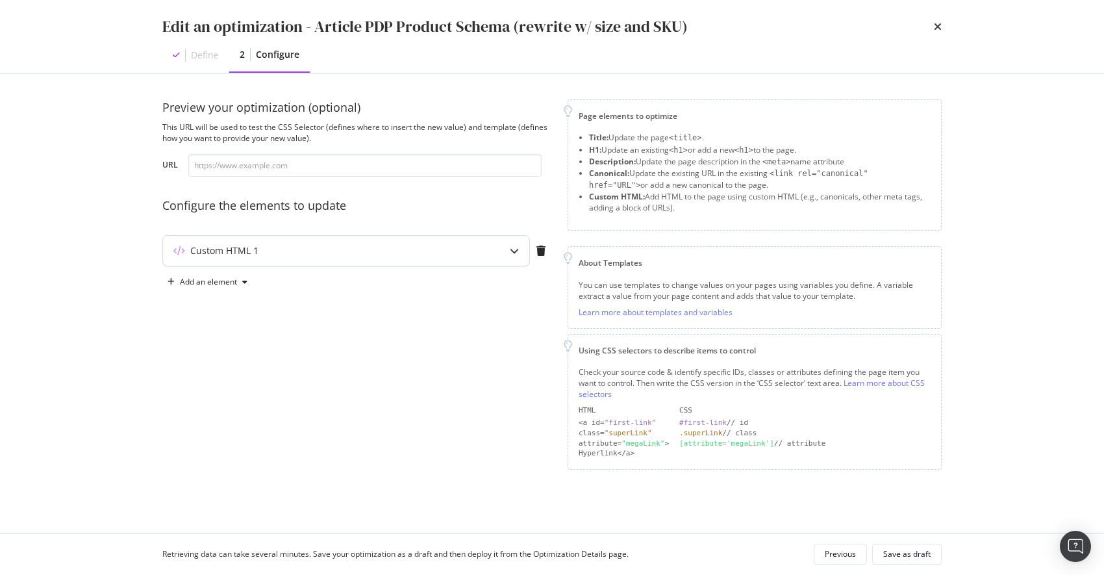
click at [506, 251] on div "modal" at bounding box center [514, 251] width 30 height 30
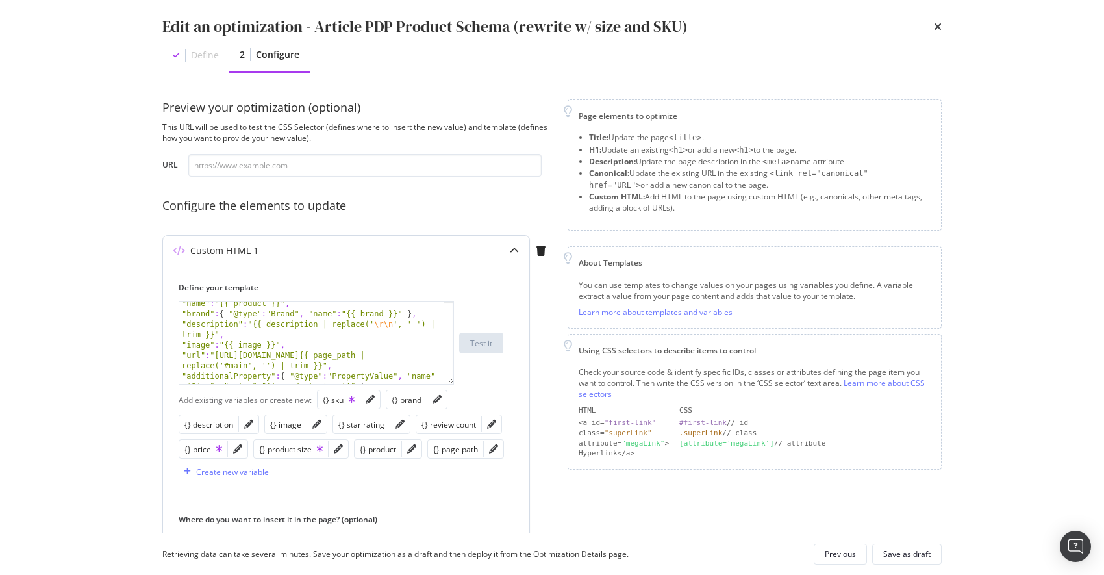
scroll to position [58, 0]
type textarea ""description":"{{ description | replace('\r\n', ' ') | trim }}","
click at [411, 322] on div ""name" : "{{ product }}" , "brand" : { "@type" : "Brand" , "name" : "{{ brand }…" at bounding box center [311, 352] width 264 height 113
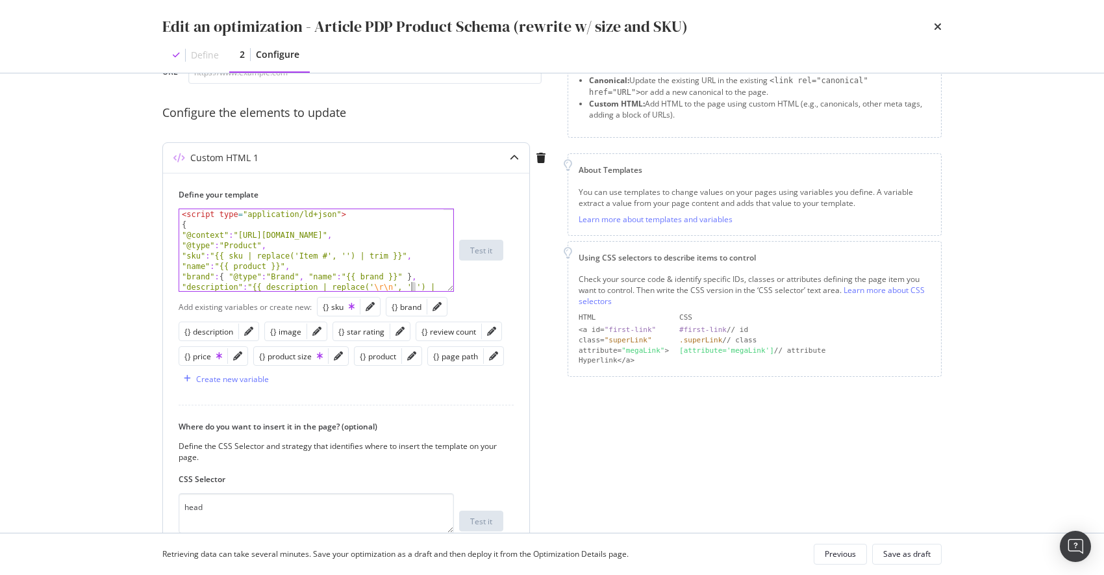
scroll to position [89, 0]
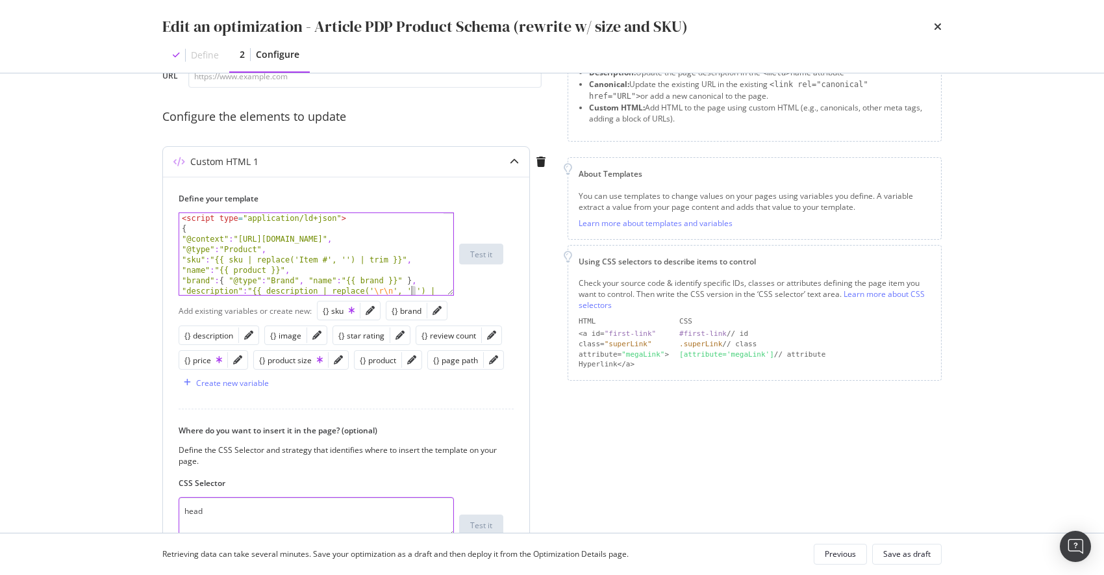
click at [247, 514] on textarea "head" at bounding box center [316, 517] width 275 height 40
paste textarea "script[type="application/ld+json"]:last-of-type"
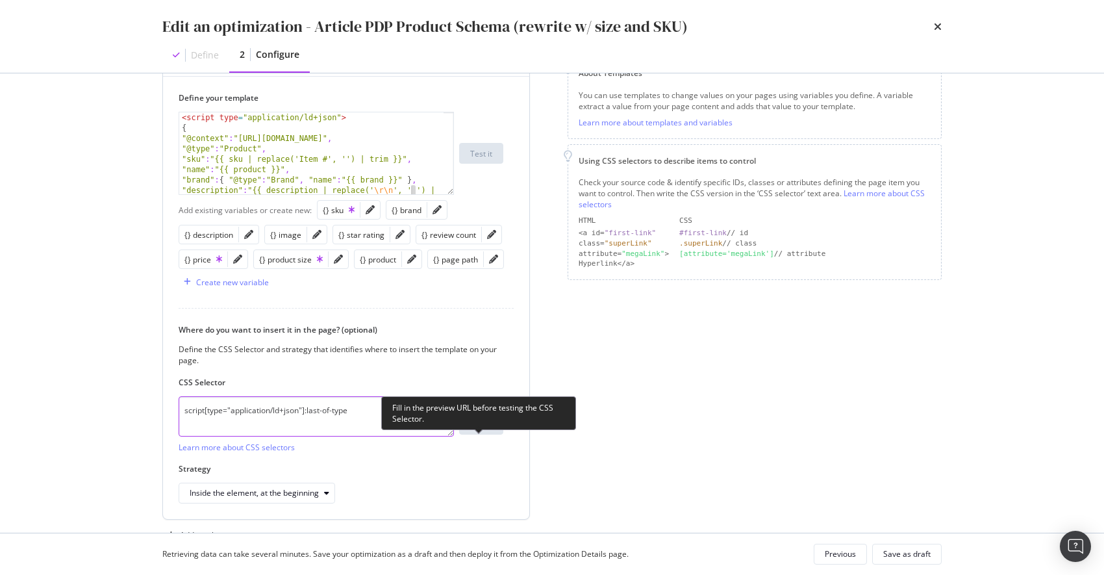
scroll to position [191, 0]
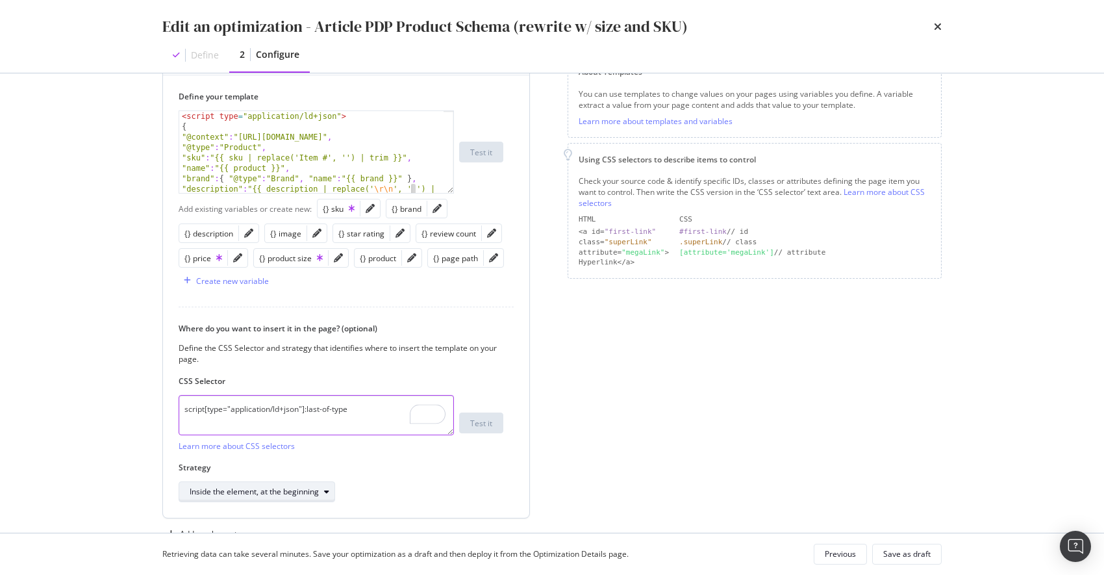
type textarea "script[type="application/ld+json"]:last-of-type"
click at [325, 495] on icon "modal" at bounding box center [326, 492] width 5 height 8
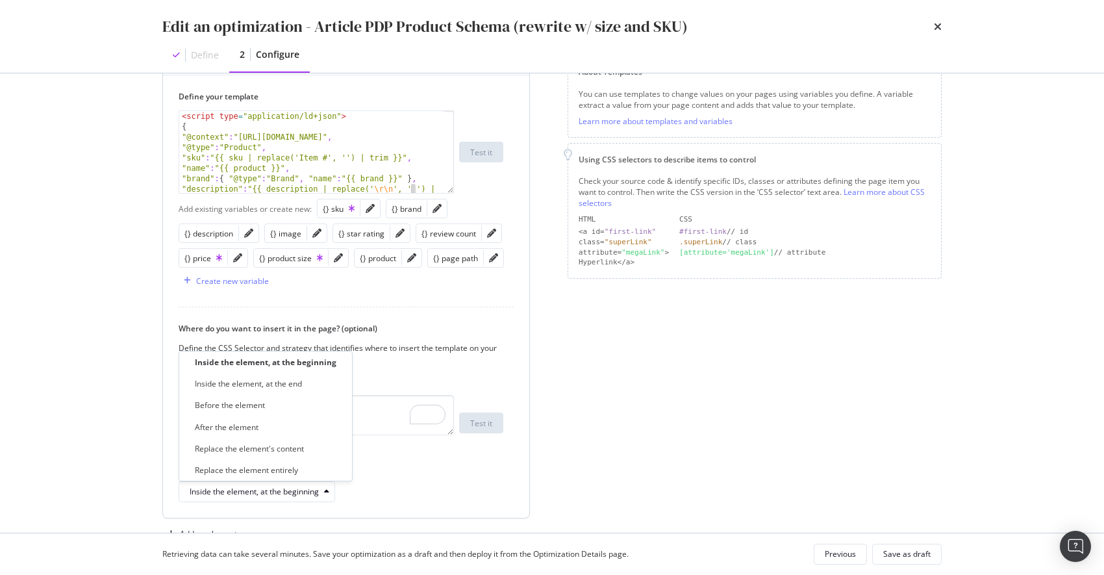
click at [267, 470] on div "Replace the element entirely" at bounding box center [246, 469] width 103 height 11
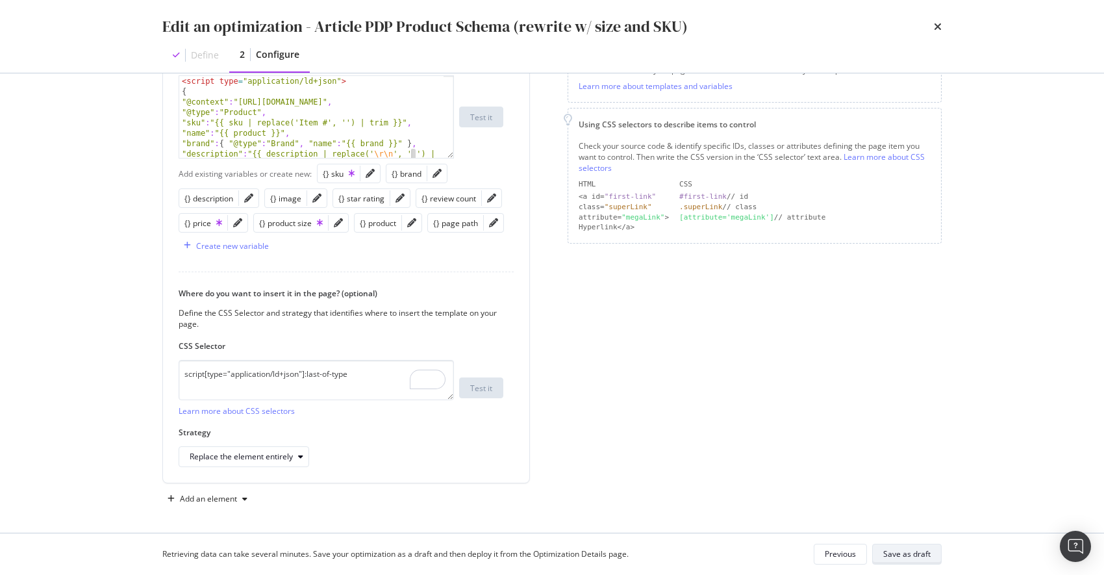
scroll to position [229, 0]
click at [901, 550] on div "Save as draft" at bounding box center [906, 553] width 47 height 11
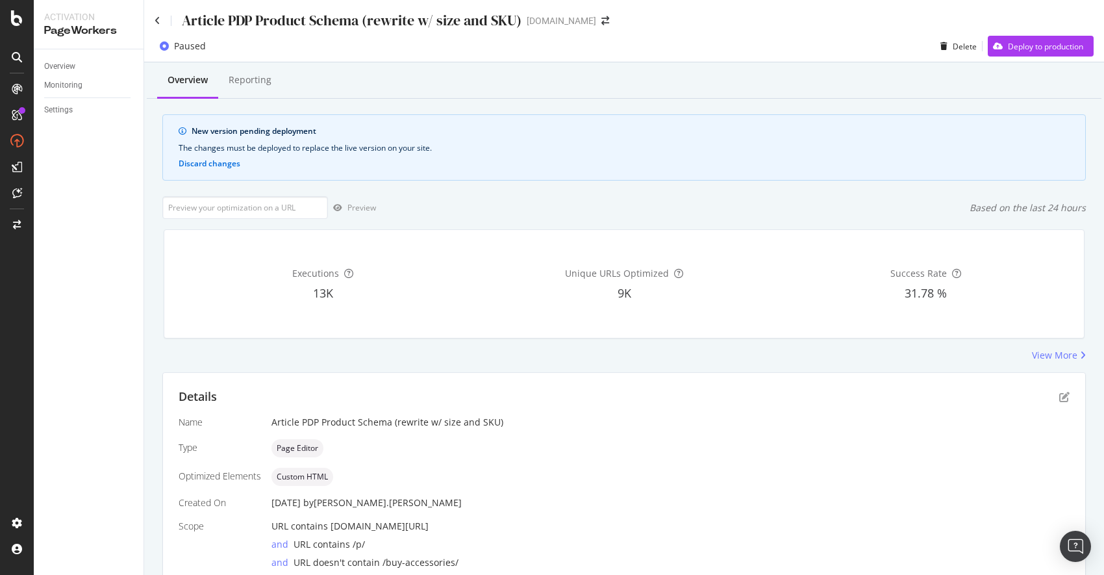
click at [461, 181] on div "Overview Reporting New version pending deployment The changes must be deployed …" at bounding box center [624, 358] width 960 height 592
click at [156, 22] on icon at bounding box center [158, 20] width 6 height 9
